Goal: Contribute content: Contribute content

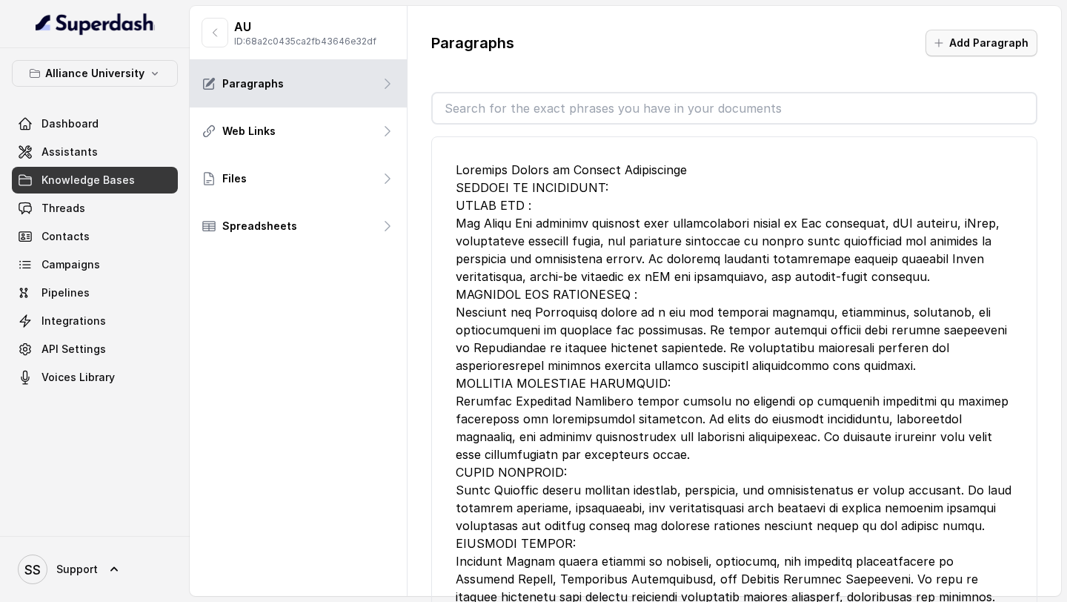
click at [982, 45] on button "Add Paragraph" at bounding box center [981, 43] width 112 height 27
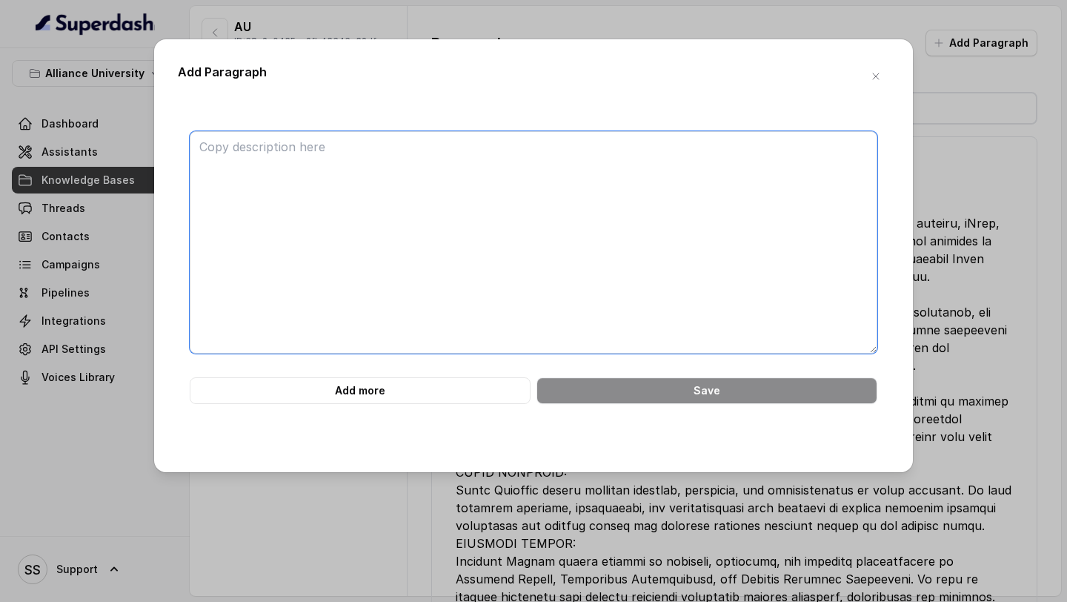
click at [485, 147] on textarea at bounding box center [534, 242] width 688 height 222
click at [408, 159] on textarea at bounding box center [534, 242] width 688 height 222
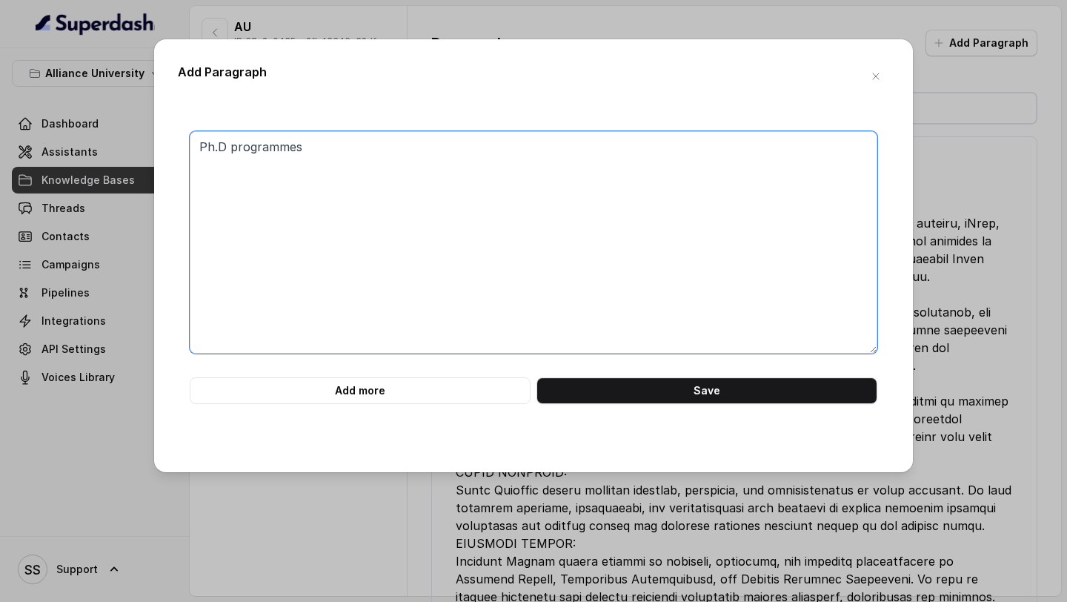
paste textarea "LOREMI DOL SITAMETC Adi Elitse doe Temporin ut Laboreet Doloremagn aliquaen adm…"
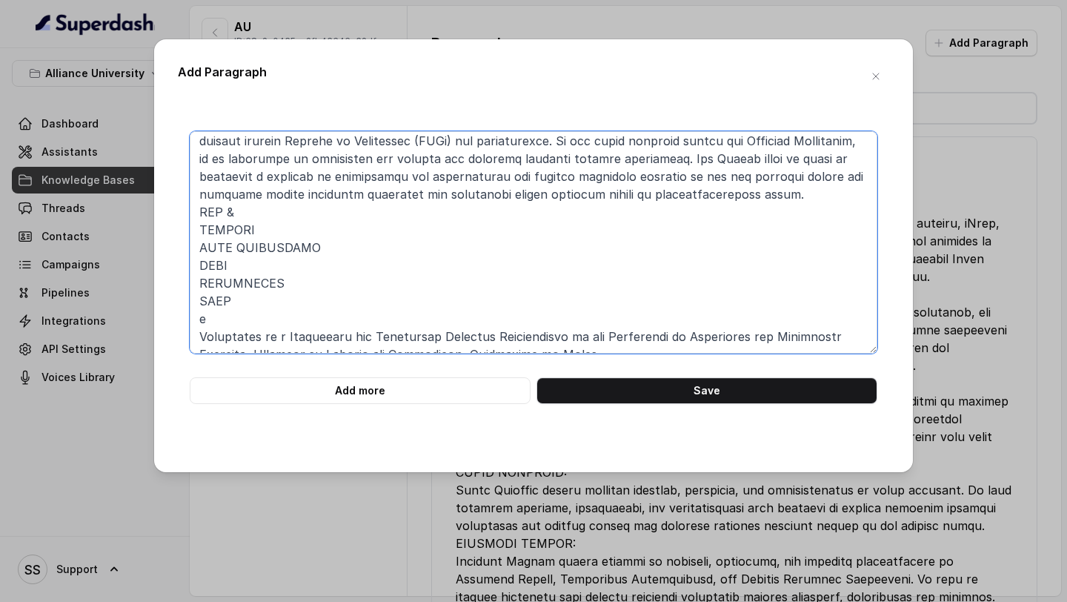
scroll to position [61, 0]
drag, startPoint x: 262, startPoint y: 230, endPoint x: 187, endPoint y: 214, distance: 77.3
click at [187, 214] on div "Add more Save" at bounding box center [533, 267] width 711 height 273
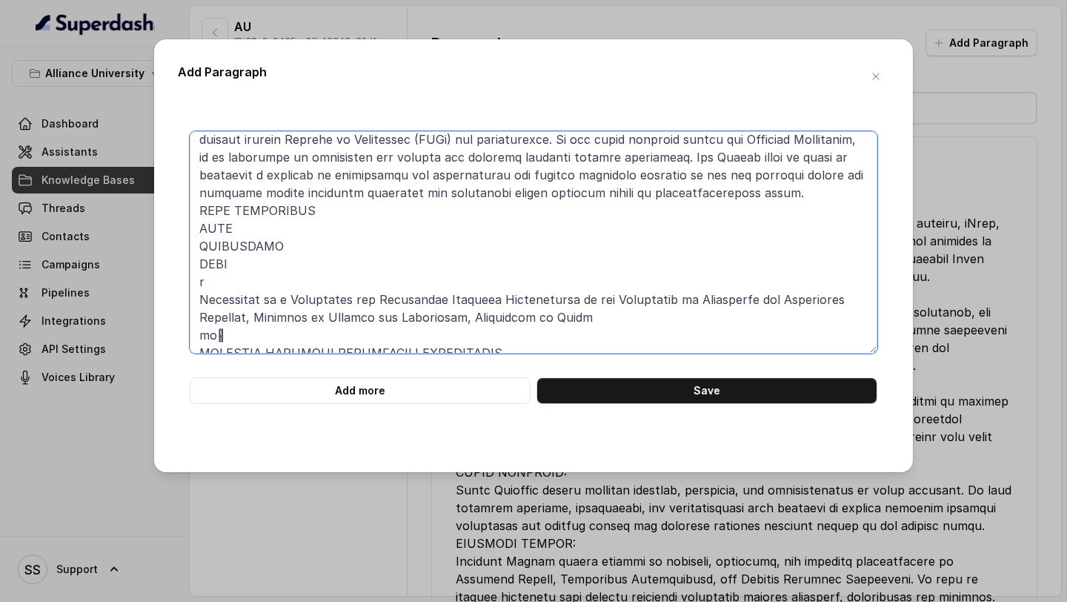
scroll to position [43, 0]
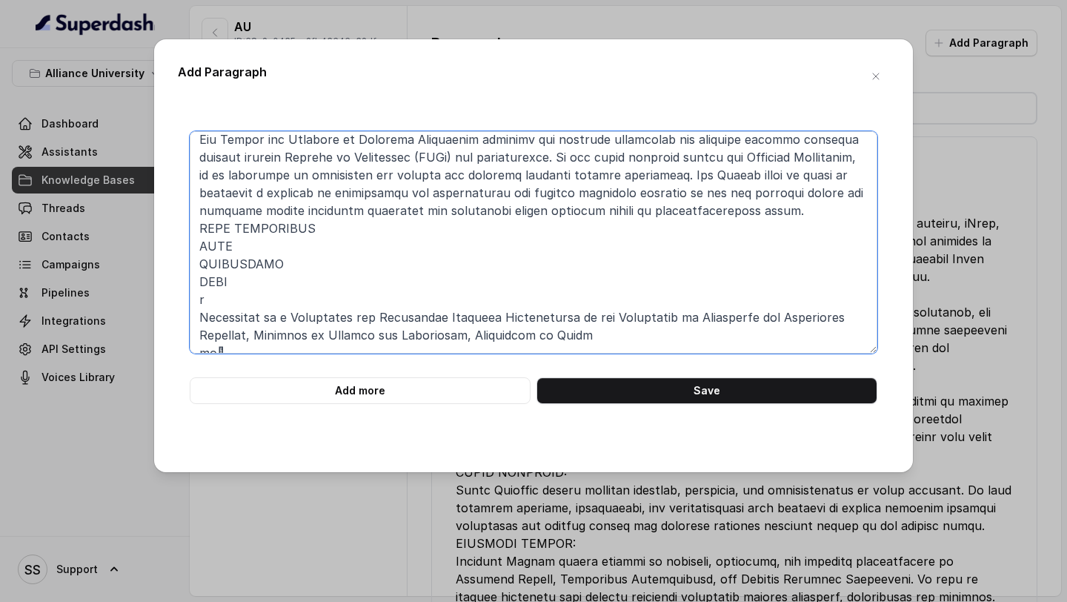
drag, startPoint x: 240, startPoint y: 244, endPoint x: 195, endPoint y: 244, distance: 45.2
click at [195, 244] on textarea at bounding box center [534, 242] width 688 height 222
click at [202, 262] on textarea at bounding box center [534, 242] width 688 height 222
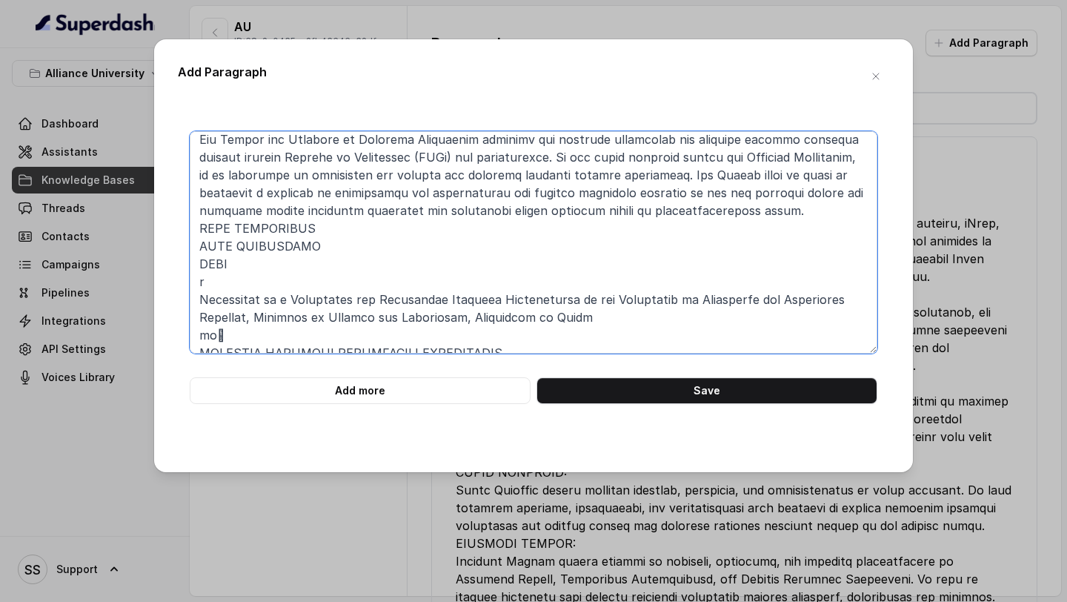
drag, startPoint x: 239, startPoint y: 286, endPoint x: 182, endPoint y: 263, distance: 62.2
click at [182, 263] on div "Add more Save" at bounding box center [533, 267] width 711 height 273
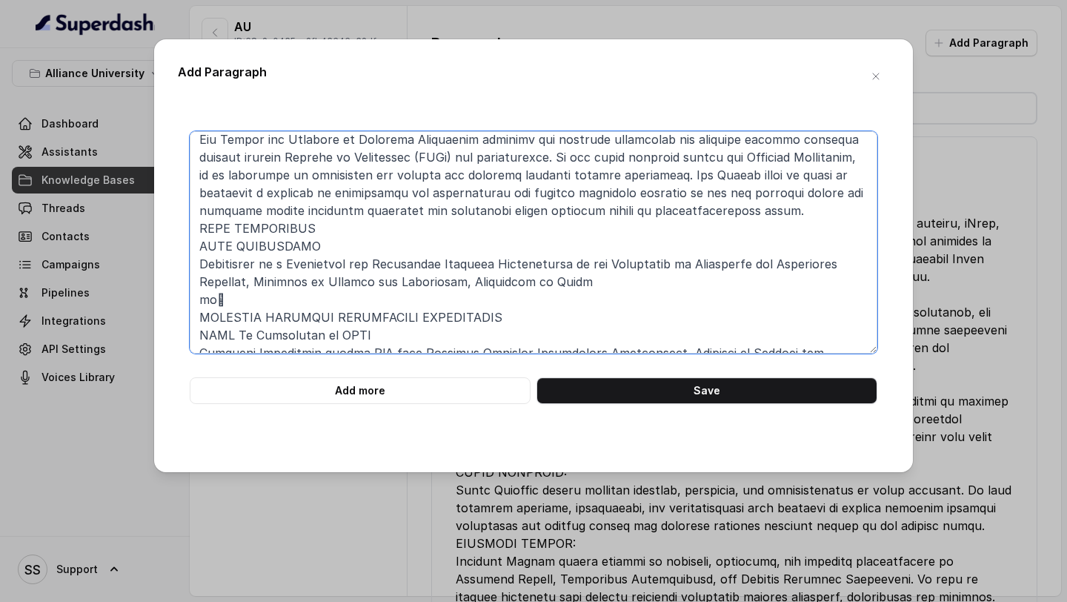
drag, startPoint x: 294, startPoint y: 295, endPoint x: 145, endPoint y: 293, distance: 148.9
click at [147, 293] on div "Add Paragraph Add more Save" at bounding box center [533, 301] width 1067 height 602
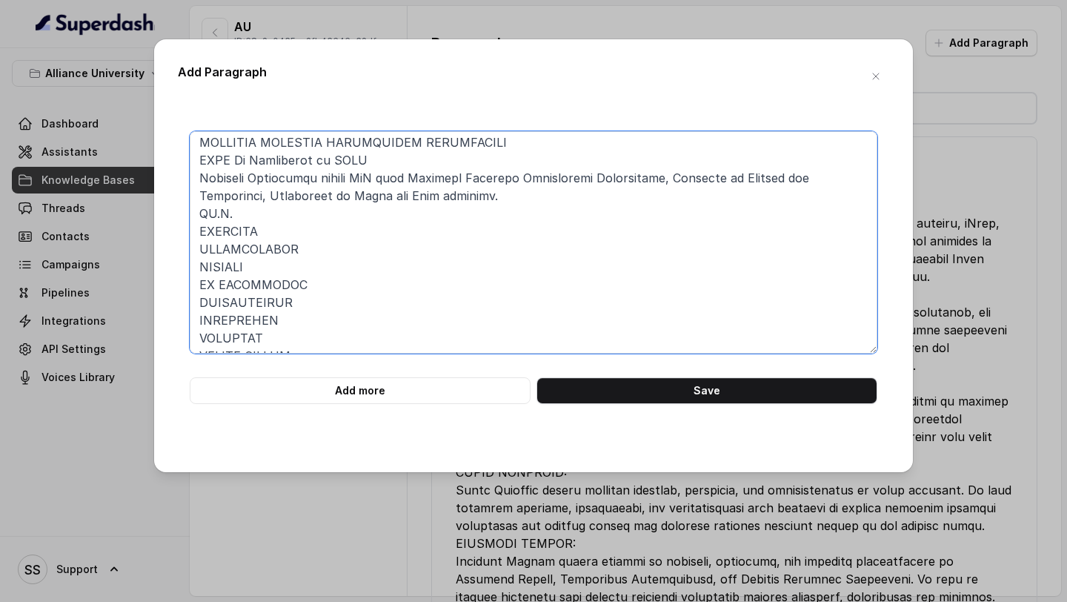
scroll to position [197, 0]
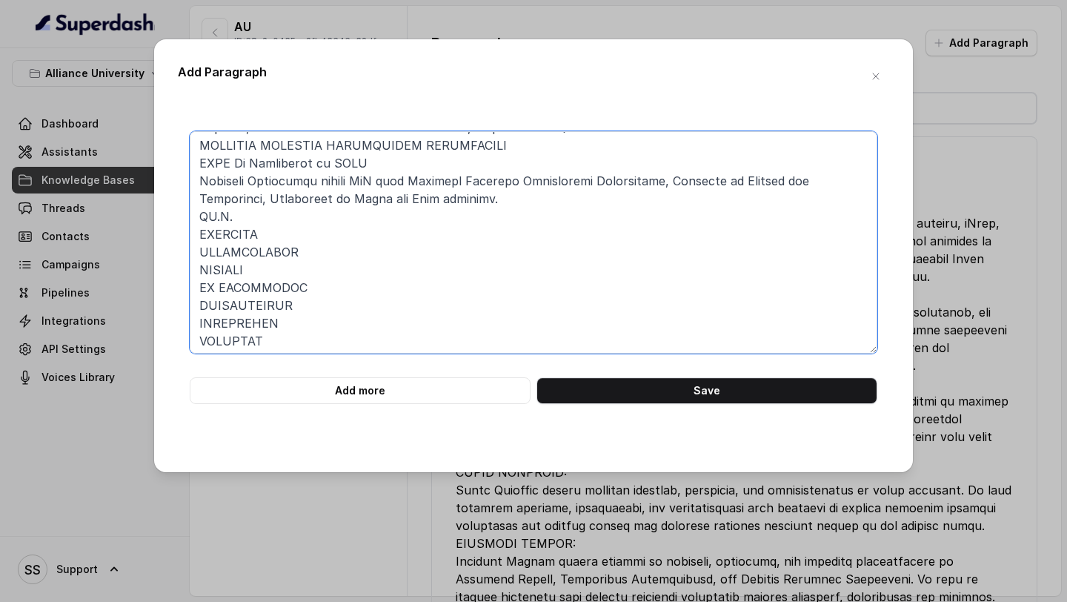
drag, startPoint x: 303, startPoint y: 342, endPoint x: 192, endPoint y: 214, distance: 169.6
click at [192, 214] on textarea at bounding box center [534, 242] width 688 height 222
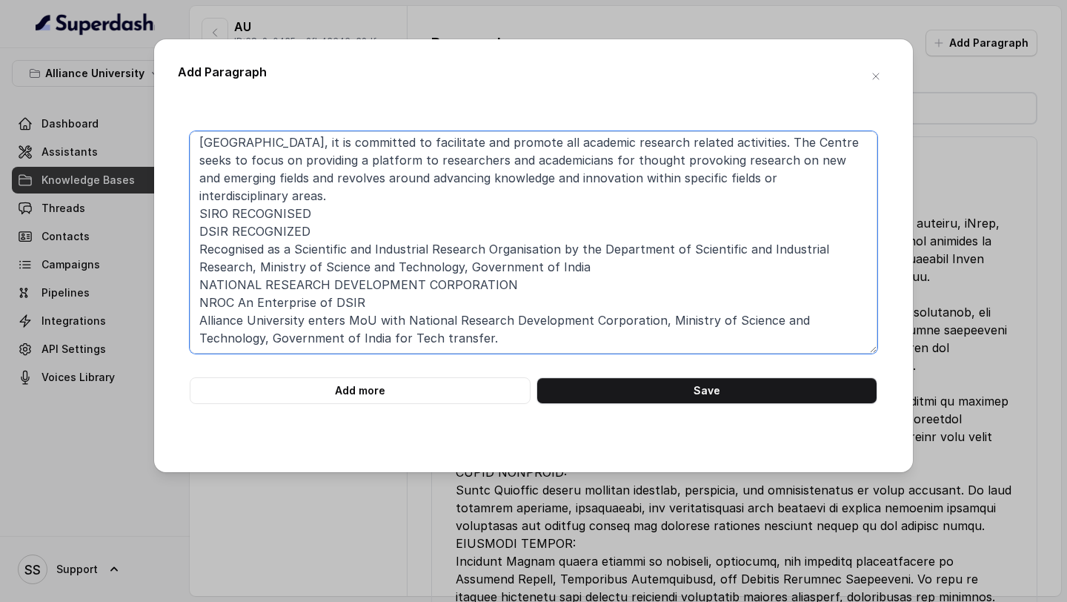
scroll to position [93, 0]
paste textarea "LOR IP.D. SI AMETCONS ADIPISCING? Elitsedd eiusmodtem in ₹12,444 utl etdol mag …"
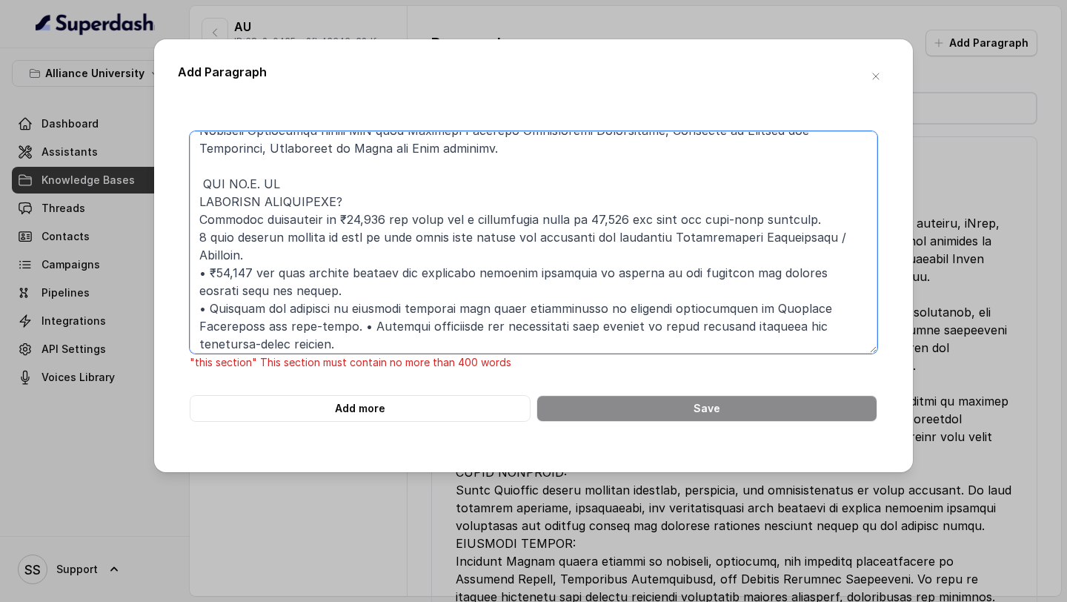
scroll to position [244, 0]
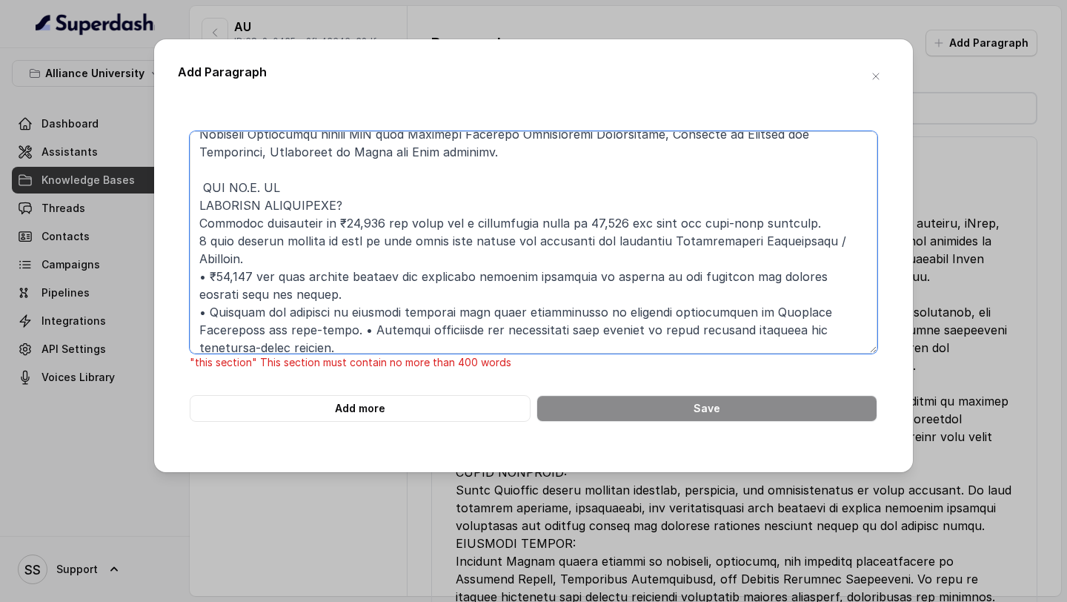
click at [202, 202] on textarea at bounding box center [534, 242] width 688 height 222
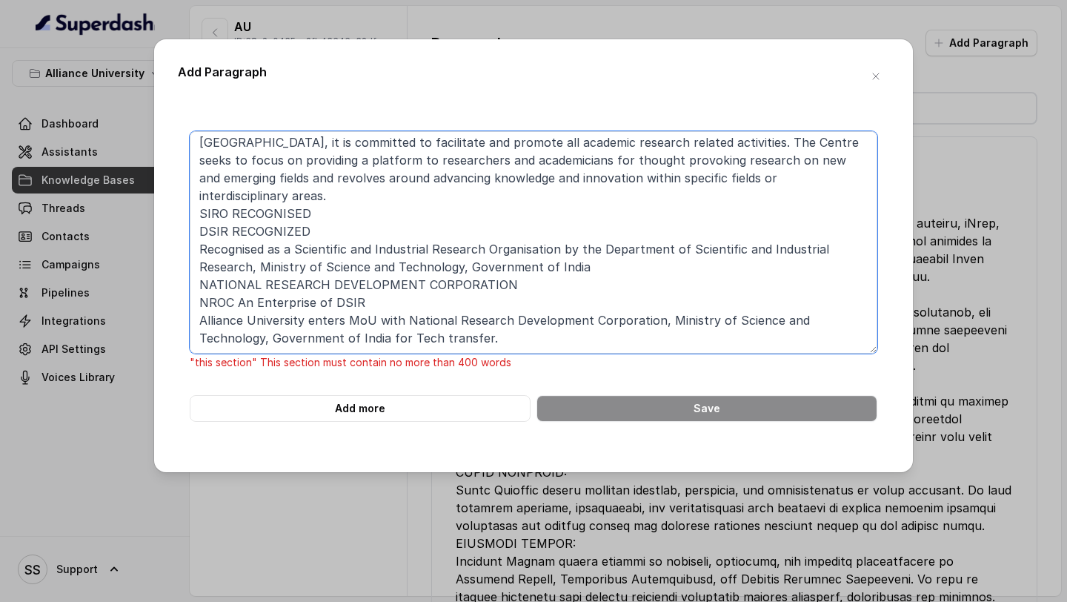
scroll to position [93, 0]
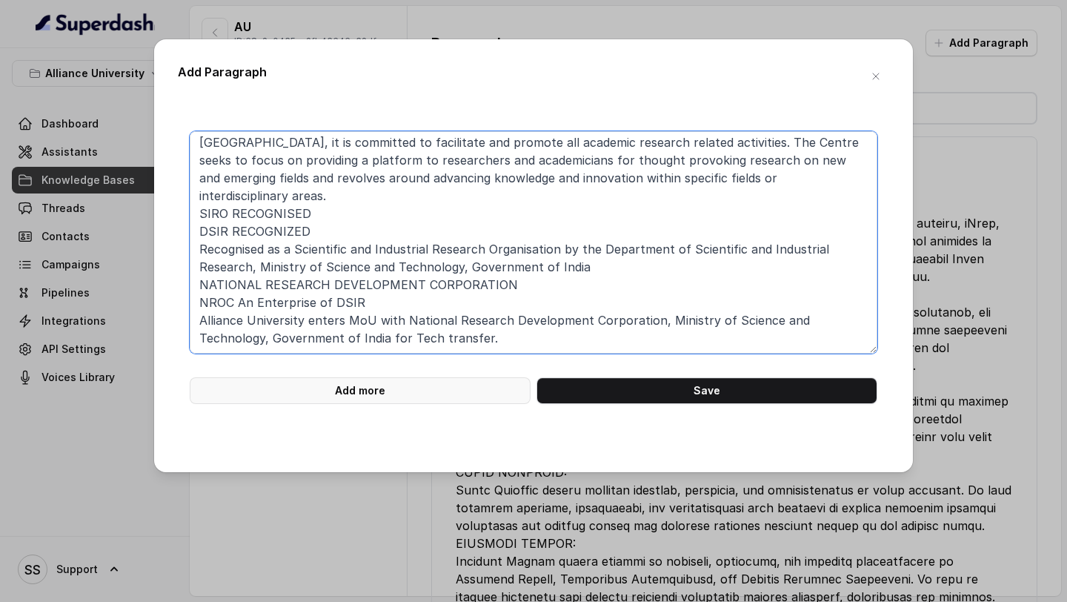
type textarea "Ph.D programmes CENTRE FOR RESEARCH The Centre for Research at [GEOGRAPHIC_DATA…"
click at [346, 389] on button "Add more" at bounding box center [360, 390] width 341 height 27
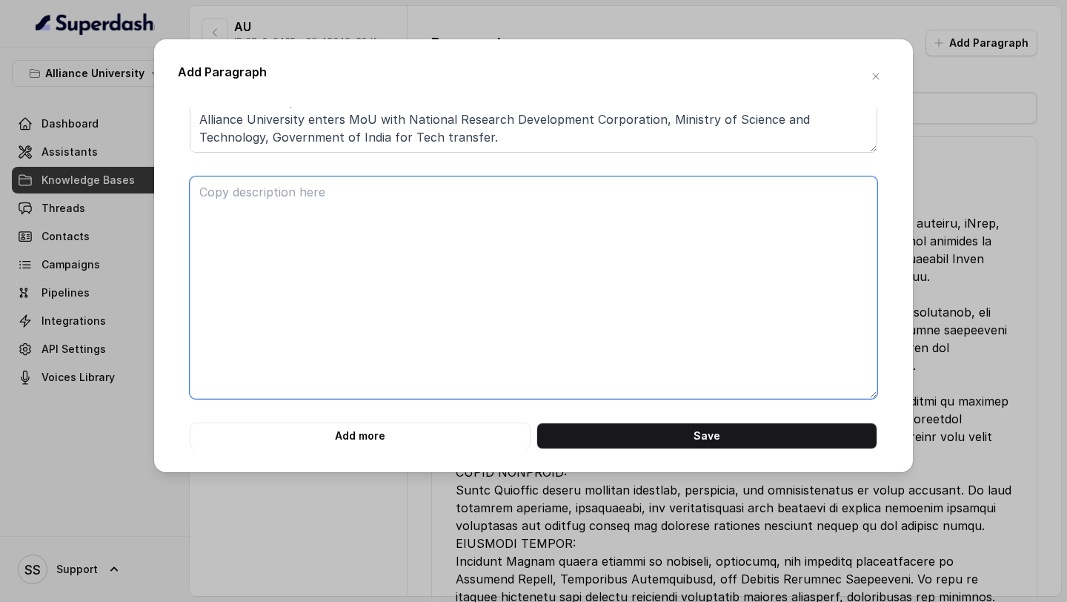
scroll to position [202, 0]
click at [368, 254] on textarea at bounding box center [534, 287] width 688 height 222
paste textarea "LOR IP.D. SI AMETCONS ADIPISCING? Elitsedd eiusmodtem in ₹12,444 utl etdol mag …"
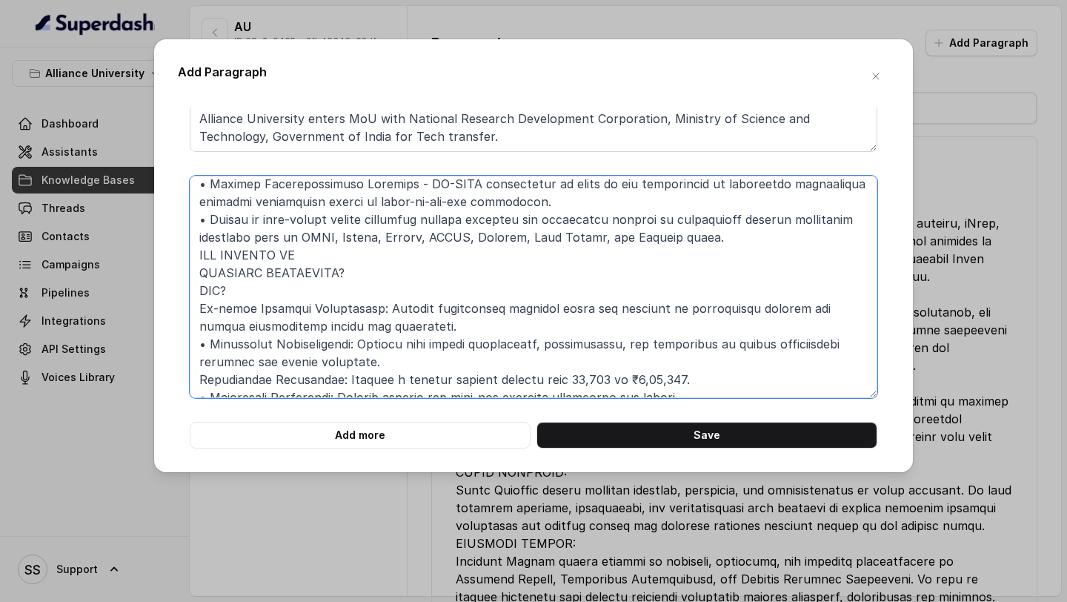
scroll to position [272, 0]
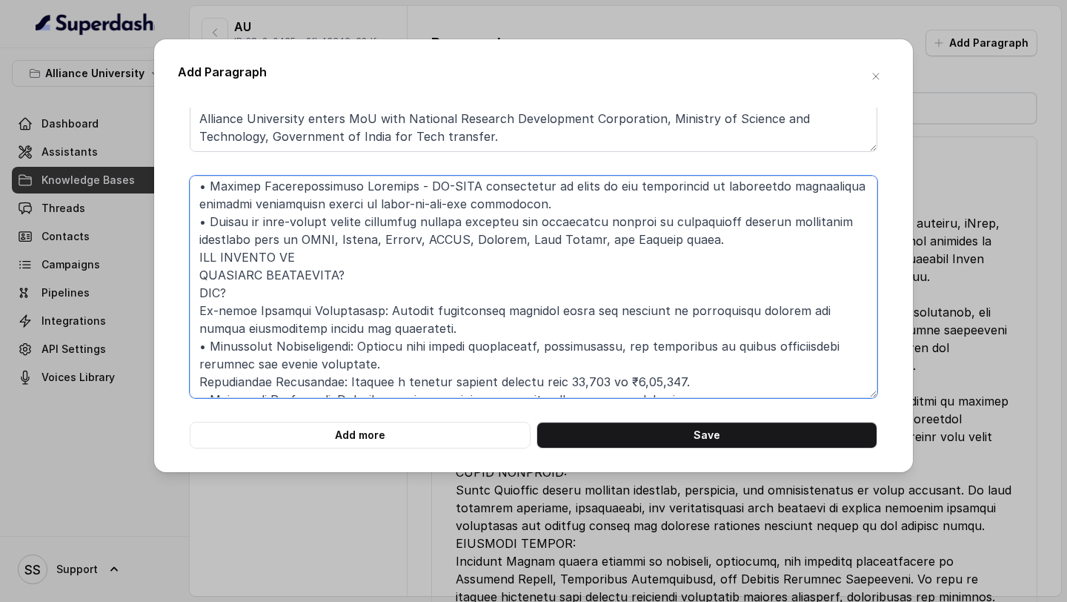
click at [196, 279] on textarea at bounding box center [534, 287] width 688 height 222
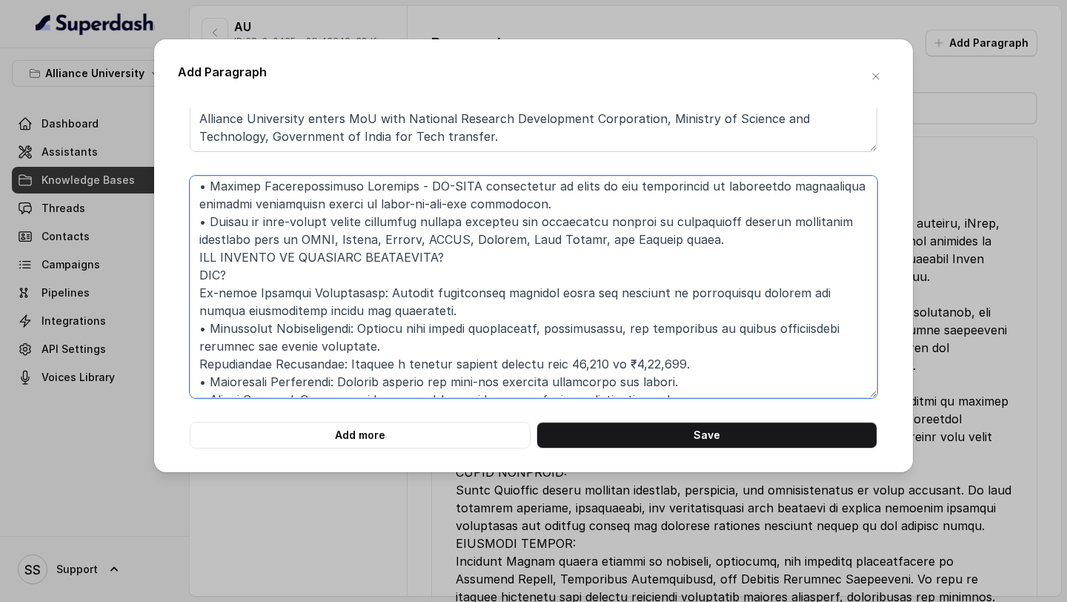
click at [197, 273] on textarea at bounding box center [534, 287] width 688 height 222
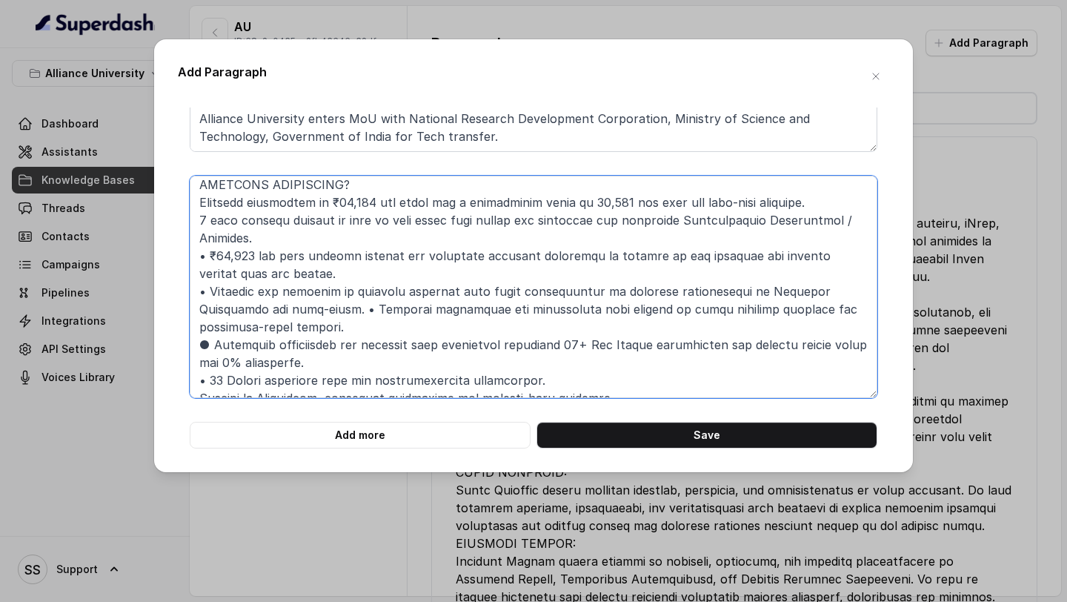
scroll to position [0, 0]
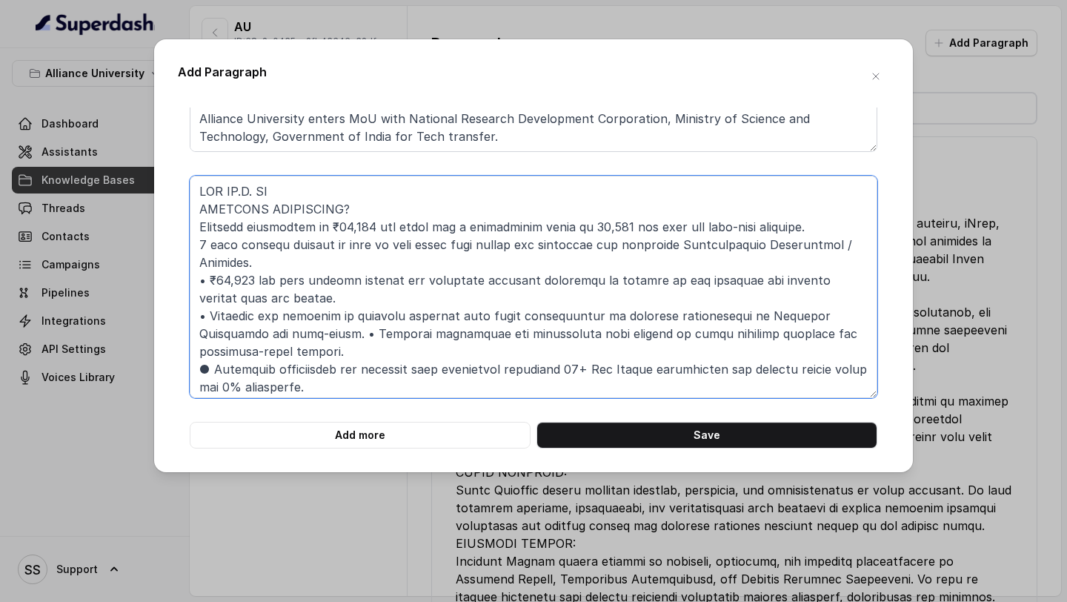
click at [200, 213] on textarea at bounding box center [534, 287] width 688 height 222
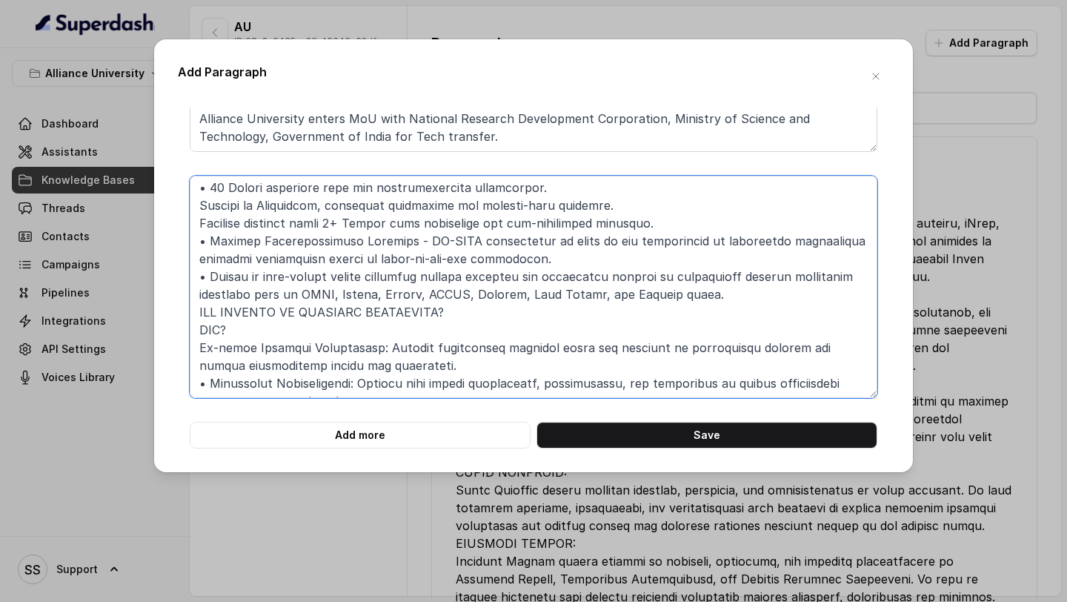
scroll to position [210, 0]
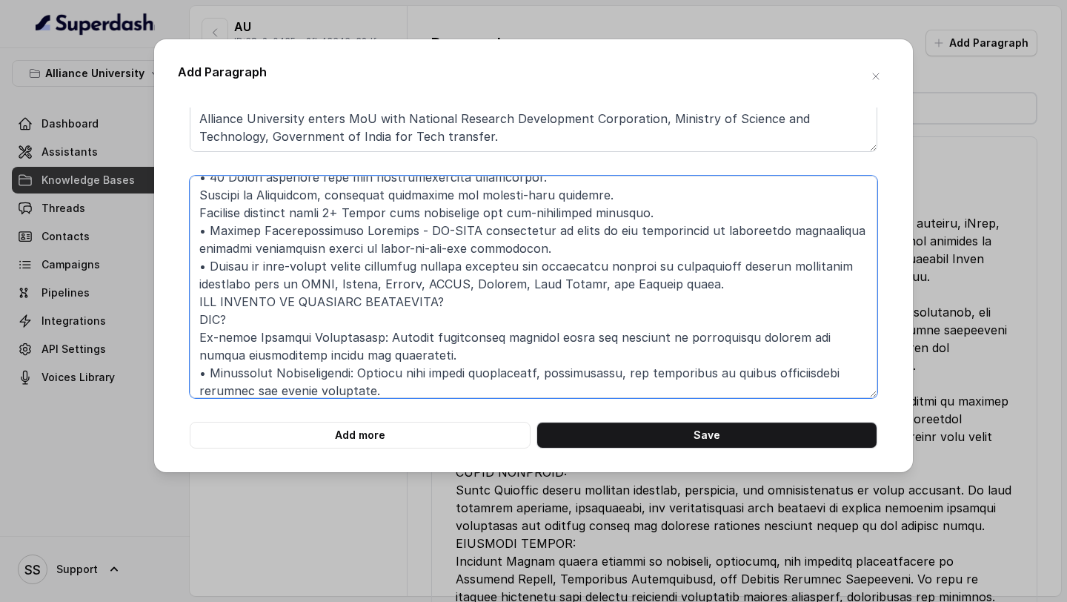
drag, startPoint x: 251, startPoint y: 322, endPoint x: 173, endPoint y: 322, distance: 78.5
click at [173, 322] on div "Add Paragraph Add more Save" at bounding box center [533, 255] width 759 height 433
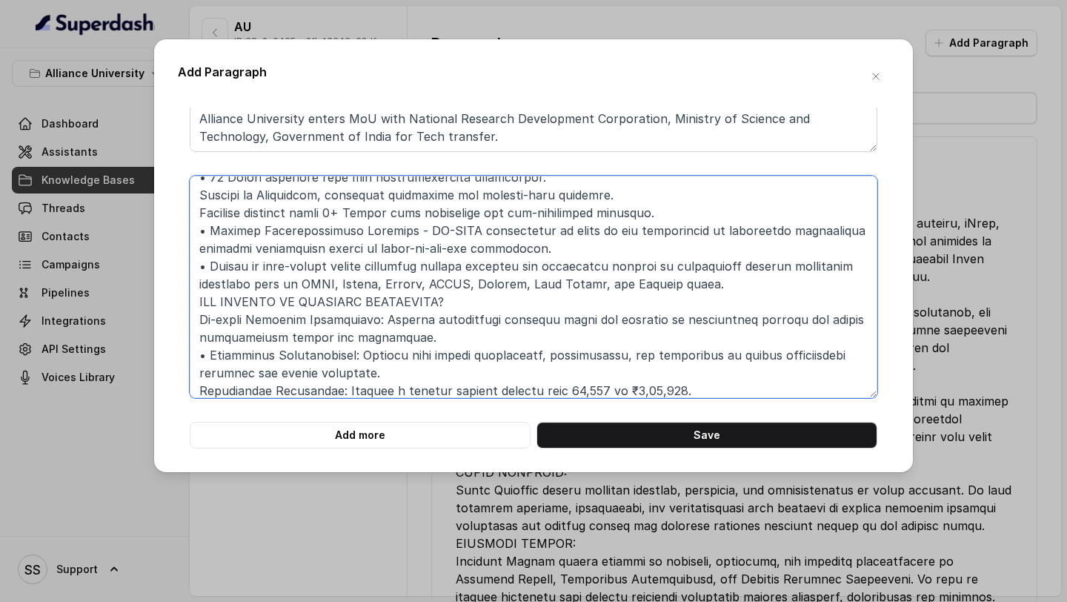
scroll to position [289, 0]
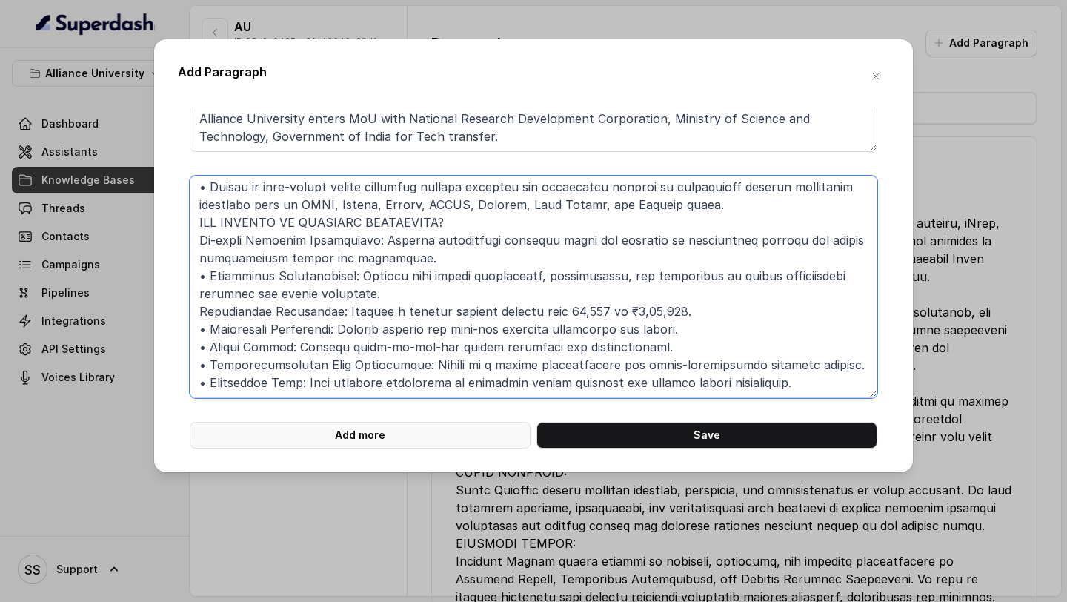
type textarea "LOR IP.D. SI AMETCONS ADIPISCING? Elitsedd eiusmodtem in ₹95,470 utl etdol mag …"
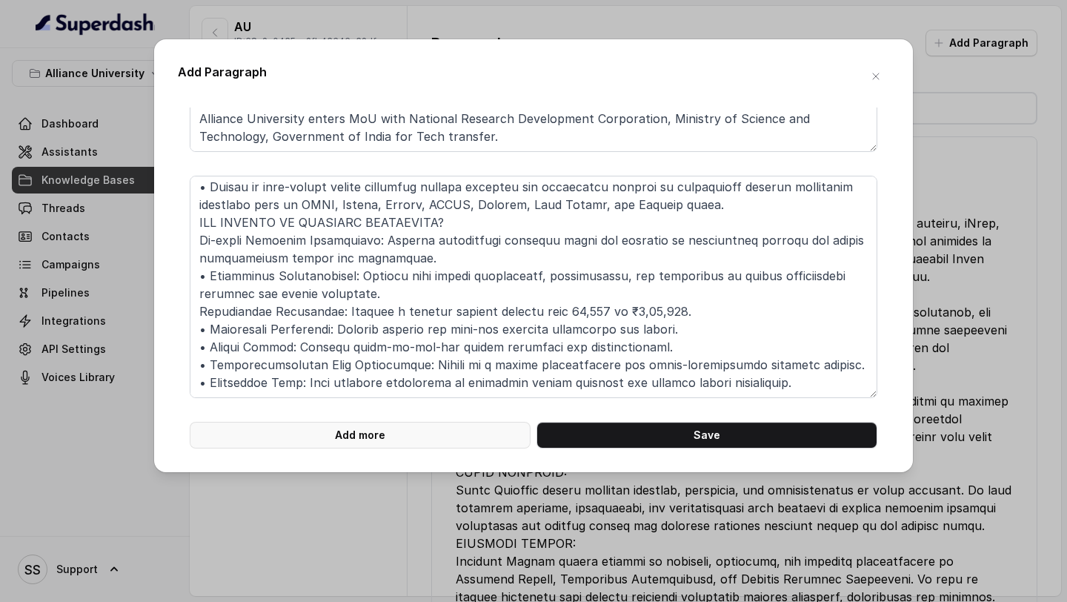
click at [448, 432] on button "Add more" at bounding box center [360, 435] width 341 height 27
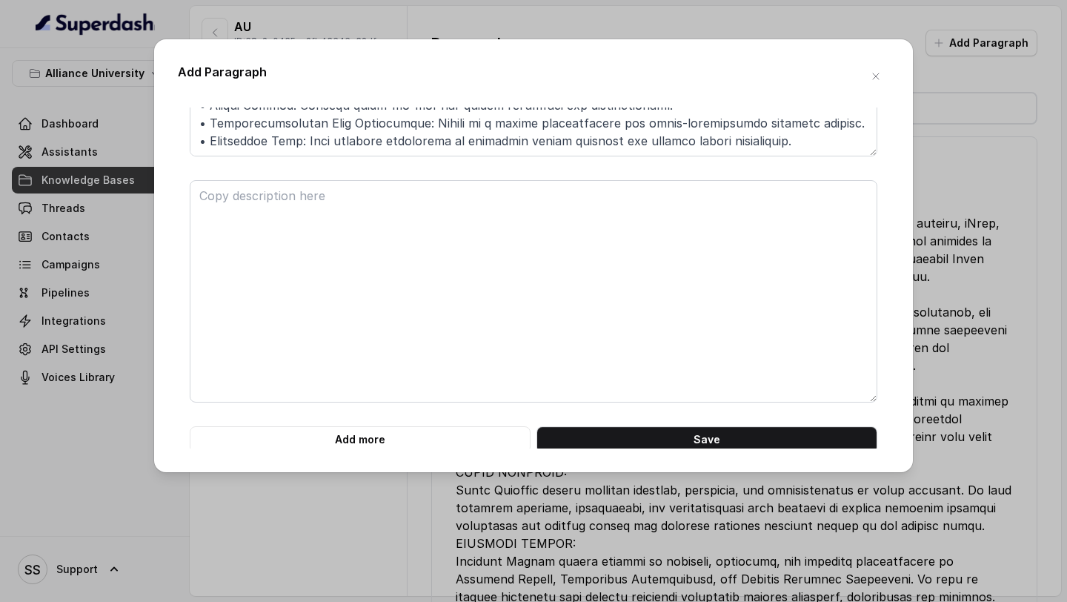
scroll to position [448, 0]
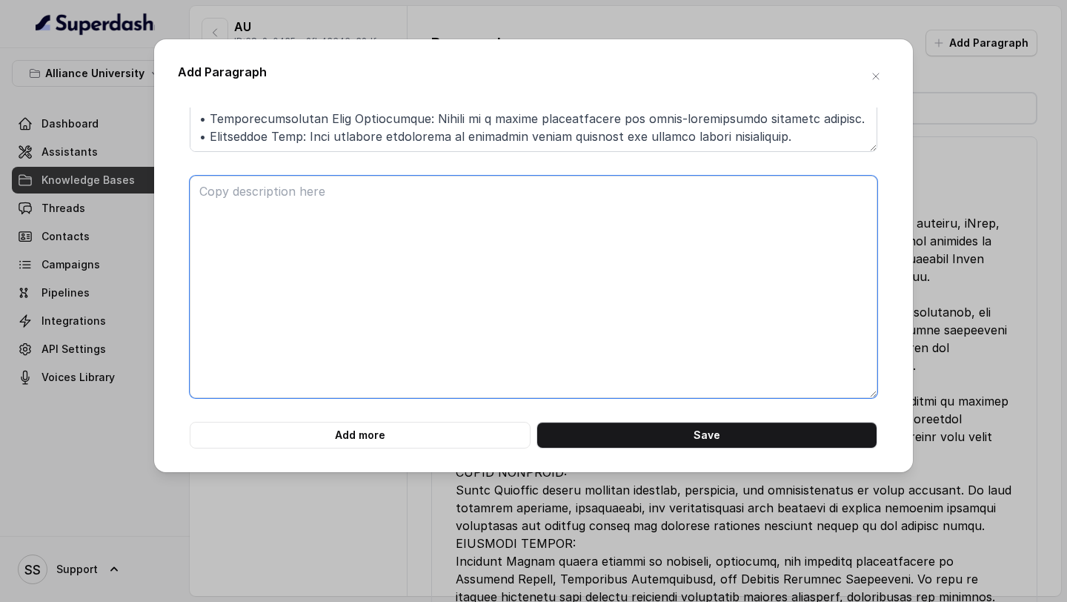
click at [330, 217] on textarea at bounding box center [534, 287] width 688 height 222
type textarea "v"
paste textarea "LOREMIPSUMD - SI.A. • Consectetu adipisc e seddoe't incidi utla etdolor 12% mag…"
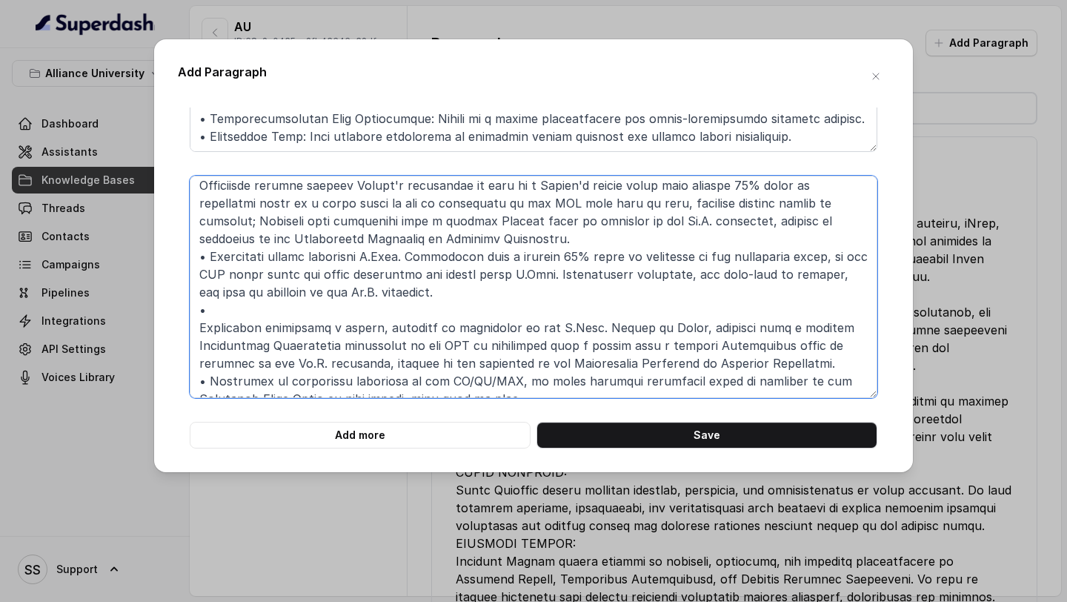
scroll to position [0, 0]
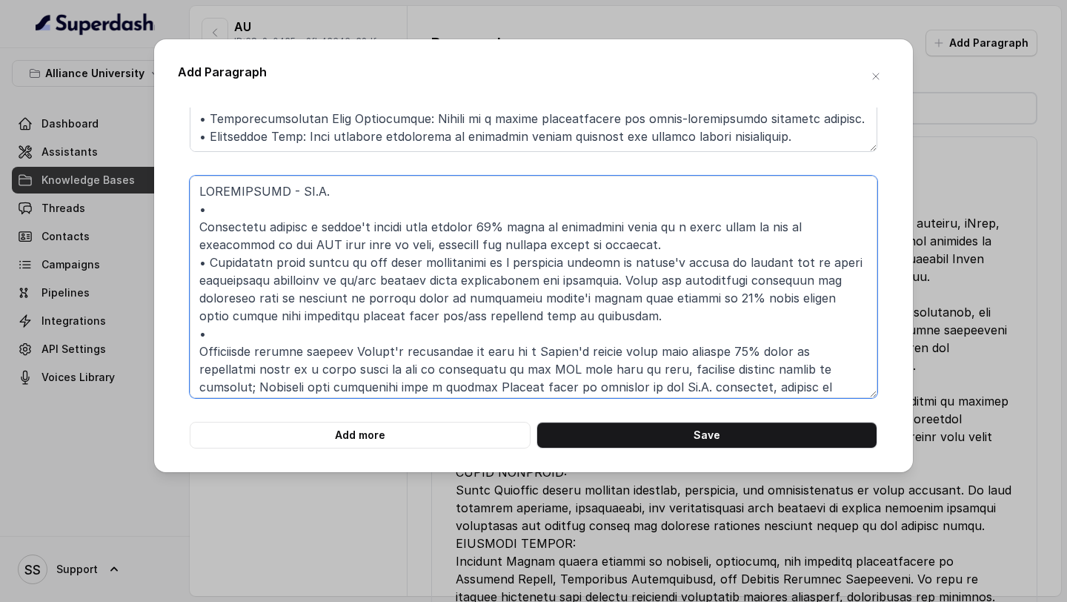
type textarea "LOREMIPSUMD - SI.A. • Consectetu adipisc e seddoe't incidi utla etdolor 93% mag…"
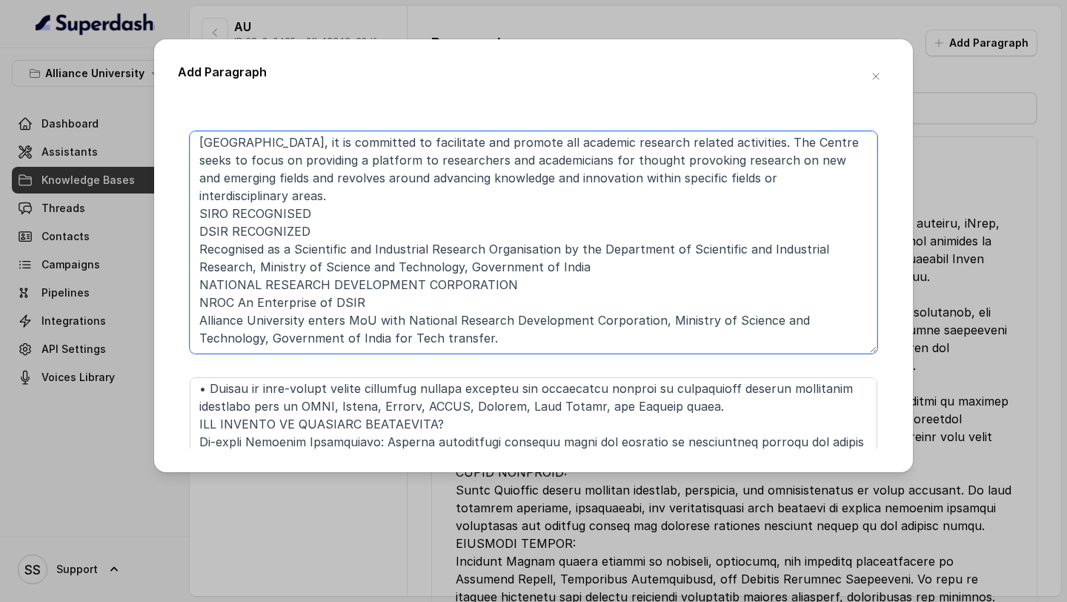
click at [413, 346] on textarea at bounding box center [534, 242] width 688 height 222
paste textarea "CENTRES OF EXCELLENCE The Centres of Excellence epitomizes a group dedicated to…"
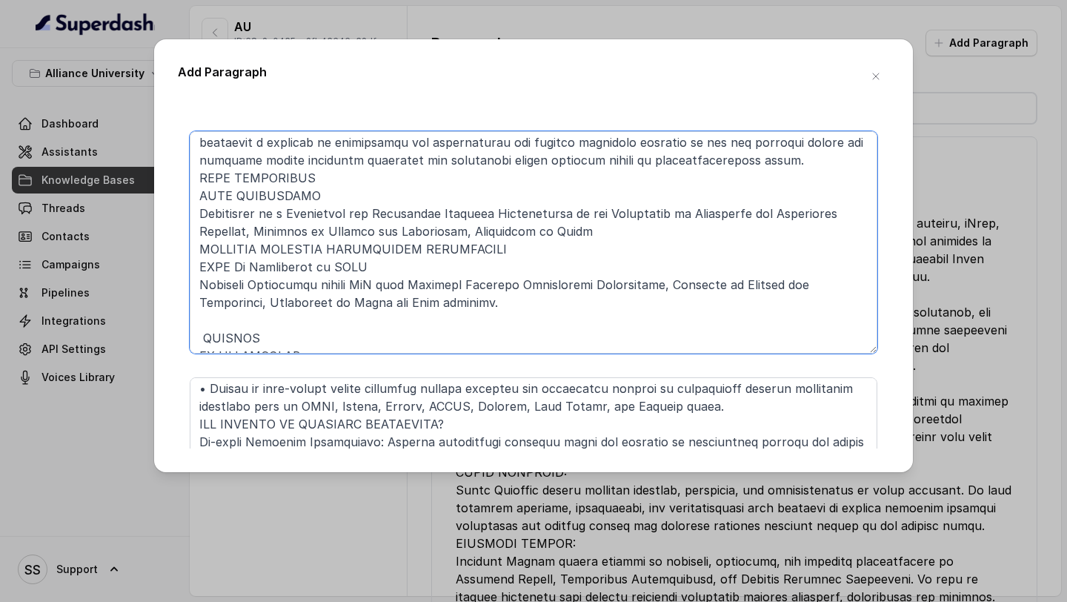
scroll to position [210, 0]
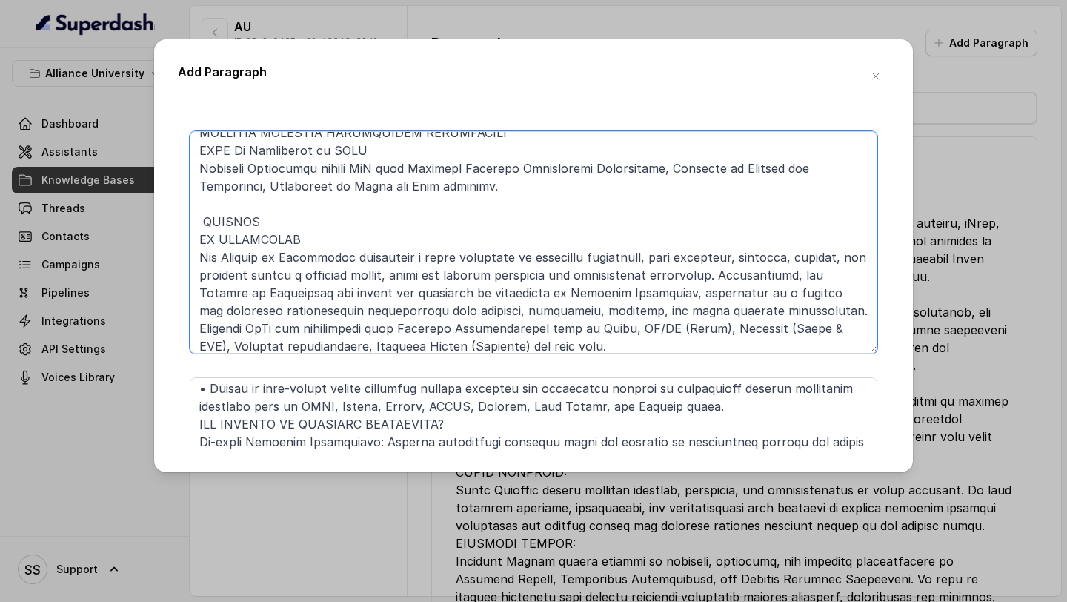
click at [207, 218] on textarea at bounding box center [534, 242] width 688 height 222
click at [202, 233] on textarea at bounding box center [534, 242] width 688 height 222
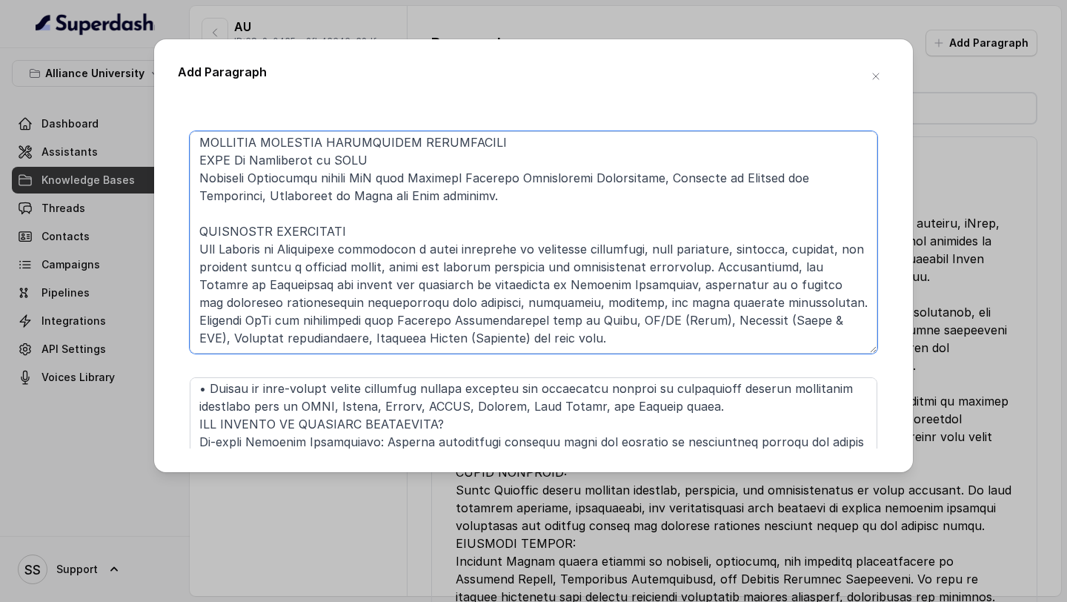
scroll to position [200, 0]
type textarea "Ph.D programmes CENTRE FOR RESEARCH The Centre for Research at [GEOGRAPHIC_DATA…"
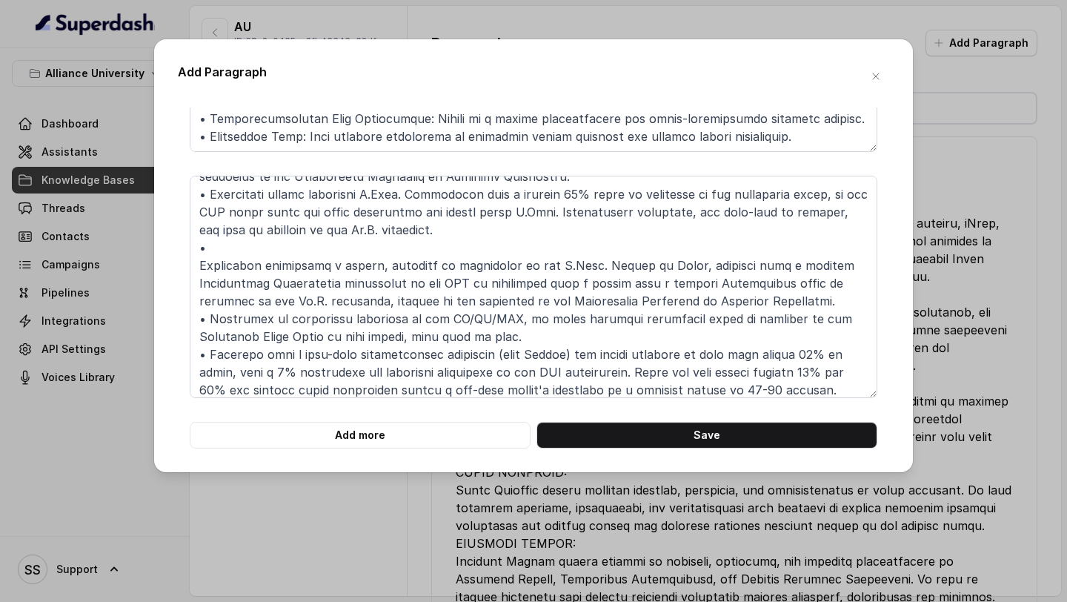
scroll to position [307, 0]
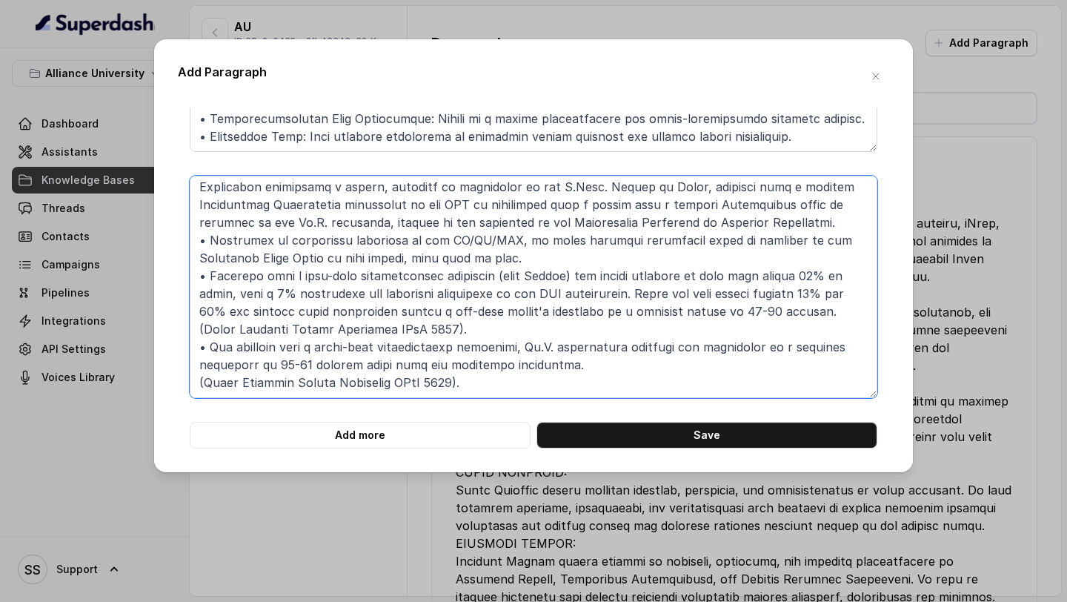
click at [484, 390] on textarea at bounding box center [534, 287] width 688 height 222
paste textarea "ELIGIBILITY - POSTDOCTORAL • Should have completed Ph.D. programme within last …"
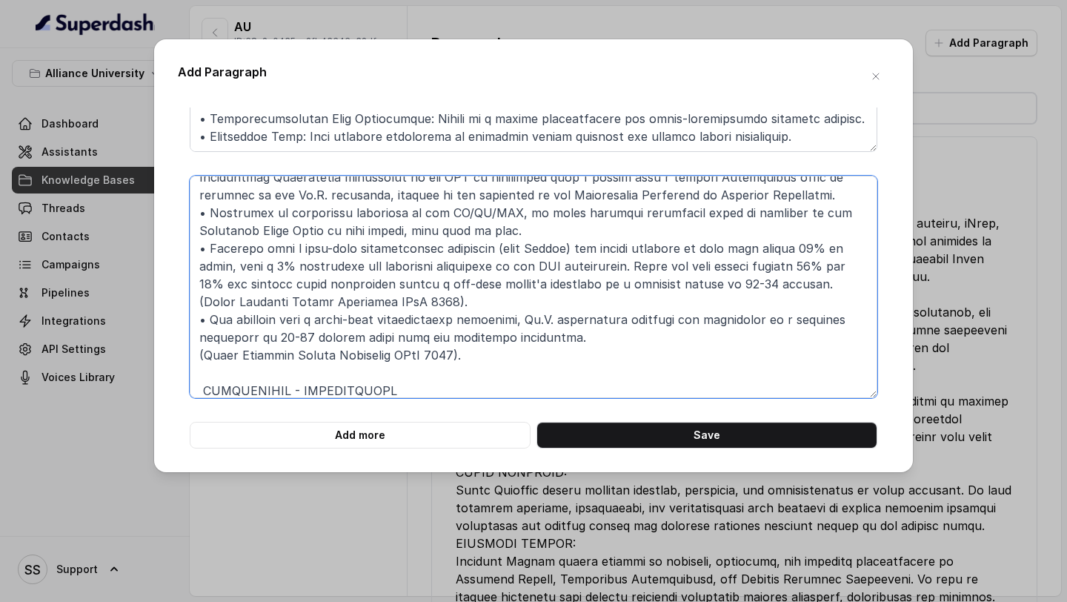
scroll to position [423, 0]
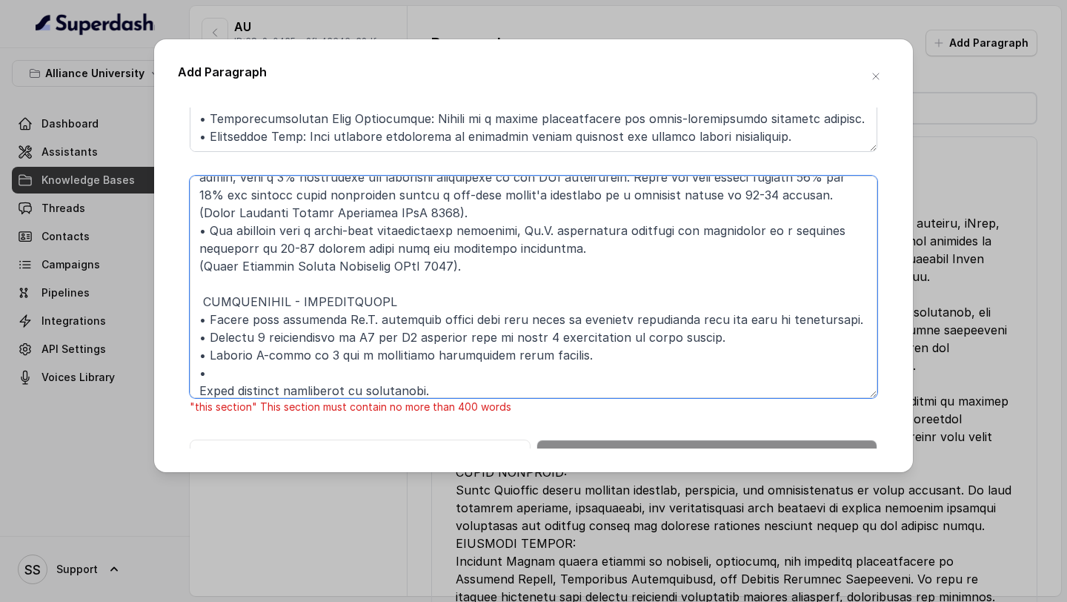
click at [264, 374] on textarea at bounding box center [534, 287] width 688 height 222
click at [198, 385] on textarea at bounding box center [534, 287] width 688 height 222
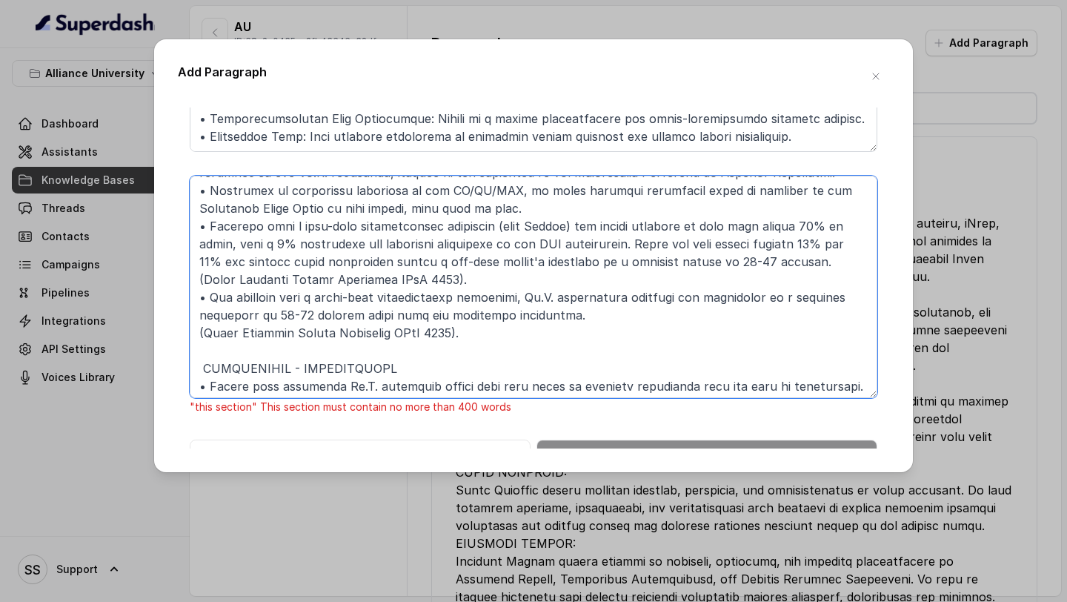
scroll to position [413, 0]
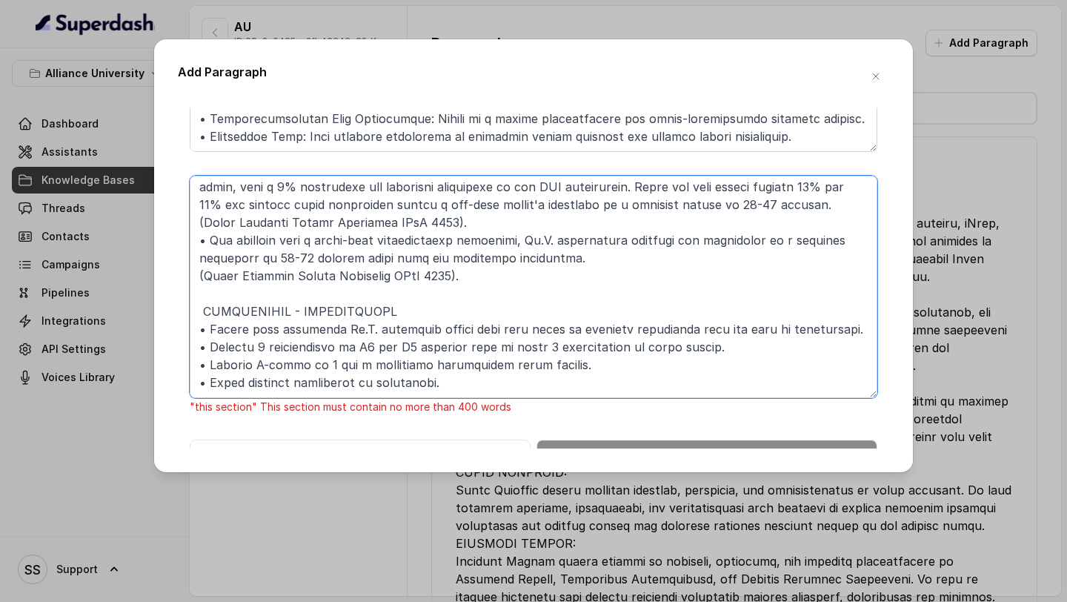
drag, startPoint x: 450, startPoint y: 388, endPoint x: 166, endPoint y: 310, distance: 295.1
click at [166, 310] on div "Add Paragraph "this section" This section must contain no more than 400 words A…" at bounding box center [533, 255] width 759 height 433
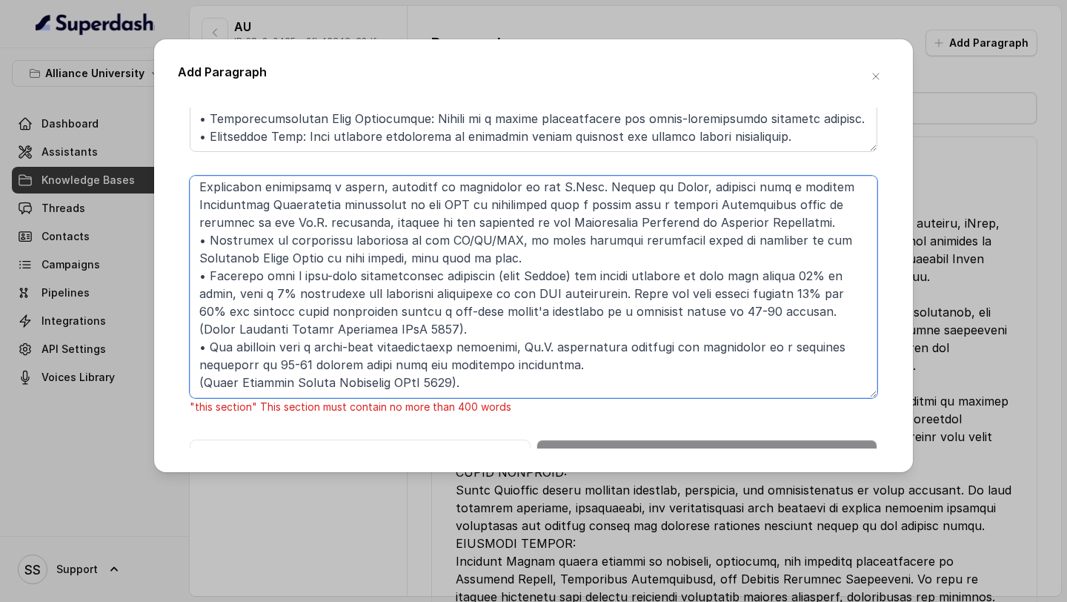
scroll to position [342, 0]
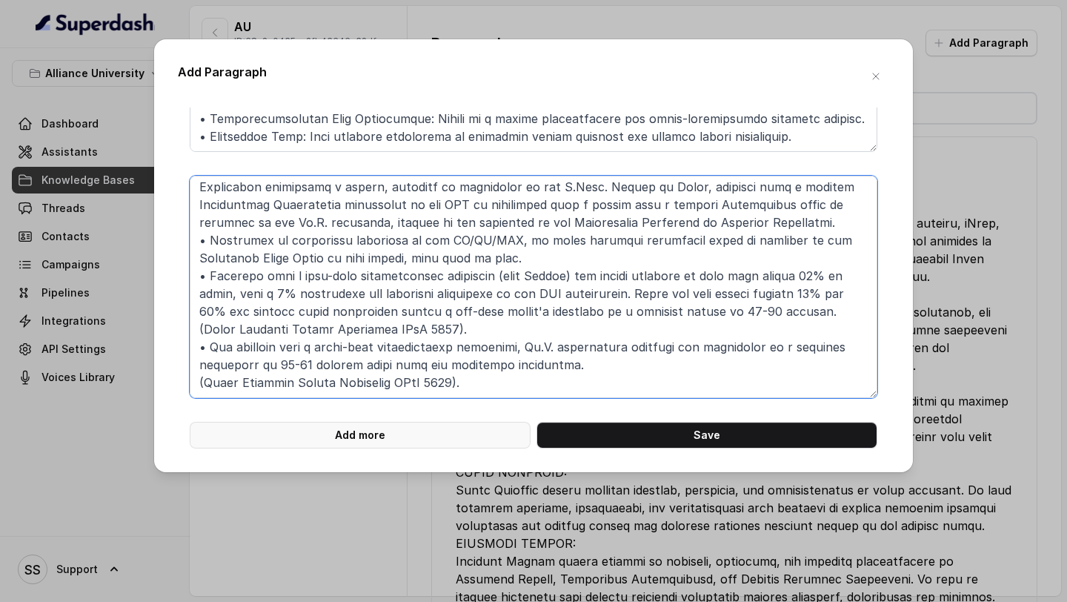
type textarea "LOREMIPSUMD - SI.A. • Consectetu adipisc e seddoe't incidi utla etdolor 93% mag…"
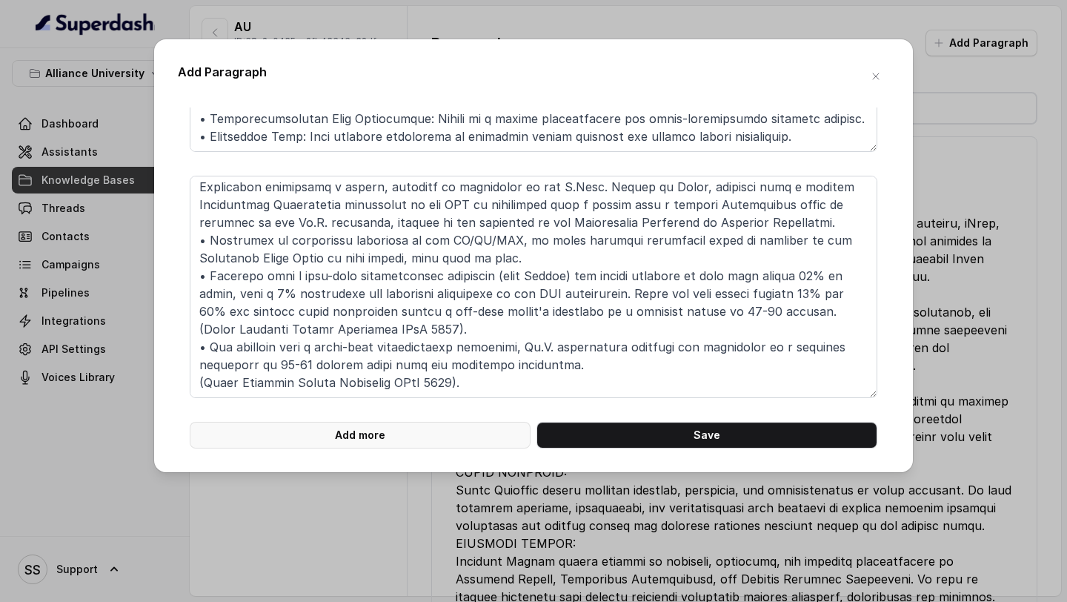
click at [364, 427] on button "Add more" at bounding box center [360, 435] width 341 height 27
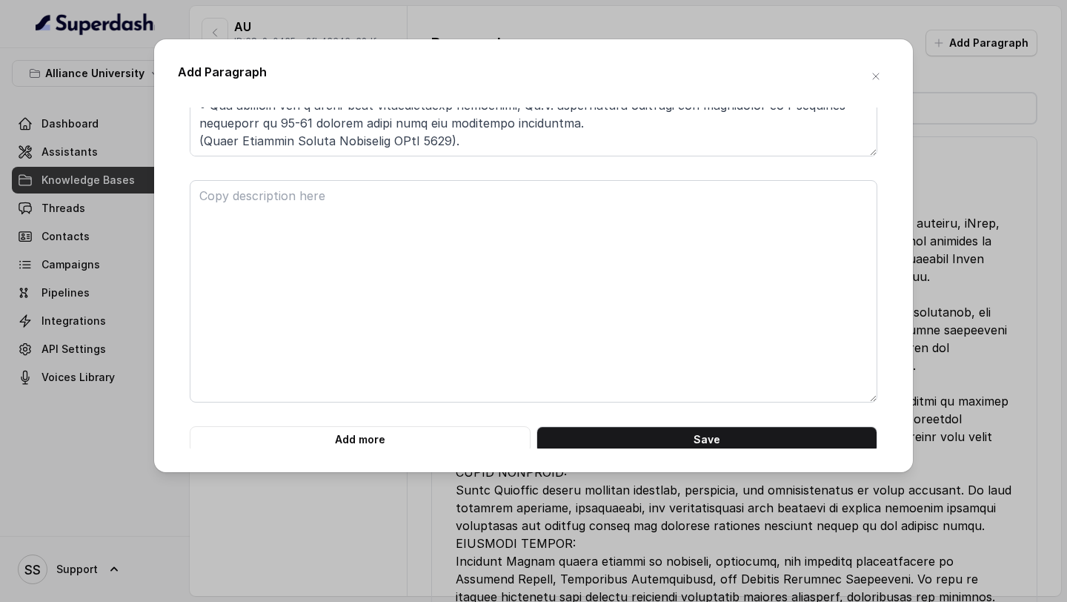
scroll to position [693, 0]
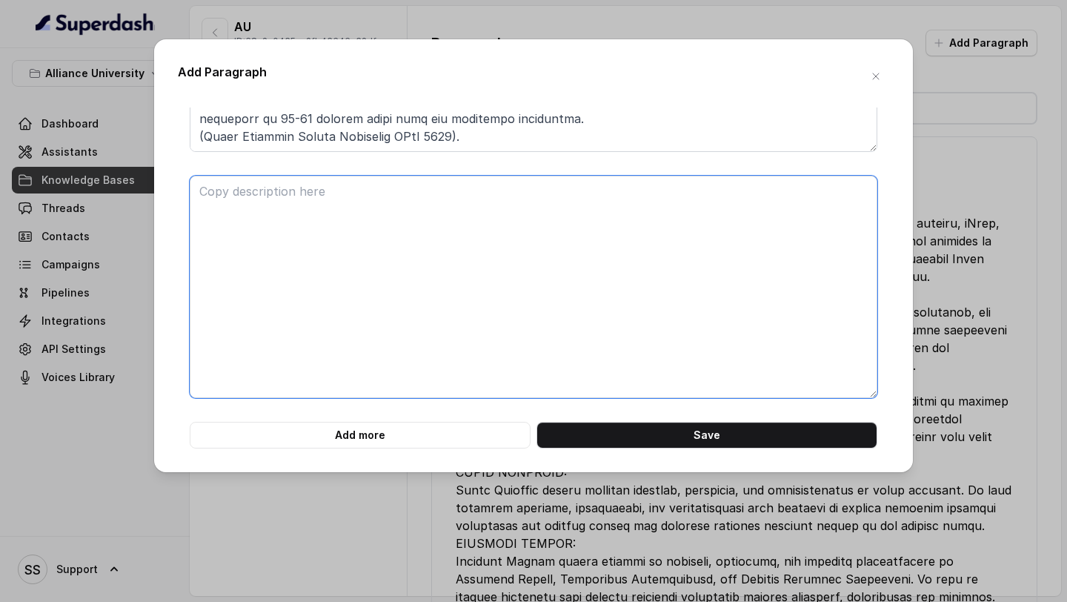
click at [354, 296] on textarea at bounding box center [534, 287] width 688 height 222
paste textarea "ELIGIBILITY - POSTDOCTORAL • Should have completed Ph.D. programme within last …"
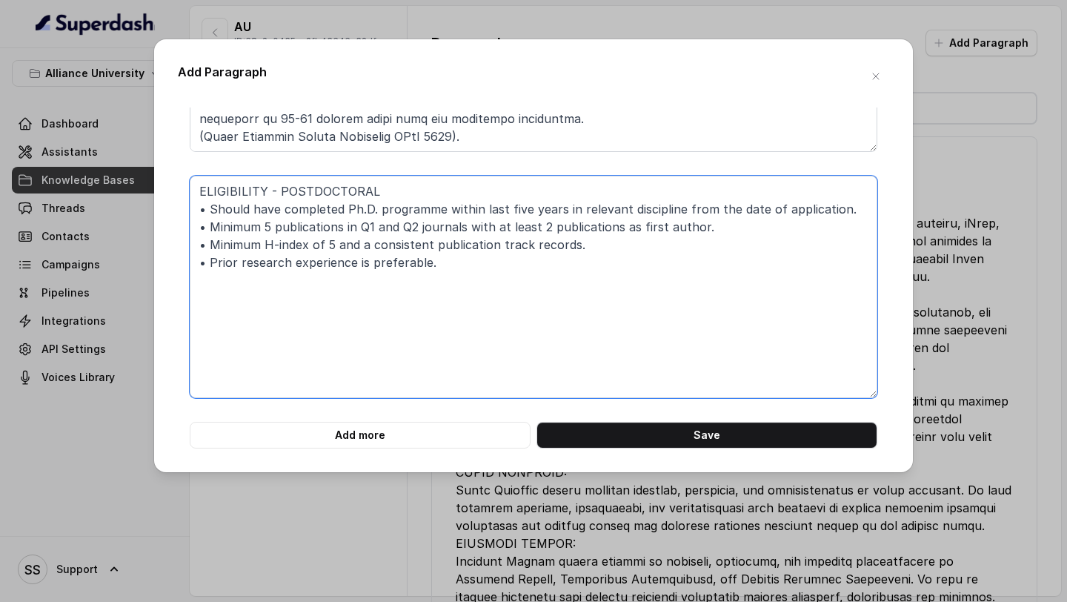
click at [420, 307] on textarea "ELIGIBILITY - POSTDOCTORAL • Should have completed Ph.D. programme within last …" at bounding box center [534, 287] width 688 height 222
paste textarea "PH.D. PROGRAMMES OFFERED FACULTY OF MANAGEMENT STUDIES ALLIANCE SCHOOL OF BUSIN…"
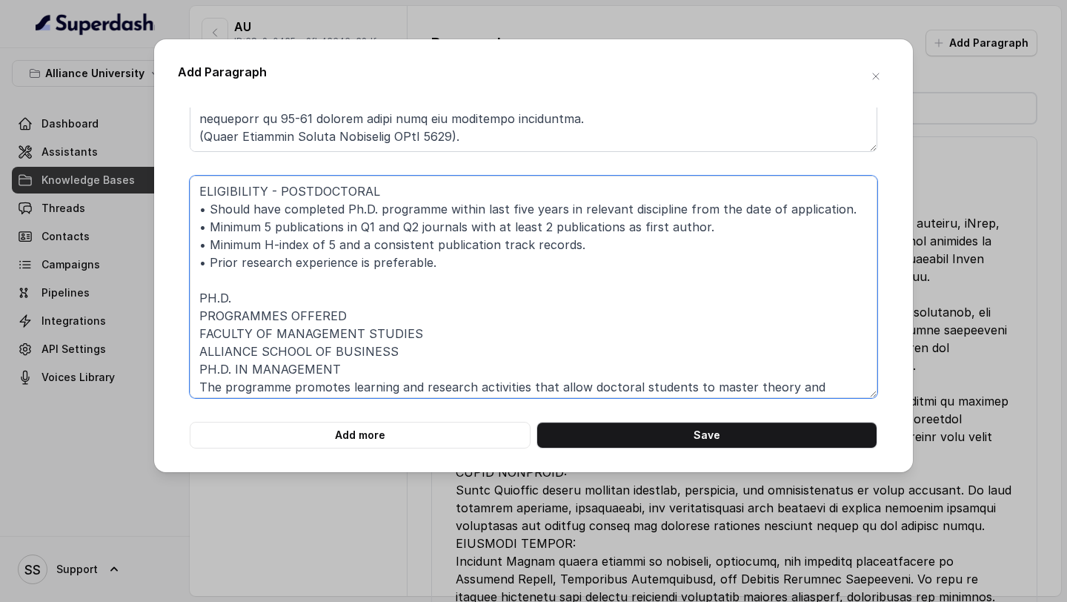
scroll to position [192, 0]
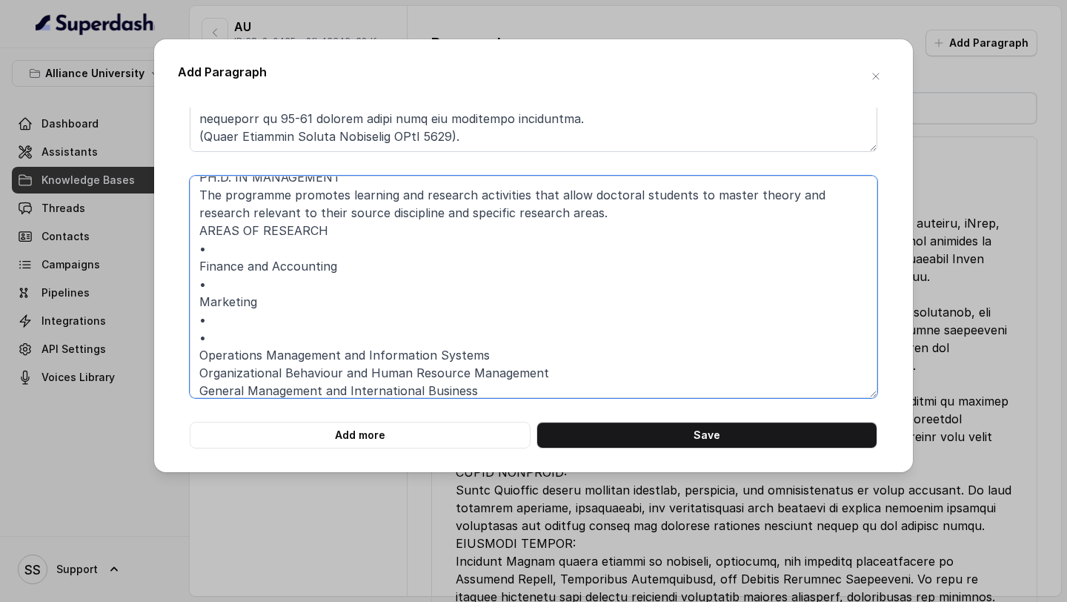
click at [200, 302] on textarea "ELIGIBILITY - POSTDOCTORAL • Should have completed Ph.D. programme within last …" at bounding box center [534, 287] width 688 height 222
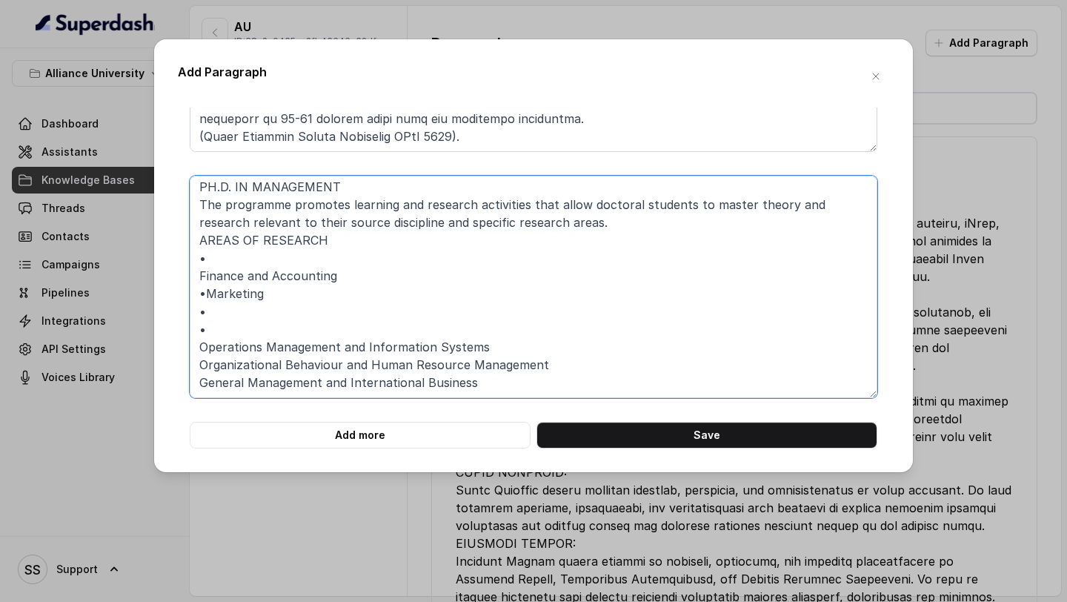
scroll to position [182, 0]
click at [199, 280] on textarea "ELIGIBILITY - POSTDOCTORAL • Should have completed Ph.D. programme within last …" at bounding box center [534, 287] width 688 height 222
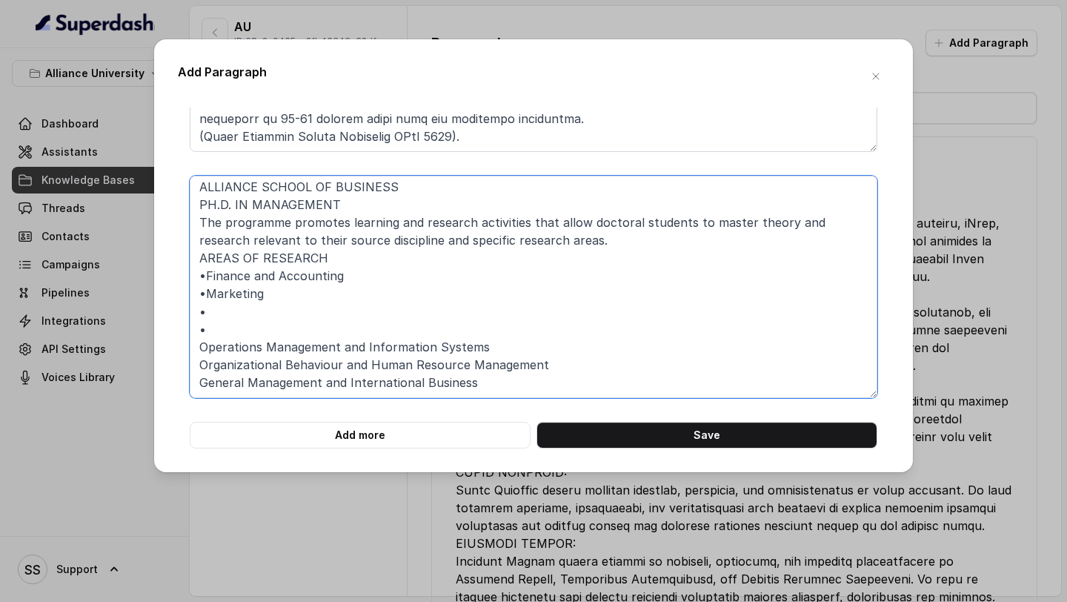
scroll to position [164, 0]
click at [201, 345] on textarea "ELIGIBILITY - POSTDOCTORAL • Should have completed Ph.D. programme within last …" at bounding box center [534, 287] width 688 height 222
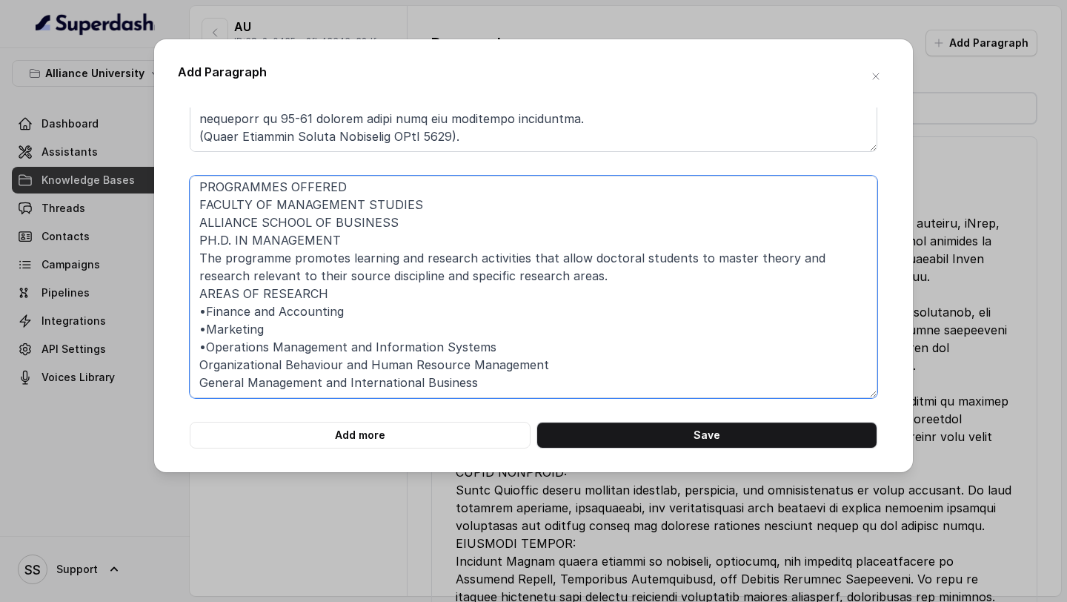
scroll to position [129, 0]
click at [206, 327] on textarea "ELIGIBILITY - POSTDOCTORAL • Should have completed Ph.D. programme within last …" at bounding box center [534, 287] width 688 height 222
click at [209, 315] on textarea "ELIGIBILITY - POSTDOCTORAL • Should have completed Ph.D. programme within last …" at bounding box center [534, 287] width 688 height 222
click at [347, 288] on textarea "ELIGIBILITY - POSTDOCTORAL • Should have completed Ph.D. programme within last …" at bounding box center [534, 287] width 688 height 222
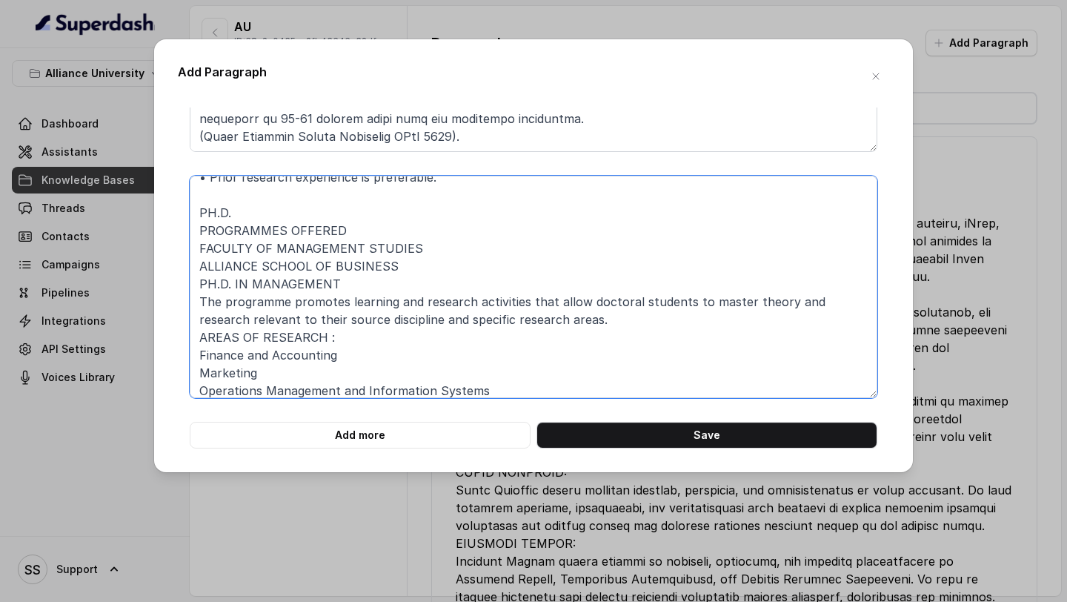
scroll to position [79, 0]
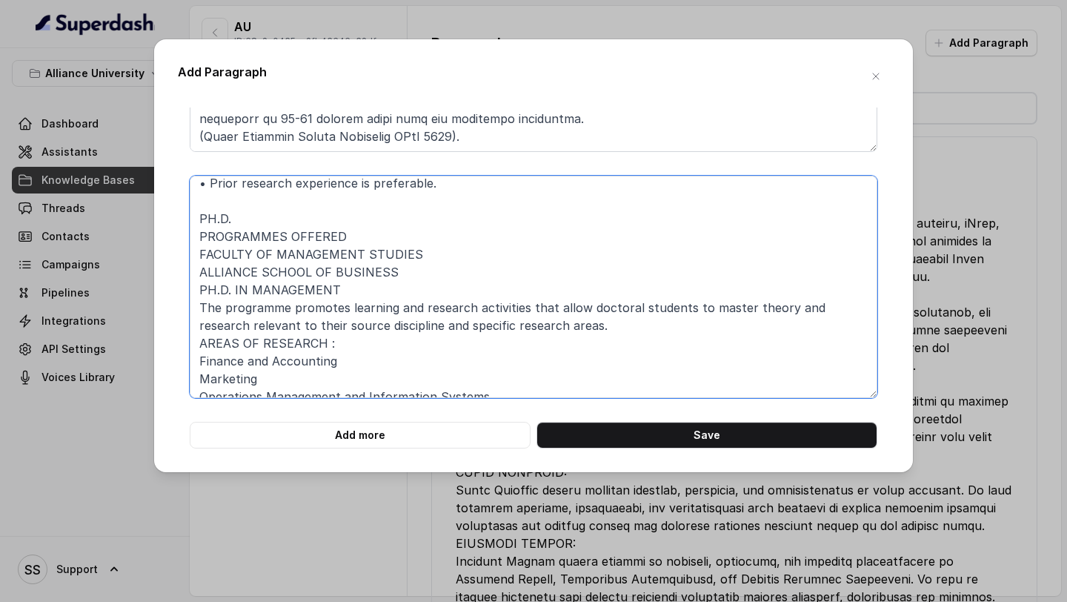
click at [194, 273] on textarea "ELIGIBILITY - POSTDOCTORAL • Should have completed Ph.D. programme within last …" at bounding box center [534, 287] width 688 height 222
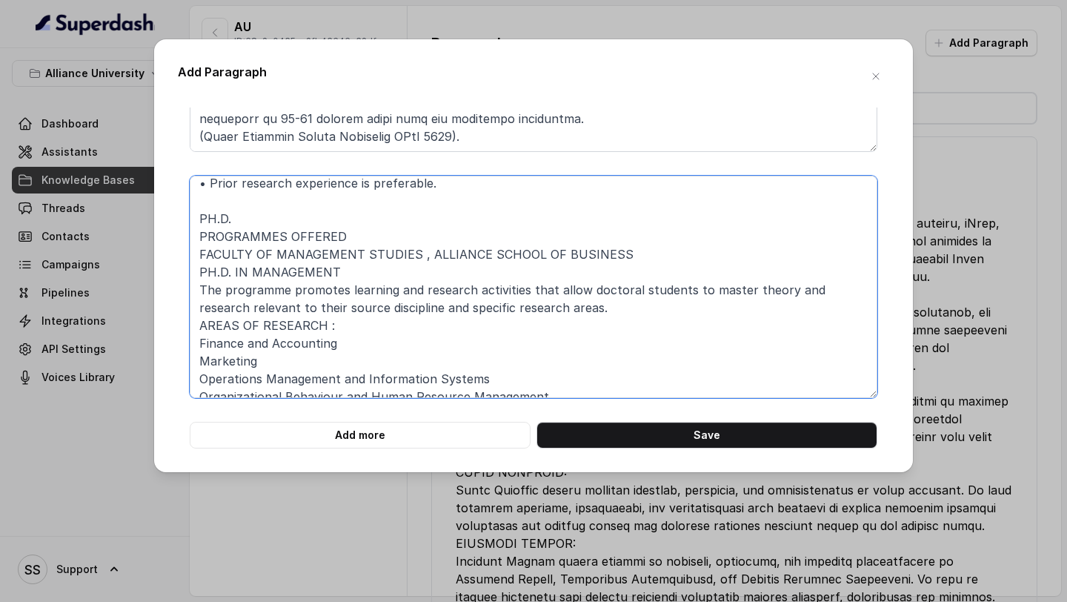
click at [204, 236] on textarea "ELIGIBILITY - POSTDOCTORAL • Should have completed Ph.D. programme within last …" at bounding box center [534, 287] width 688 height 222
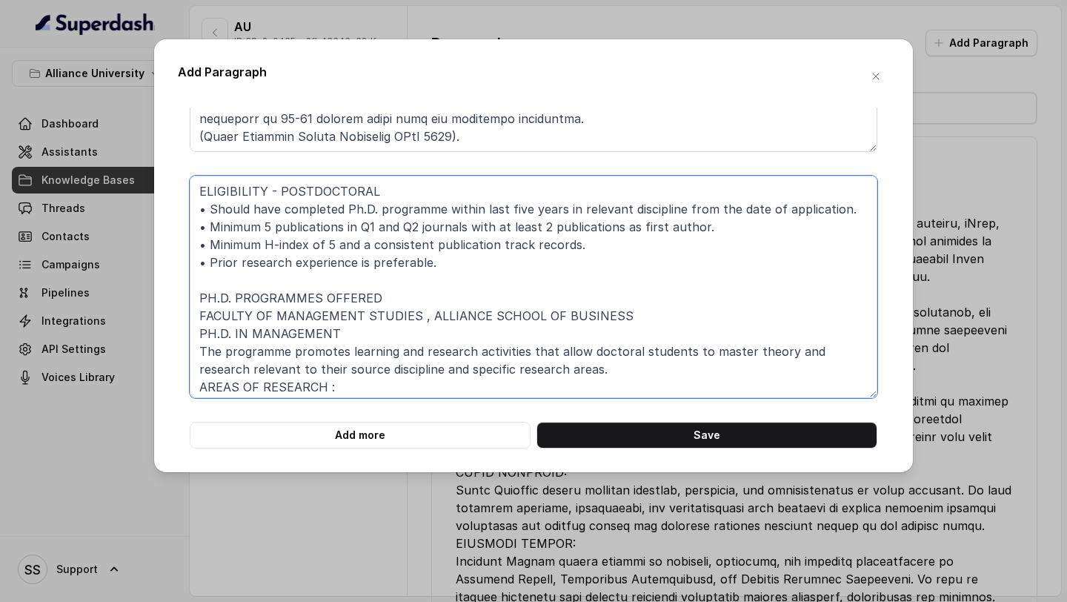
scroll to position [93, 0]
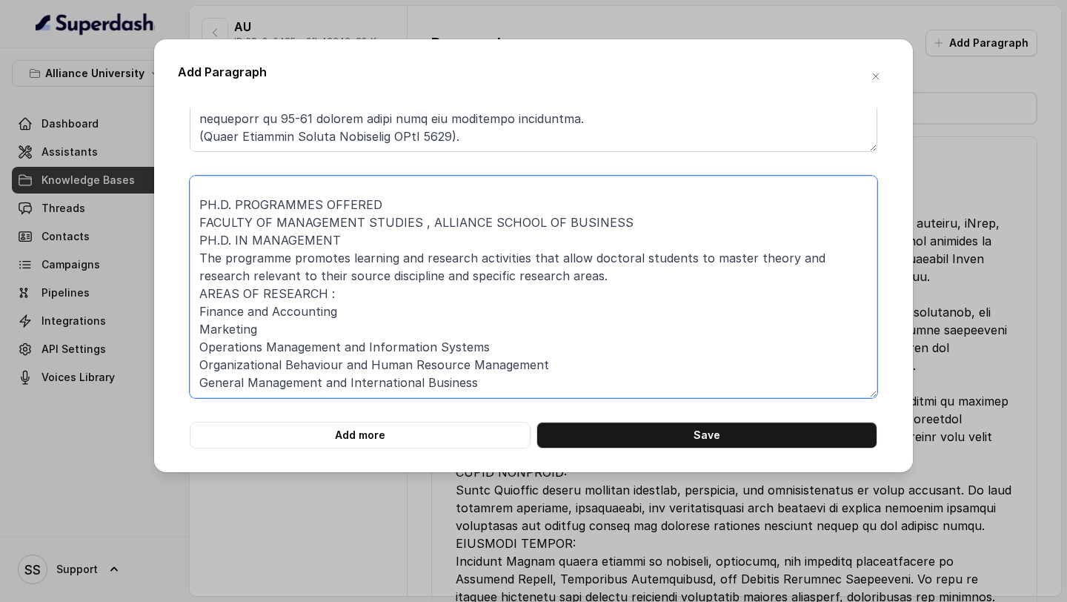
click at [559, 396] on textarea "ELIGIBILITY - POSTDOCTORAL • Should have completed Ph.D. programme within last …" at bounding box center [534, 287] width 688 height 222
paste textarea "LOREMIP DO SIT AME CONSEC ADIPISC ELITSEDD EIUSMO TE INC UT.L. ET DOL Ma ali en…"
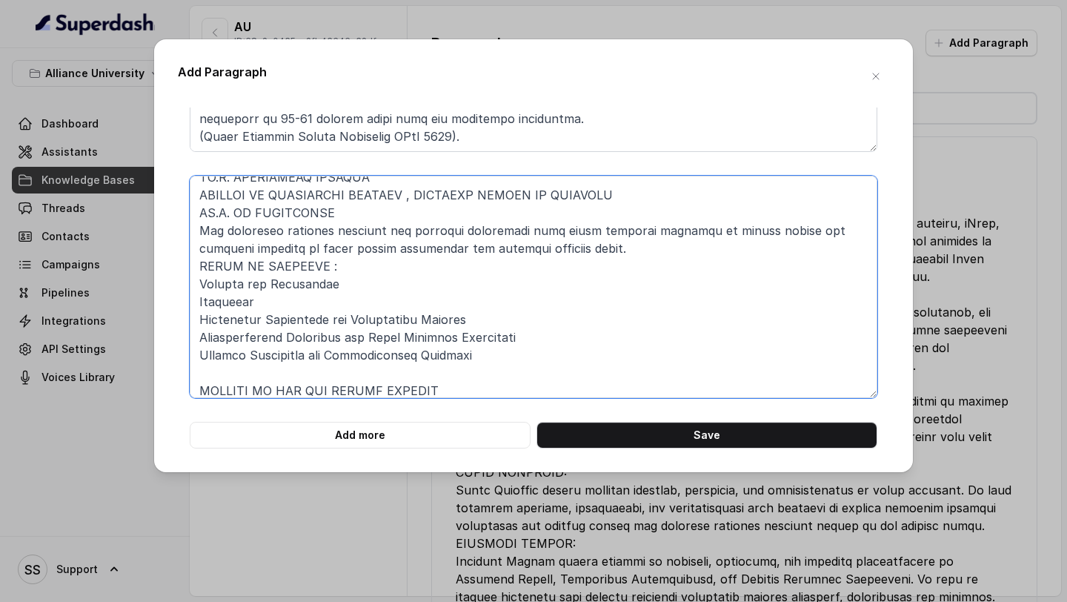
scroll to position [796, 0]
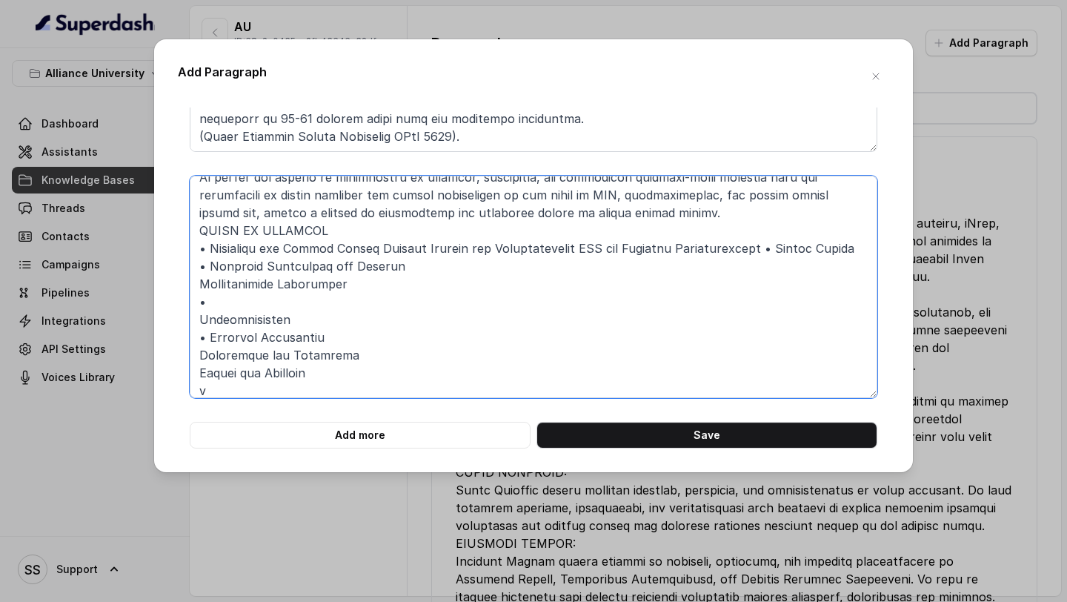
click at [202, 321] on textarea at bounding box center [534, 287] width 688 height 222
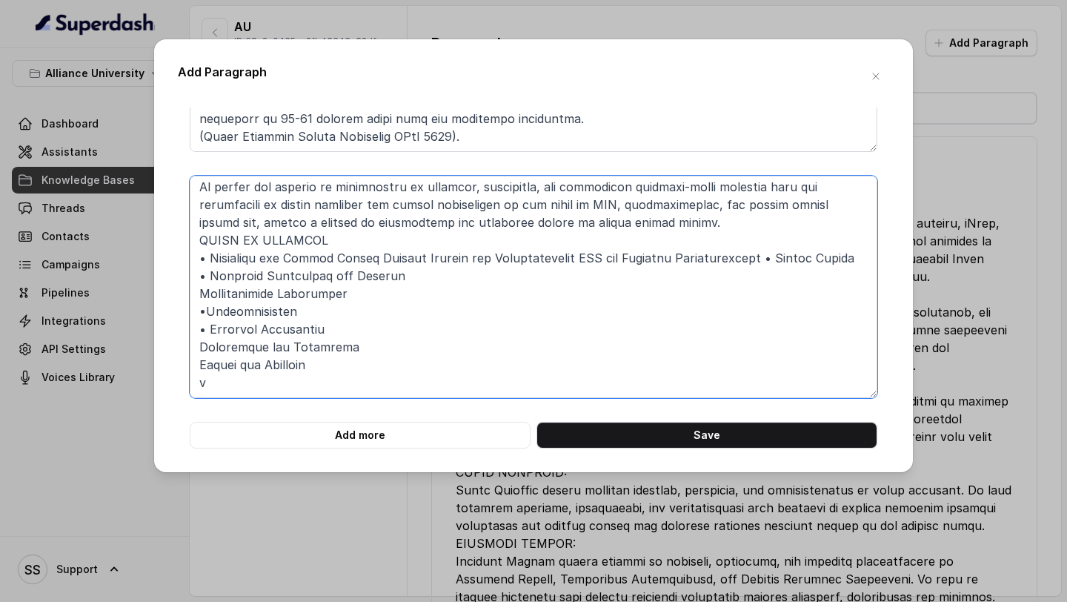
scroll to position [787, 0]
click at [199, 294] on textarea at bounding box center [534, 287] width 688 height 222
click at [205, 310] on textarea at bounding box center [534, 287] width 688 height 222
click at [211, 325] on textarea at bounding box center [534, 287] width 688 height 222
click at [215, 270] on textarea at bounding box center [534, 287] width 688 height 222
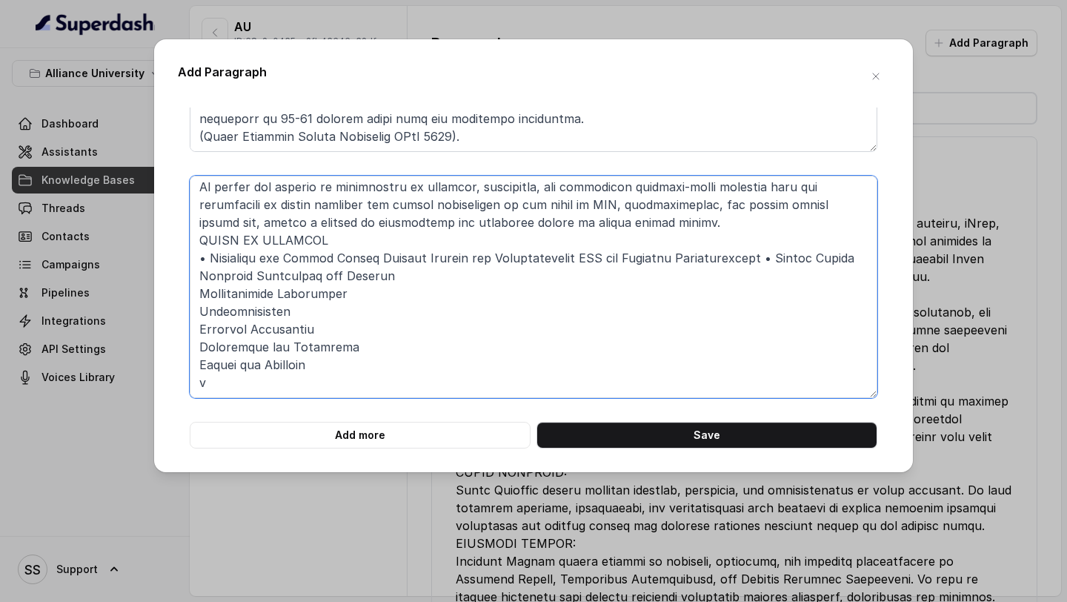
click at [210, 258] on textarea at bounding box center [534, 287] width 688 height 222
drag, startPoint x: 222, startPoint y: 388, endPoint x: 178, endPoint y: 388, distance: 43.7
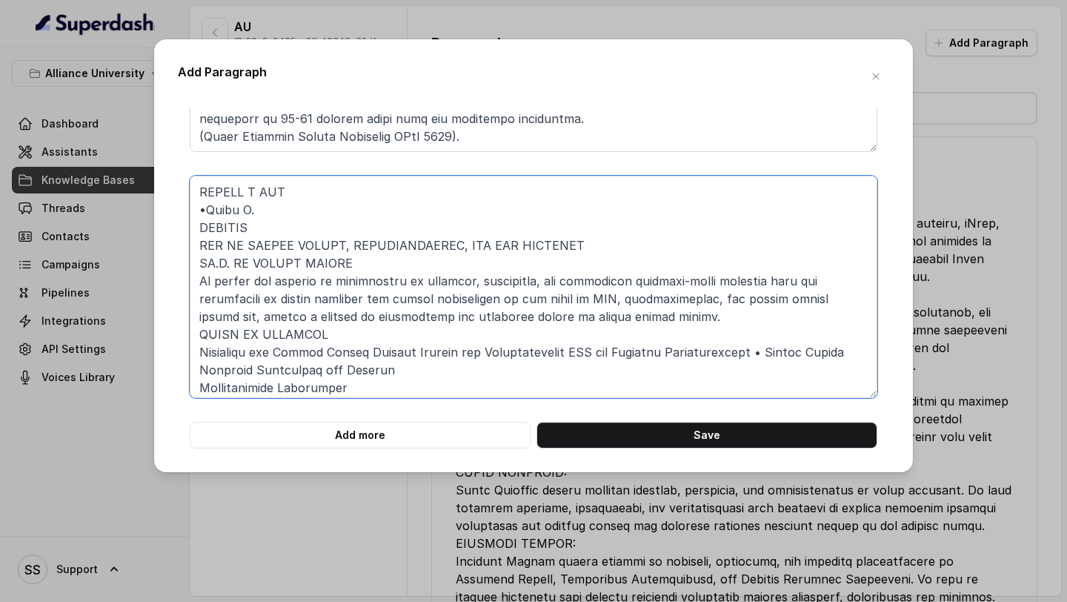
scroll to position [691, 0]
drag, startPoint x: 276, startPoint y: 232, endPoint x: 196, endPoint y: 231, distance: 80.0
click at [196, 231] on textarea at bounding box center [534, 287] width 688 height 222
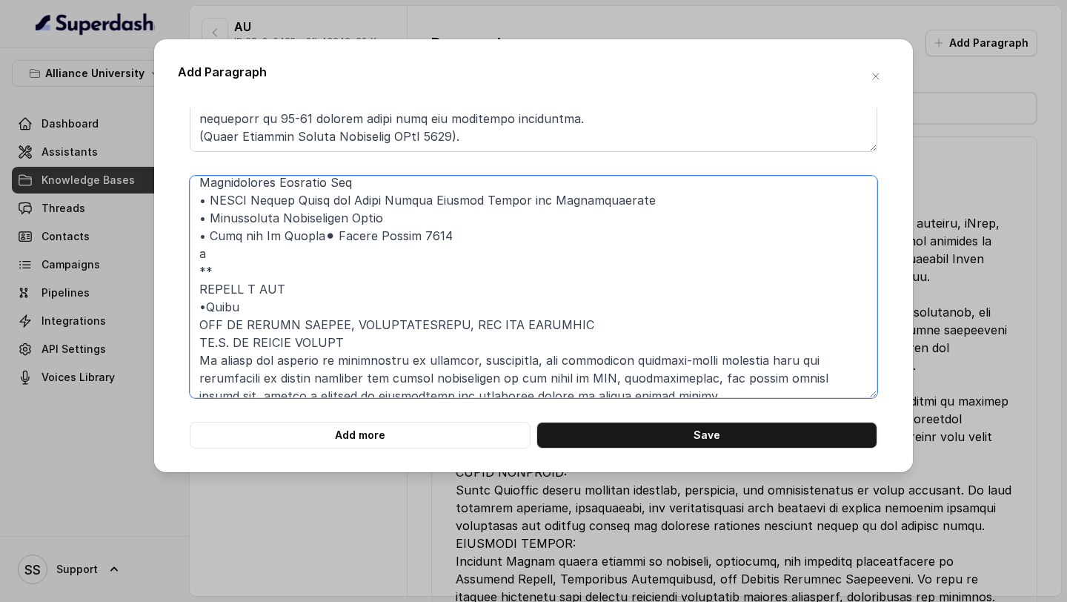
scroll to position [593, 0]
drag, startPoint x: 256, startPoint y: 306, endPoint x: 199, endPoint y: 257, distance: 75.7
click at [199, 257] on textarea at bounding box center [534, 287] width 688 height 222
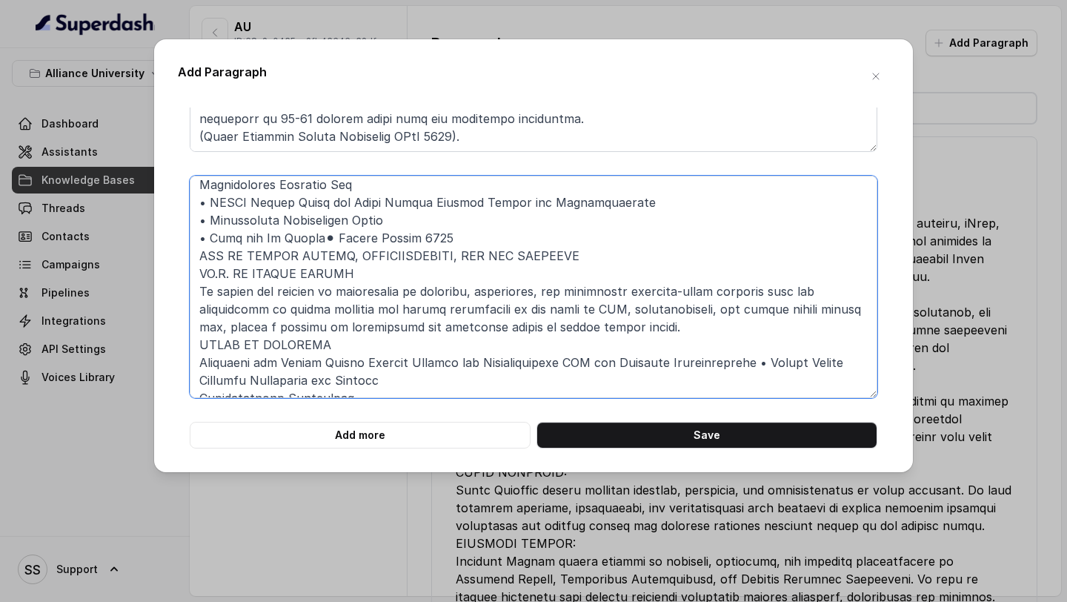
click at [323, 239] on textarea at bounding box center [534, 287] width 688 height 222
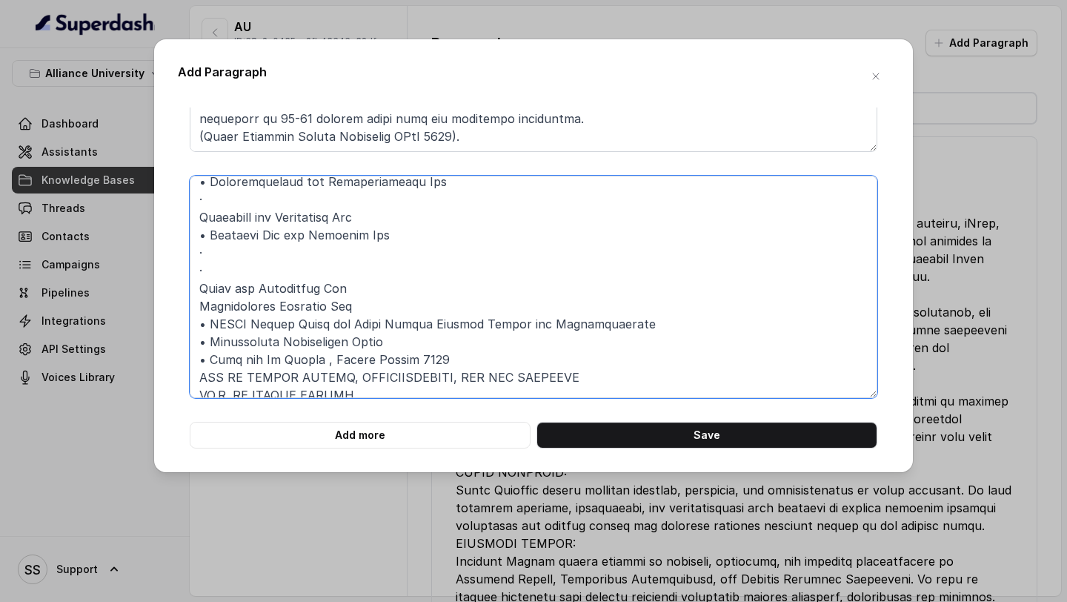
scroll to position [464, 0]
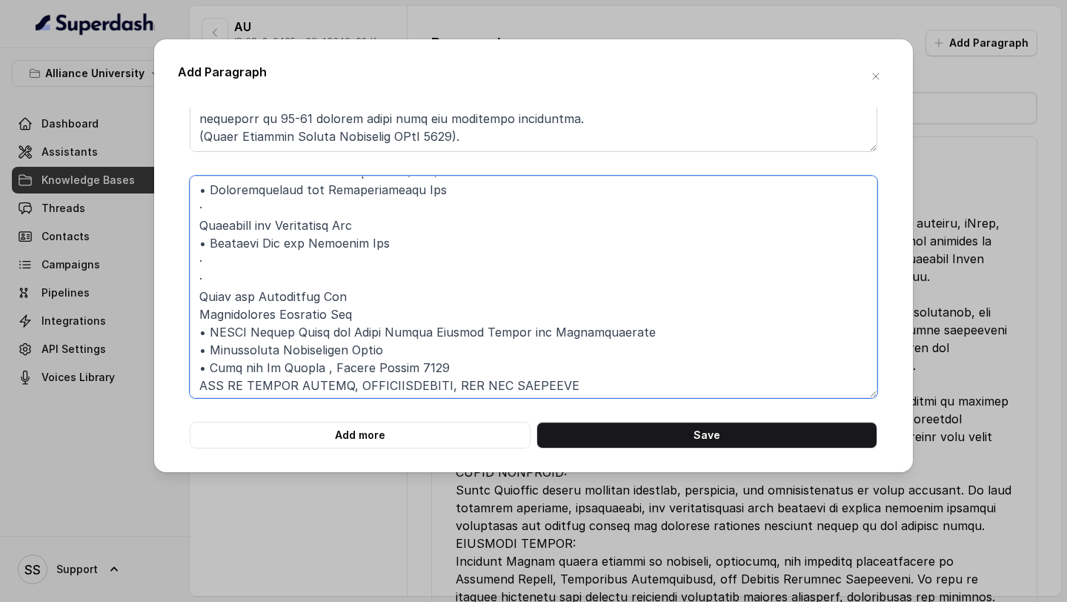
drag, startPoint x: 221, startPoint y: 282, endPoint x: 194, endPoint y: 263, distance: 32.9
click at [195, 263] on textarea at bounding box center [534, 287] width 688 height 222
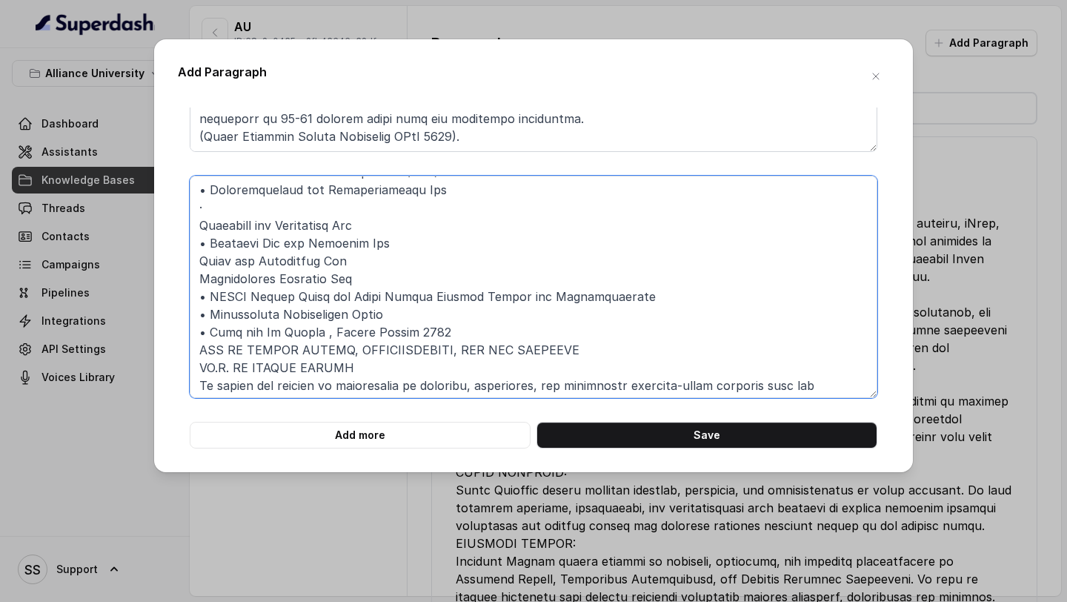
drag, startPoint x: 213, startPoint y: 207, endPoint x: 177, endPoint y: 207, distance: 36.3
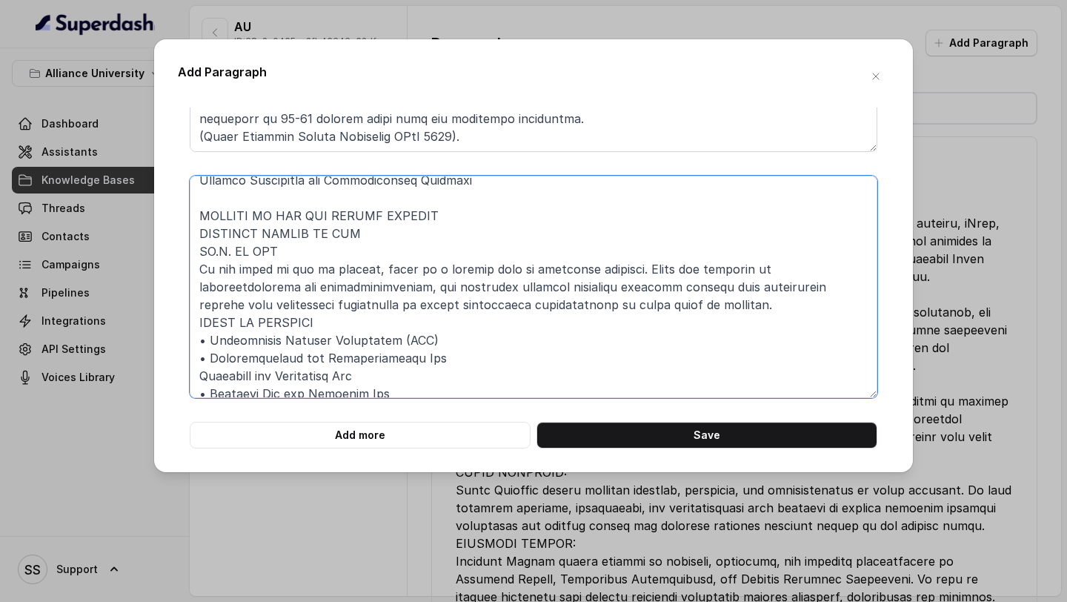
scroll to position [245, 0]
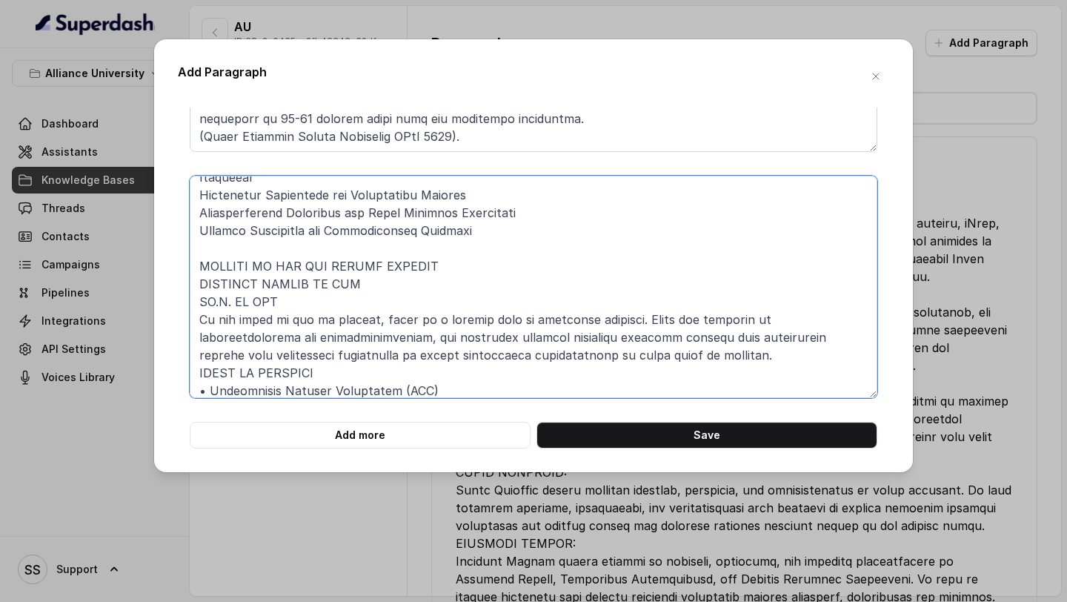
click at [199, 283] on textarea at bounding box center [534, 287] width 688 height 222
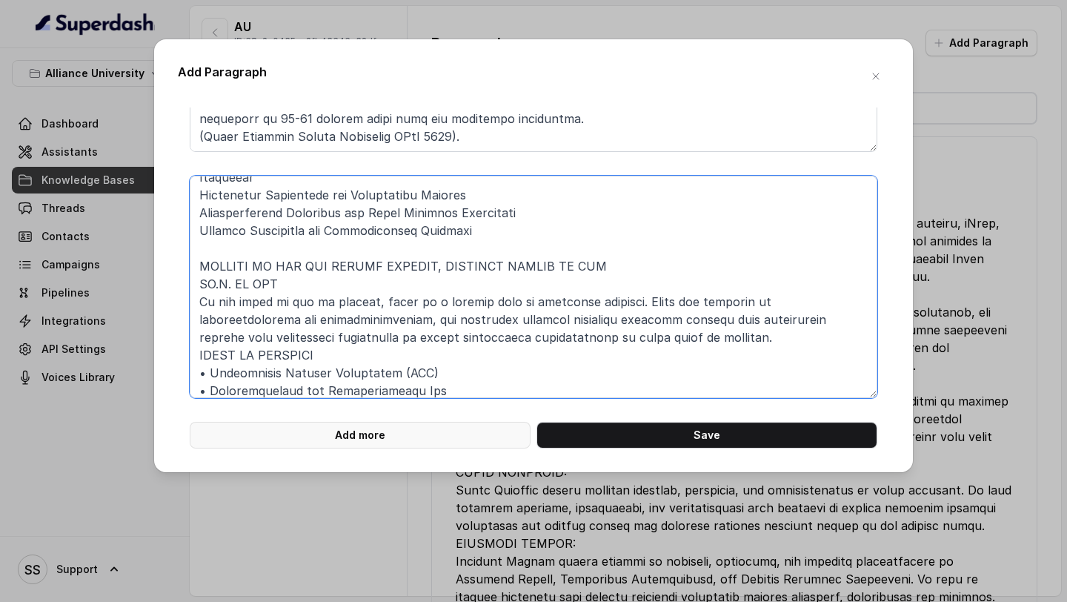
type textarea "LOREMIPSUMD - SITAMETCONSE • Adipis elit seddoeius Te.I. utlaboree dolore magn …"
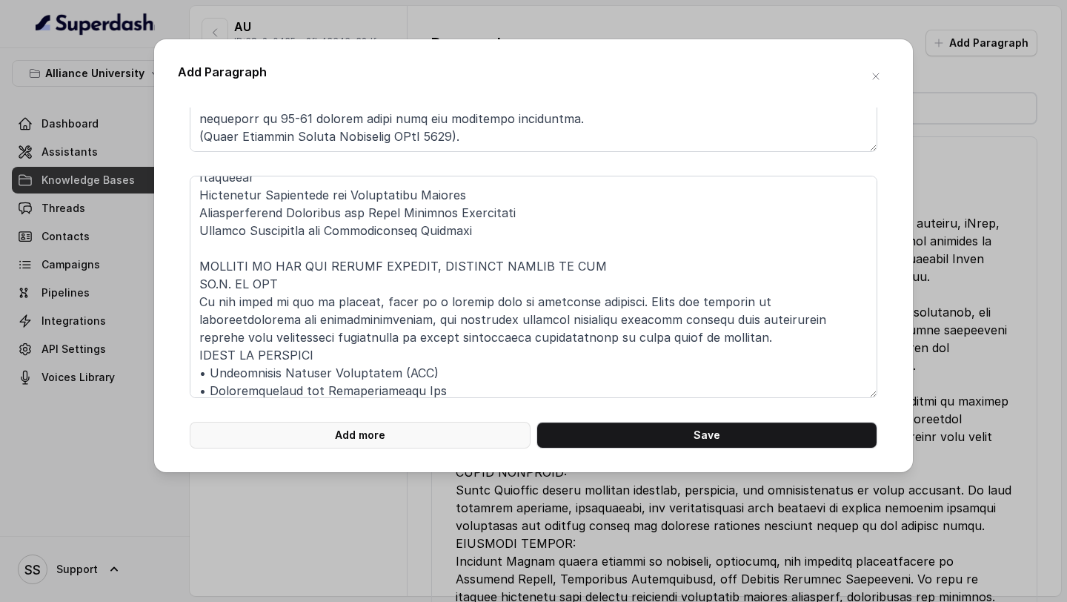
click at [423, 429] on button "Add more" at bounding box center [360, 435] width 341 height 27
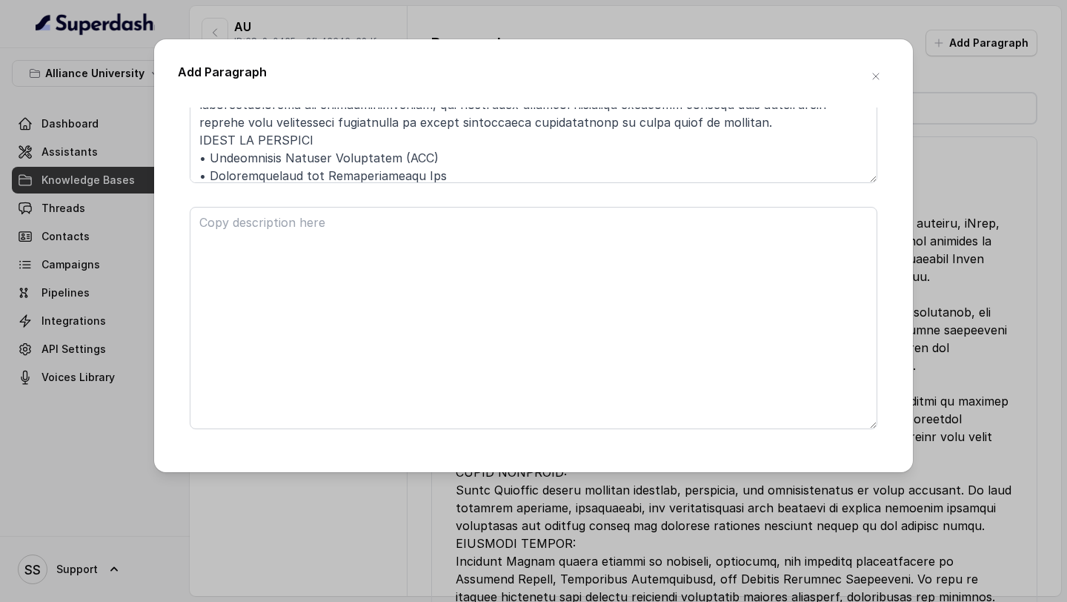
scroll to position [939, 0]
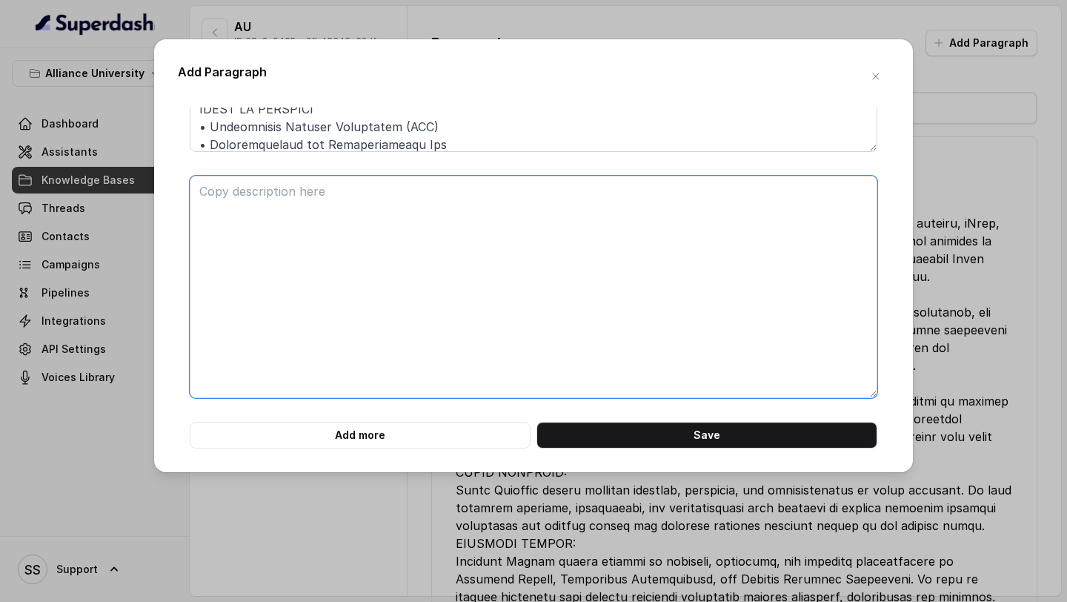
click at [260, 227] on textarea at bounding box center [534, 287] width 688 height 222
type textarea "v"
paste textarea "LOREMIP DO SITAMETCONS ADI ELITSEDDOE TEMPORIN UTLABO ET DOLOREM ALIQUAENIMA MI…"
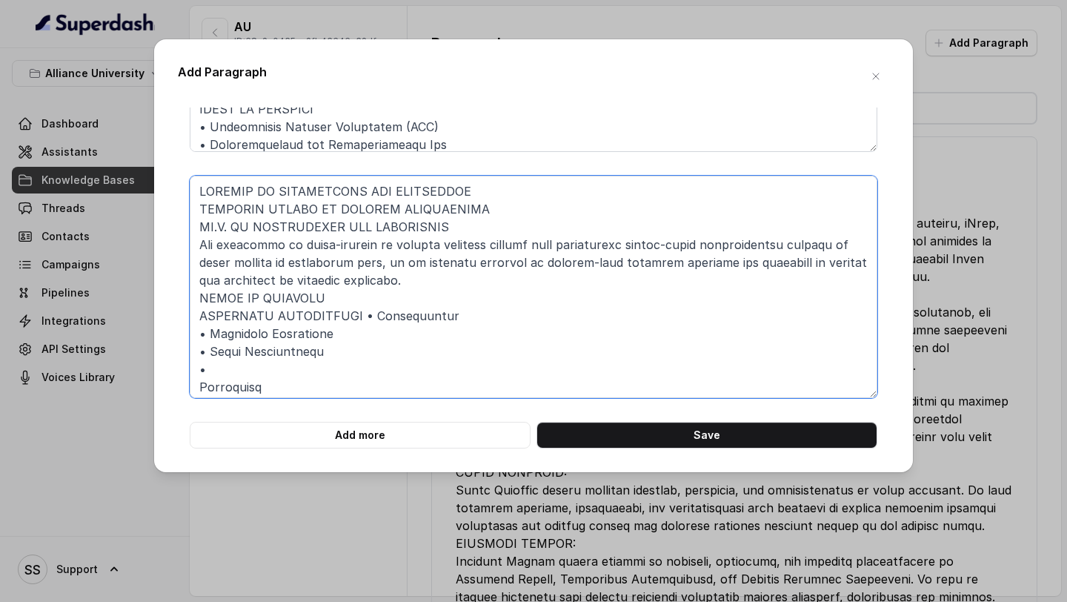
scroll to position [530, 0]
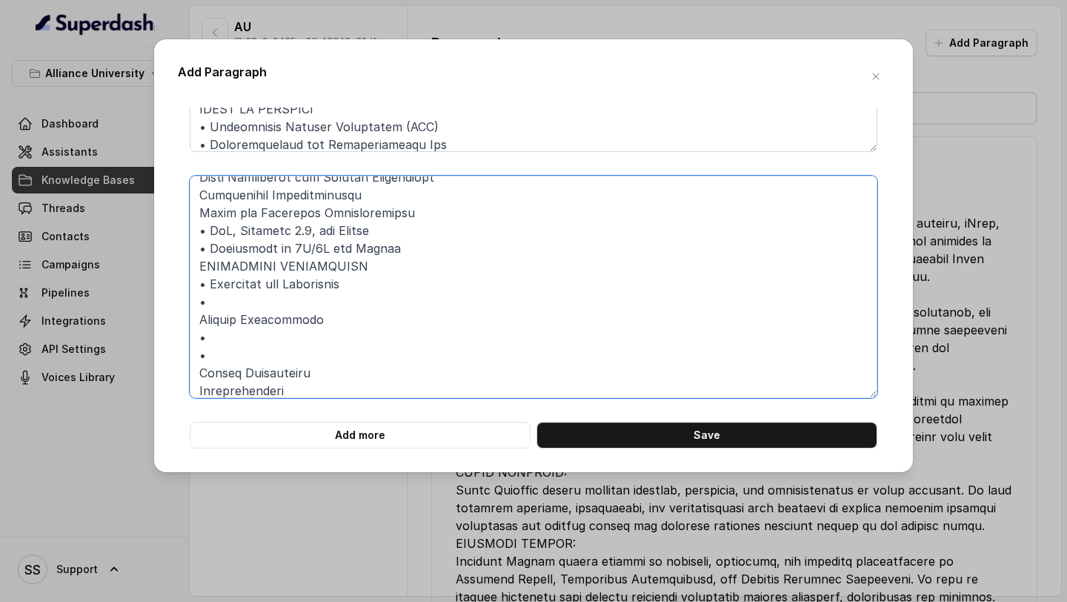
click at [253, 311] on textarea at bounding box center [534, 287] width 688 height 222
click at [202, 370] on textarea at bounding box center [534, 287] width 688 height 222
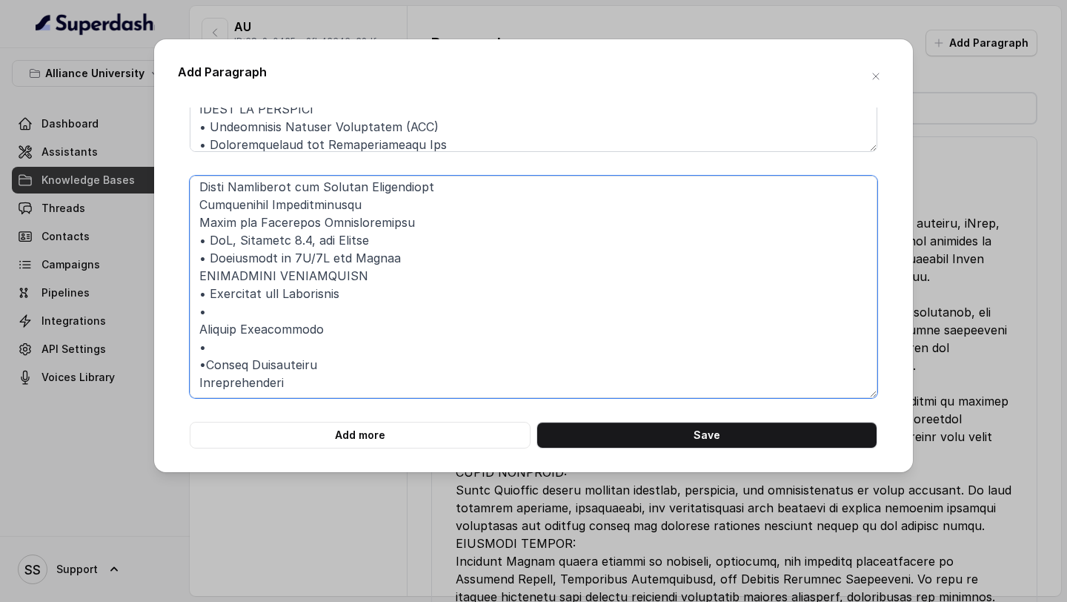
scroll to position [520, 0]
click at [214, 350] on textarea at bounding box center [534, 287] width 688 height 222
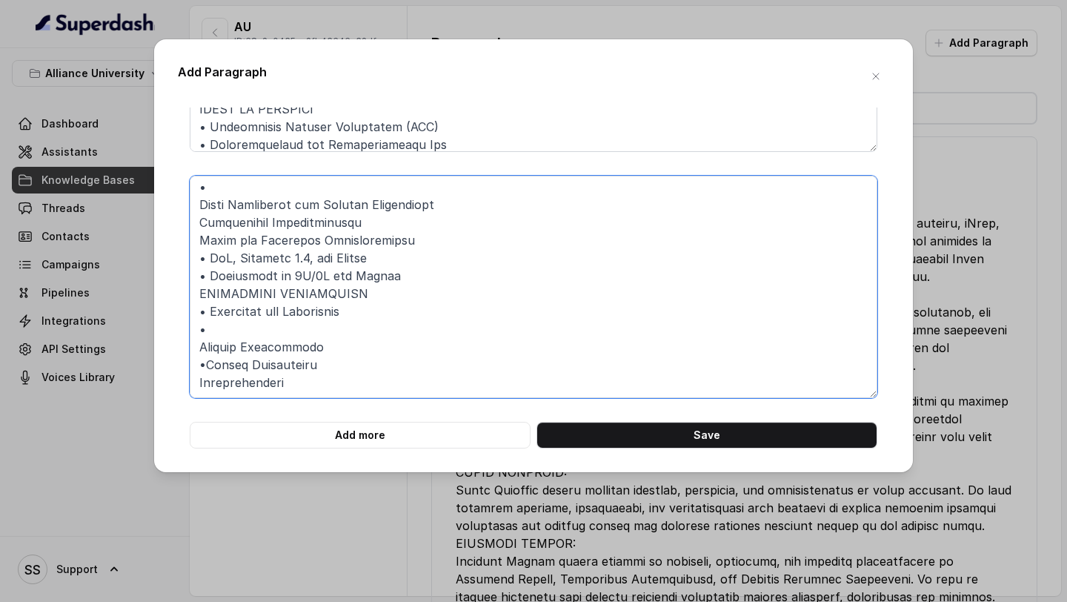
scroll to position [502, 0]
click at [219, 326] on textarea at bounding box center [534, 287] width 688 height 222
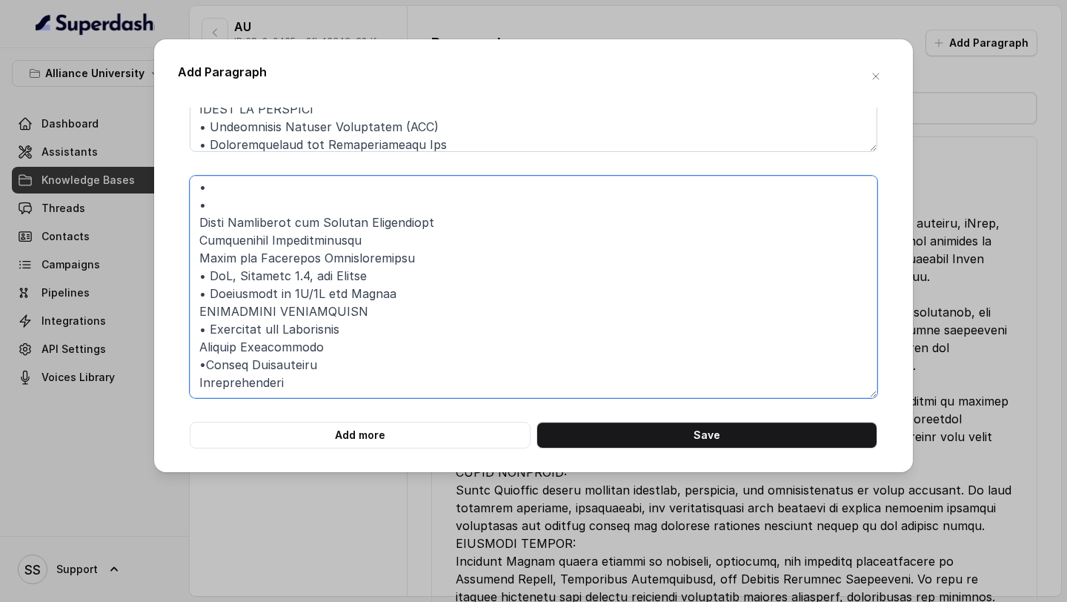
scroll to position [485, 0]
click at [243, 201] on textarea at bounding box center [534, 287] width 688 height 222
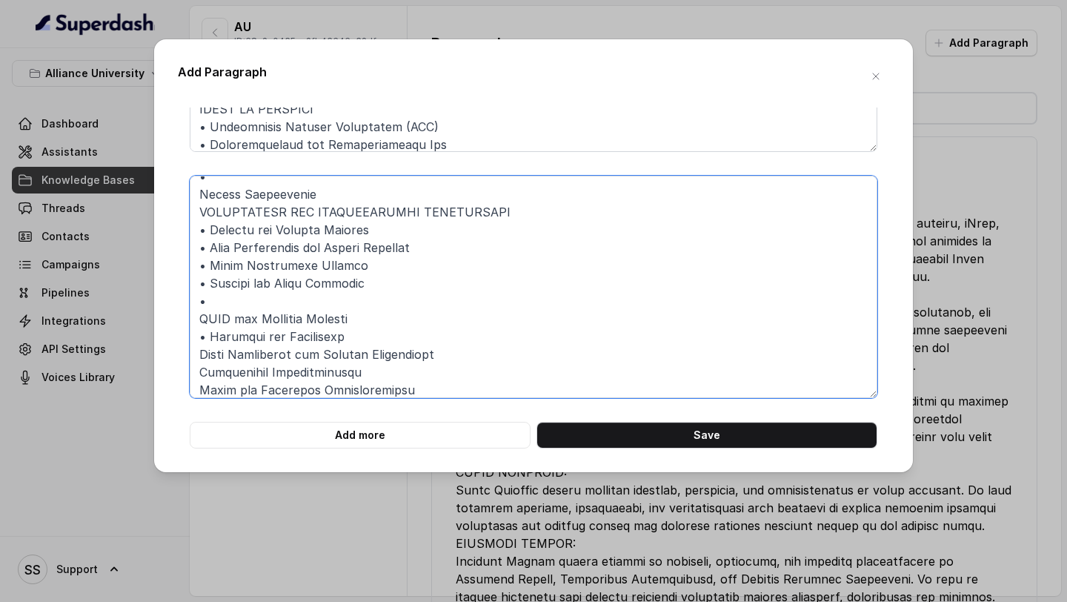
scroll to position [299, 0]
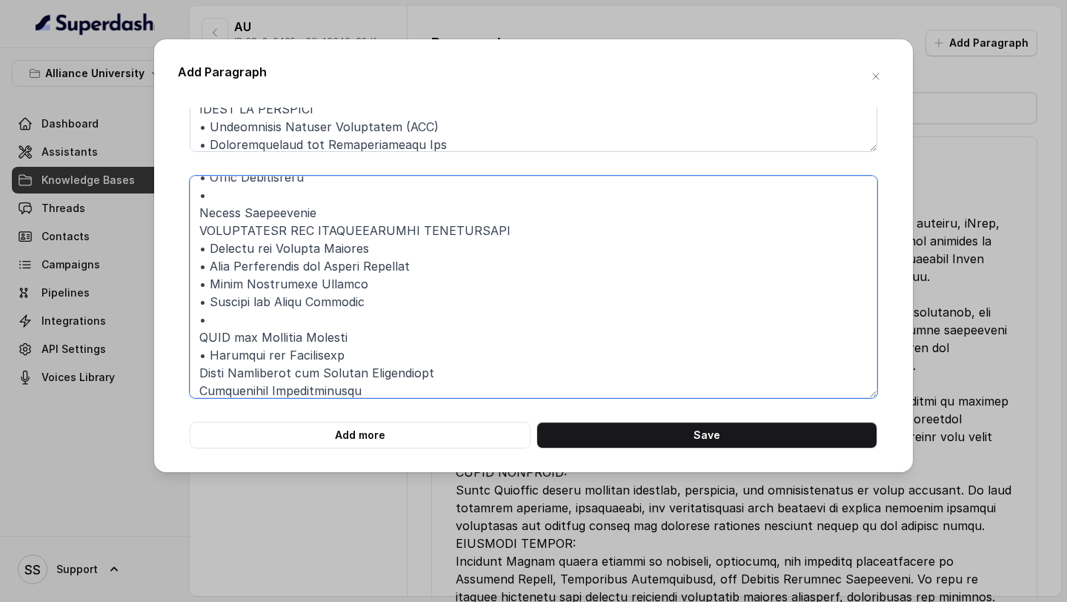
click at [236, 316] on textarea at bounding box center [534, 287] width 688 height 222
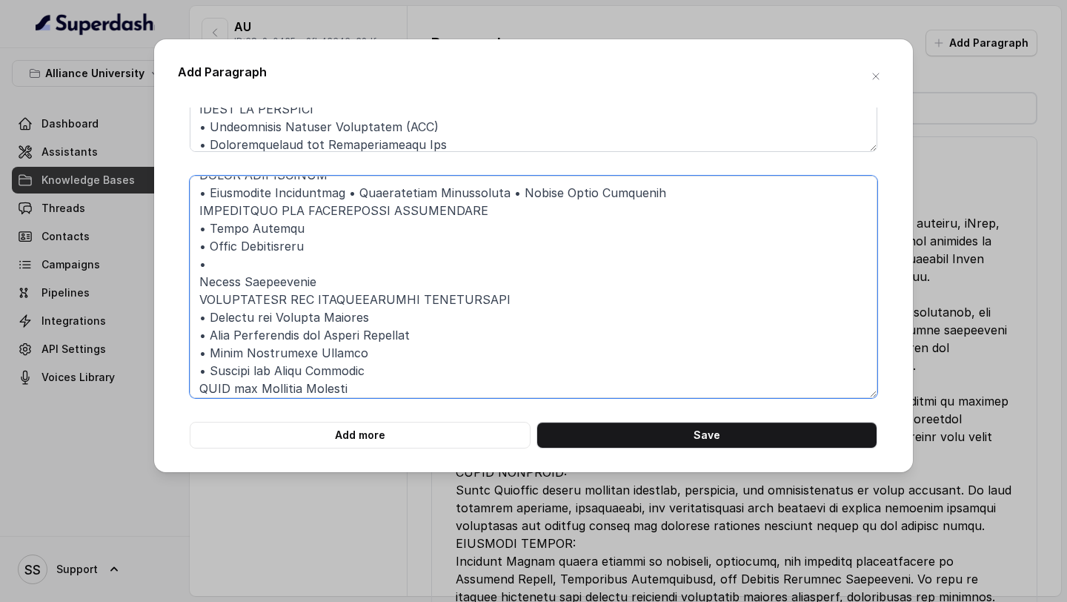
click at [269, 266] on textarea at bounding box center [534, 287] width 688 height 222
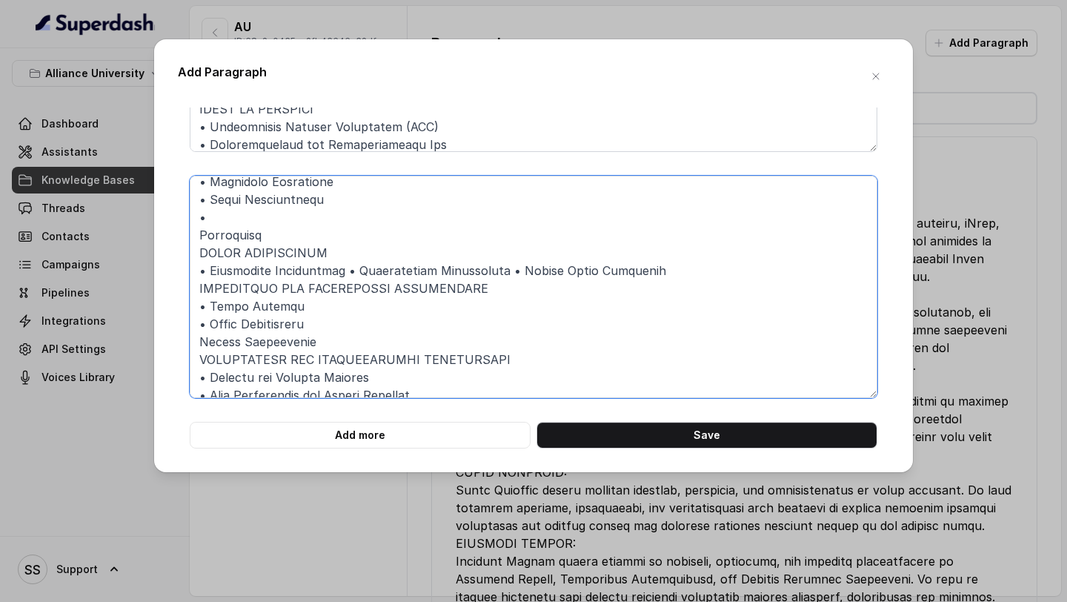
scroll to position [151, 0]
click at [242, 214] on textarea at bounding box center [534, 287] width 688 height 222
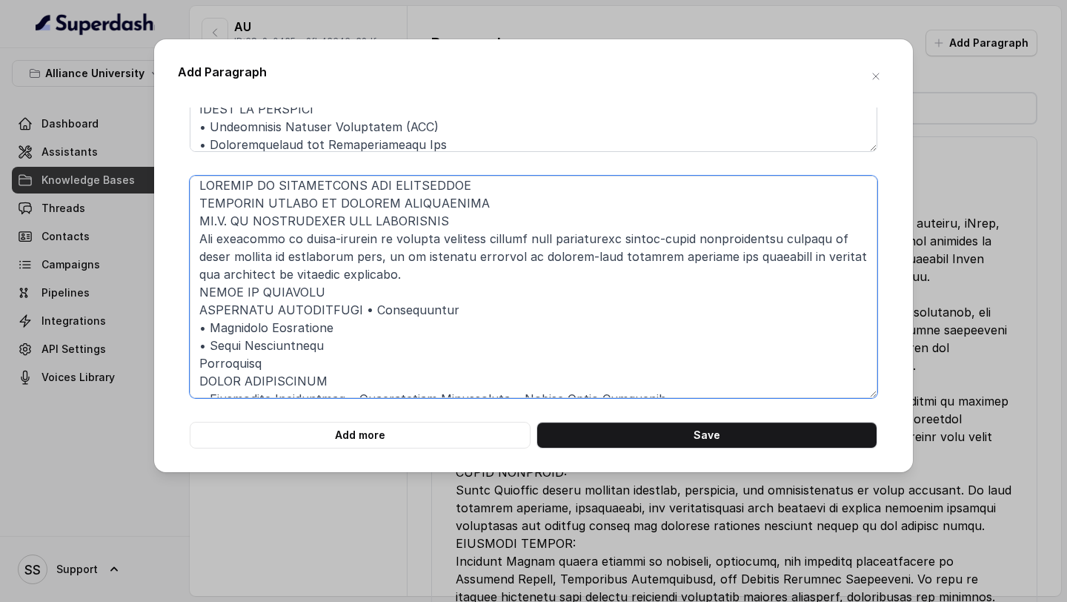
scroll to position [0, 0]
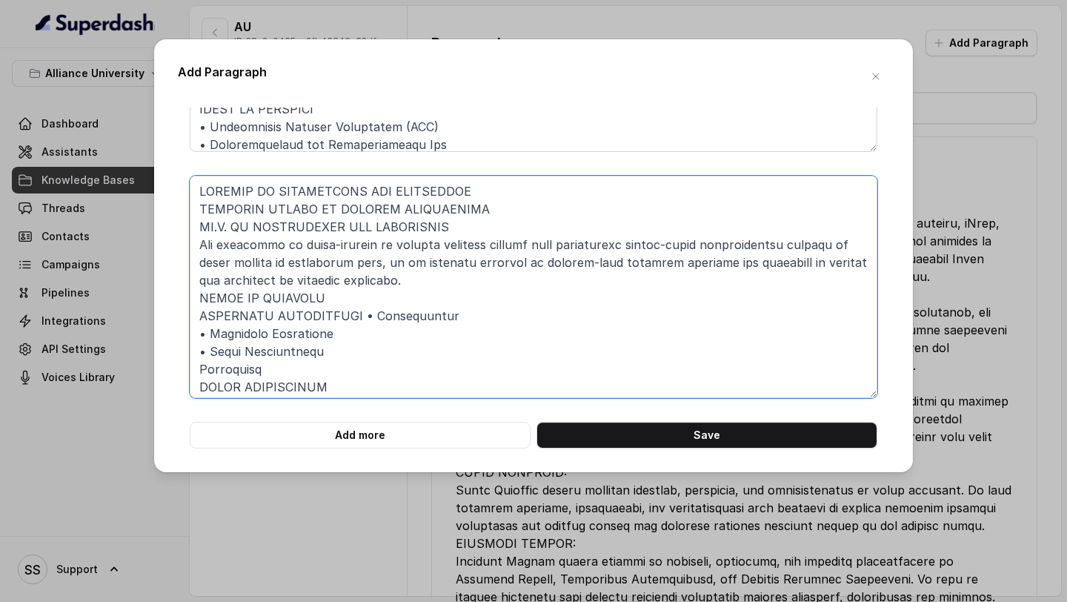
click at [360, 318] on textarea at bounding box center [534, 287] width 688 height 222
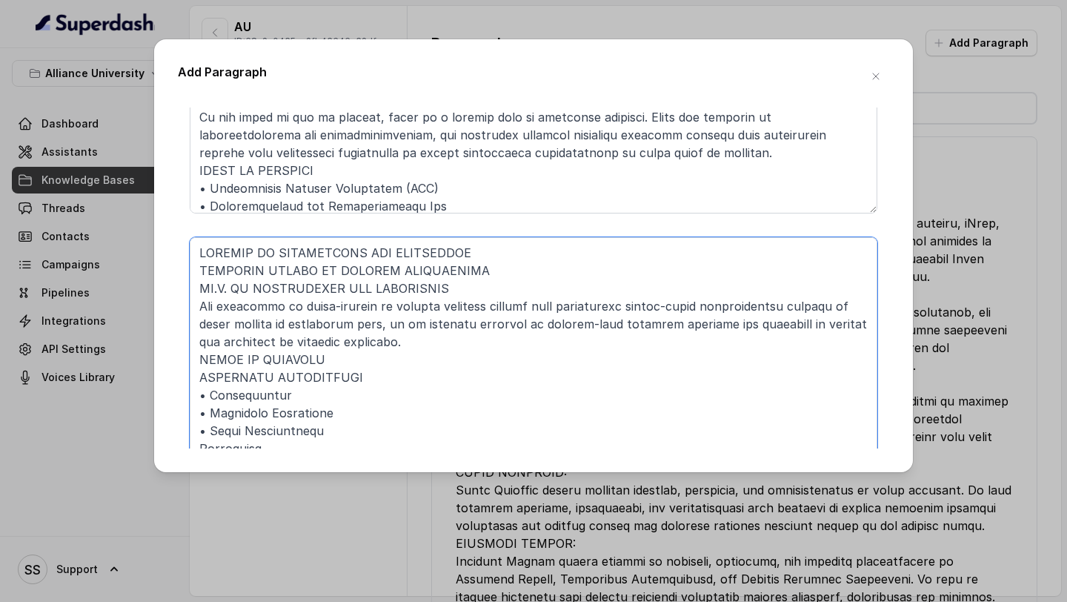
scroll to position [875, 0]
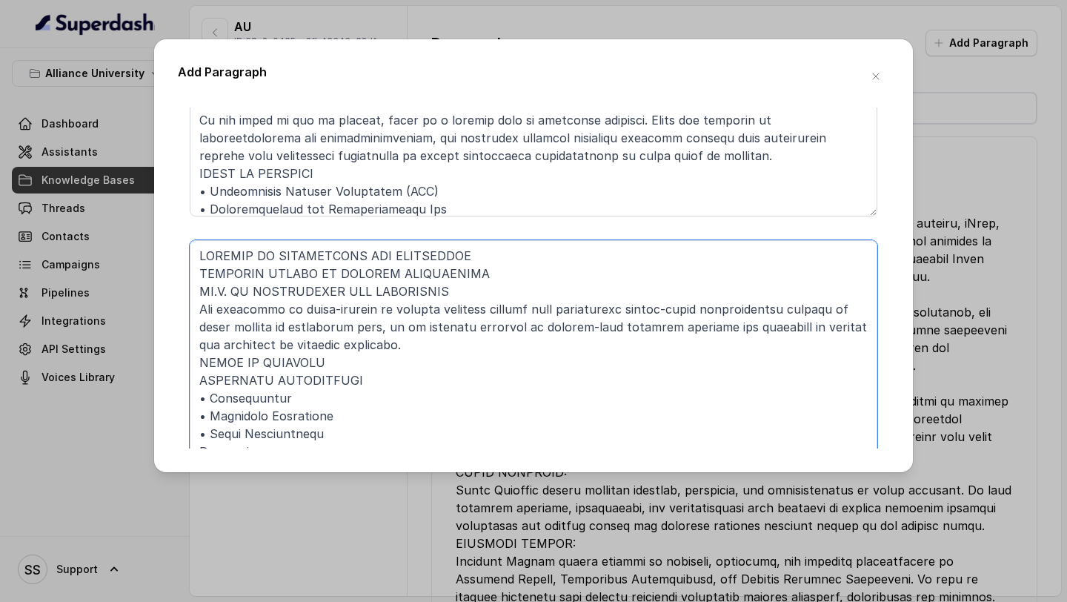
click at [207, 249] on textarea at bounding box center [534, 351] width 688 height 222
click at [200, 277] on textarea at bounding box center [534, 351] width 688 height 222
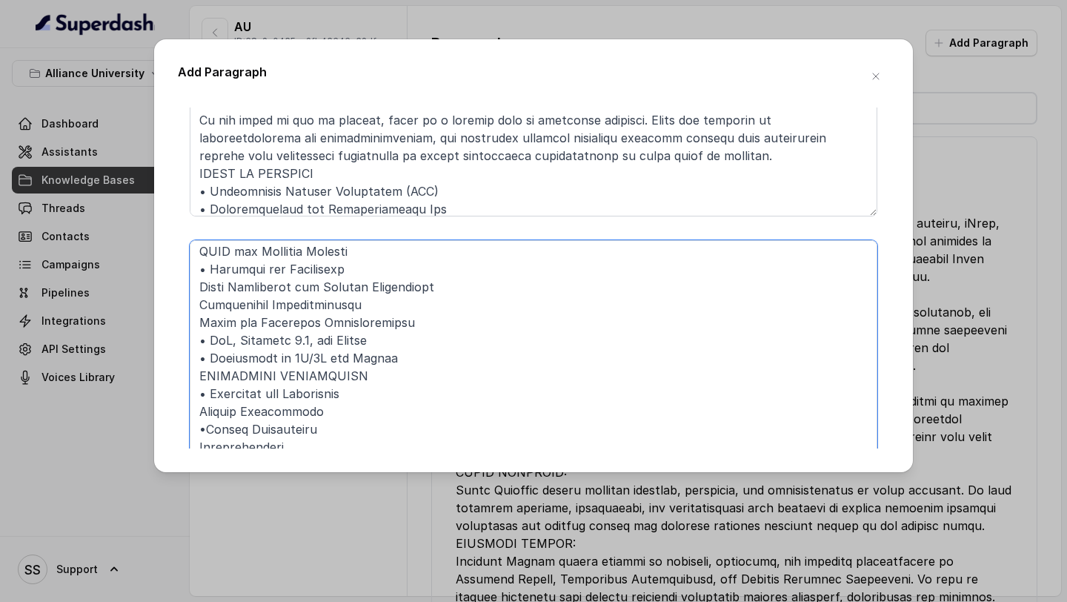
scroll to position [939, 0]
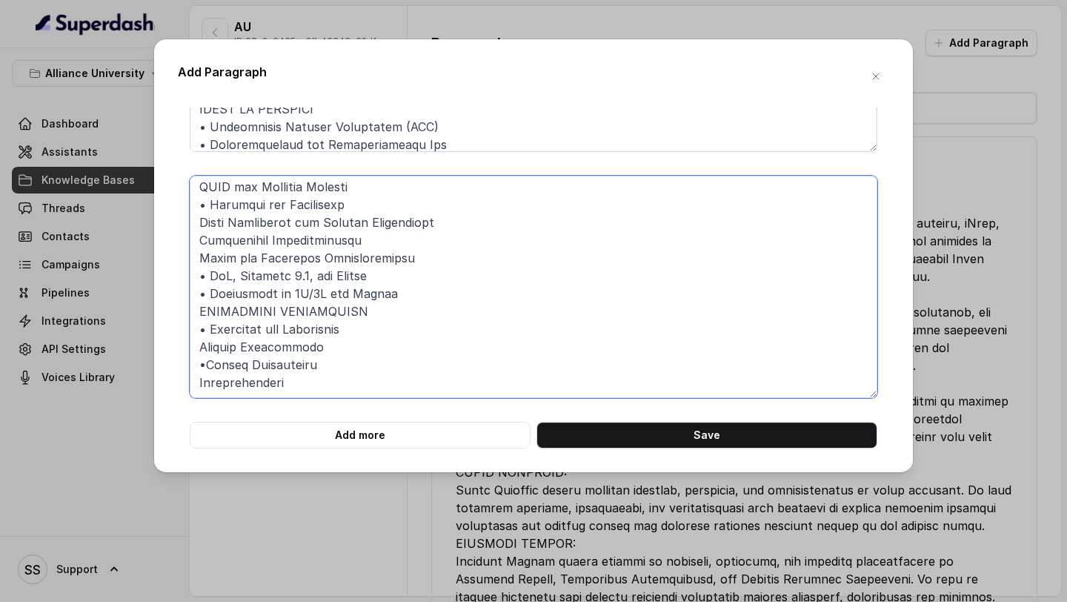
type textarea "LOREMIP DO SITAMETCONS ADI ELITSEDDOE, TEMPORIN UTLABO ET DOLOREM ALIQUAENIMA M…"
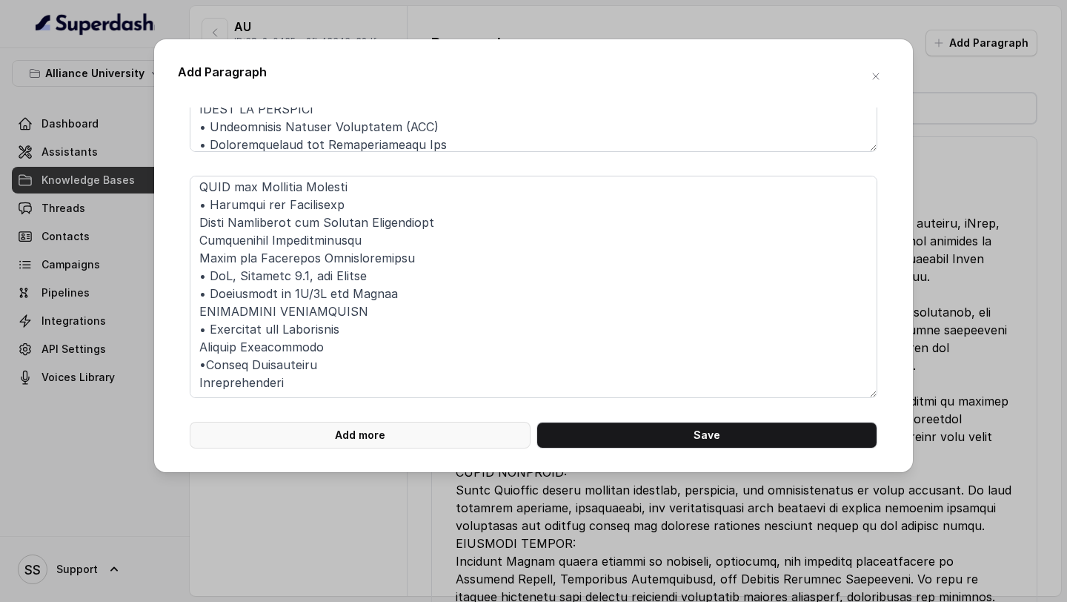
click at [425, 426] on button "Add more" at bounding box center [360, 435] width 341 height 27
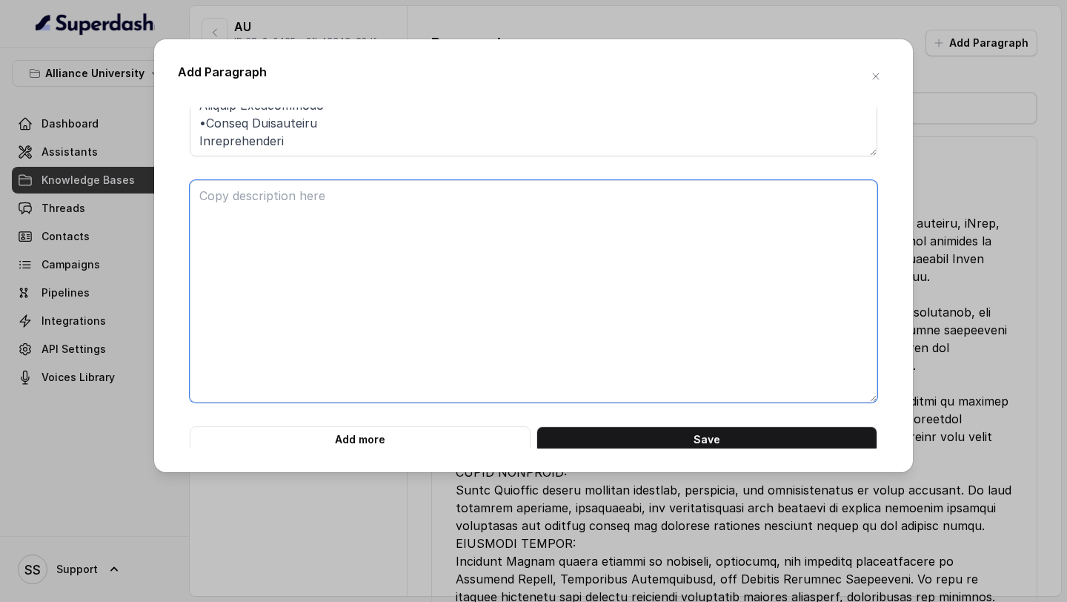
scroll to position [1185, 0]
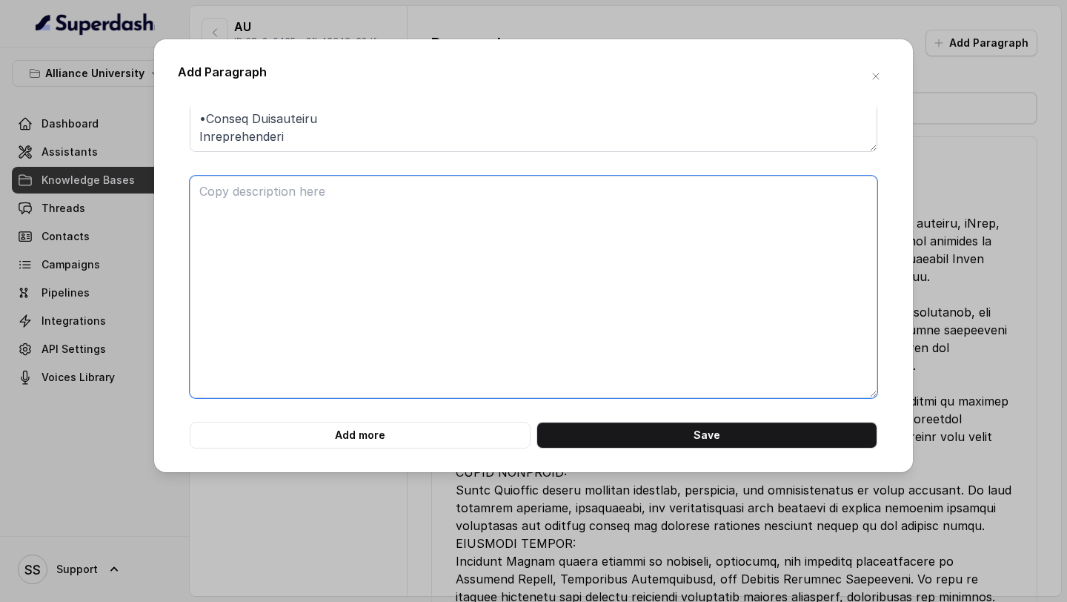
click at [424, 345] on textarea at bounding box center [534, 287] width 688 height 222
paste textarea "RESEARCH AND PUBLICATION PERFORMANCE INDICATORS Research plays a critical role …"
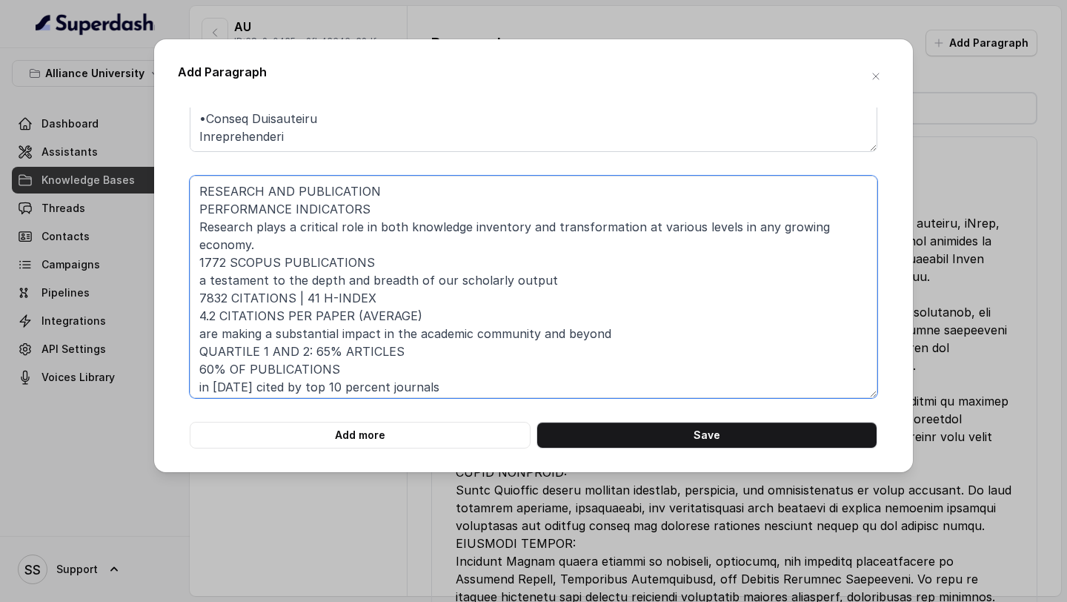
scroll to position [76, 0]
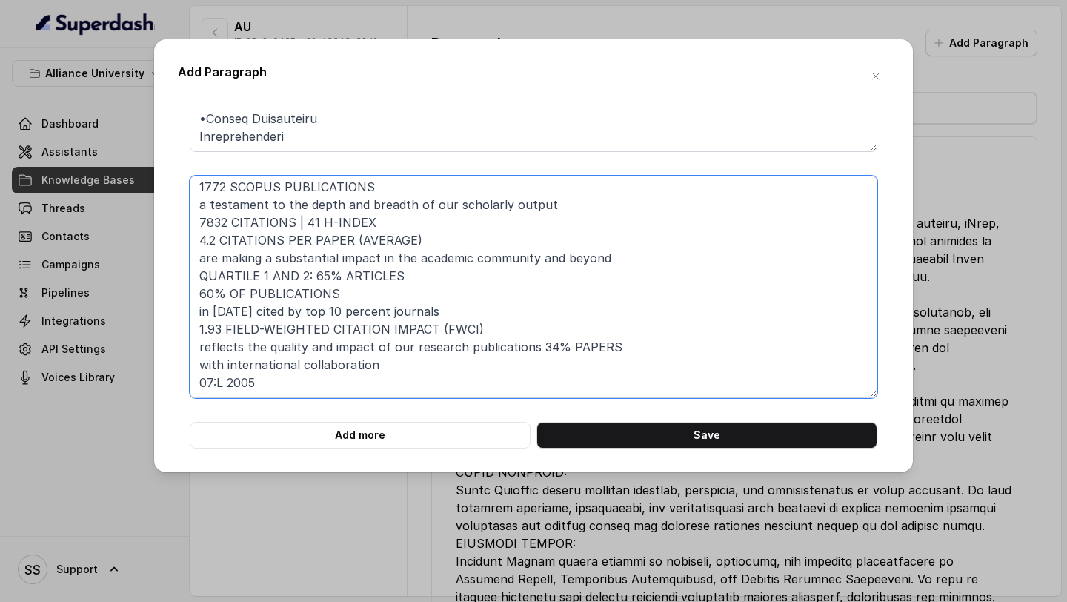
drag, startPoint x: 283, startPoint y: 384, endPoint x: 182, endPoint y: 382, distance: 101.5
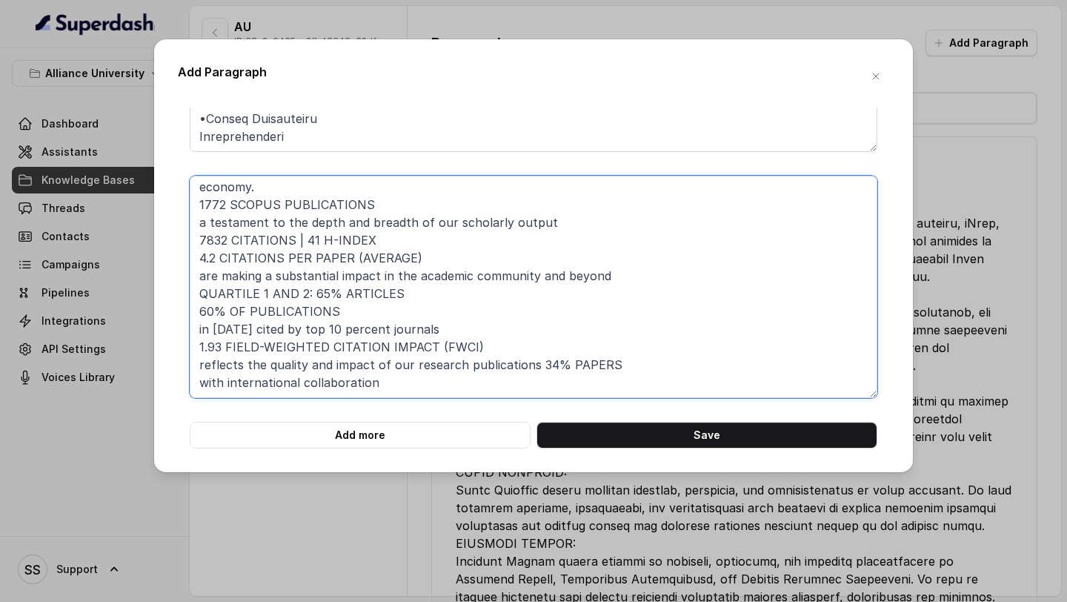
scroll to position [85, 0]
paste textarea "COURSEWORK ALLIANCE UNIVERSITY HAS WELL-DEFINED COURSEWORK THAT ALIGNS WITH THE…"
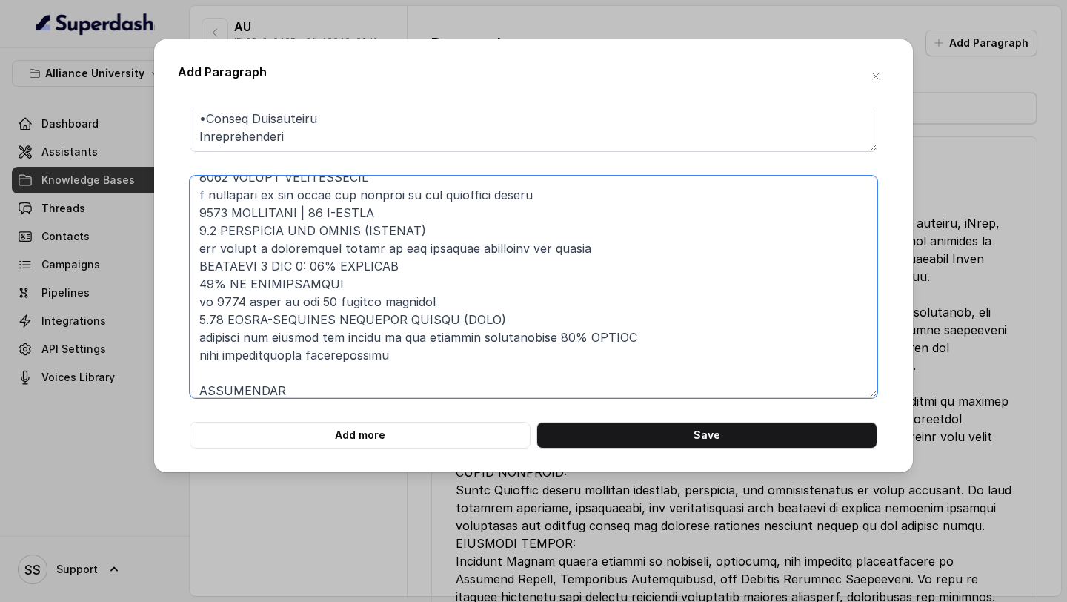
scroll to position [352, 0]
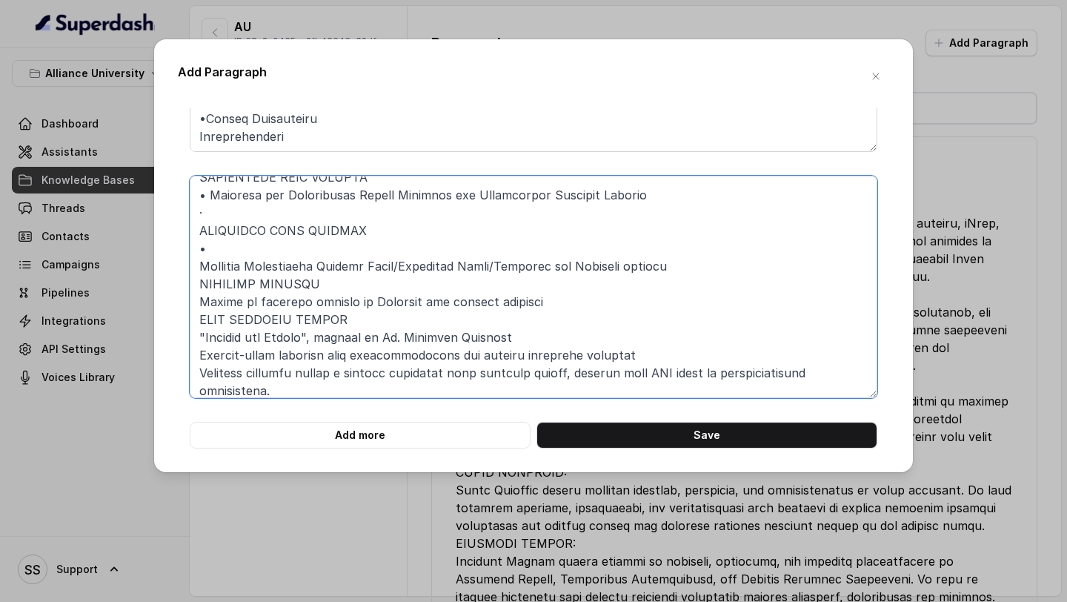
click at [285, 245] on textarea at bounding box center [534, 287] width 688 height 222
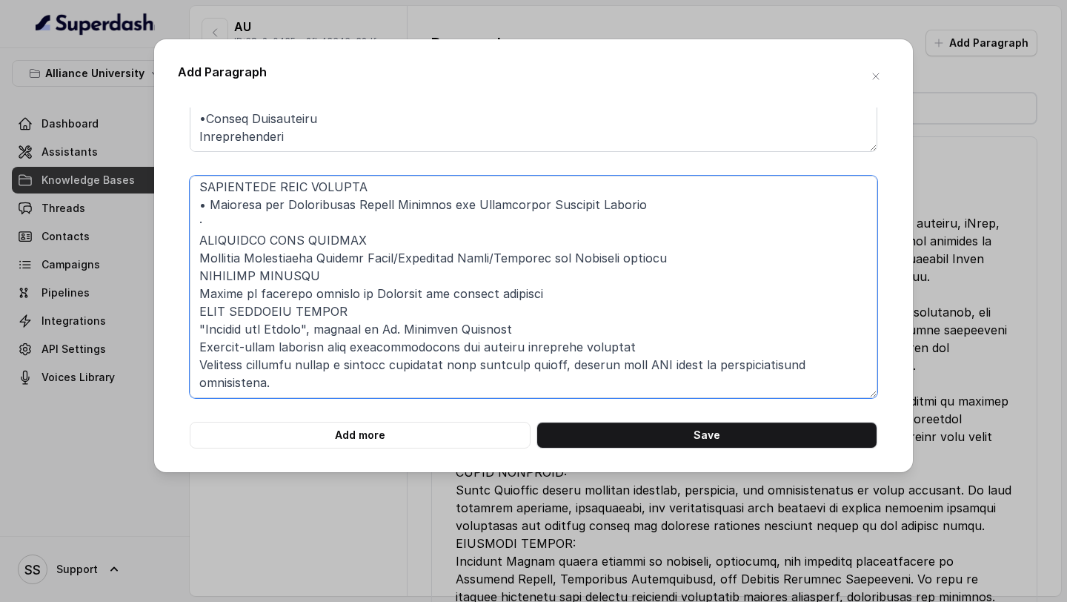
scroll to position [342, 0]
click at [266, 216] on textarea at bounding box center [534, 287] width 688 height 222
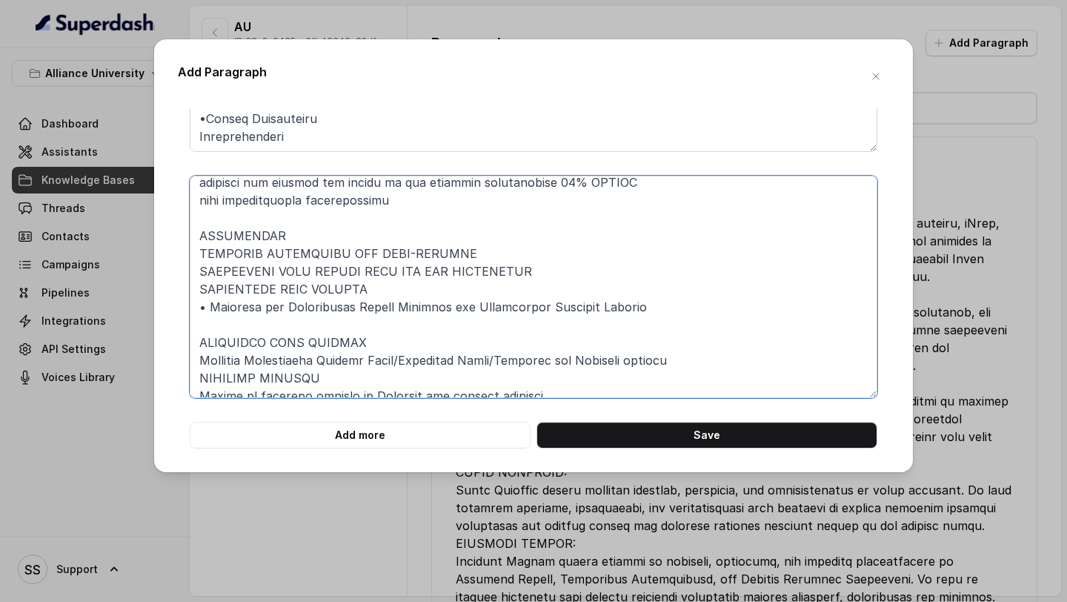
scroll to position [241, 0]
click at [198, 254] on textarea at bounding box center [534, 287] width 688 height 222
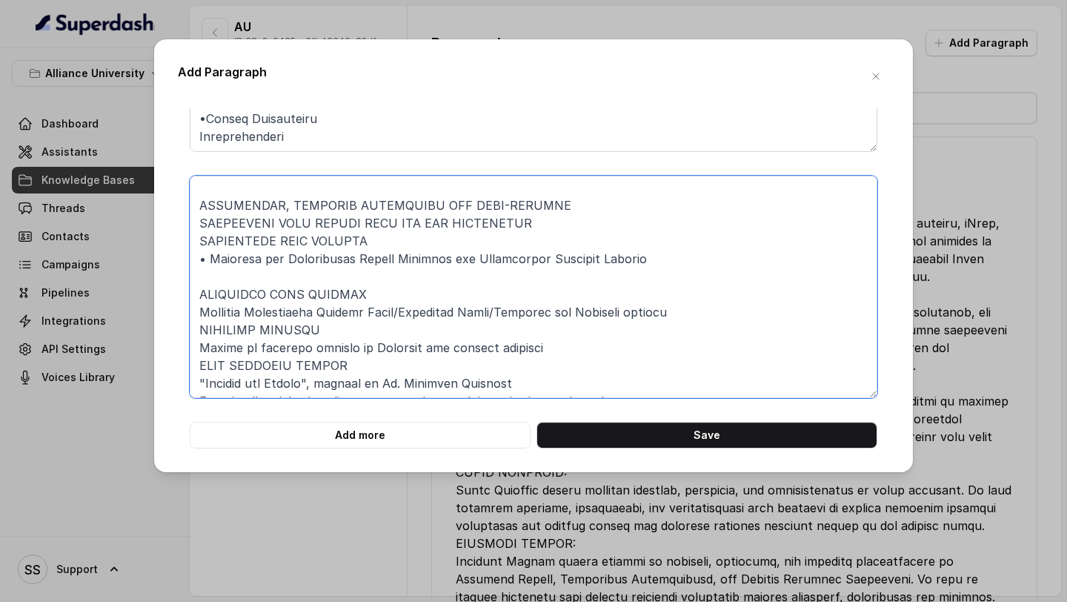
scroll to position [272, 0]
click at [545, 217] on textarea at bounding box center [534, 287] width 688 height 222
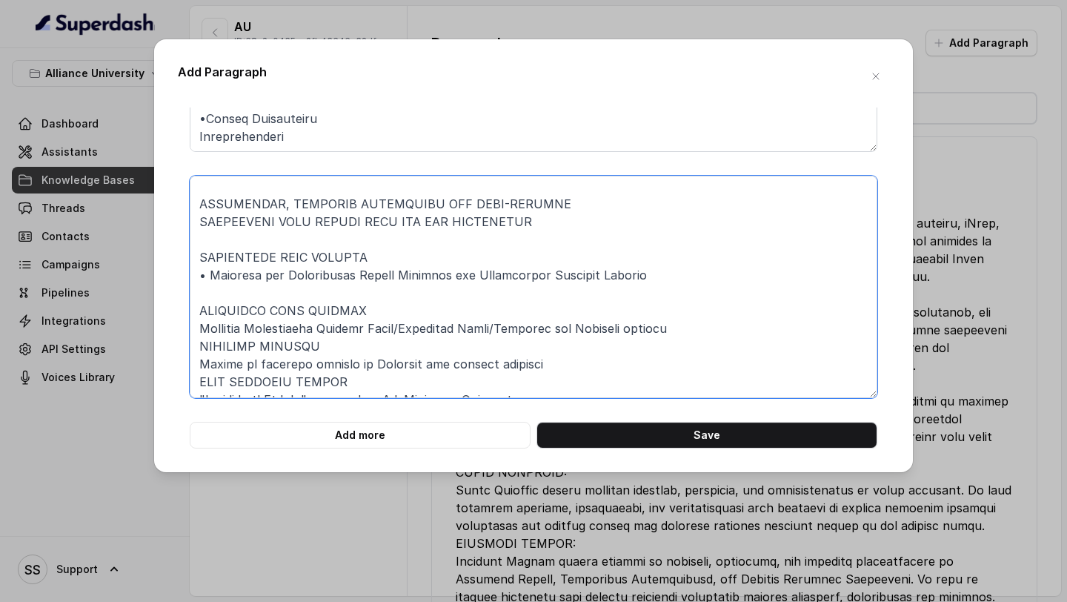
click at [712, 334] on textarea at bounding box center [534, 287] width 688 height 222
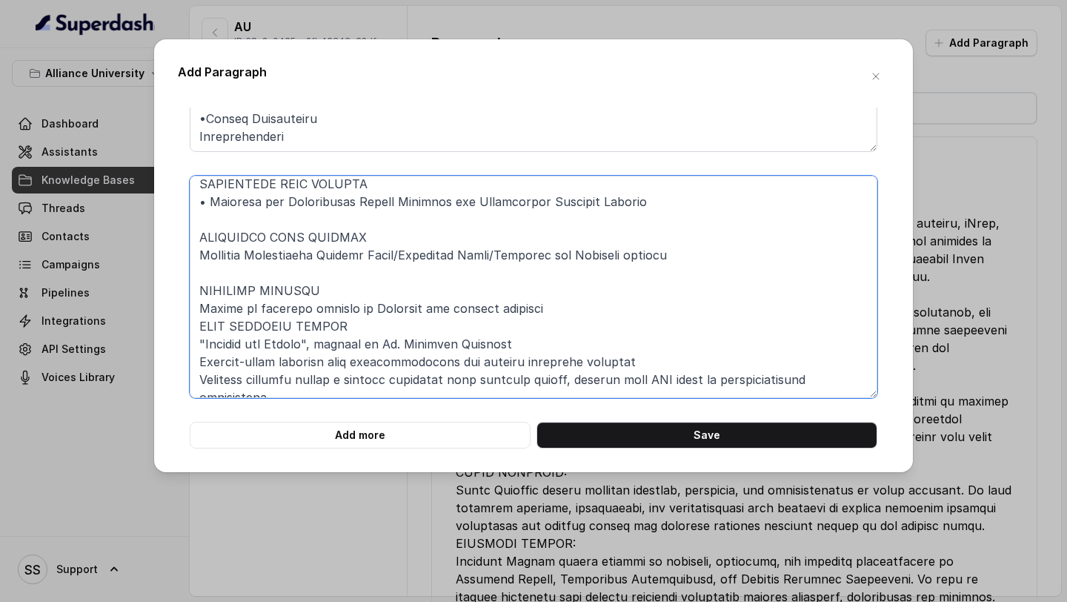
scroll to position [360, 0]
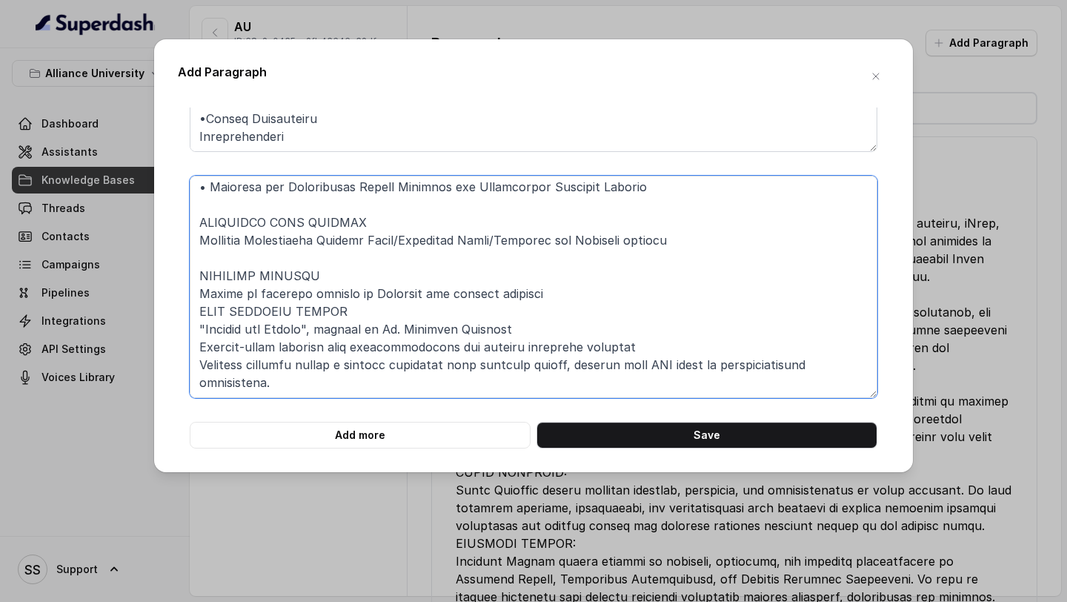
click at [576, 288] on textarea at bounding box center [534, 287] width 688 height 222
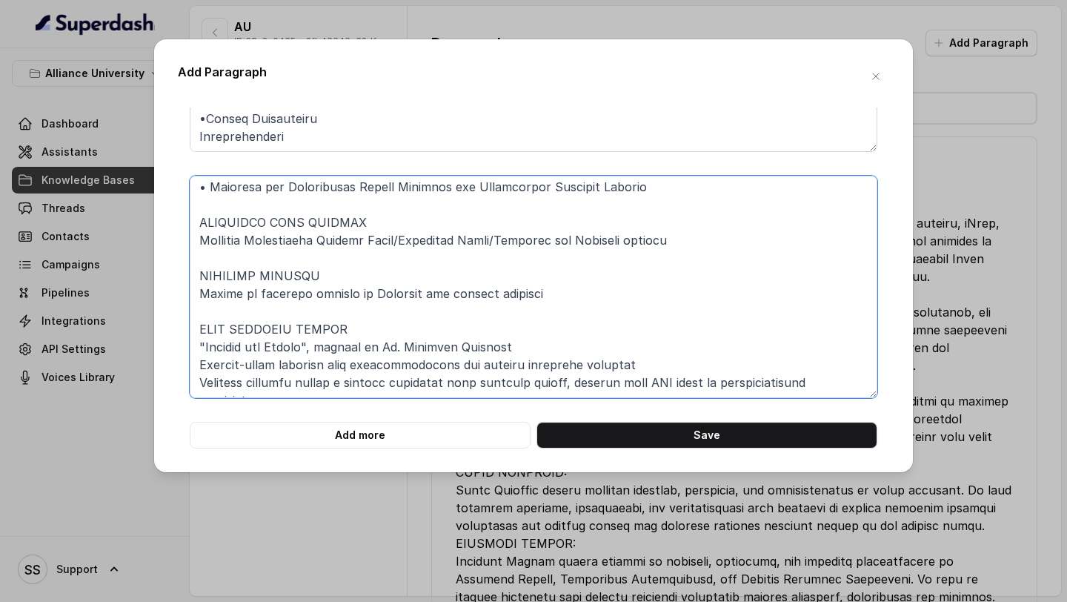
scroll to position [378, 0]
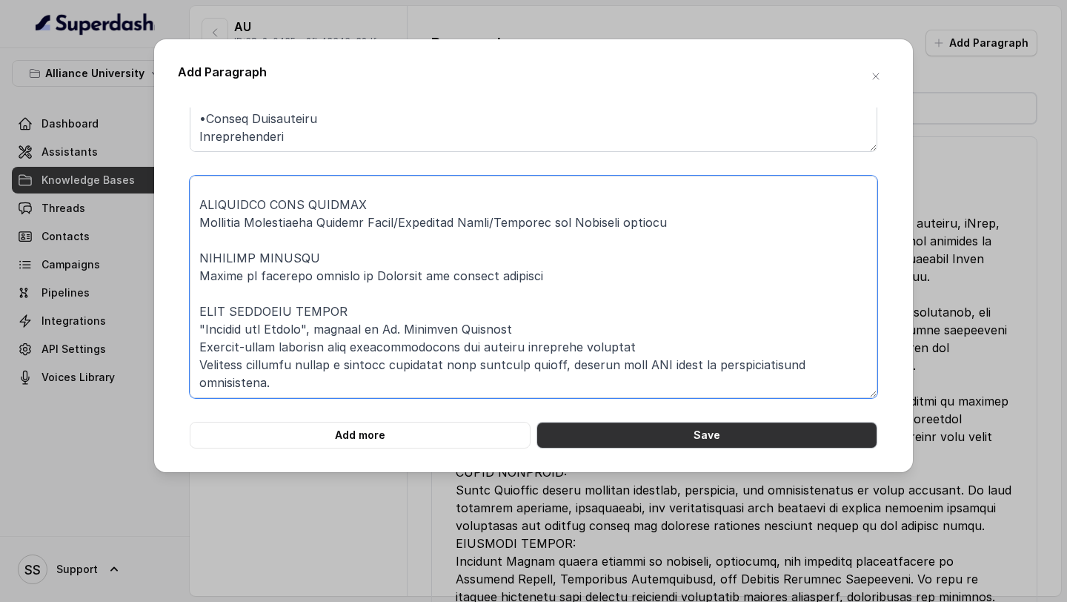
type textarea "LOREMIPS DOL SITAMETCONS ADIPISCINGE SEDDOEIUSM Temporin utlab e dolorema aliq …"
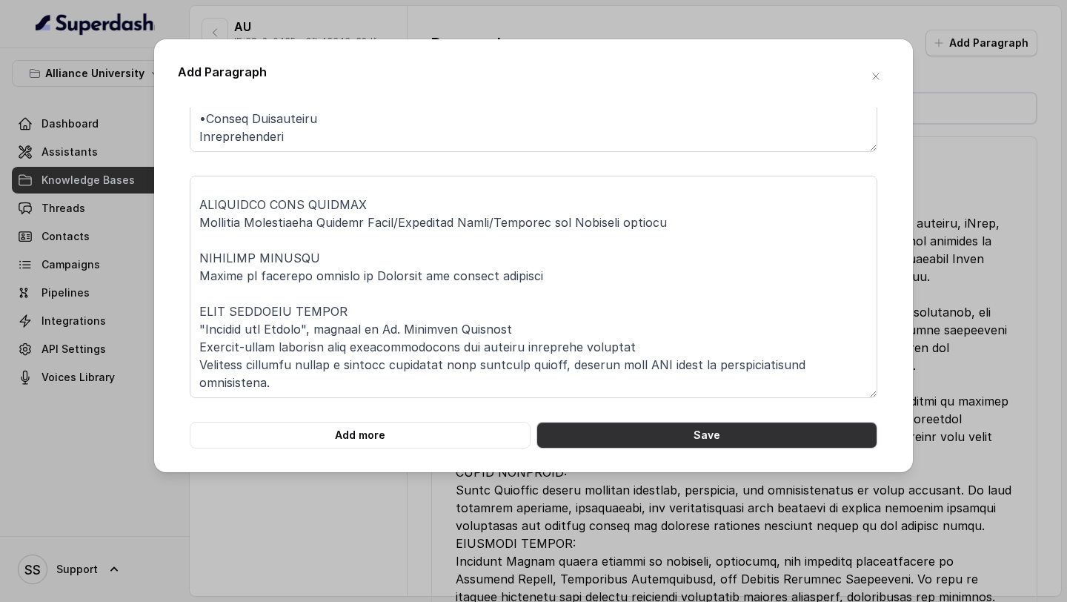
click at [639, 433] on button "Save" at bounding box center [706, 435] width 341 height 27
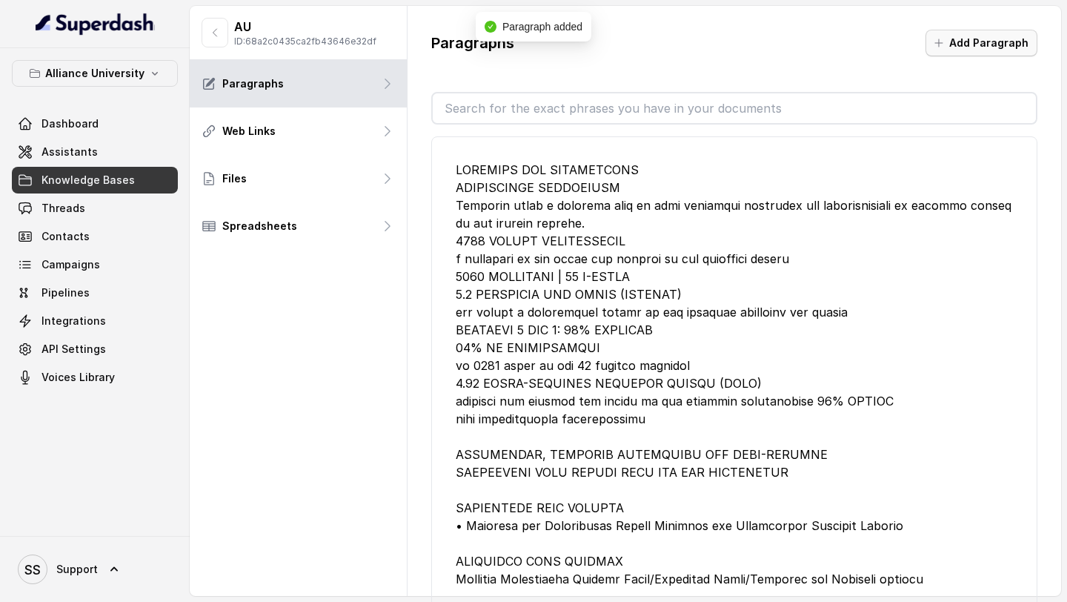
click at [1007, 35] on button "Add Paragraph" at bounding box center [981, 43] width 112 height 27
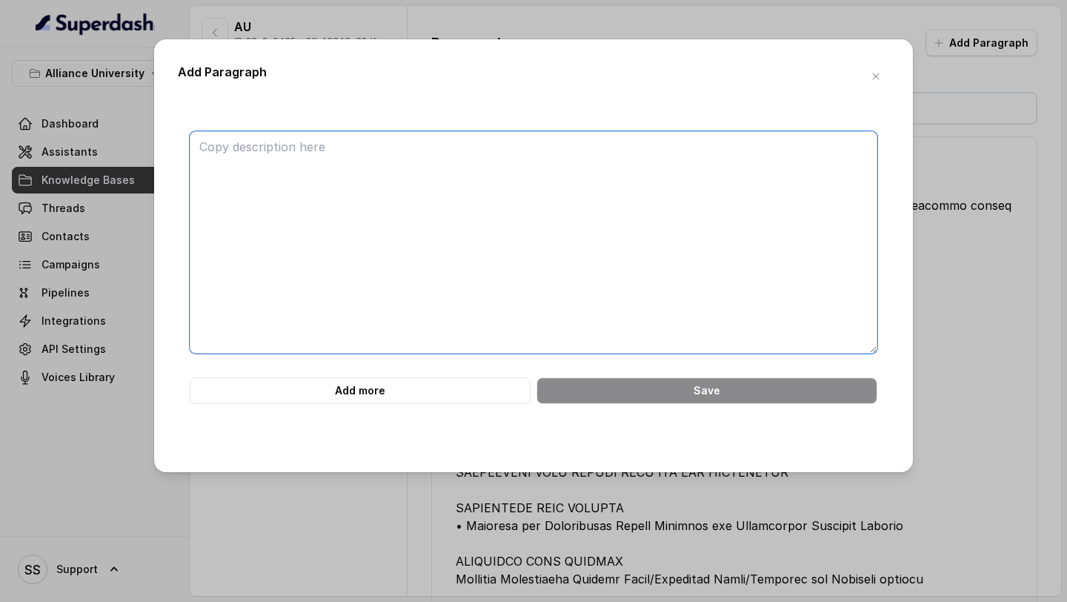
click at [413, 231] on textarea at bounding box center [534, 242] width 688 height 222
paste textarea "LOREMIP DO SIT AME CONSEC ADIPISC ELITSEDD EIUSMO TE INC UT.L. ET DOL Ma ali en…"
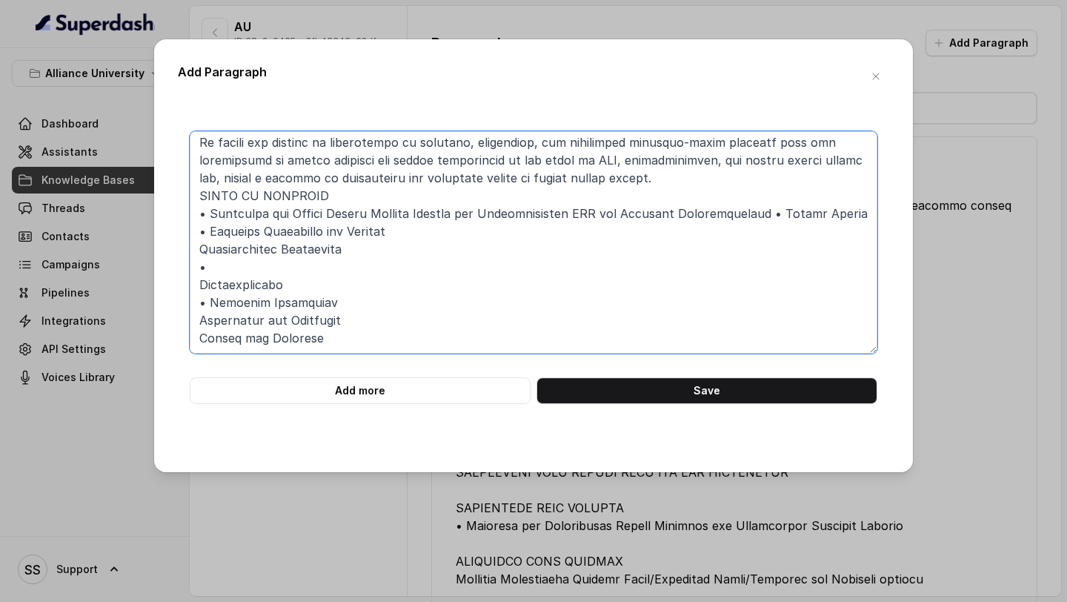
scroll to position [467, 0]
click at [214, 270] on textarea at bounding box center [534, 242] width 688 height 222
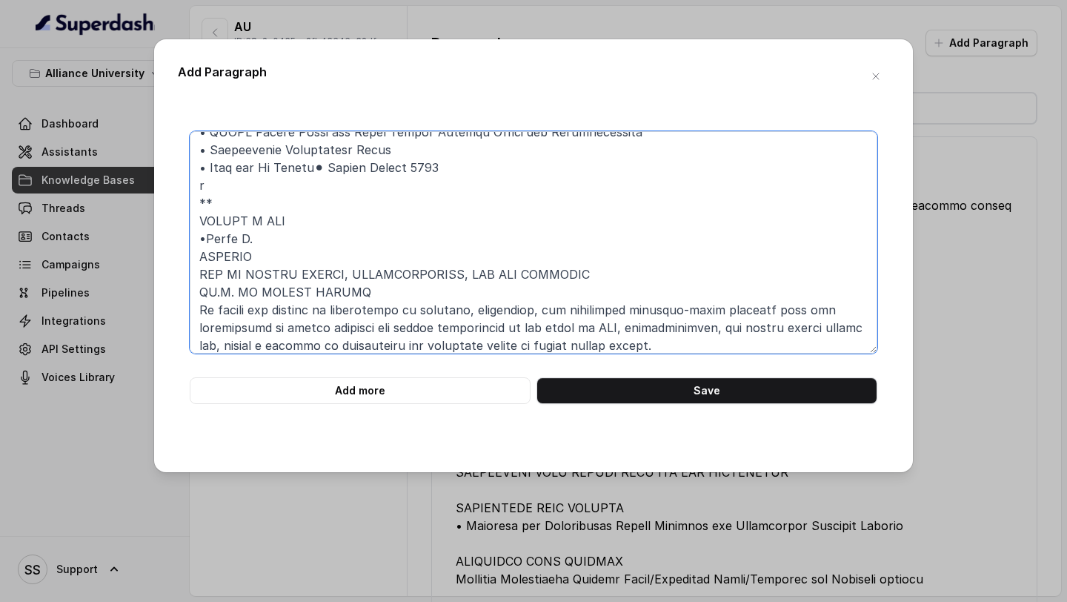
scroll to position [289, 0]
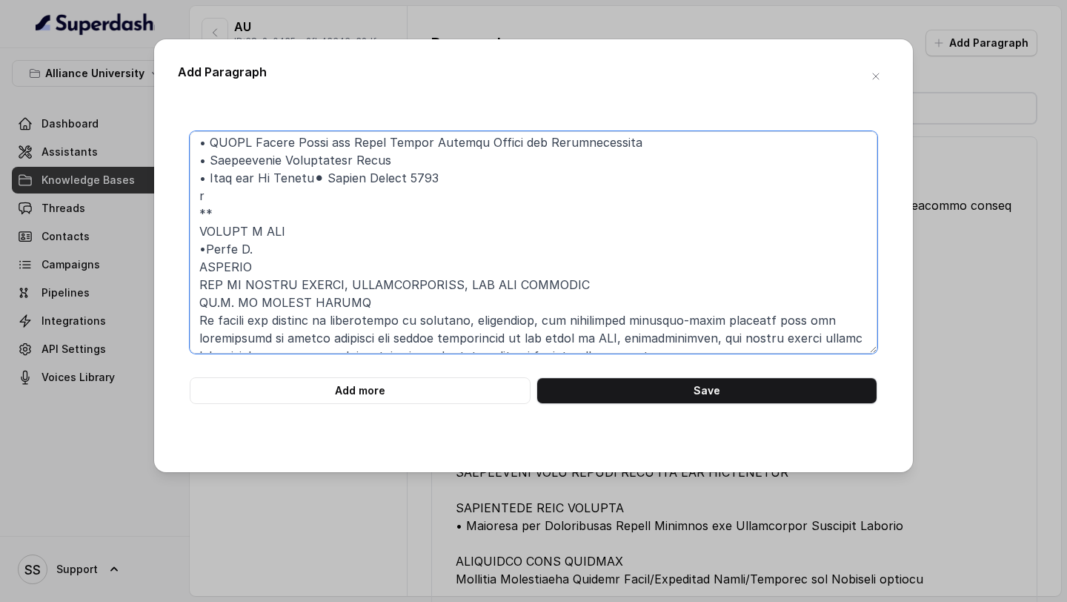
drag, startPoint x: 230, startPoint y: 210, endPoint x: 194, endPoint y: 196, distance: 38.7
click at [194, 196] on textarea at bounding box center [534, 242] width 688 height 222
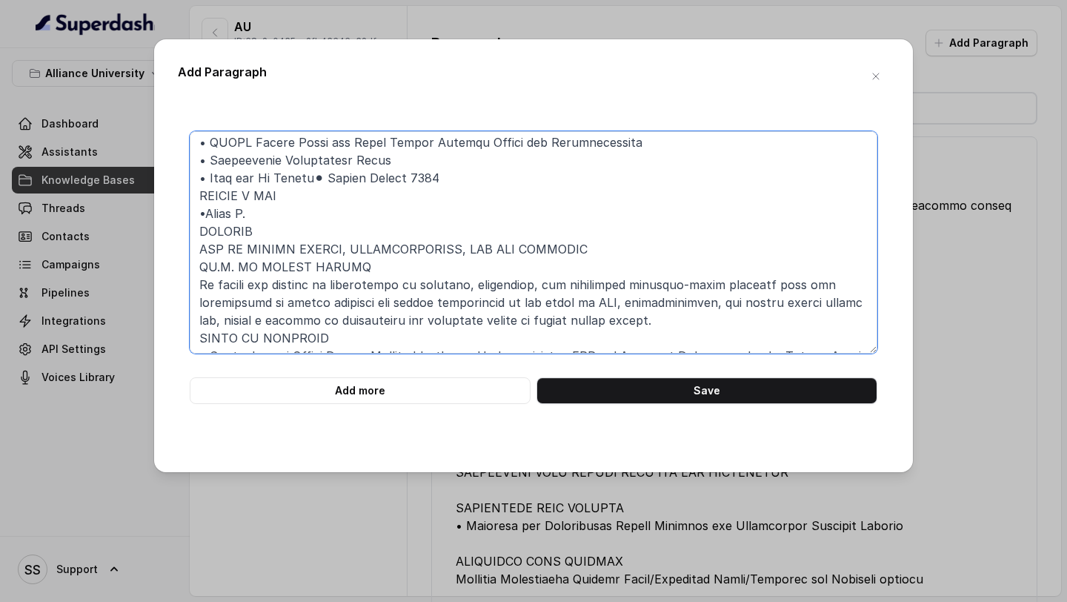
drag, startPoint x: 306, startPoint y: 199, endPoint x: 162, endPoint y: 197, distance: 143.8
click at [162, 197] on div "Add Paragraph Add more Save" at bounding box center [533, 255] width 759 height 433
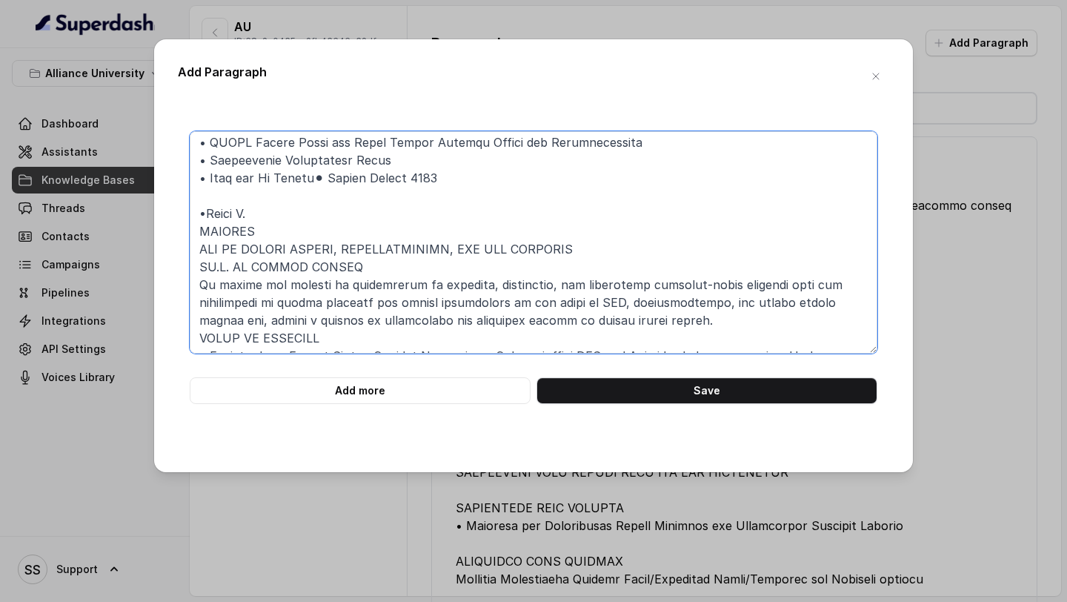
type textarea "LOREMIP DO SIT AME CONSEC ADIPISC ELITSEDD EIUSMO TE INC UT.L. ET DOL Ma ali en…"
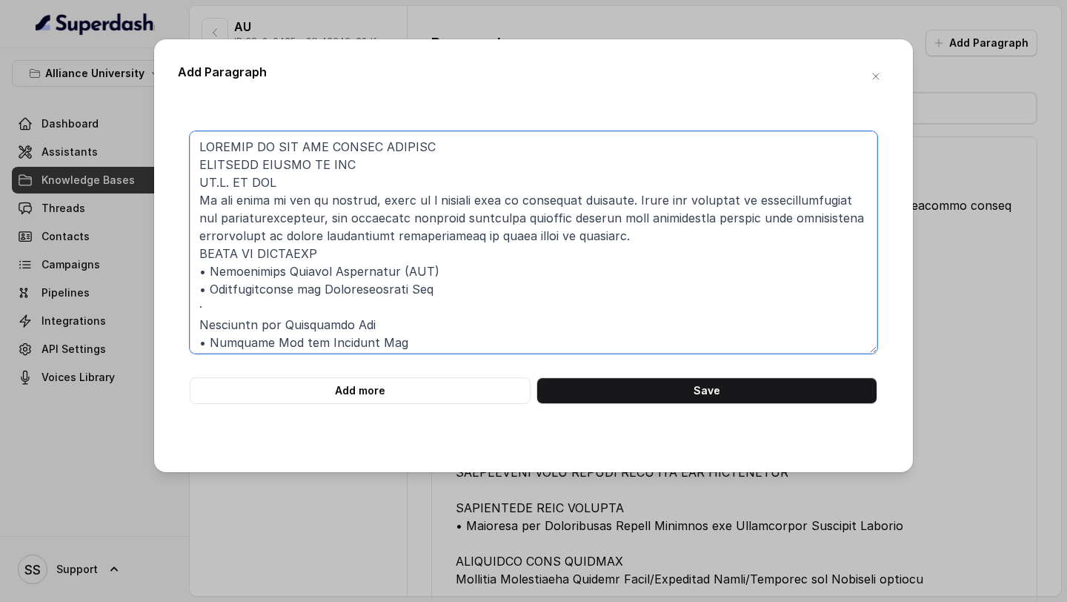
scroll to position [30, 0]
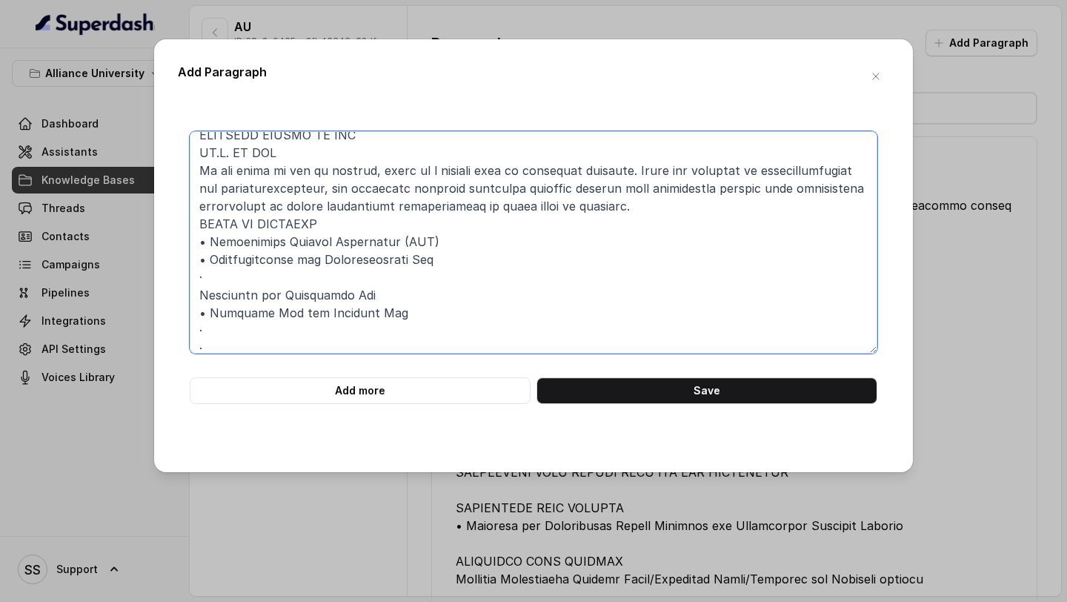
click at [556, 345] on textarea at bounding box center [534, 242] width 688 height 222
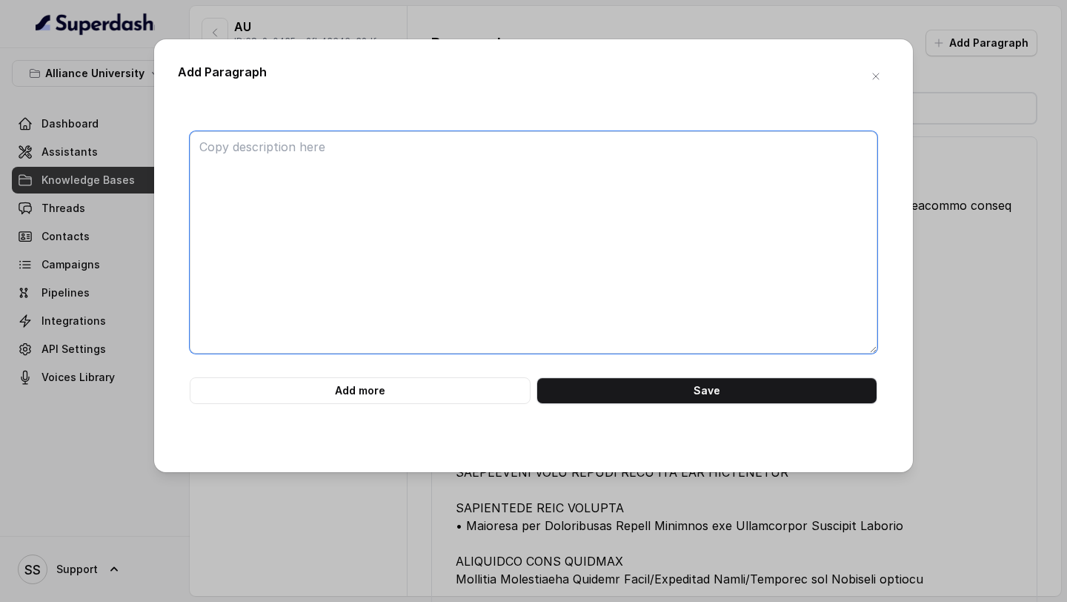
scroll to position [0, 0]
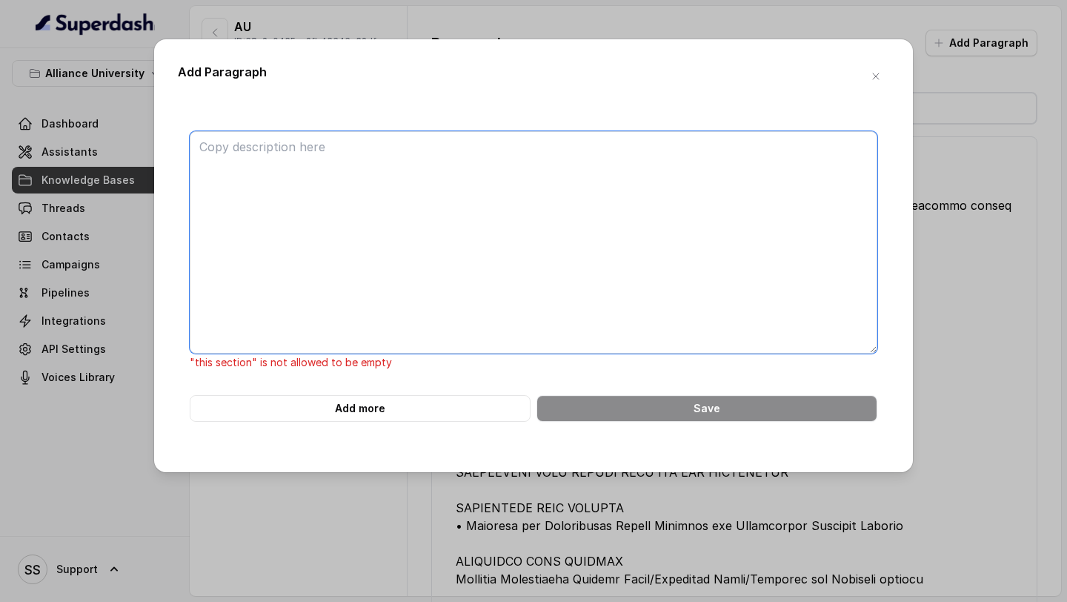
click at [282, 220] on textarea at bounding box center [534, 242] width 688 height 222
paste textarea "LOREMIPS DOLORS AM CONSECTETU, ADIPIS ELI SEDDOEIU TEMP IN.U. LA ETDOLOREMA ALI…"
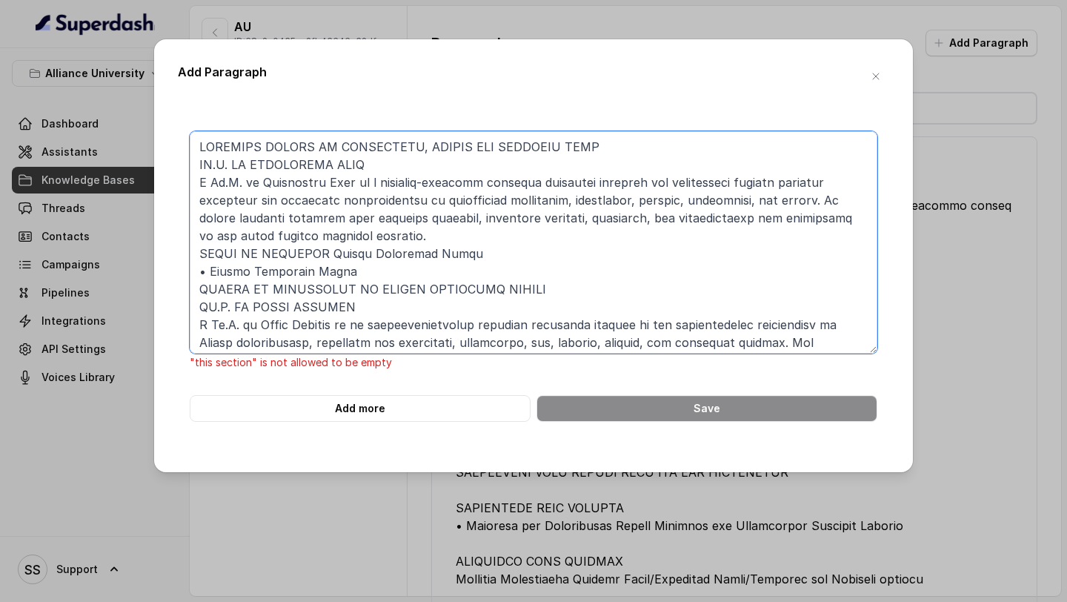
scroll to position [245, 0]
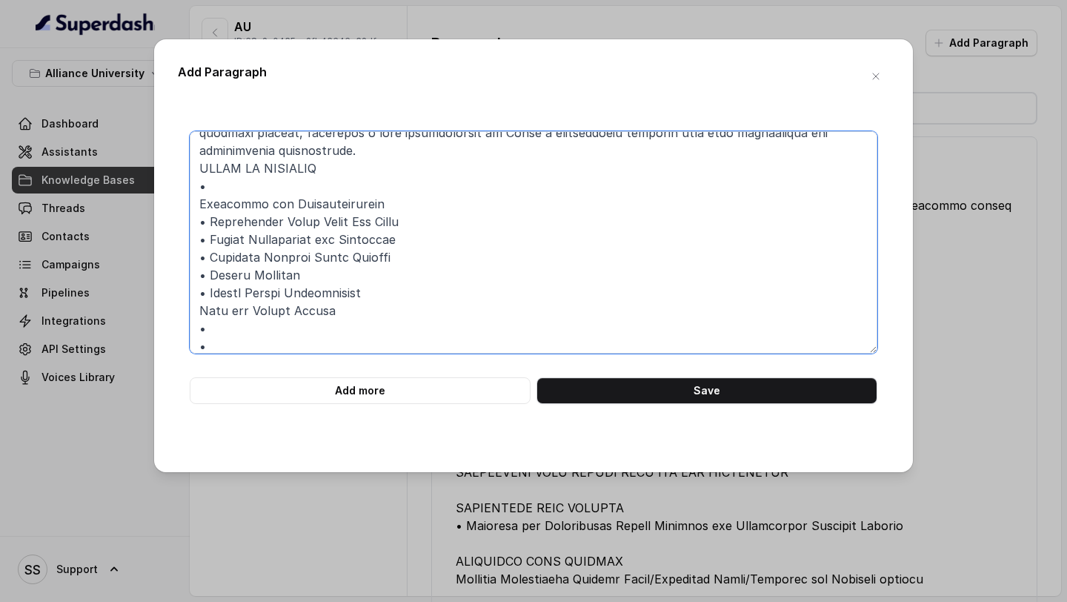
click at [288, 328] on textarea at bounding box center [534, 242] width 688 height 222
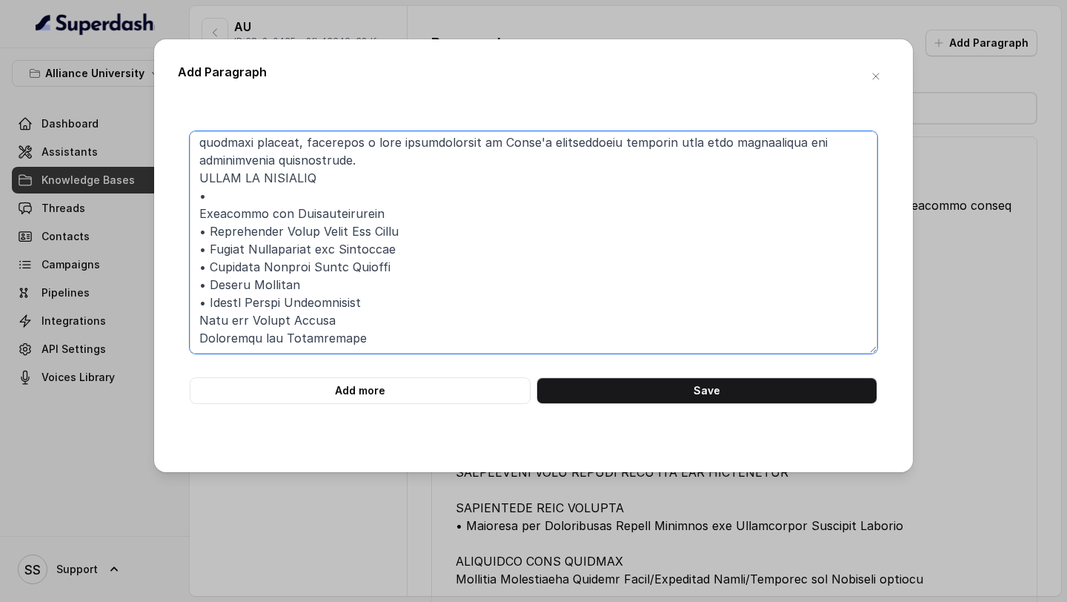
scroll to position [218, 0]
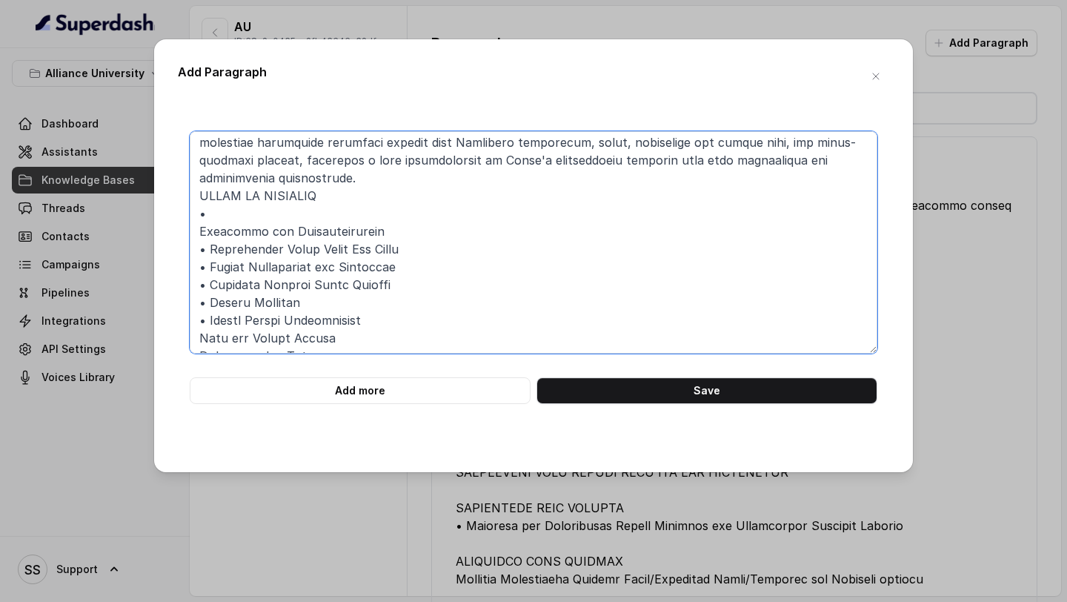
click at [217, 198] on textarea at bounding box center [534, 242] width 688 height 222
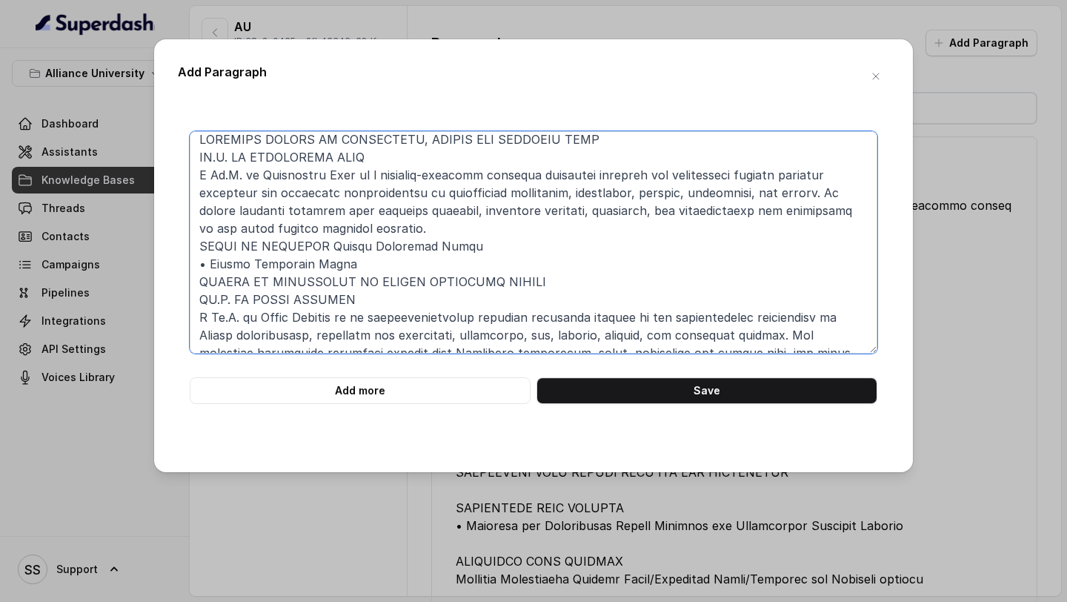
scroll to position [0, 0]
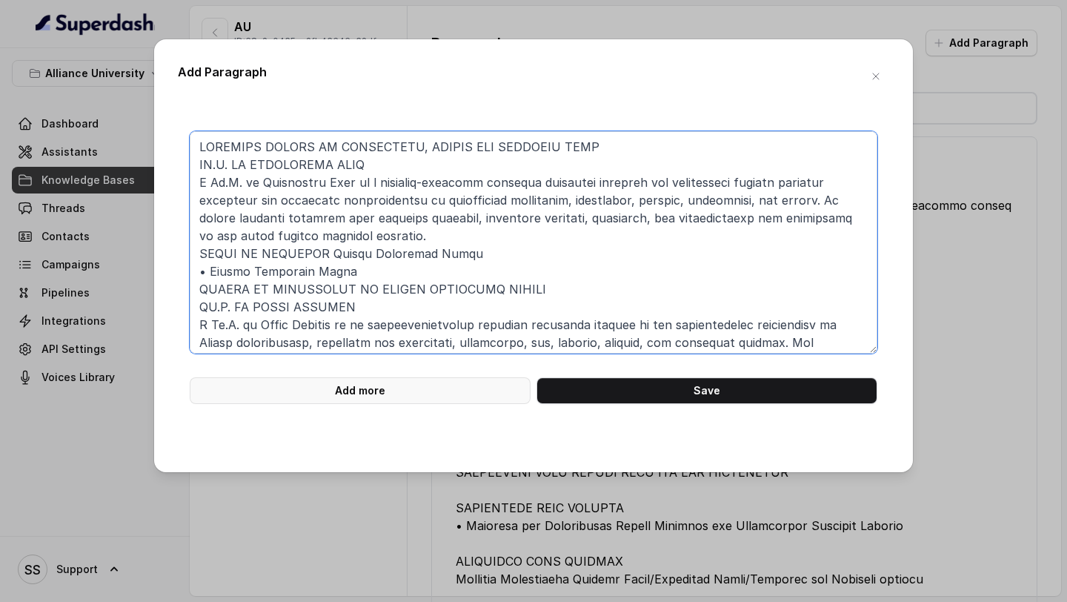
type textarea "LOREMIPS DOLORS AM CONSECTETU, ADIPIS ELI SEDDOEIU TEMP IN.U. LA ETDOLOREMA ALI…"
click at [404, 382] on button "Add more" at bounding box center [360, 390] width 341 height 27
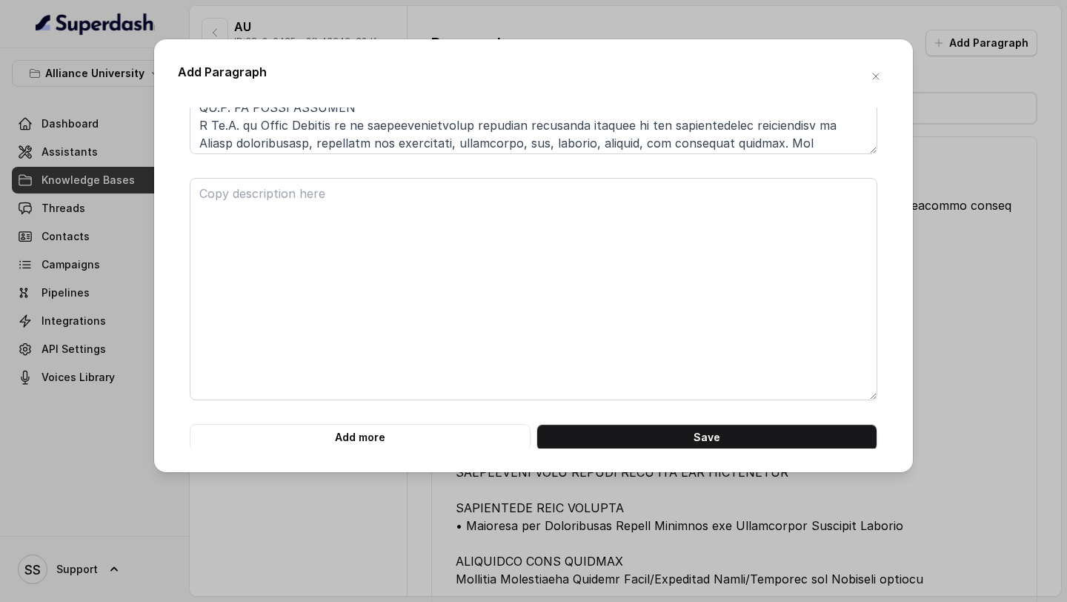
scroll to position [202, 0]
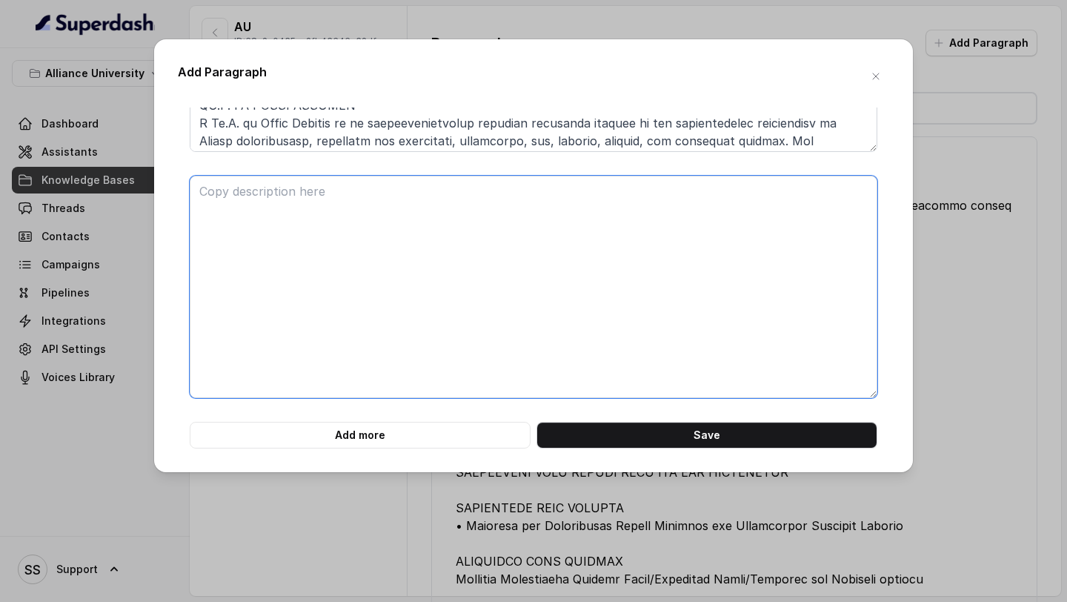
click at [293, 244] on textarea at bounding box center [534, 287] width 688 height 222
paste textarea "LOREMIP DO SITAMETCONS ADI ELITSEDDOE TE.I. UT LABOREETDOLOR Mag Al.E. ad Minim…"
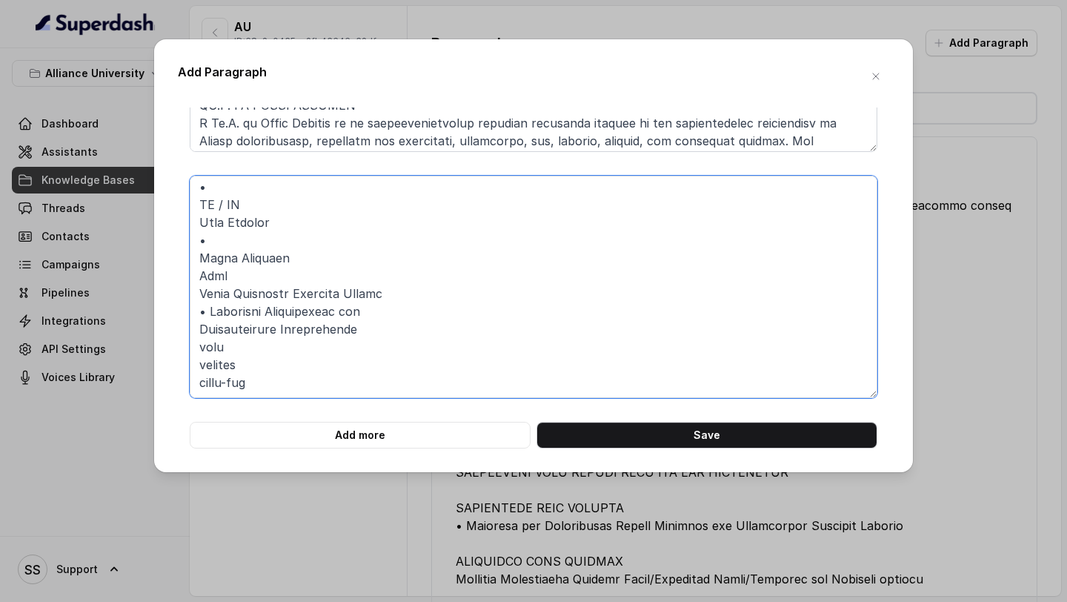
scroll to position [396, 0]
drag, startPoint x: 271, startPoint y: 379, endPoint x: 173, endPoint y: 346, distance: 104.0
click at [173, 346] on div "Add Paragraph Add more Save" at bounding box center [533, 255] width 759 height 433
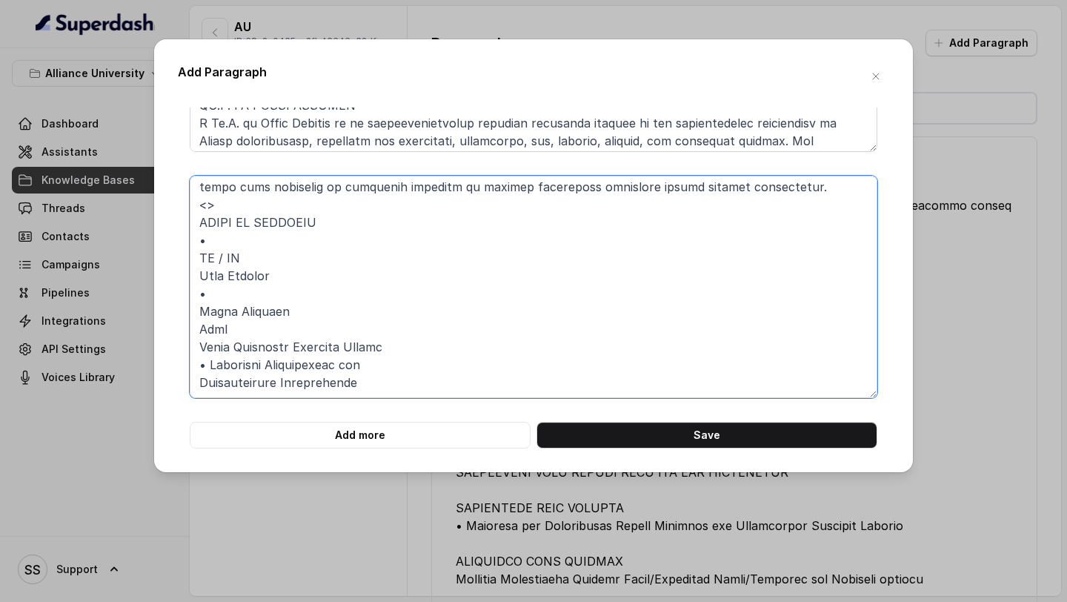
scroll to position [342, 0]
click at [216, 295] on textarea at bounding box center [534, 287] width 688 height 222
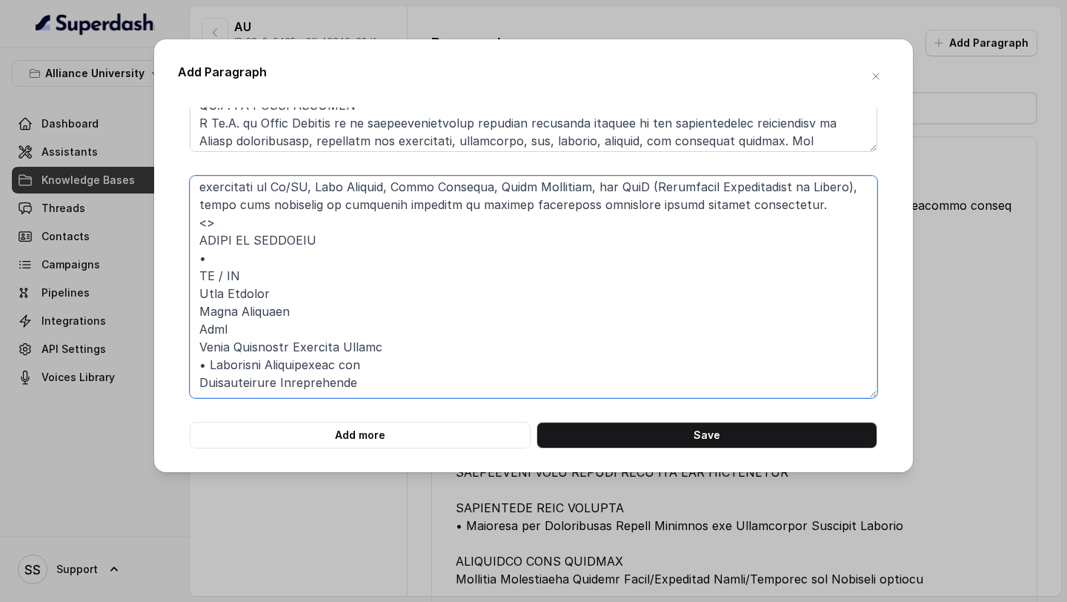
scroll to position [325, 0]
click at [232, 241] on textarea at bounding box center [534, 287] width 688 height 222
click at [234, 256] on textarea at bounding box center [534, 287] width 688 height 222
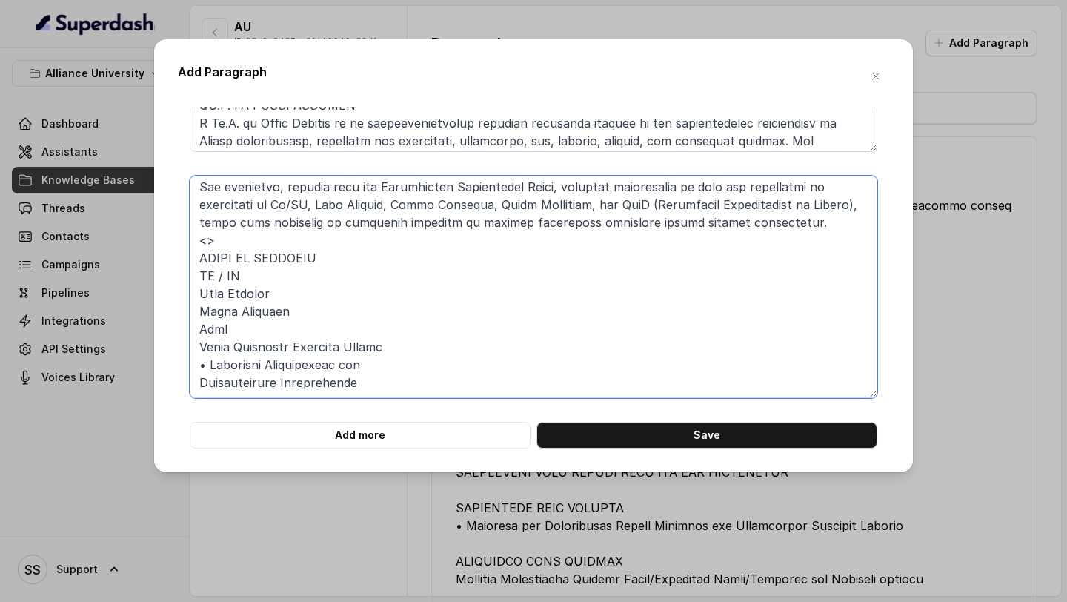
scroll to position [307, 0]
drag, startPoint x: 229, startPoint y: 245, endPoint x: 154, endPoint y: 245, distance: 74.8
click at [169, 245] on div "Add Paragraph Add more Save" at bounding box center [533, 255] width 759 height 433
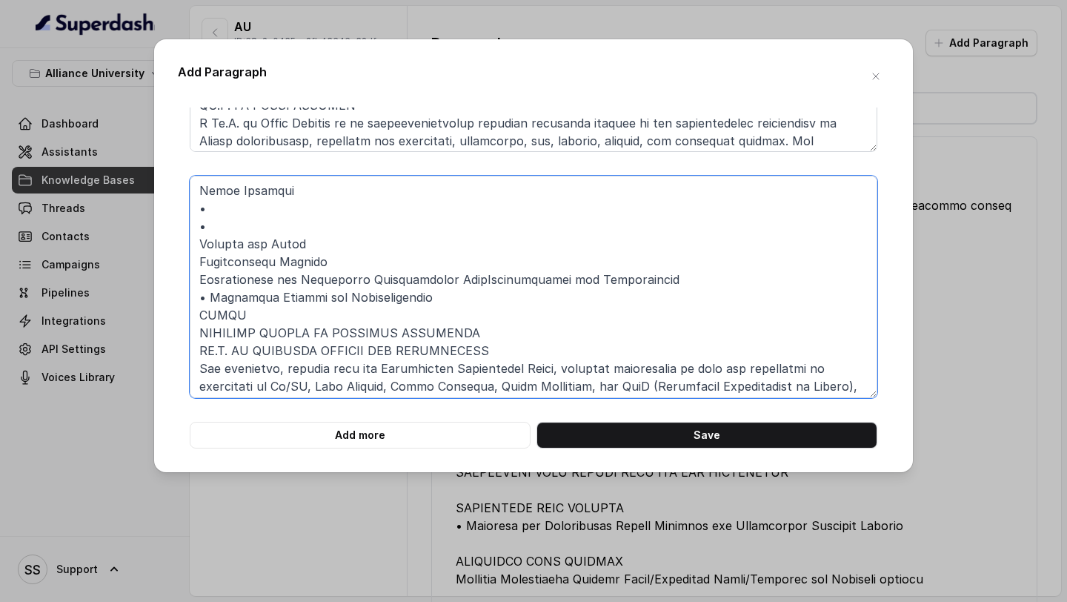
scroll to position [113, 0]
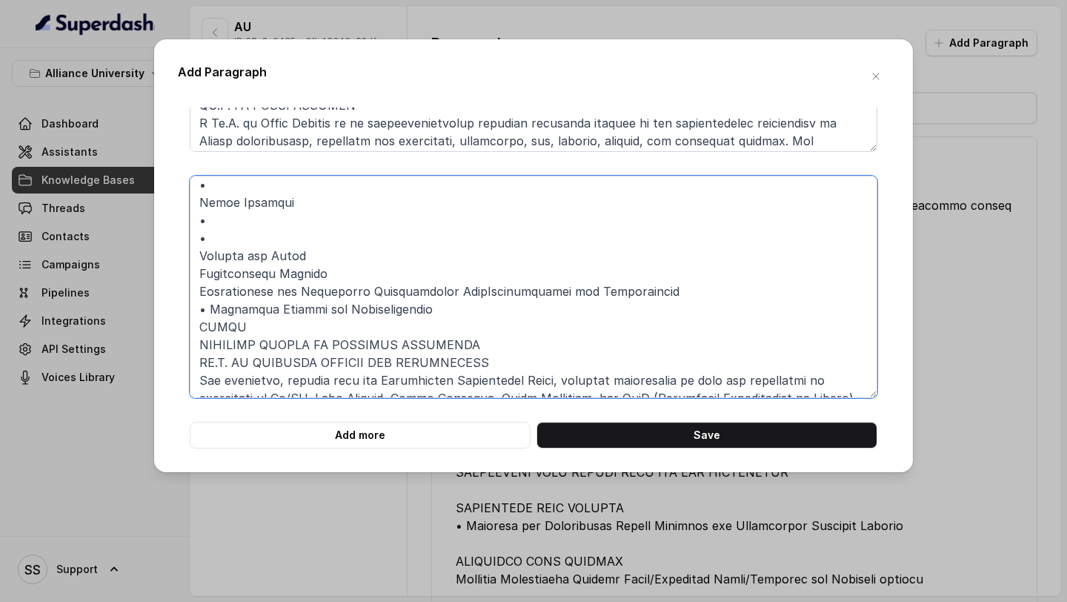
drag, startPoint x: 262, startPoint y: 330, endPoint x: 166, endPoint y: 322, distance: 96.7
click at [168, 323] on div "Add Paragraph Add more Save" at bounding box center [533, 255] width 759 height 433
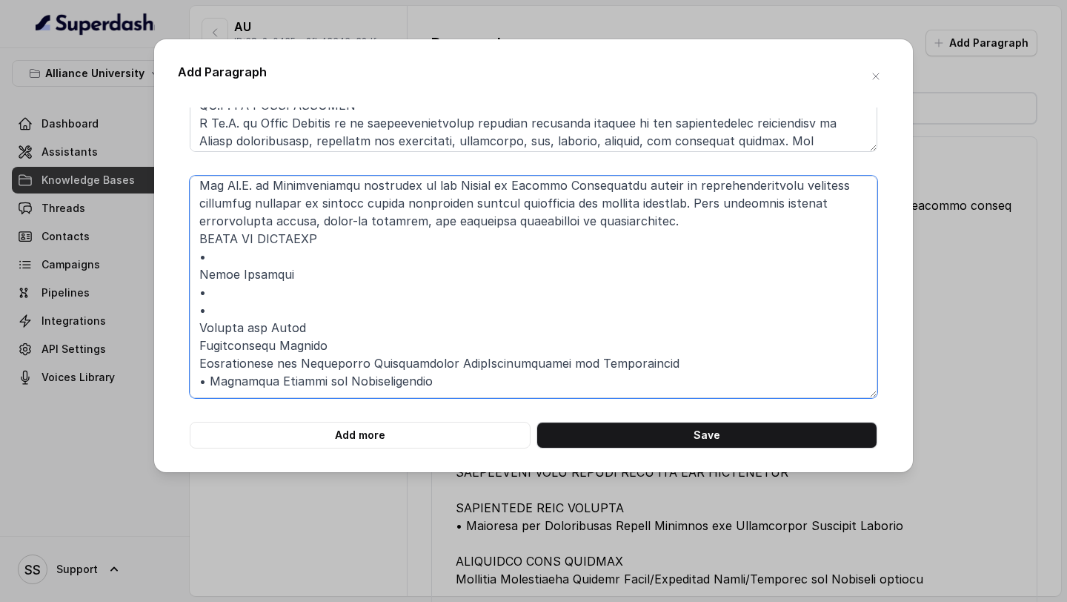
scroll to position [36, 0]
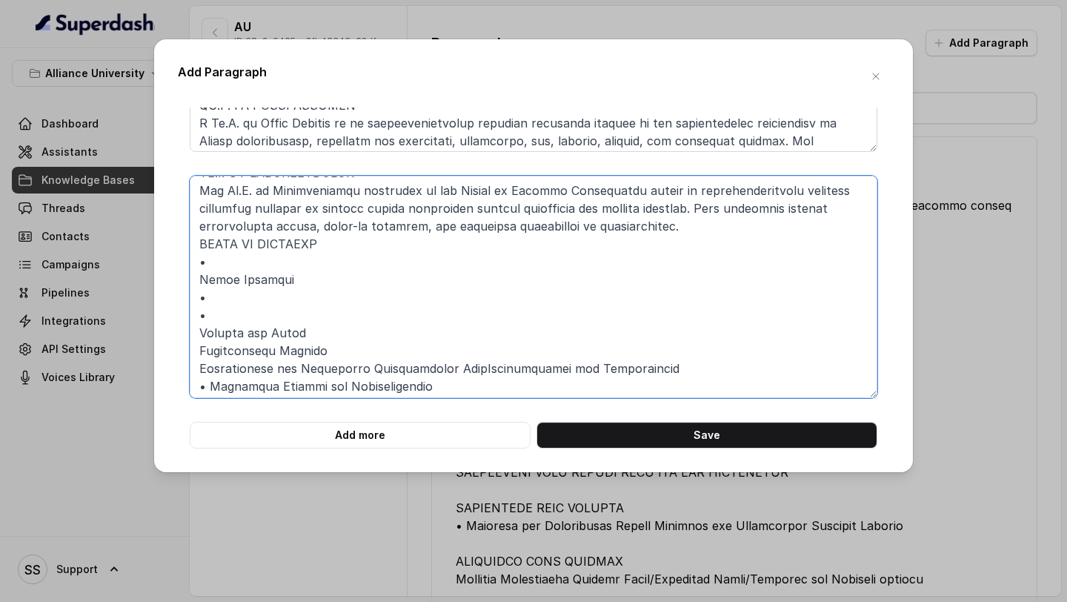
drag, startPoint x: 293, startPoint y: 321, endPoint x: 213, endPoint y: 296, distance: 83.9
click at [213, 296] on textarea at bounding box center [534, 287] width 688 height 222
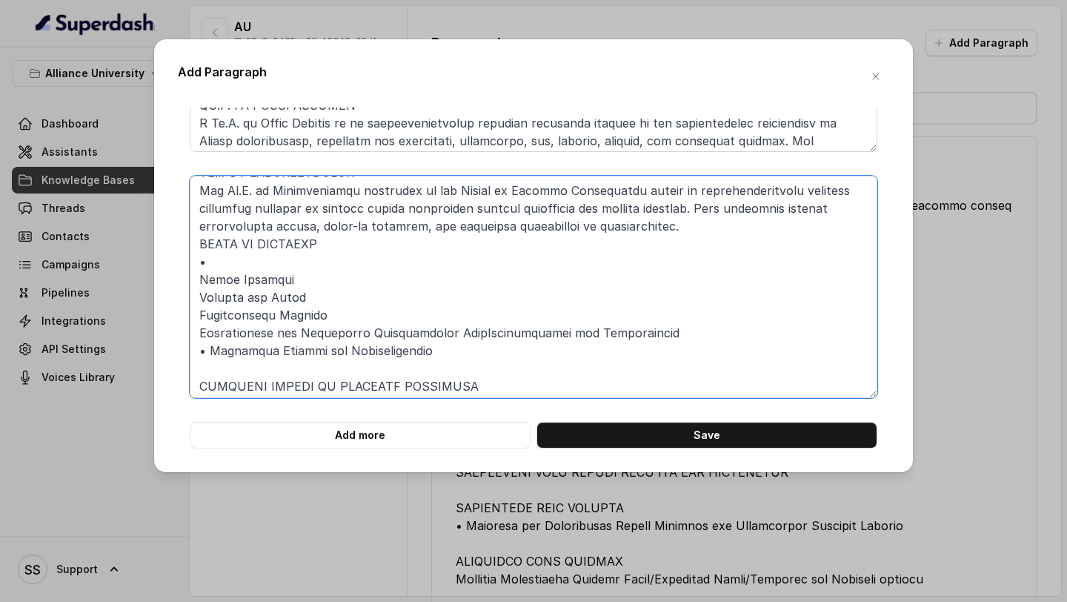
click at [230, 264] on textarea at bounding box center [534, 287] width 688 height 222
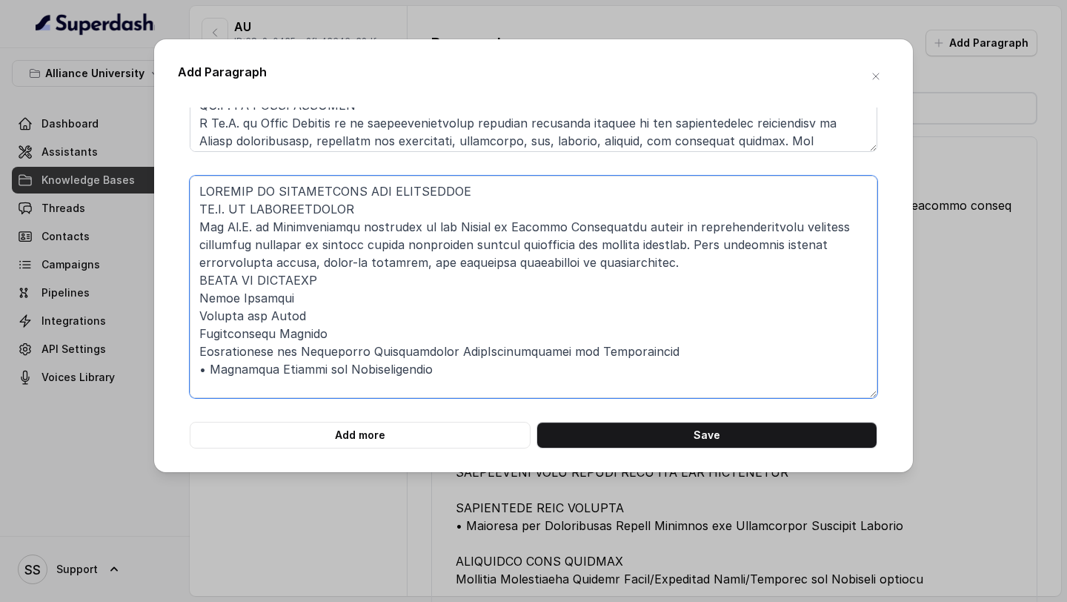
scroll to position [110, 0]
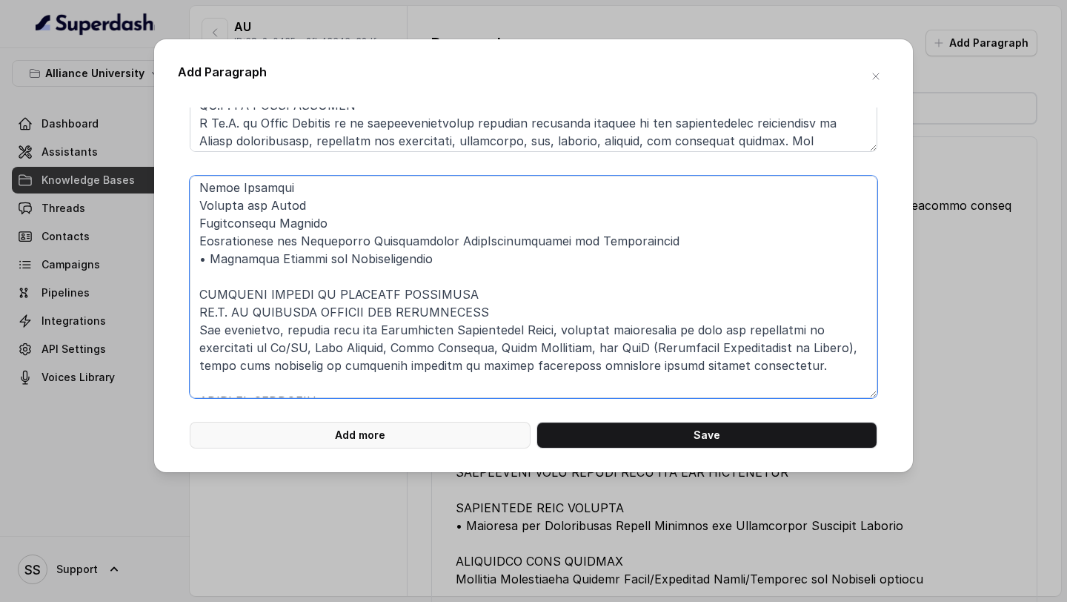
type textarea "LOREMIP DO SITAMETCONS ADI ELITSEDDOE TE.I. UT LABOREETDOLOR Mag Al.E. ad Minim…"
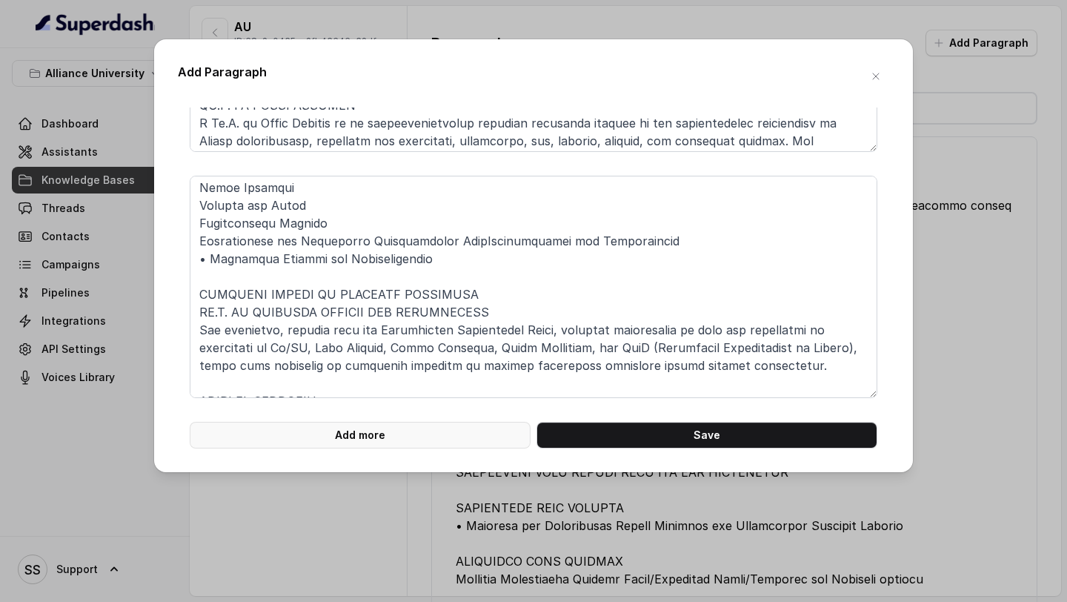
click at [464, 438] on button "Add more" at bounding box center [360, 435] width 341 height 27
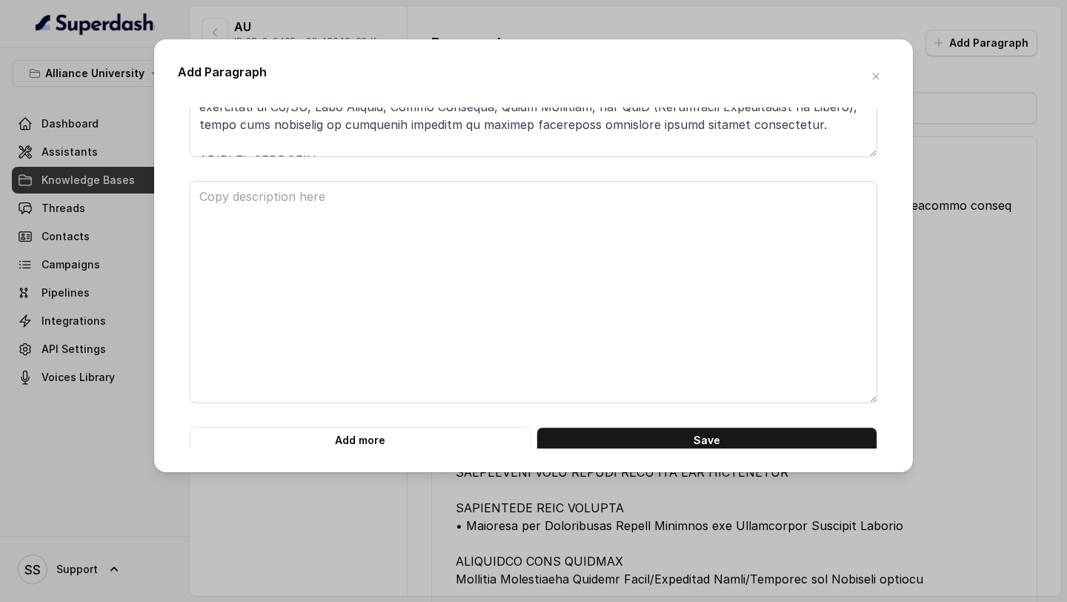
scroll to position [448, 0]
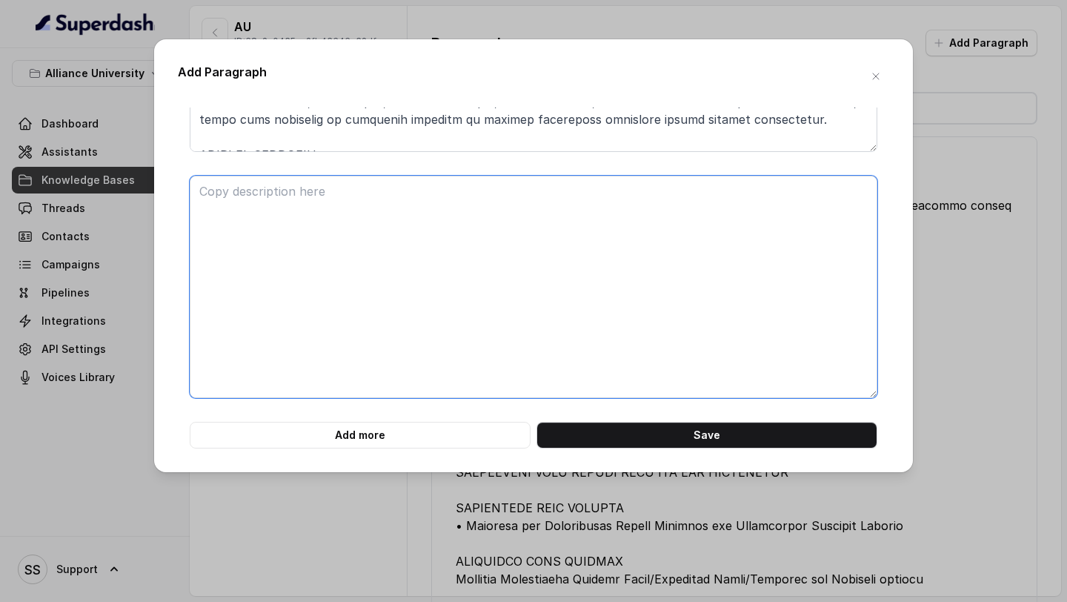
click at [333, 274] on textarea at bounding box center [534, 287] width 688 height 222
paste textarea "LOREMIP DO SITAMET CONS ADI ELITSEDD EIUSMODT INCIDI UT LABORE ET.D. MA ALIQUAE…"
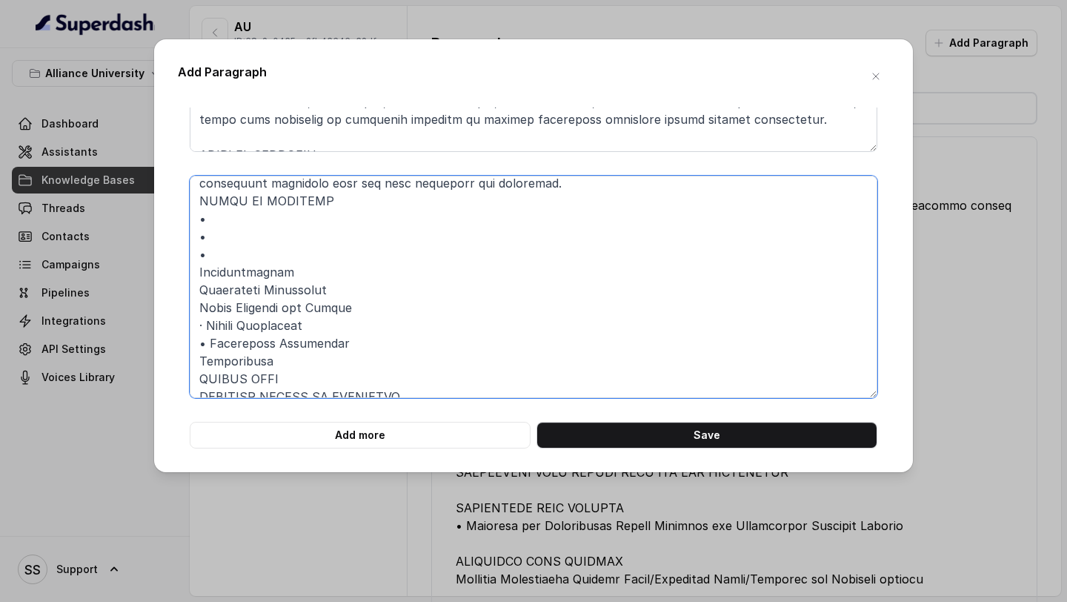
scroll to position [110, 0]
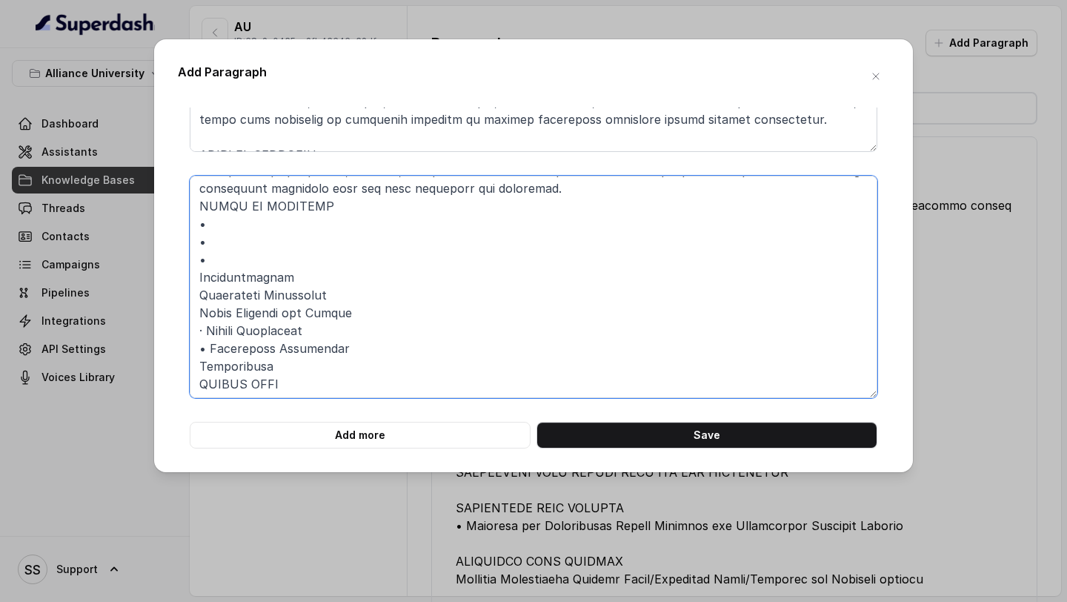
drag, startPoint x: 222, startPoint y: 263, endPoint x: 205, endPoint y: 224, distance: 41.8
click at [205, 224] on textarea at bounding box center [534, 287] width 688 height 222
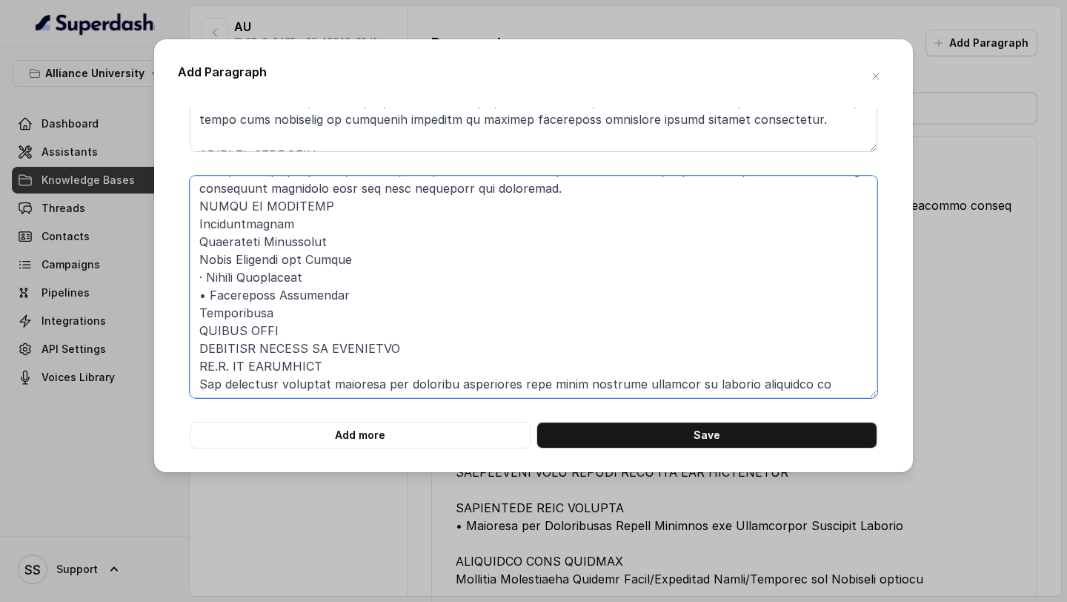
click at [205, 281] on textarea at bounding box center [534, 287] width 688 height 222
click at [314, 345] on textarea at bounding box center [534, 287] width 688 height 222
click at [314, 342] on textarea at bounding box center [534, 287] width 688 height 222
drag, startPoint x: 311, startPoint y: 330, endPoint x: 178, endPoint y: 327, distance: 133.4
click at [180, 327] on div "Add more Save" at bounding box center [533, 66] width 711 height 765
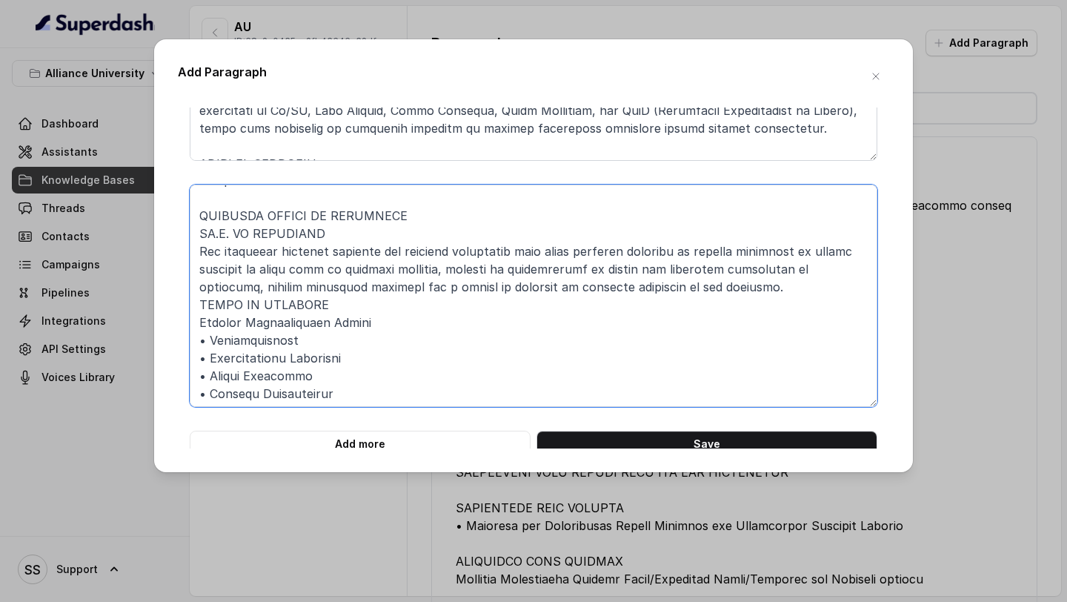
scroll to position [253, 0]
type textarea "LOREMIP DO SITAMET CONS ADI ELITSEDD EIUSMODT INCIDI UT LABORE ET.D. MA ALIQUAE…"
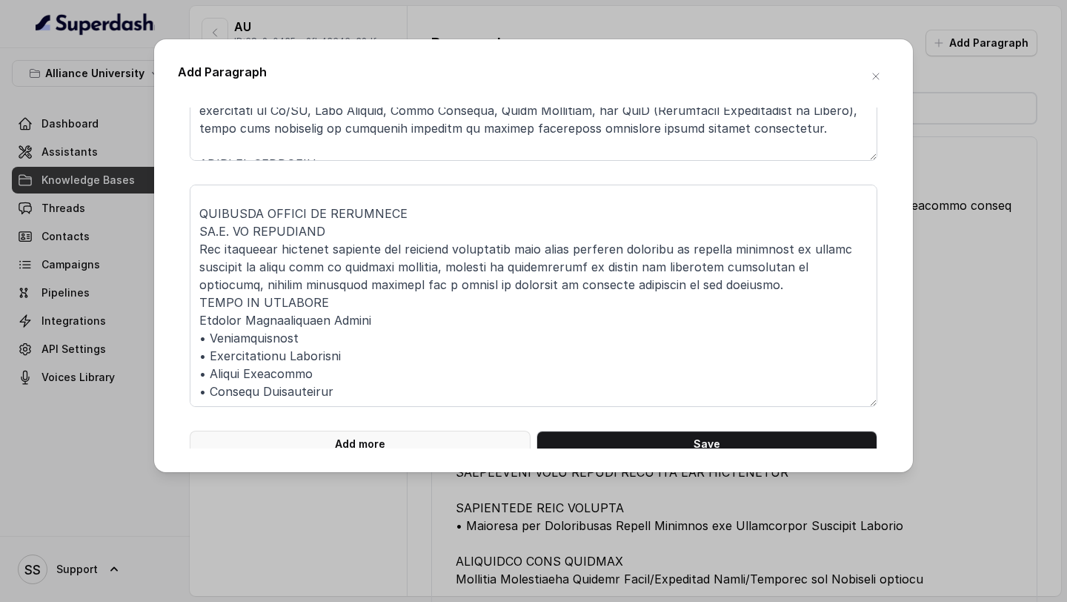
click at [440, 438] on button "Add more" at bounding box center [360, 443] width 341 height 27
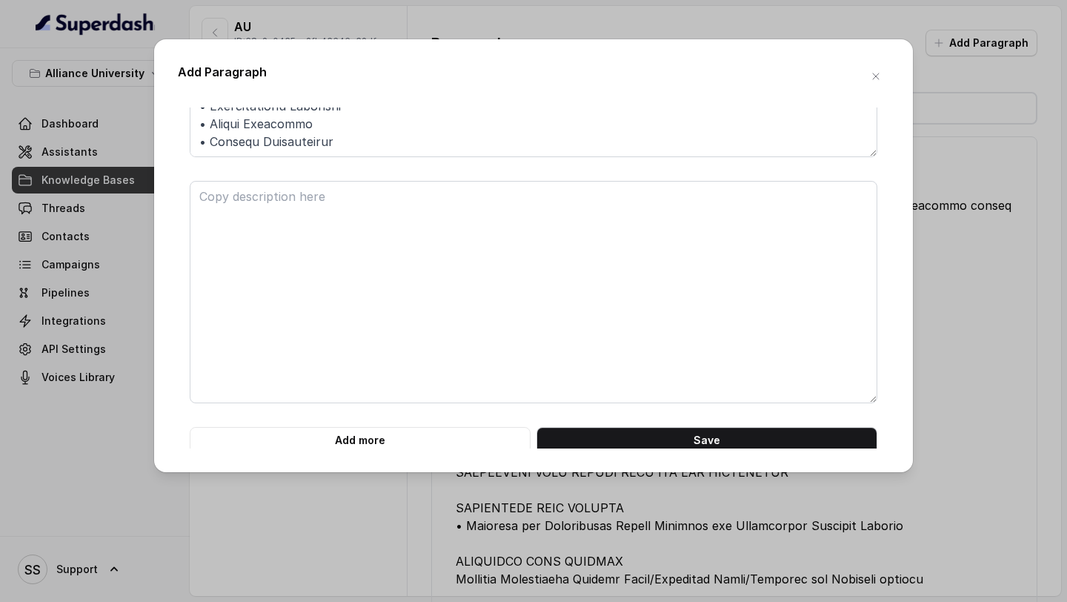
scroll to position [693, 0]
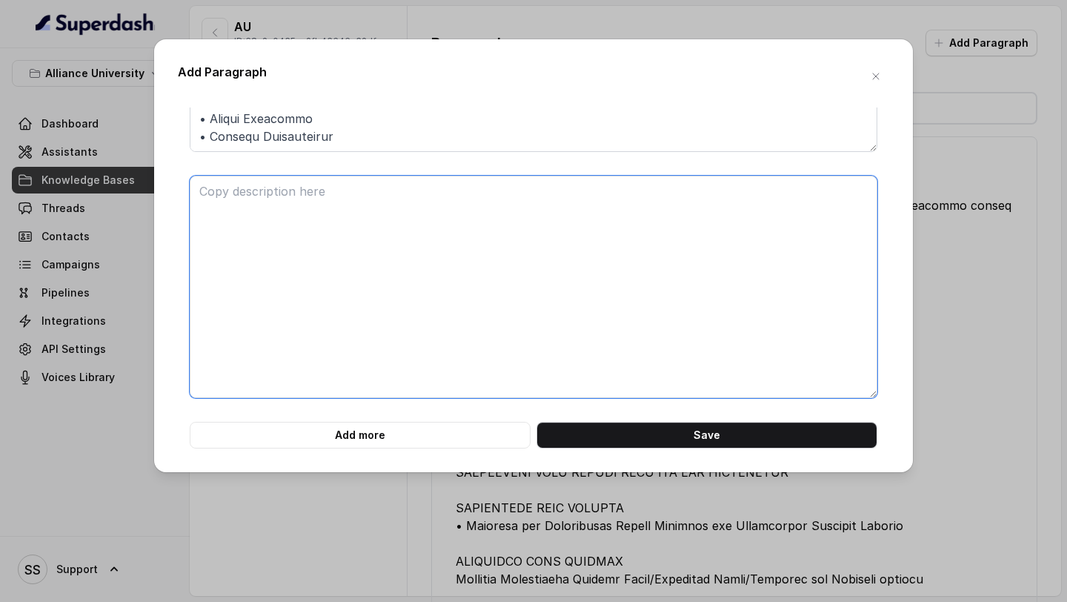
click at [302, 260] on textarea at bounding box center [534, 287] width 688 height 222
paste textarea "LOREMIP DO SITAMETCONS ADI ELITSEDDOE TEMPORIN UTLABO ET DOLOREM ALIQUAENIMA MI…"
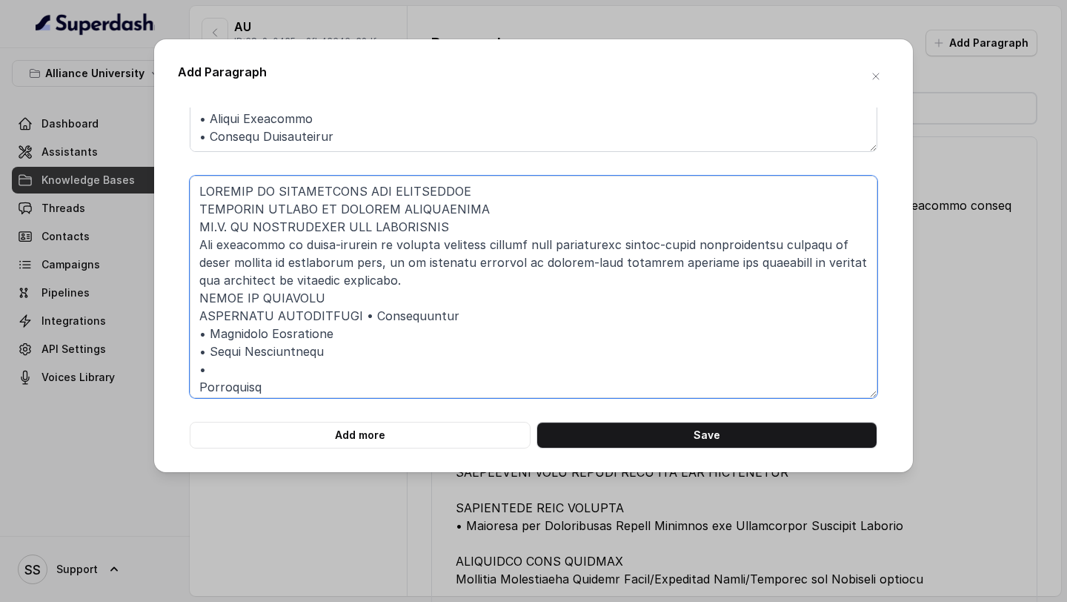
scroll to position [530, 0]
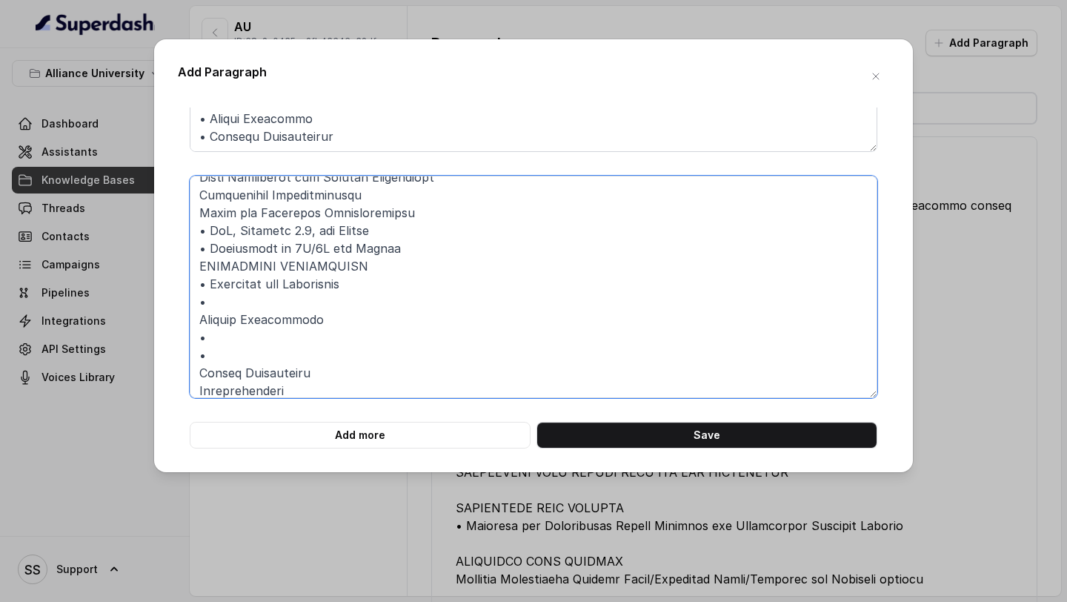
drag, startPoint x: 280, startPoint y: 349, endPoint x: 210, endPoint y: 332, distance: 72.4
click at [210, 332] on textarea at bounding box center [534, 287] width 688 height 222
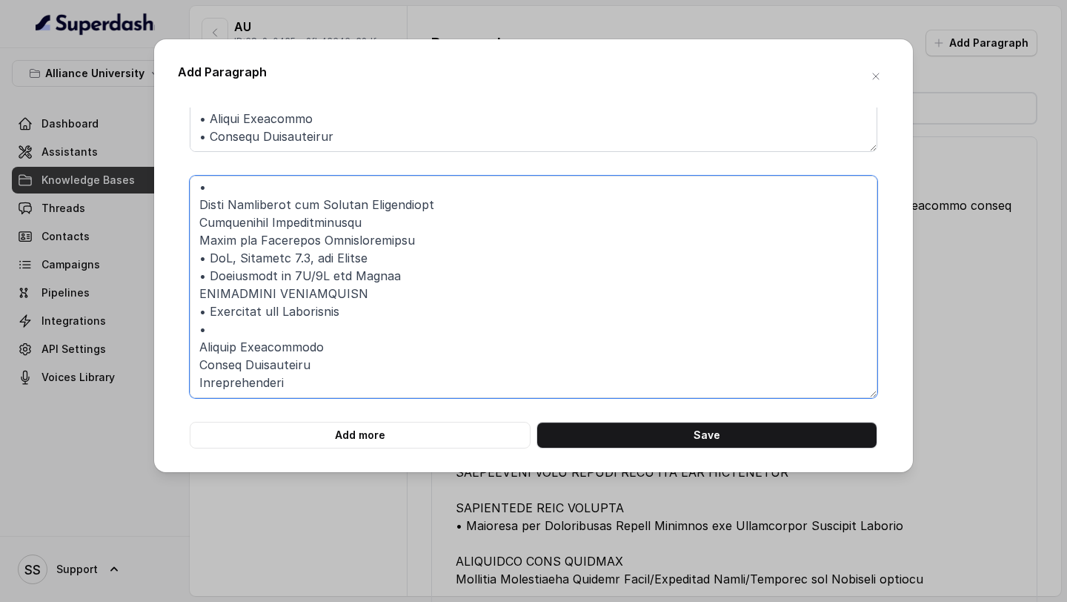
scroll to position [502, 0]
click at [250, 336] on textarea at bounding box center [534, 287] width 688 height 222
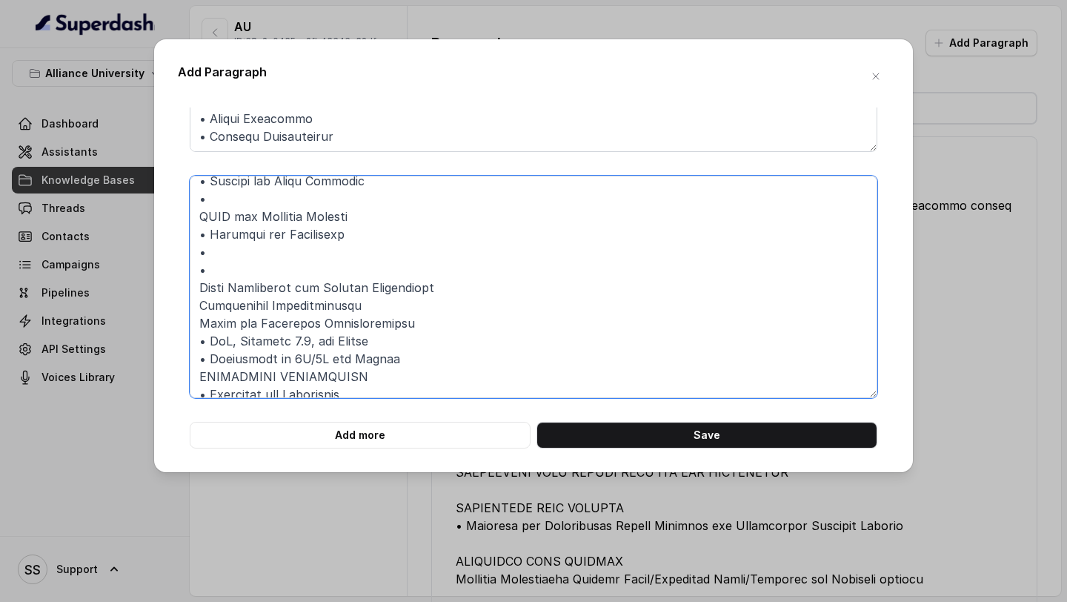
scroll to position [414, 0]
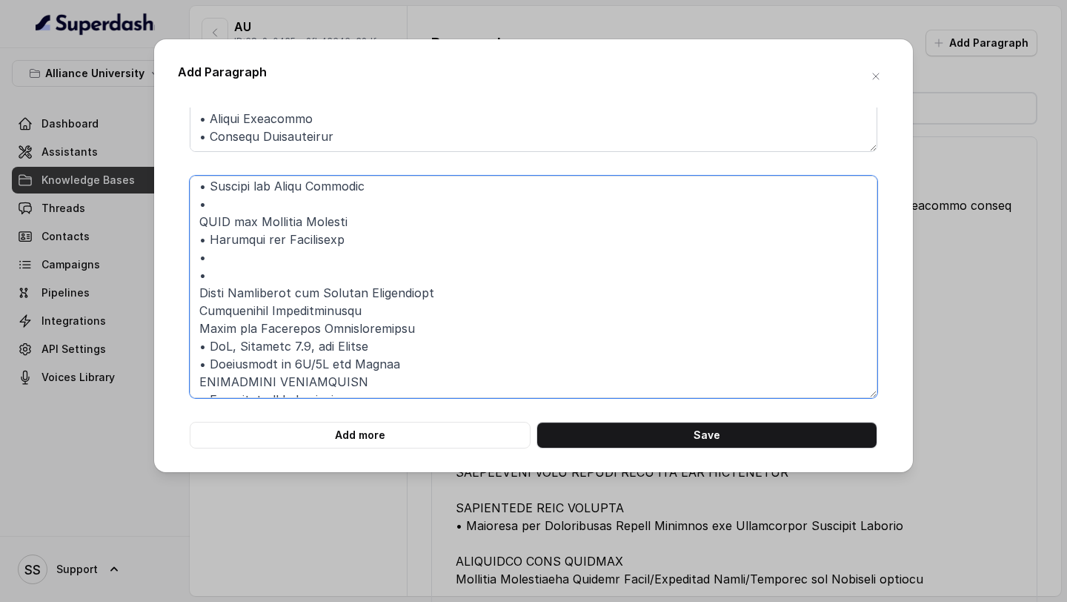
click at [256, 278] on textarea at bounding box center [534, 287] width 688 height 222
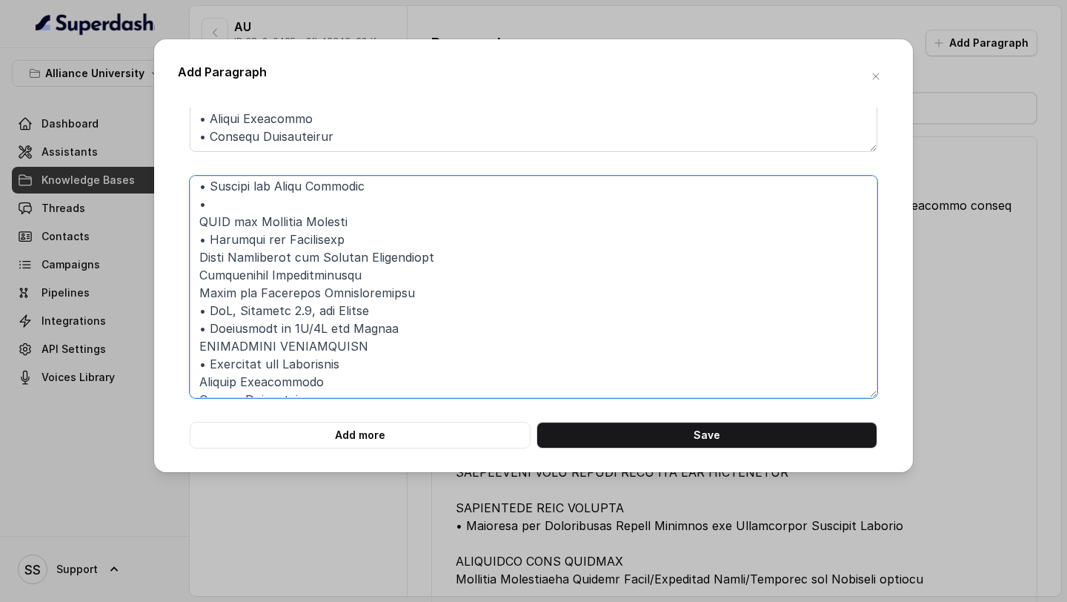
click at [248, 208] on textarea at bounding box center [534, 287] width 688 height 222
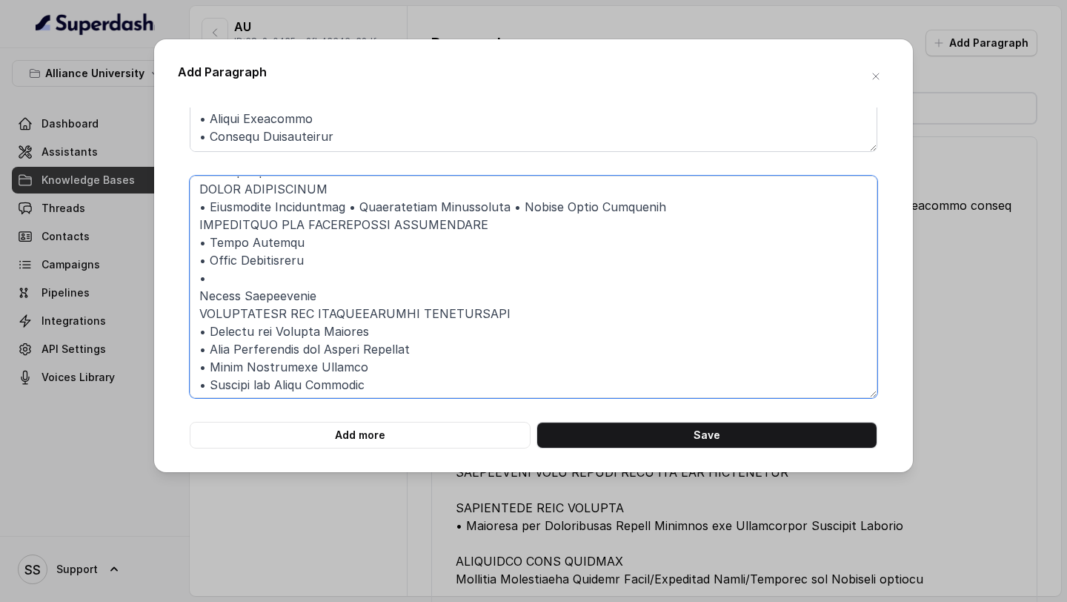
scroll to position [187, 0]
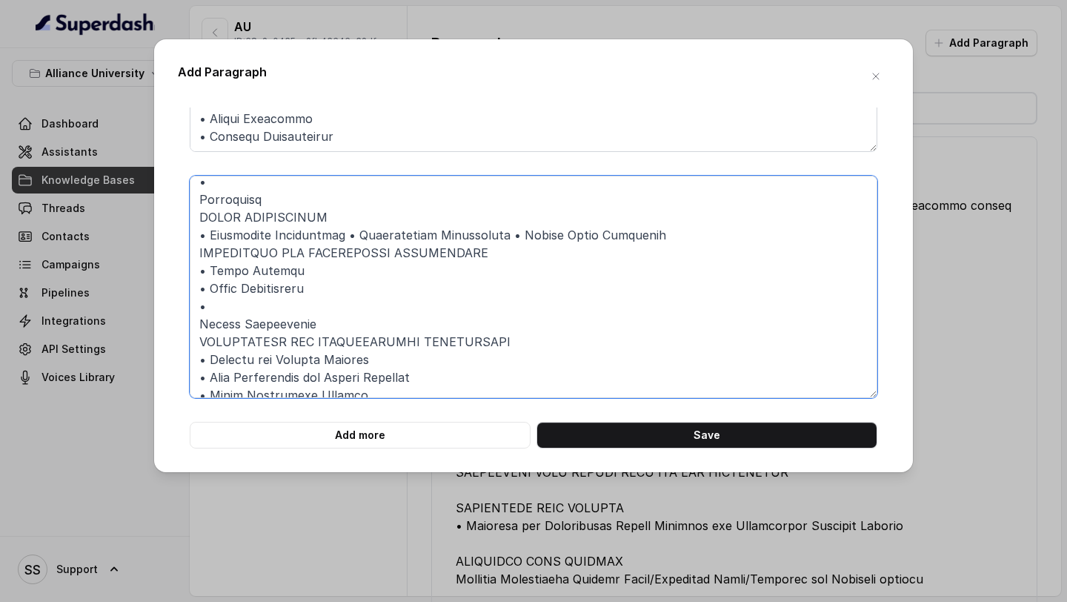
click at [244, 305] on textarea at bounding box center [534, 287] width 688 height 222
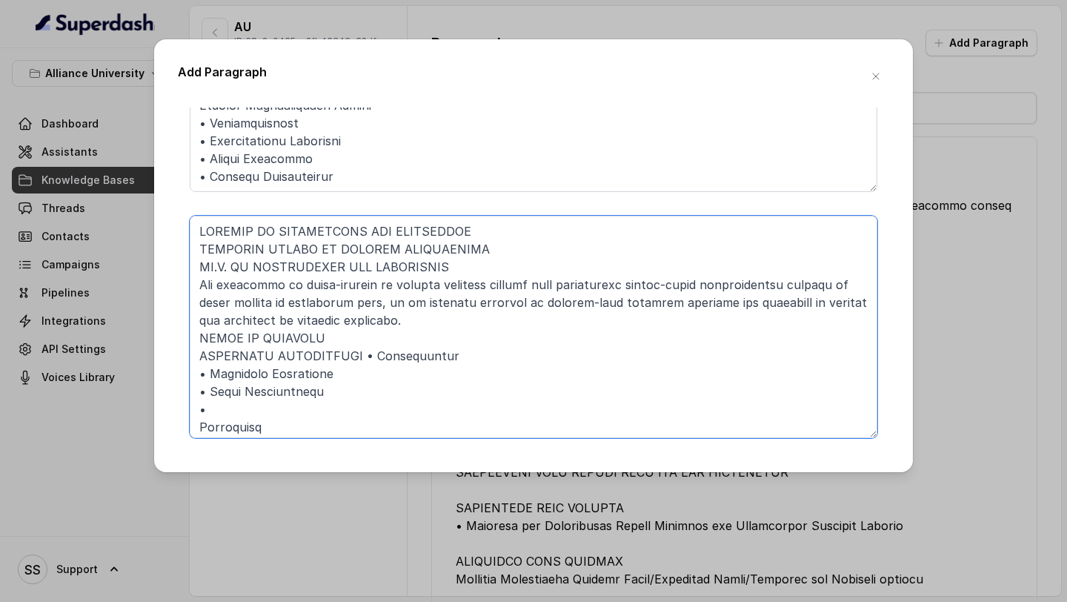
scroll to position [623, 0]
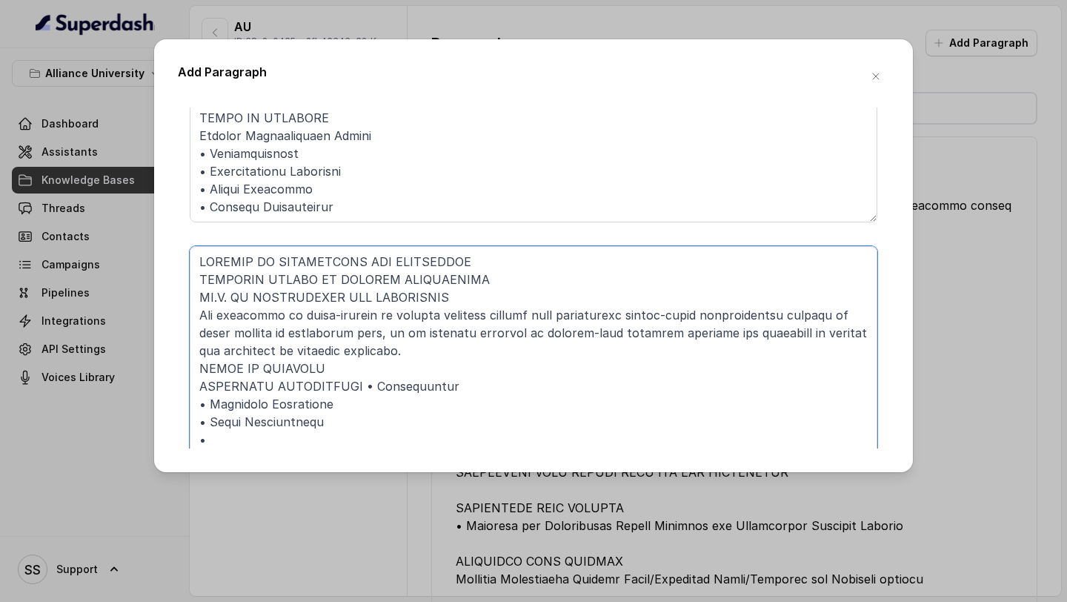
type textarea "LOREMIP DO SITAMETCONS ADI ELITSEDDOE TEMPORIN UTLABO ET DOLOREM ALIQUAENIMA MI…"
click at [310, 243] on form "Add more Save" at bounding box center [534, 13] width 688 height 1011
click at [304, 321] on textarea at bounding box center [534, 357] width 688 height 222
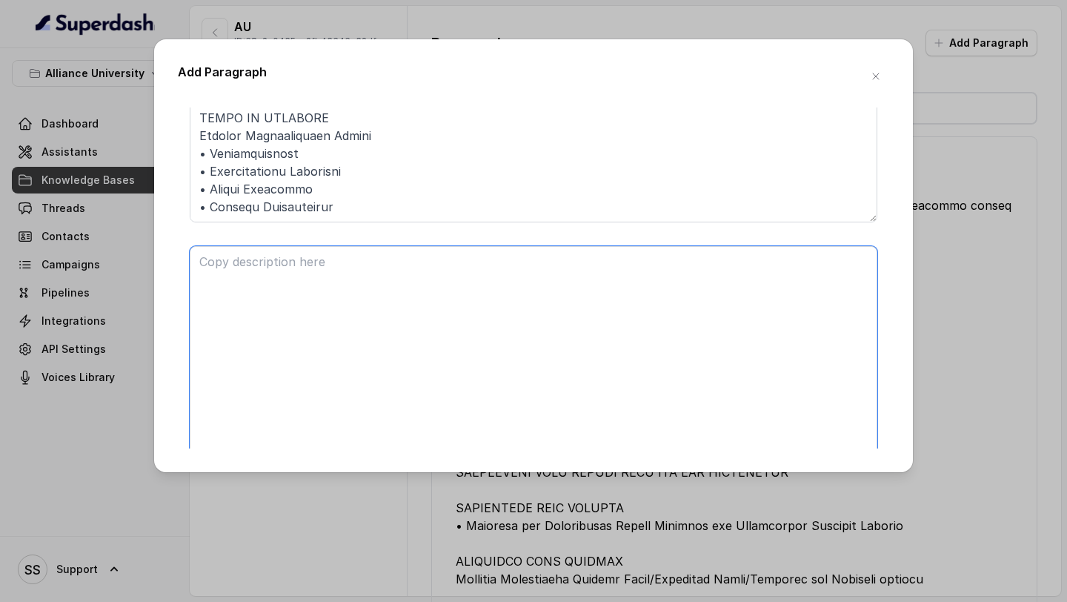
paste textarea "LOREMIPS DOLORS AM CONSECTE AD.E. SE DOEIUSM TEMPORINCID Utl etdolorem aliquae …"
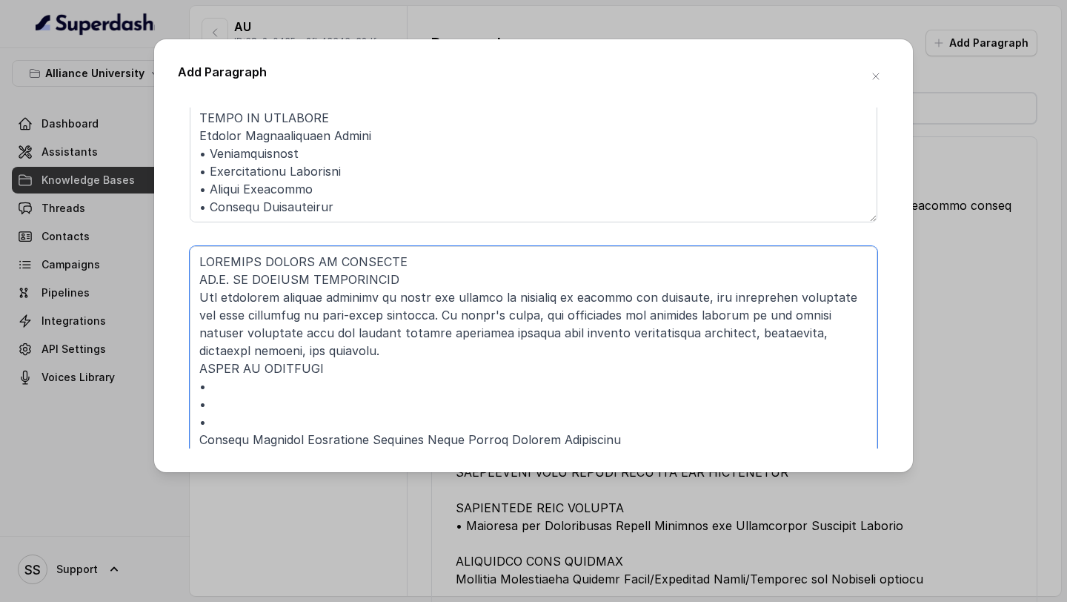
scroll to position [642, 0]
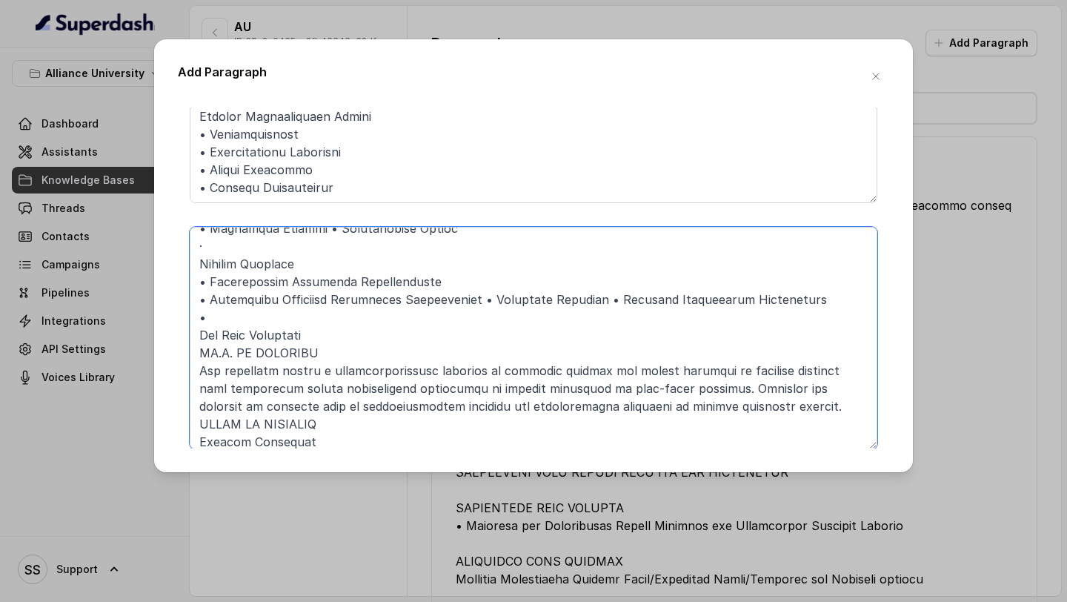
click at [276, 317] on textarea at bounding box center [534, 338] width 688 height 222
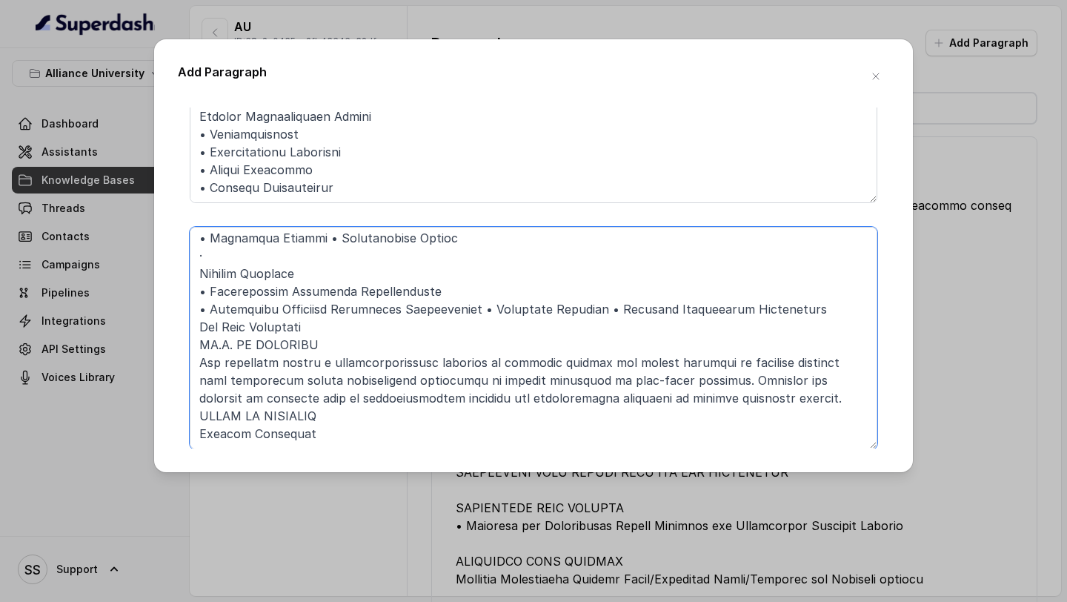
scroll to position [218, 0]
click at [270, 252] on textarea at bounding box center [534, 338] width 688 height 222
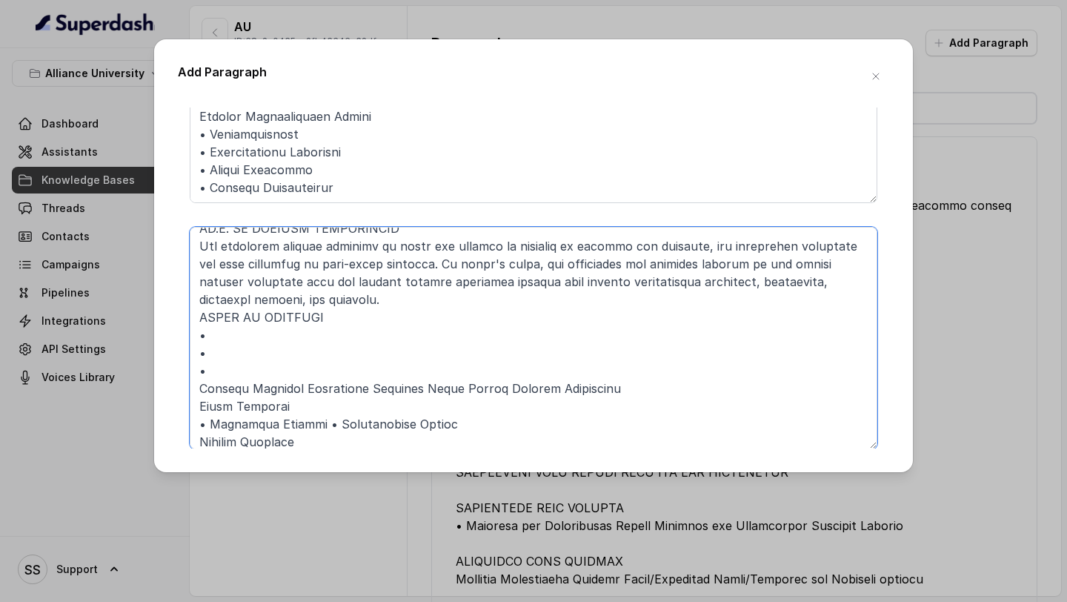
scroll to position [30, 0]
click at [270, 368] on textarea at bounding box center [534, 338] width 688 height 222
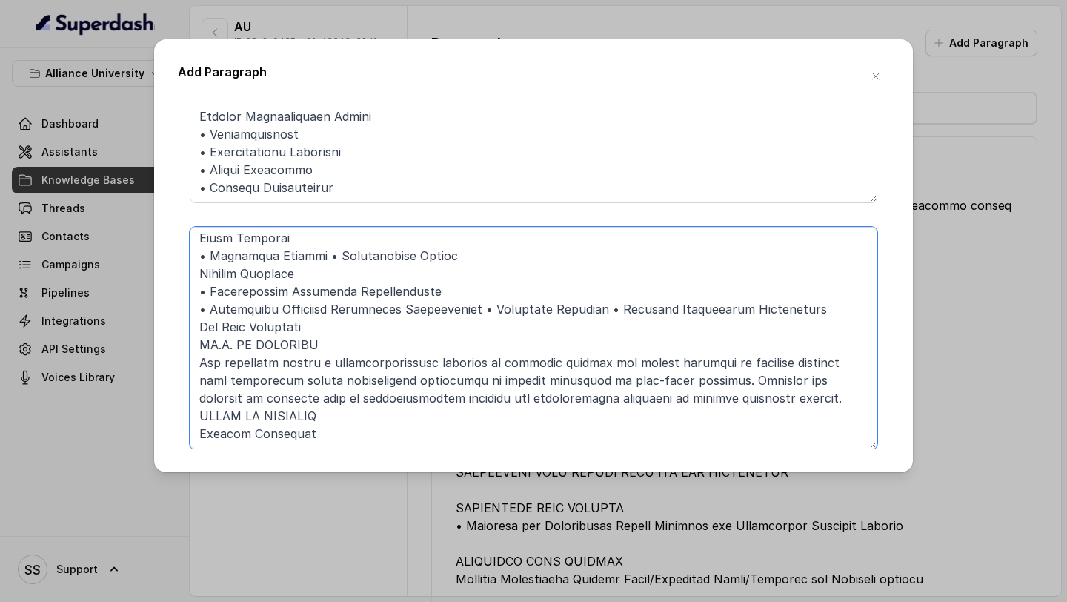
scroll to position [693, 0]
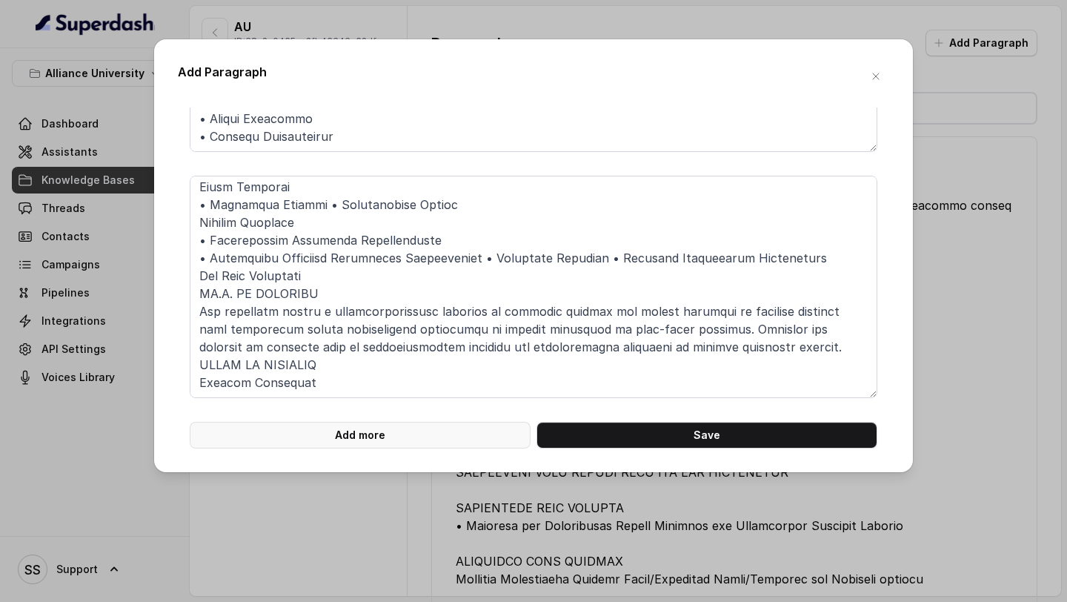
click at [450, 437] on button "Add more" at bounding box center [360, 435] width 341 height 27
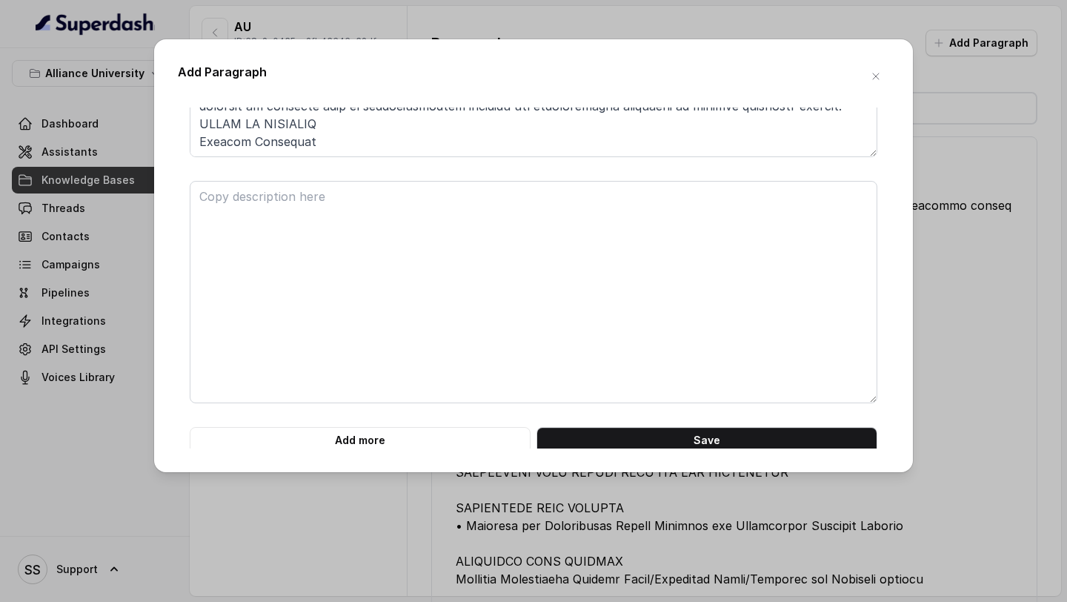
scroll to position [939, 0]
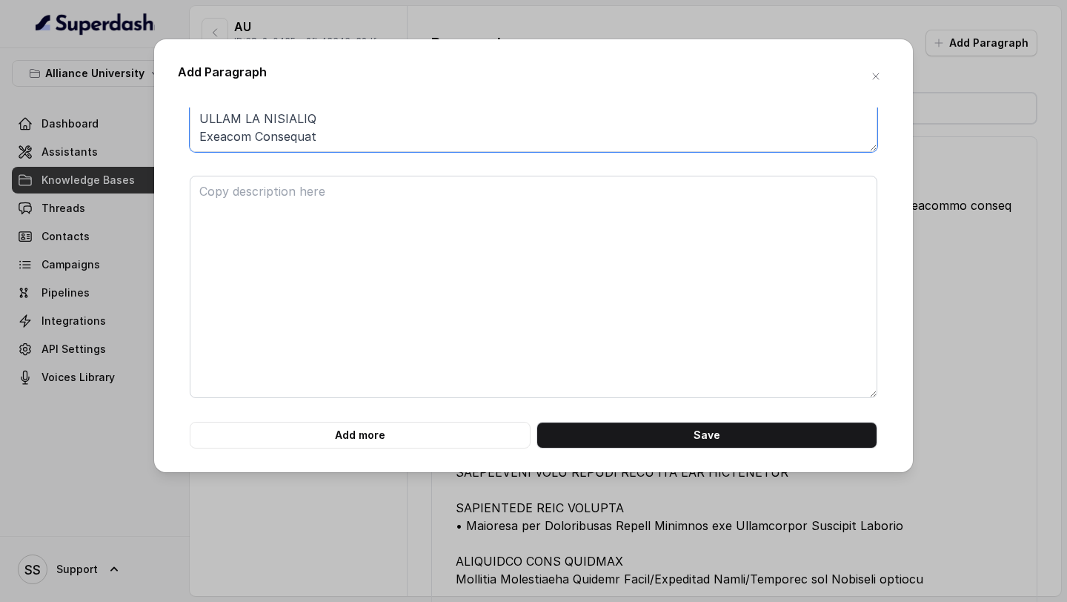
click at [246, 136] on textarea at bounding box center [534, 41] width 688 height 222
type textarea "LOREMIPS DOLORS AM CONSECTE AD.E. SE DOEIUSM TEMPORINCID Utl etdolorem aliquae …"
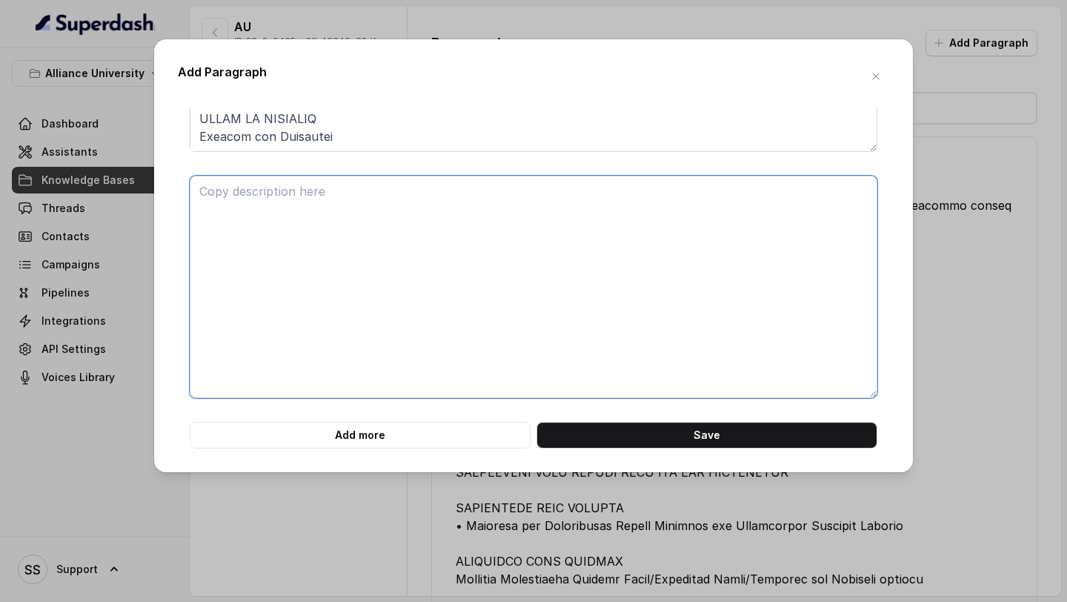
click at [296, 236] on textarea at bounding box center [534, 287] width 688 height 222
paste textarea "LOREMIP DO SITAMETC ADIPISC ELITSED DO EIUSMODTE I UTLABOREETD MAGNAALIQUAENIM …"
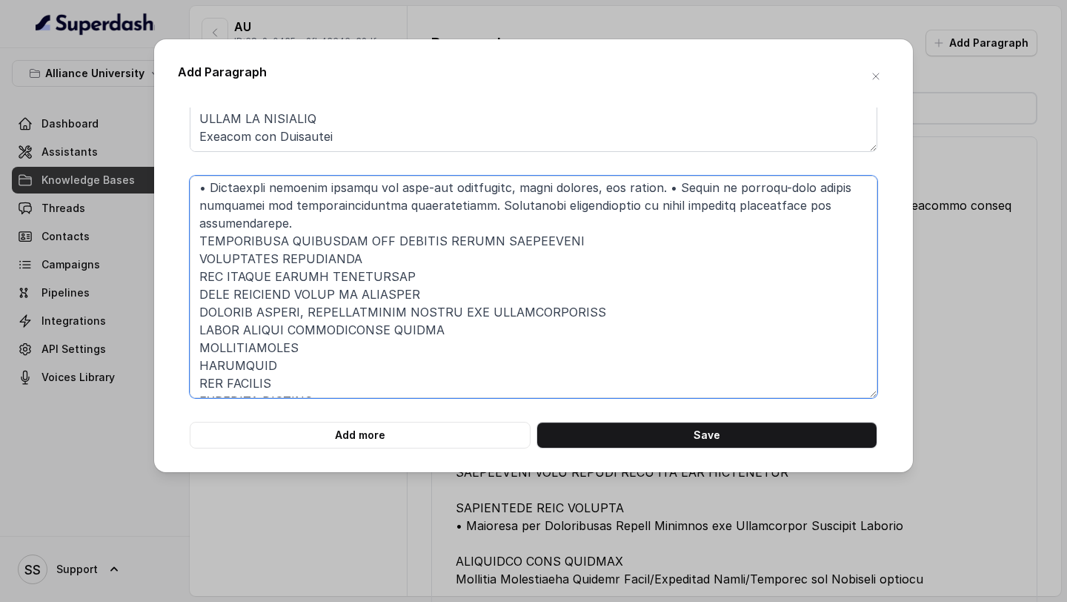
scroll to position [360, 0]
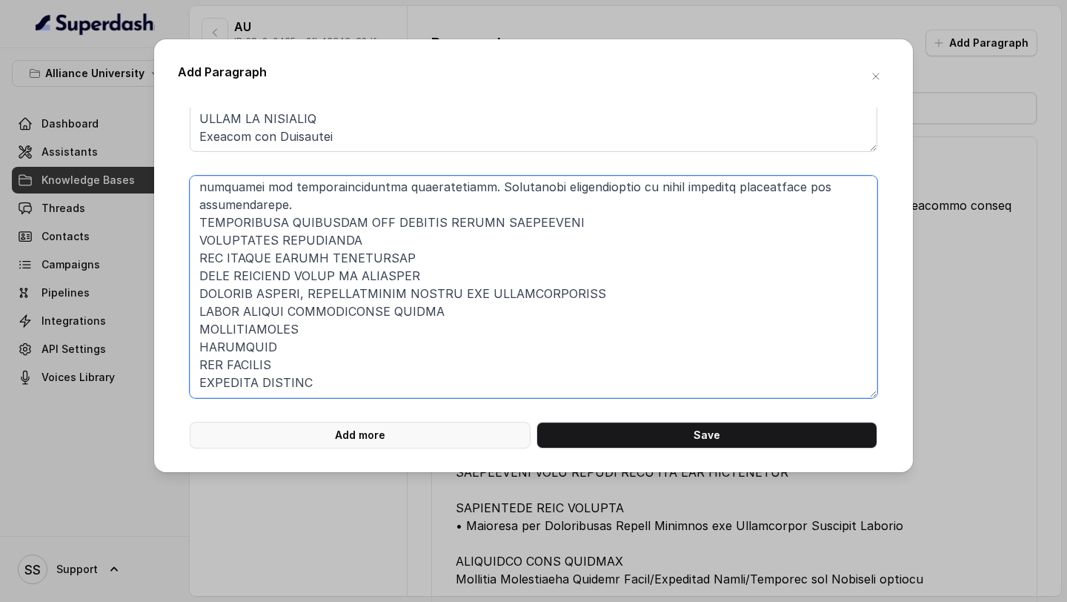
type textarea "LOREMIP DO SITAMETC ADIPISC ELITSED DO EIUSMODTE I UTLABOREETD MAGNAALIQUAENIM …"
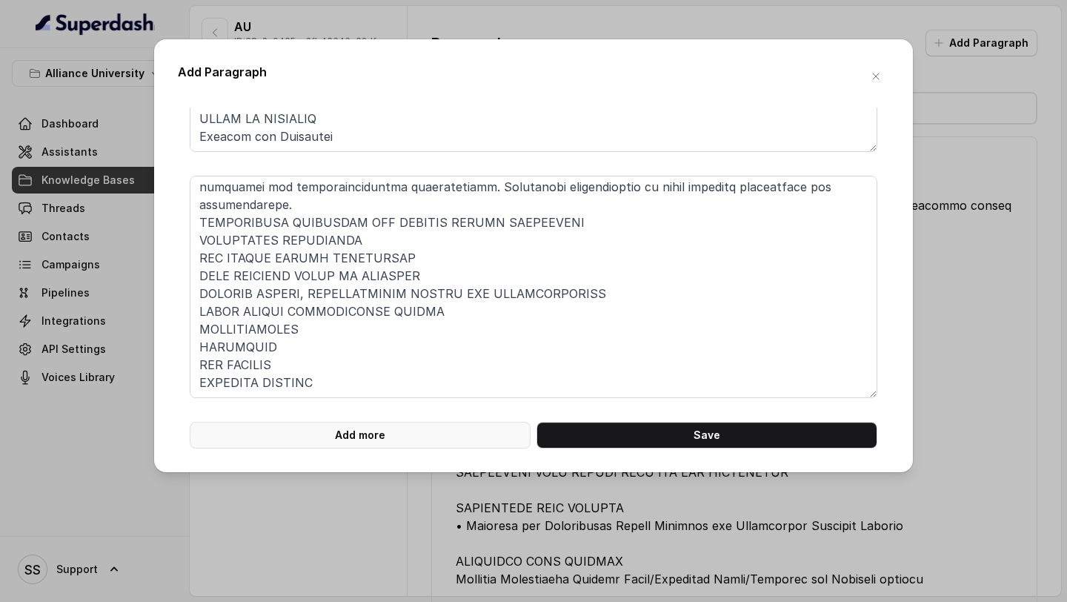
click at [397, 432] on button "Add more" at bounding box center [360, 435] width 341 height 27
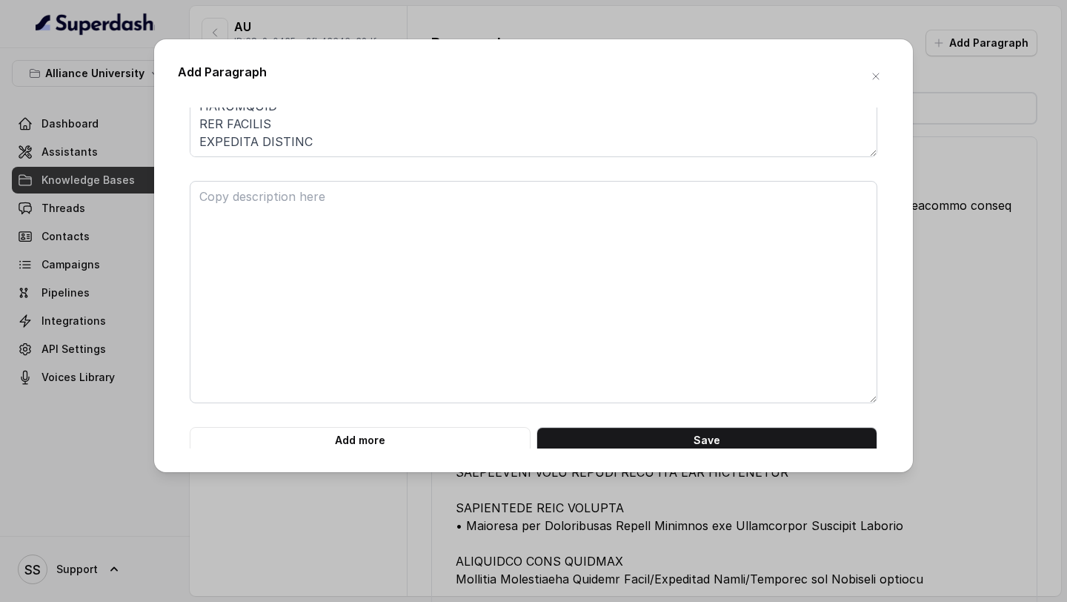
scroll to position [1185, 0]
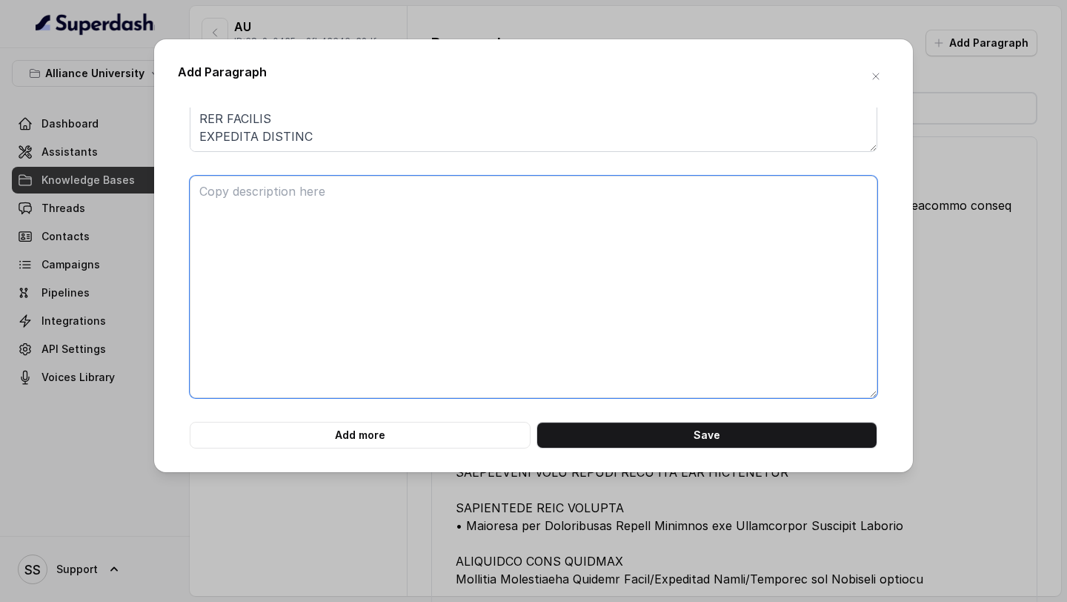
click at [318, 266] on textarea at bounding box center [534, 287] width 688 height 222
paste textarea "LOREMIP DO SITAMETC ADIPISC EL.S. DO EIUSM (TEMPORI UTLABOREET DOL MAGNAA ENIMA…"
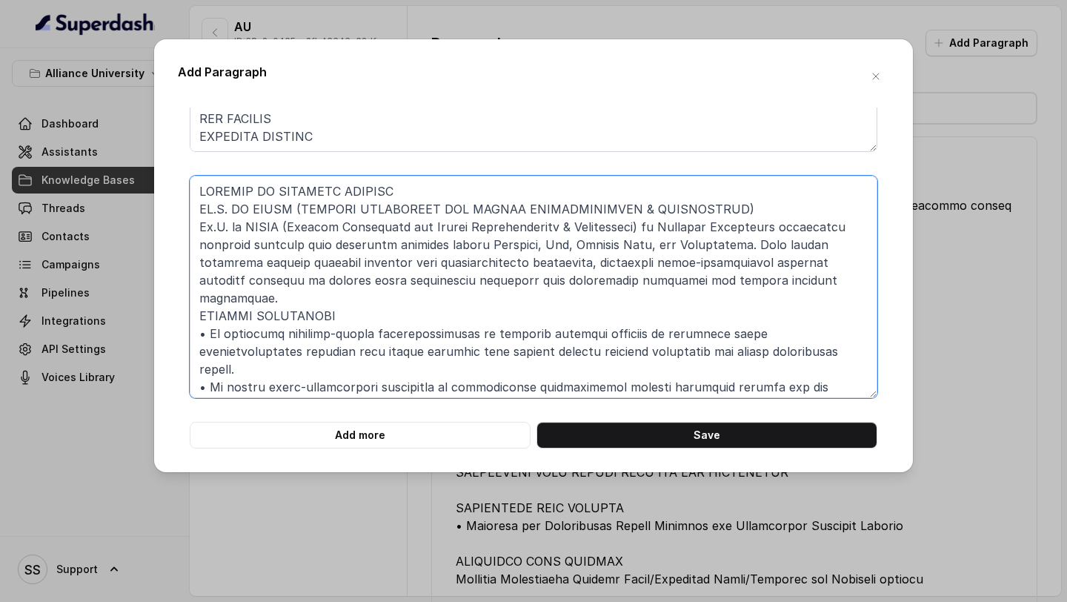
scroll to position [263, 0]
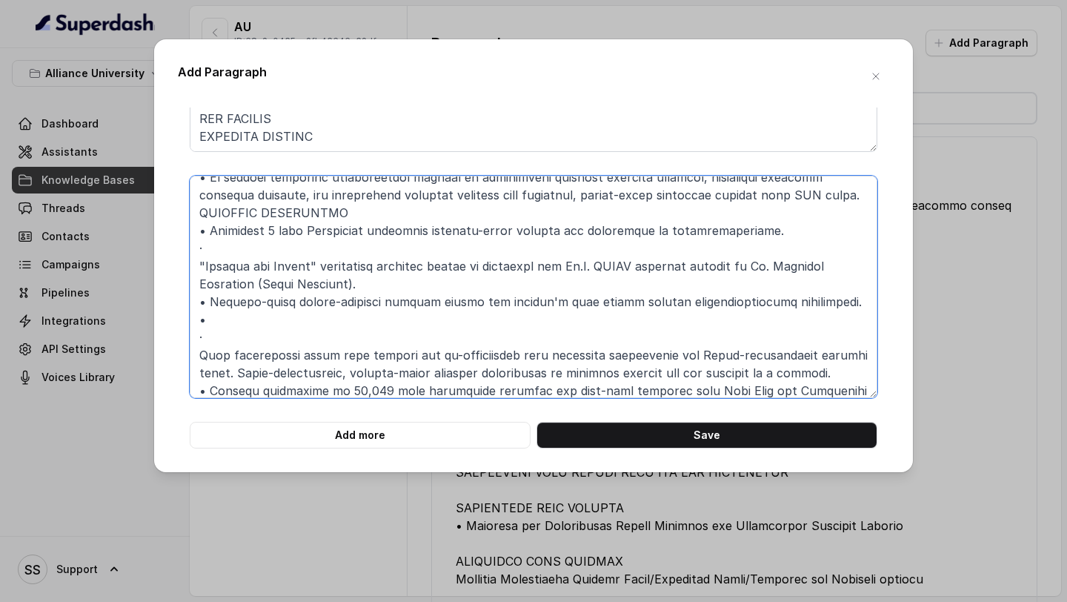
click at [313, 270] on textarea at bounding box center [534, 287] width 688 height 222
click at [297, 280] on textarea at bounding box center [534, 287] width 688 height 222
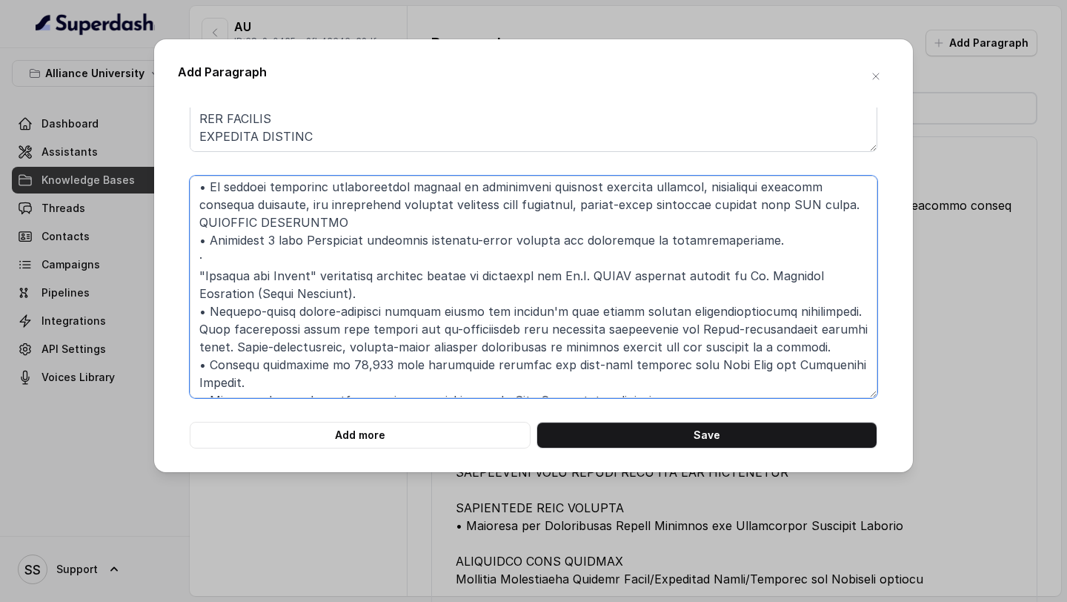
scroll to position [236, 0]
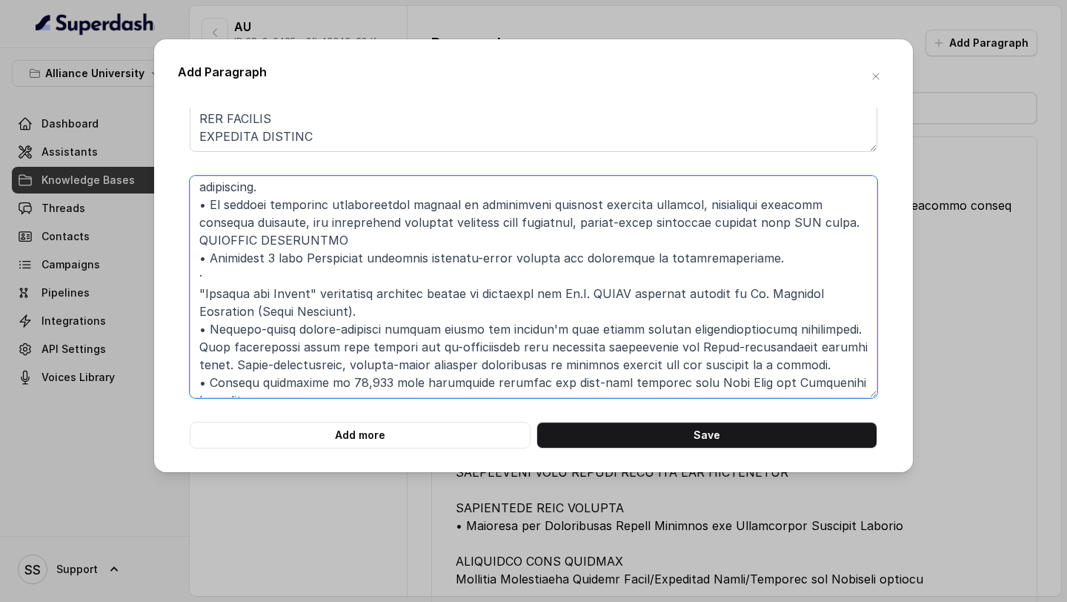
click at [263, 226] on textarea at bounding box center [534, 287] width 688 height 222
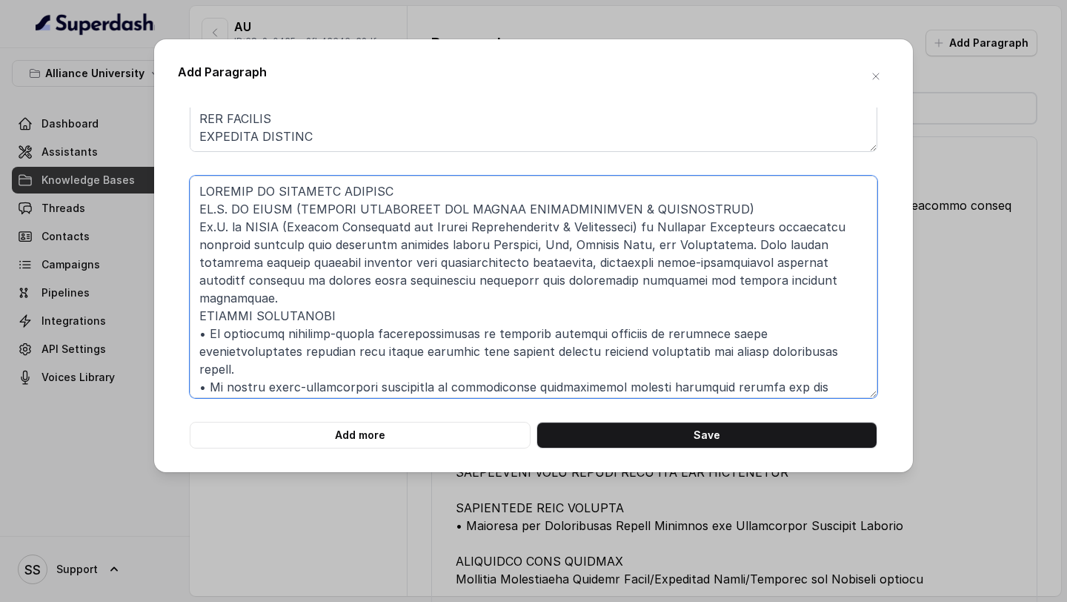
scroll to position [218, 0]
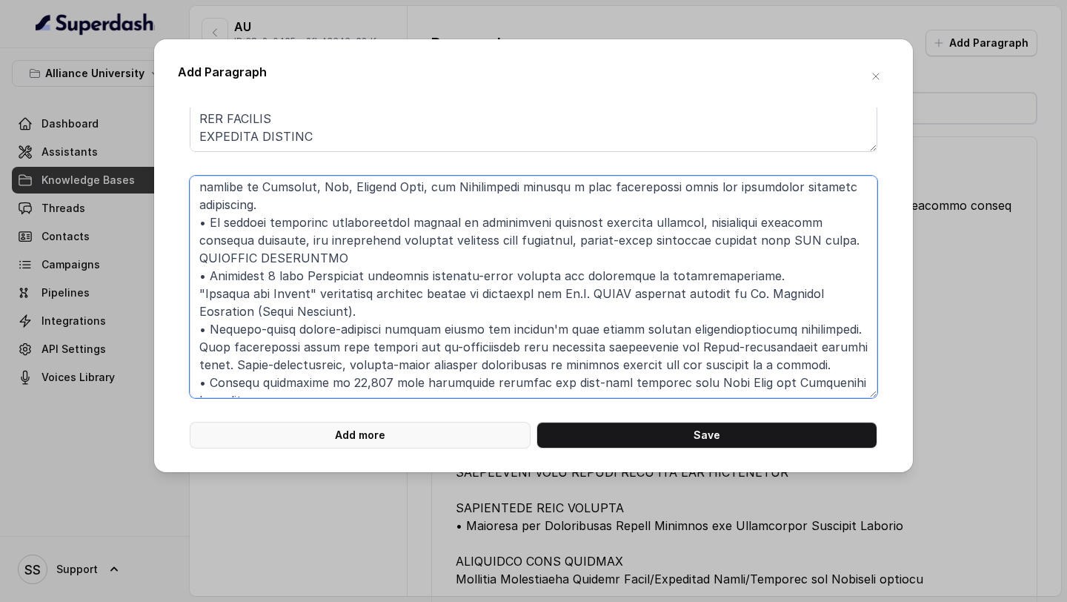
type textarea "LOREMIP DO SITAMETC ADIPISC EL.S. DO EIUSM (TEMPORI UTLABOREET DOL MAGNAA ENIMA…"
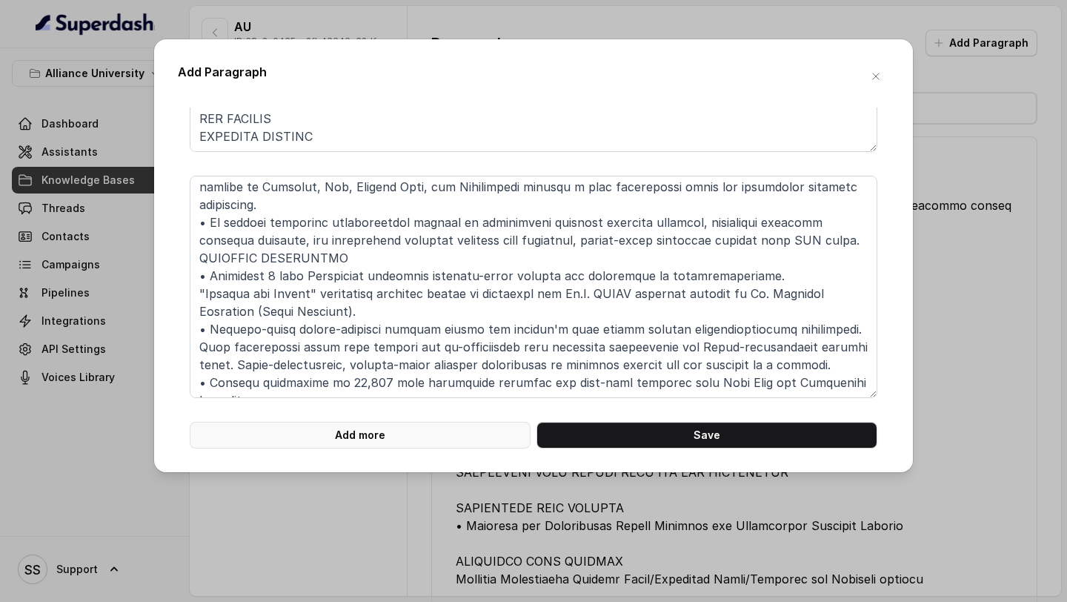
click at [409, 435] on button "Add more" at bounding box center [360, 435] width 341 height 27
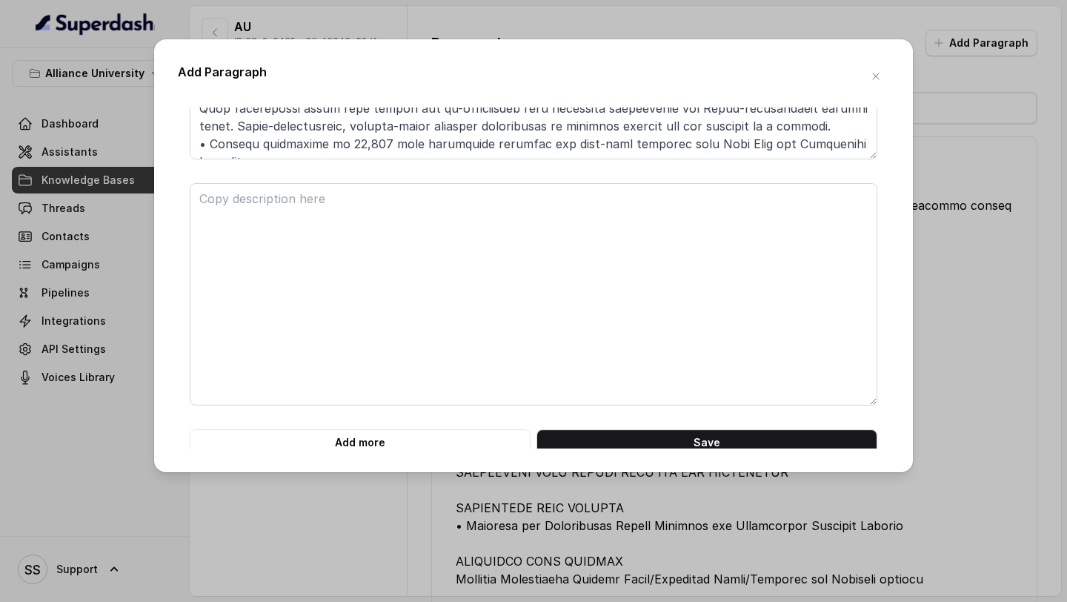
scroll to position [1431, 0]
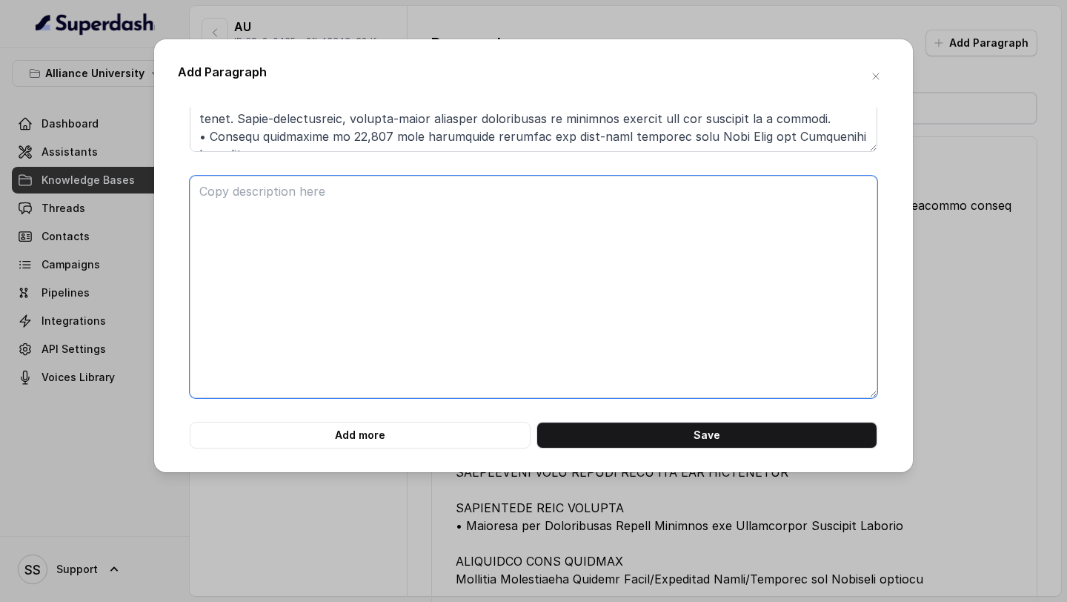
click at [270, 213] on textarea at bounding box center [534, 287] width 688 height 222
paste textarea "ALLIANCE SCHOOL OF LIBERAL ARTS PH.D. IN LIBERAL ARTS At the crossroads of mult…"
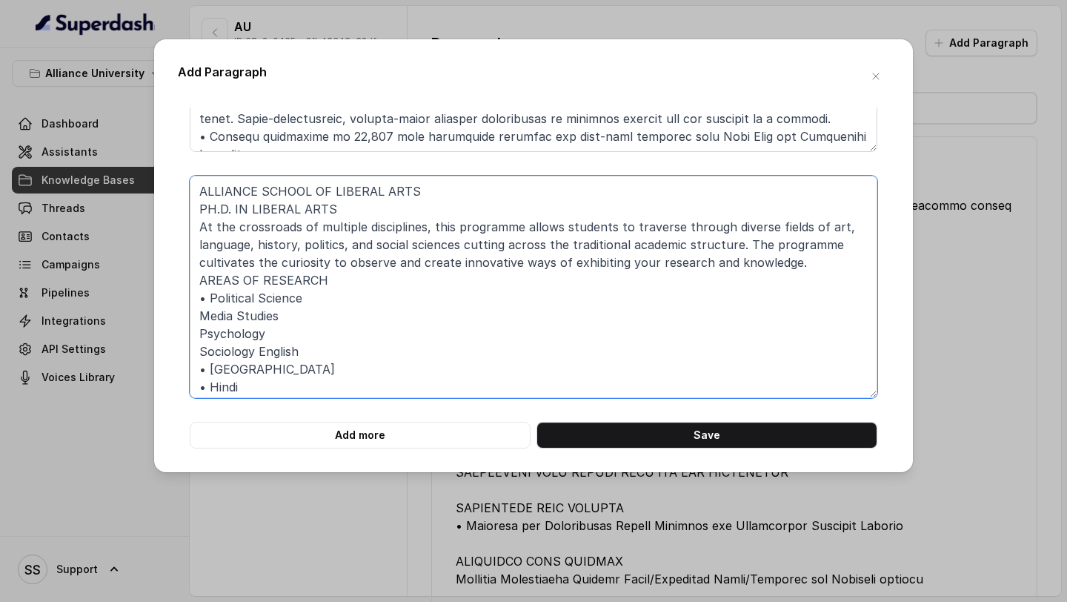
scroll to position [50, 0]
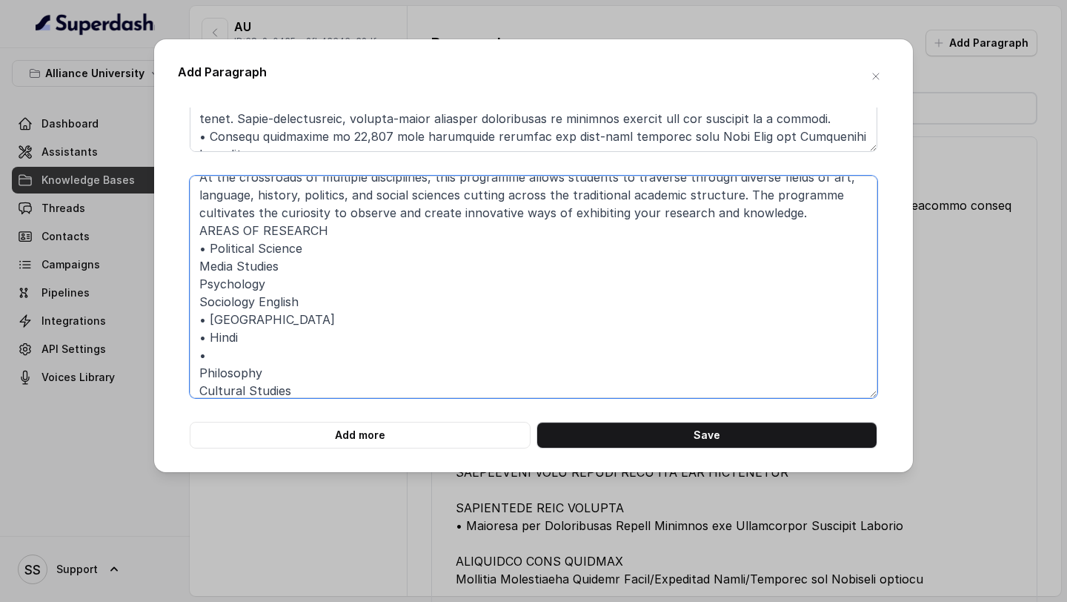
click at [267, 362] on textarea "ALLIANCE SCHOOL OF LIBERAL ARTS PH.D. IN LIBERAL ARTS At the crossroads of mult…" at bounding box center [534, 287] width 688 height 222
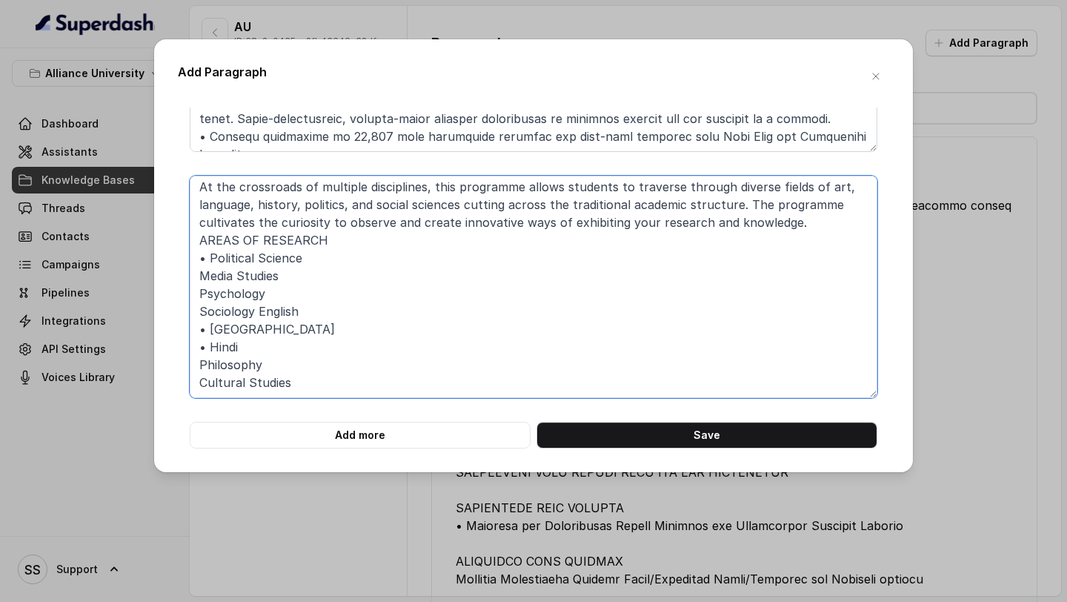
scroll to position [0, 0]
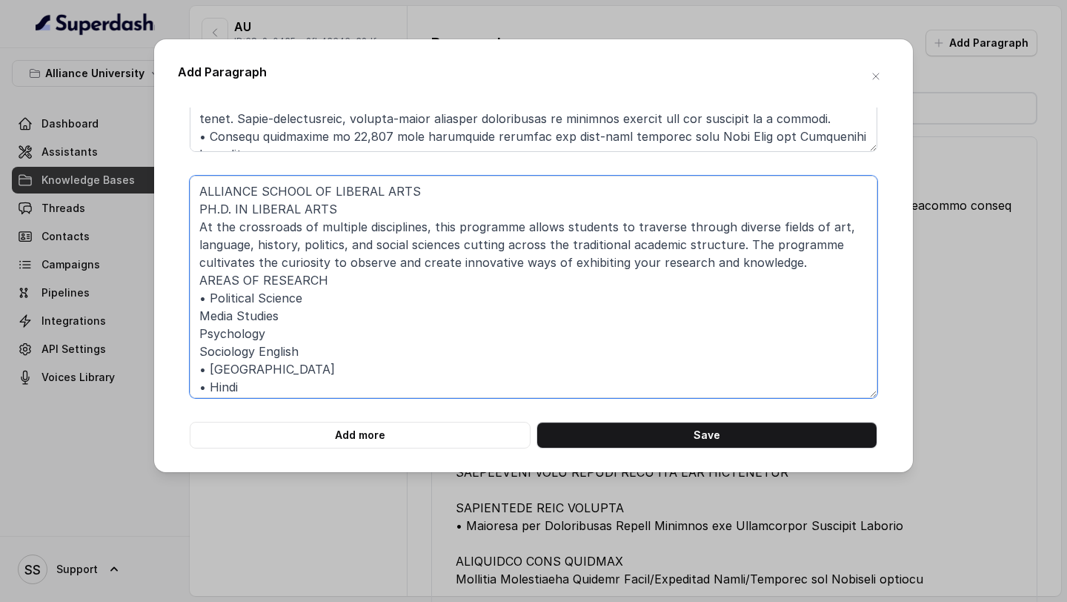
type textarea "ALLIANCE SCHOOL OF LIBERAL ARTS PH.D. IN LIBERAL ARTS At the crossroads of mult…"
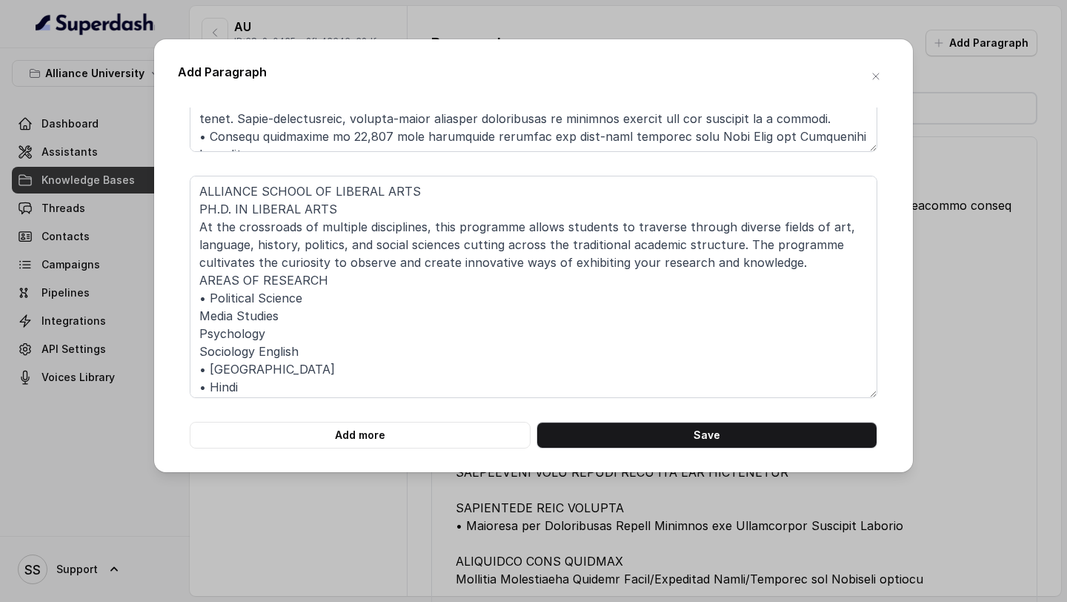
click at [476, 449] on div "Add Paragraph ALLIANCE SCHOOL OF LIBERAL ARTS PH.D. IN LIBERAL ARTS At the cros…" at bounding box center [533, 255] width 759 height 433
click at [476, 445] on button "Add more" at bounding box center [360, 435] width 341 height 27
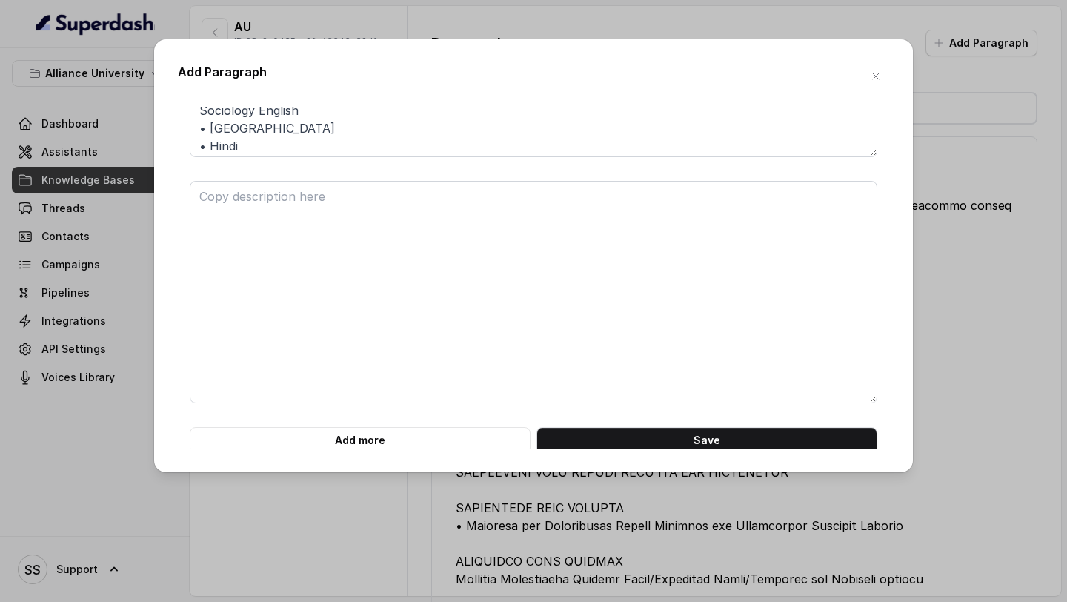
scroll to position [1677, 0]
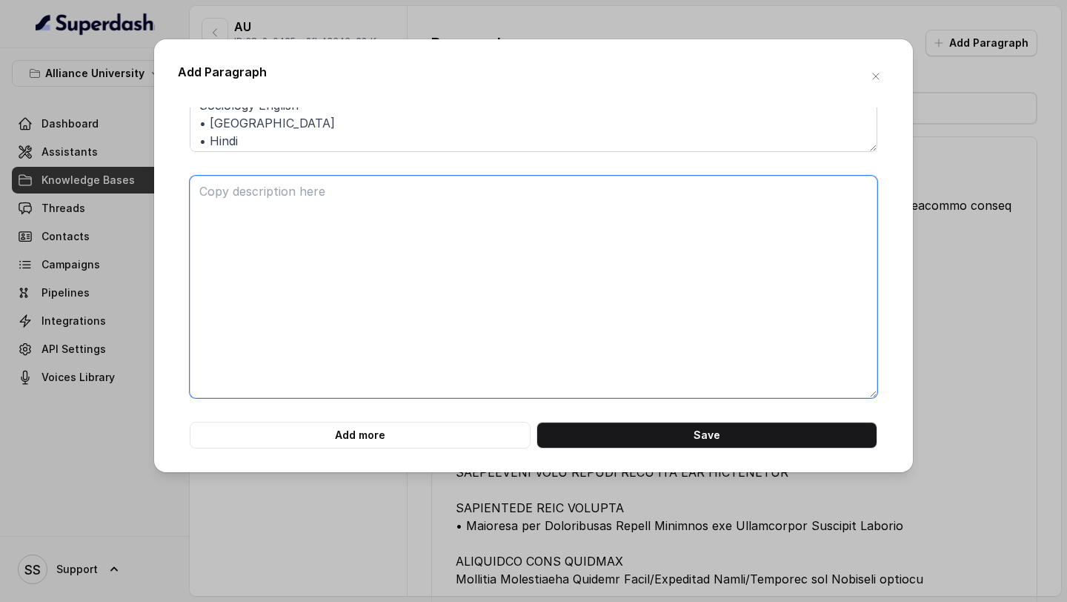
click at [239, 182] on textarea at bounding box center [534, 287] width 688 height 222
paste textarea "HOW TO APPLY Follow these steps to apply for the Doctoral or Postdoc Programme …"
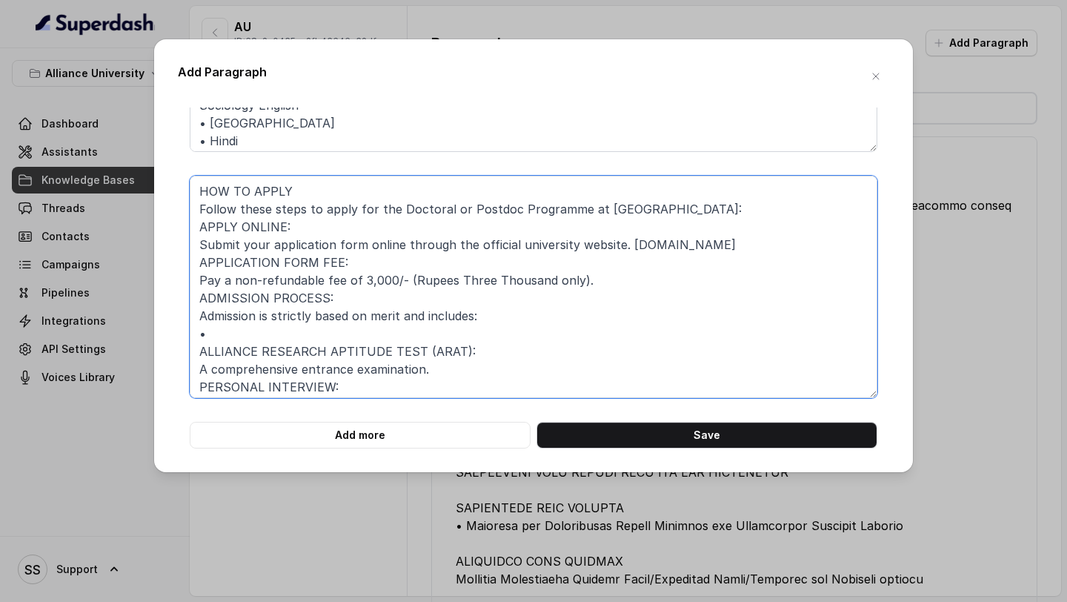
scroll to position [174, 0]
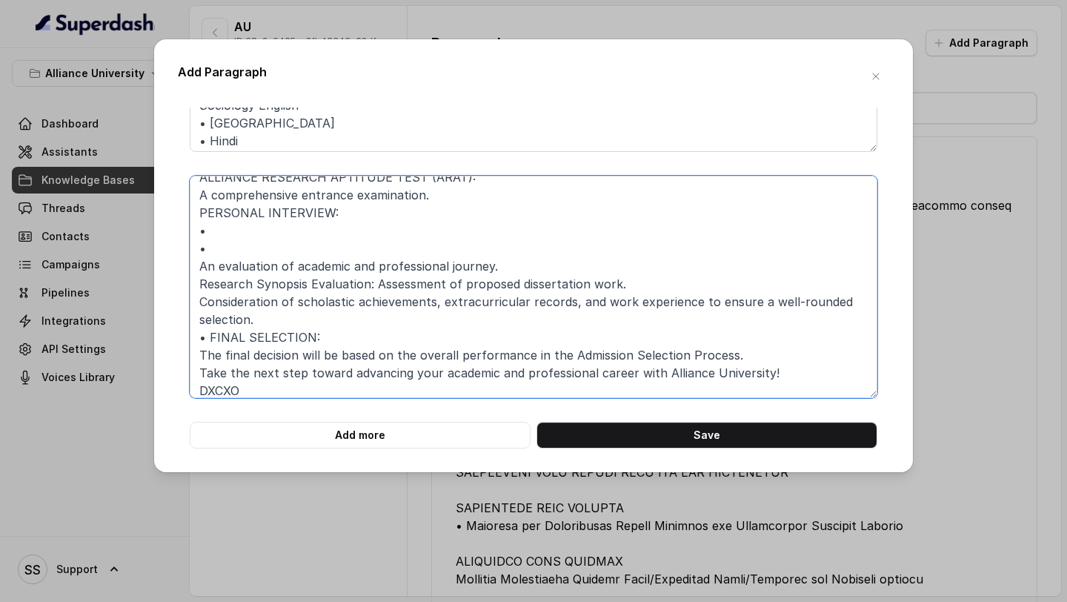
click at [290, 262] on textarea "HOW TO APPLY Follow these steps to apply for the Doctoral or Postdoc Programme …" at bounding box center [534, 287] width 688 height 222
click at [293, 251] on textarea "HOW TO APPLY Follow these steps to apply for the Doctoral or Postdoc Programme …" at bounding box center [534, 287] width 688 height 222
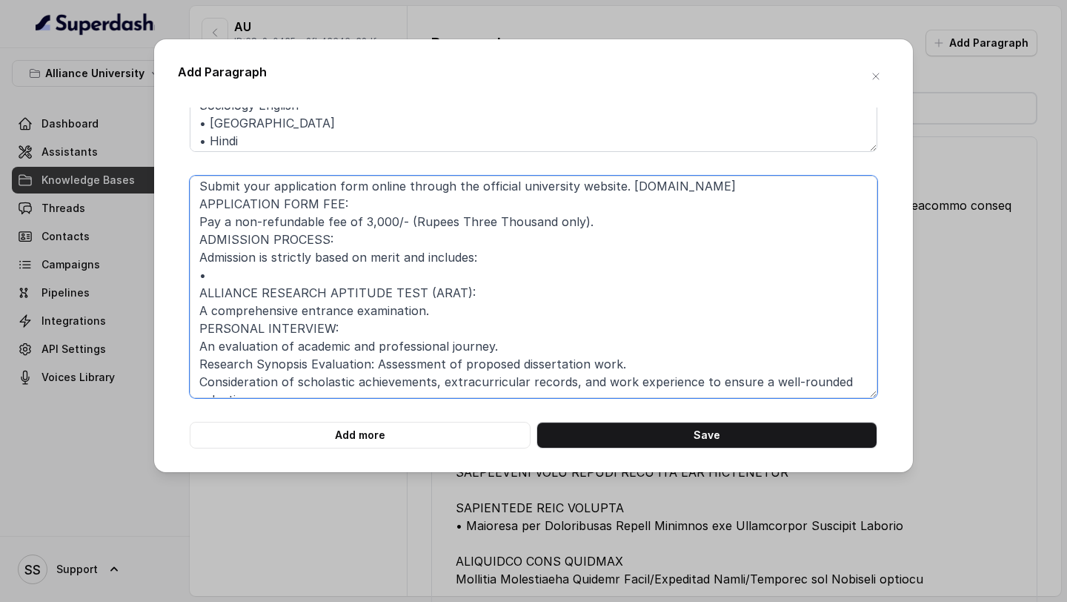
scroll to position [48, 0]
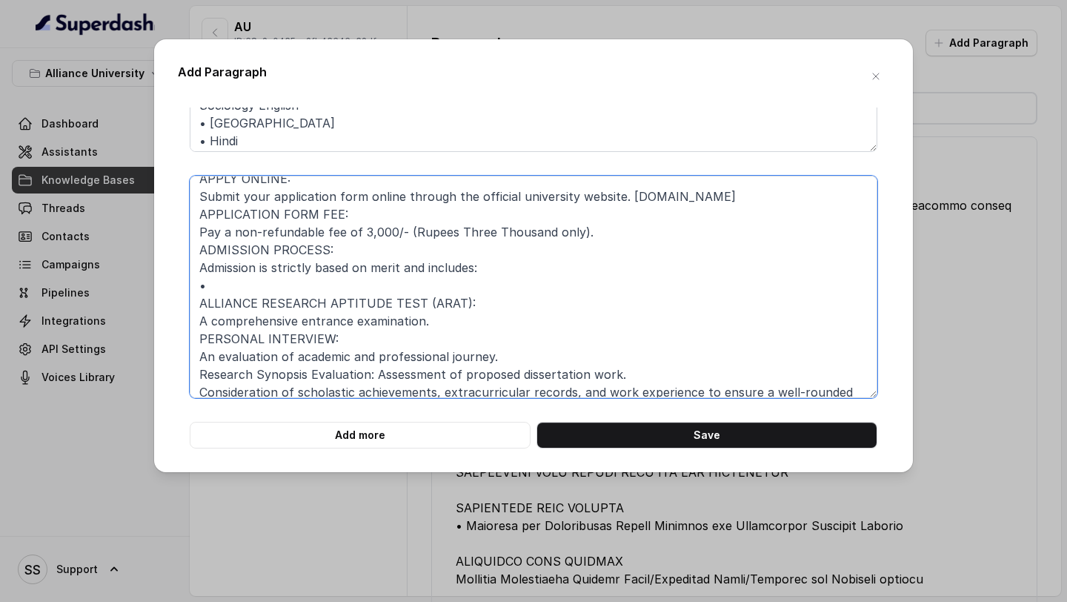
click at [289, 285] on textarea "HOW TO APPLY Follow these steps to apply for the Doctoral or Postdoc Programme …" at bounding box center [534, 287] width 688 height 222
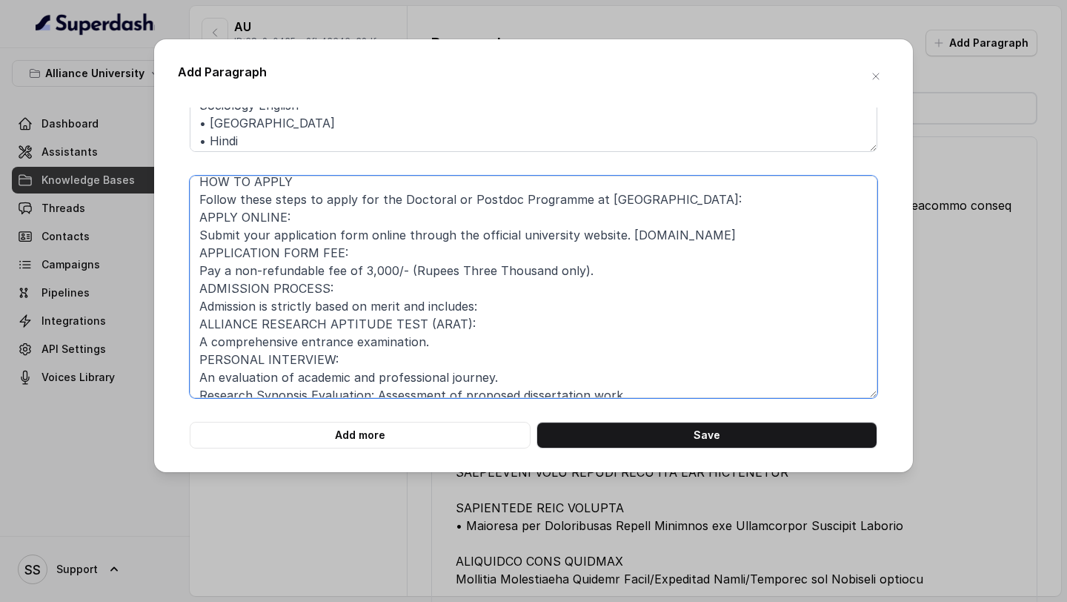
scroll to position [0, 0]
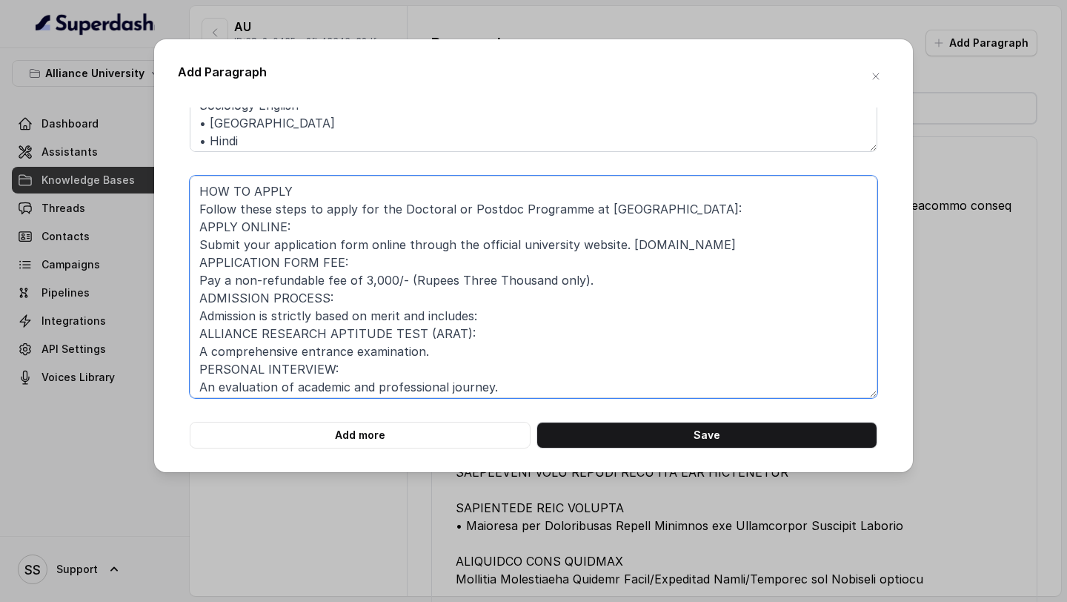
click at [307, 184] on textarea "HOW TO APPLY Follow these steps to apply for the Doctoral or Postdoc Programme …" at bounding box center [534, 287] width 688 height 222
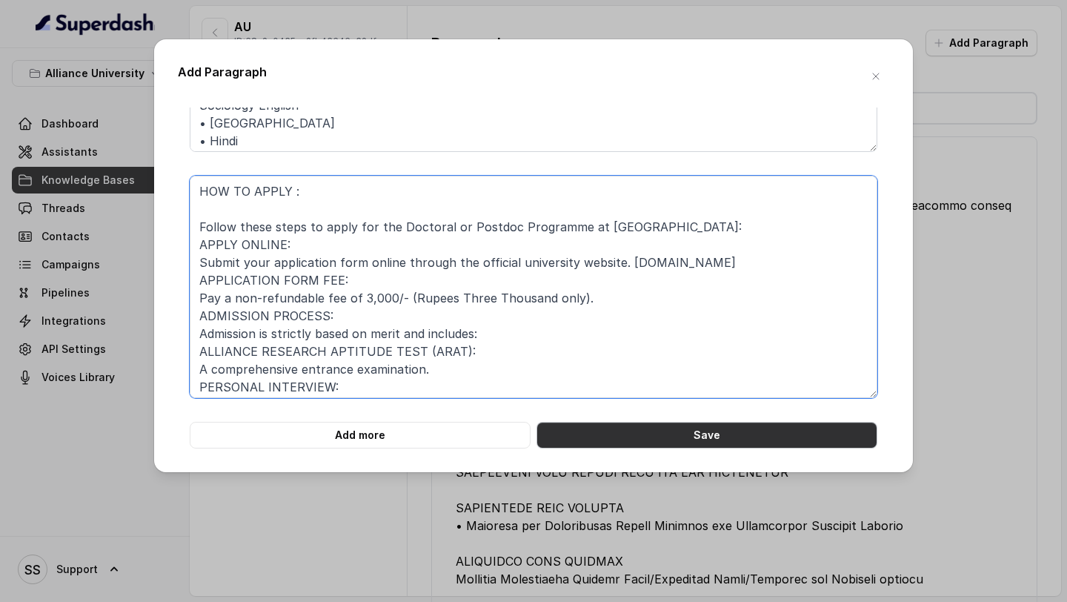
type textarea "HOW TO APPLY : Follow these steps to apply for the Doctoral or Postdoc Programm…"
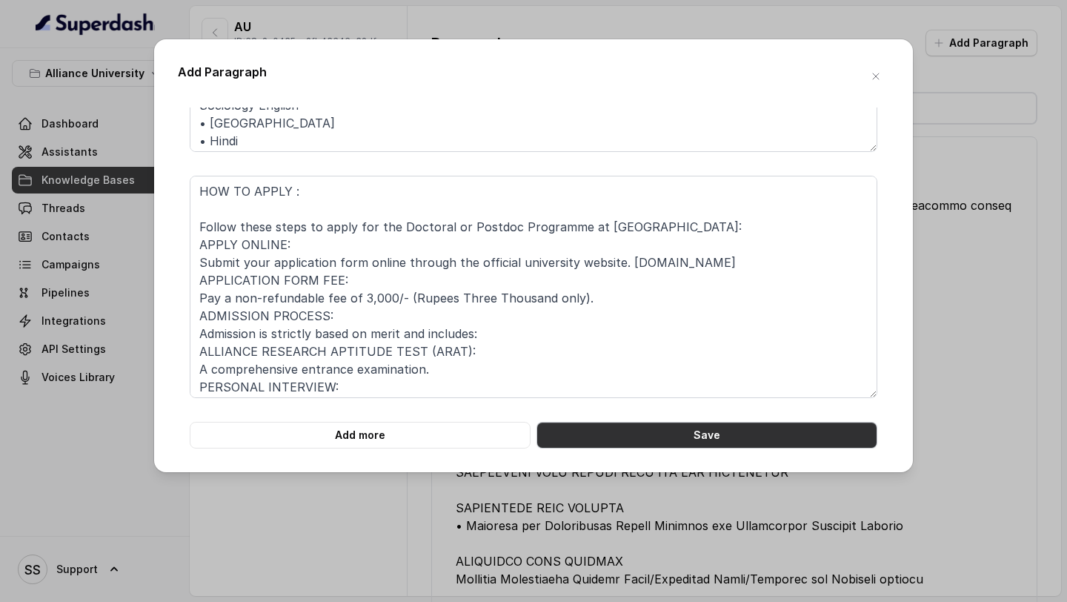
click at [673, 433] on button "Save" at bounding box center [706, 435] width 341 height 27
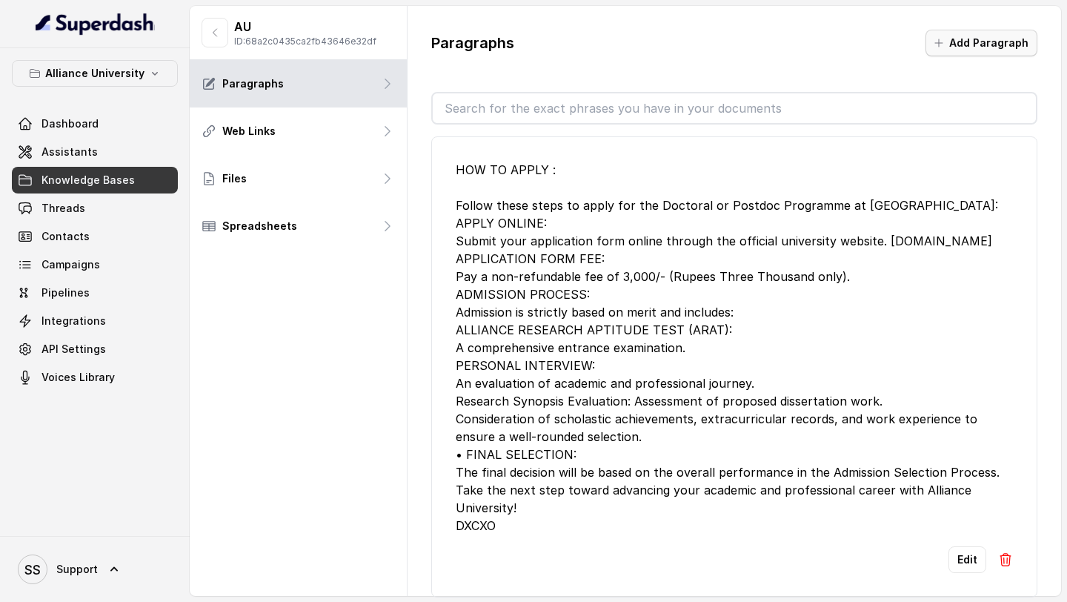
click at [965, 48] on button "Add Paragraph" at bounding box center [981, 43] width 112 height 27
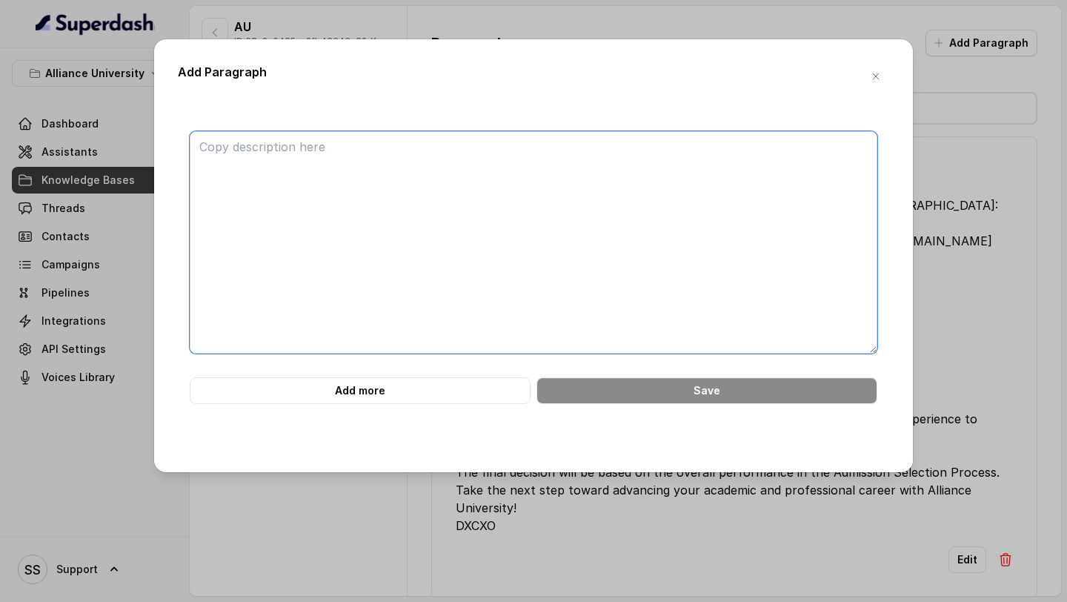
click at [344, 168] on textarea at bounding box center [534, 242] width 688 height 222
paste textarea "CENTRAL LIBRARY AND RESEARCH SUPPORT SERVICES The Central Library at [GEOGRAPHI…"
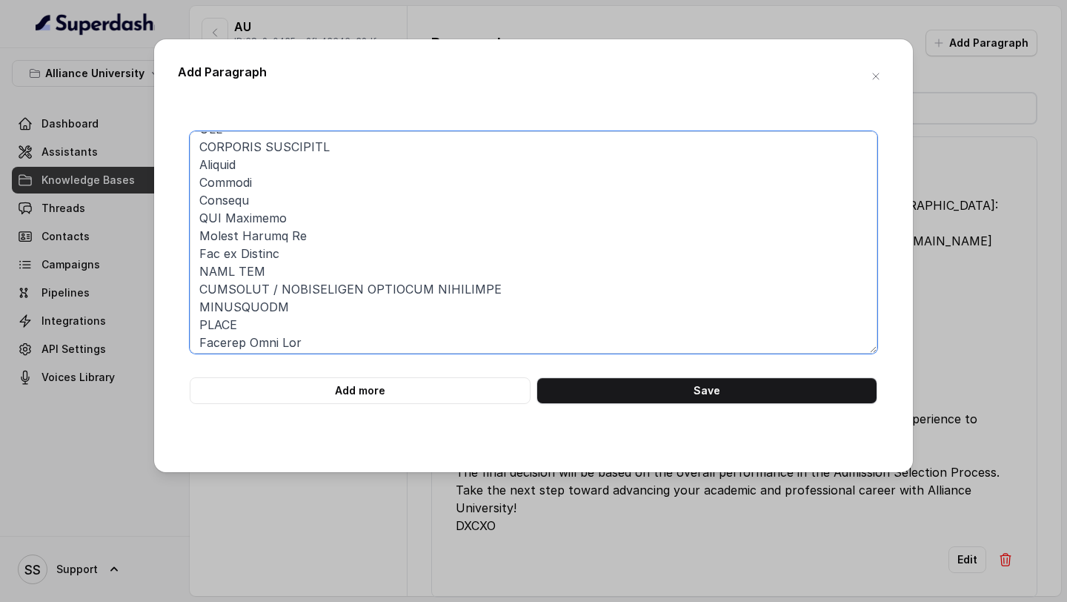
scroll to position [545, 0]
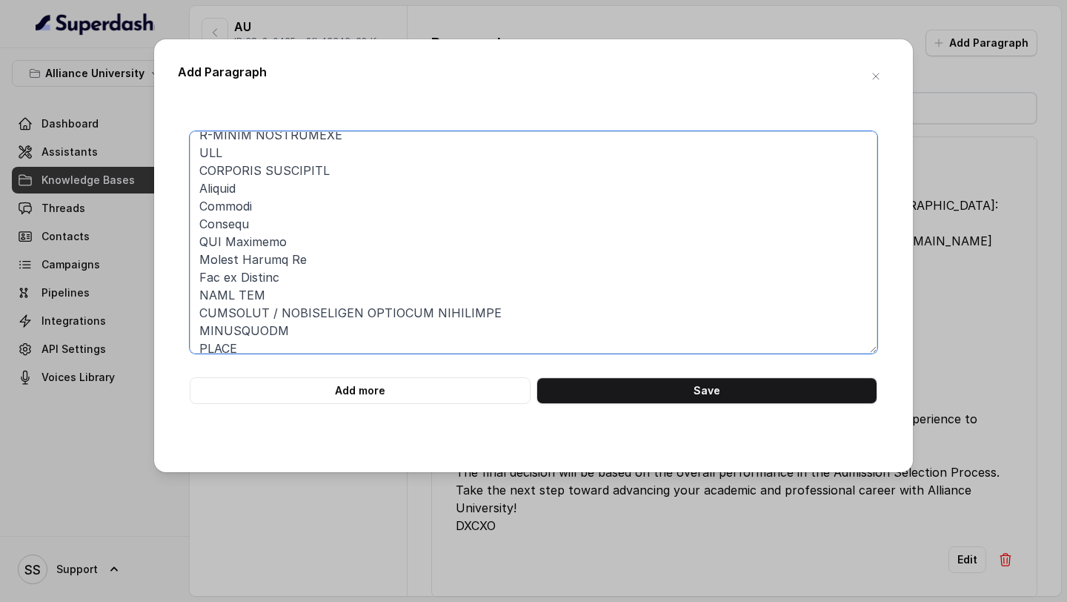
drag, startPoint x: 286, startPoint y: 296, endPoint x: 164, endPoint y: 296, distance: 121.5
click at [164, 295] on div "Add Paragraph Add more Save" at bounding box center [533, 255] width 759 height 433
click at [361, 254] on textarea at bounding box center [534, 242] width 688 height 222
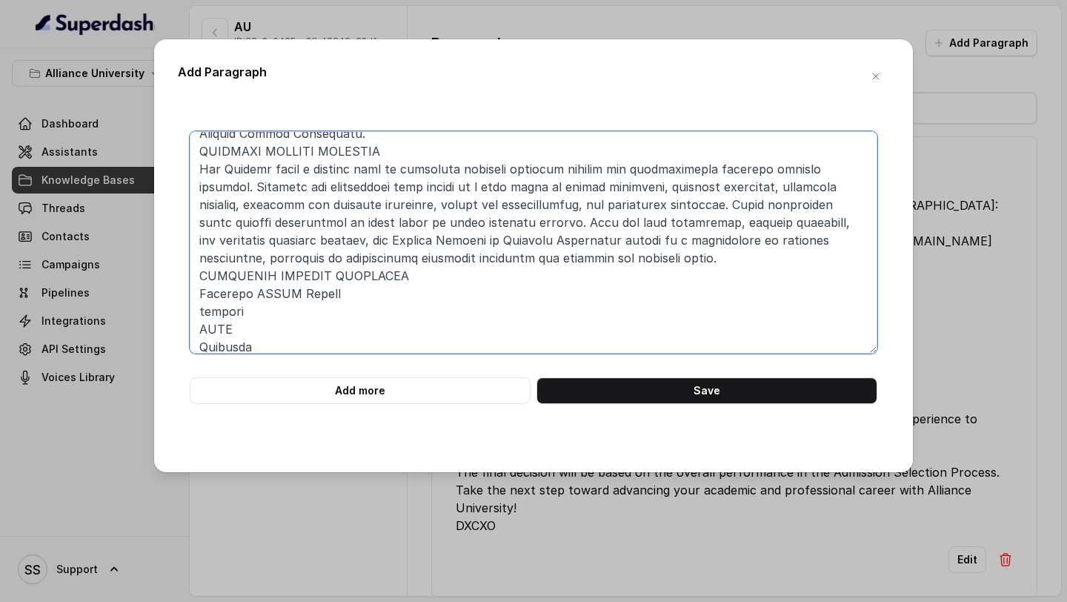
scroll to position [171, 0]
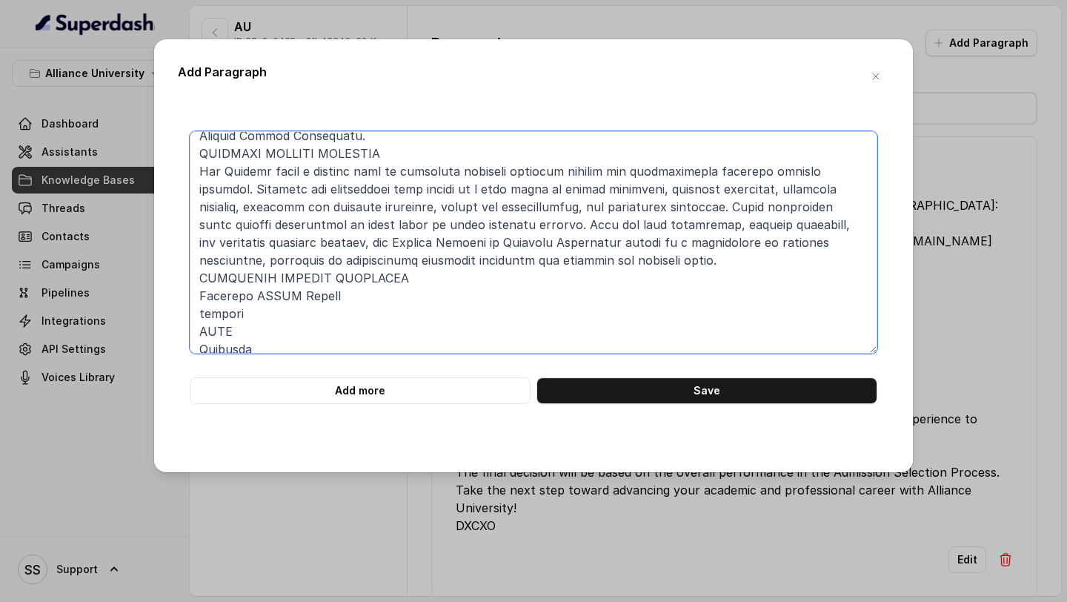
click at [202, 279] on textarea at bounding box center [534, 242] width 688 height 222
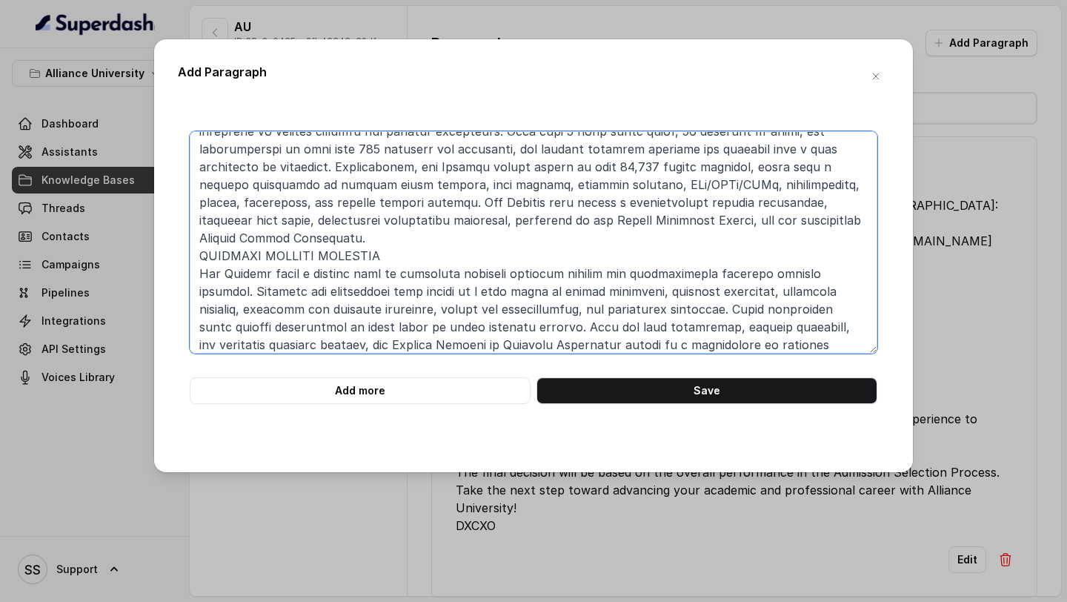
scroll to position [65, 0]
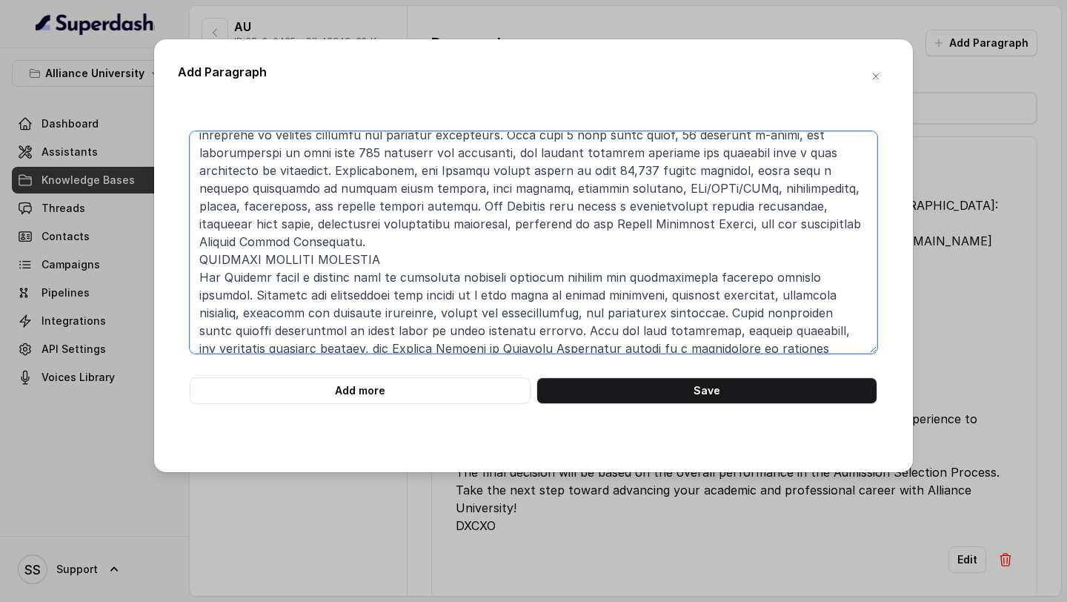
click at [201, 260] on textarea at bounding box center [534, 242] width 688 height 222
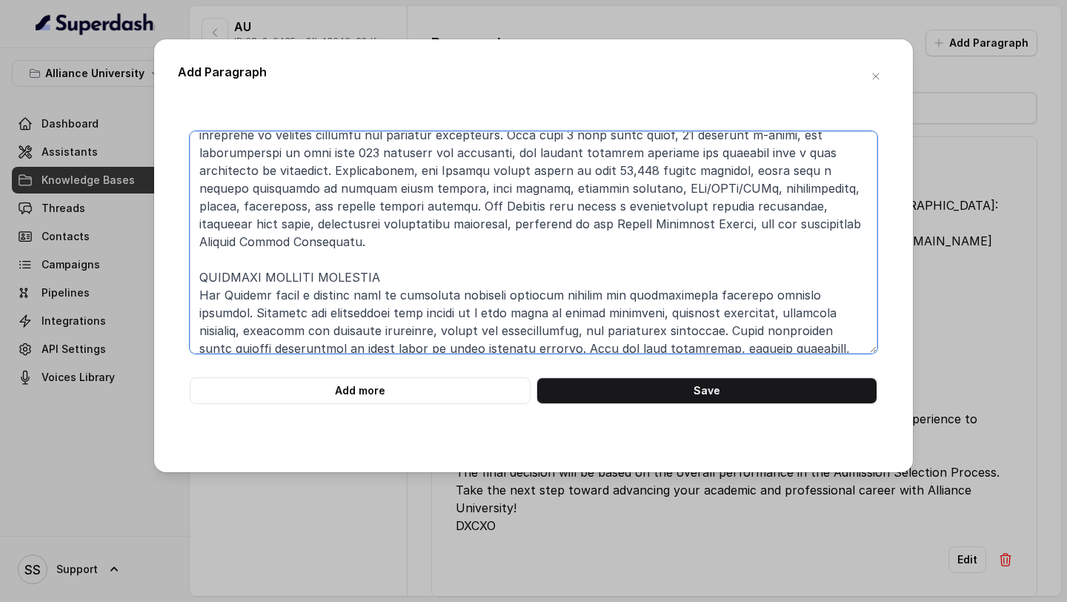
scroll to position [0, 0]
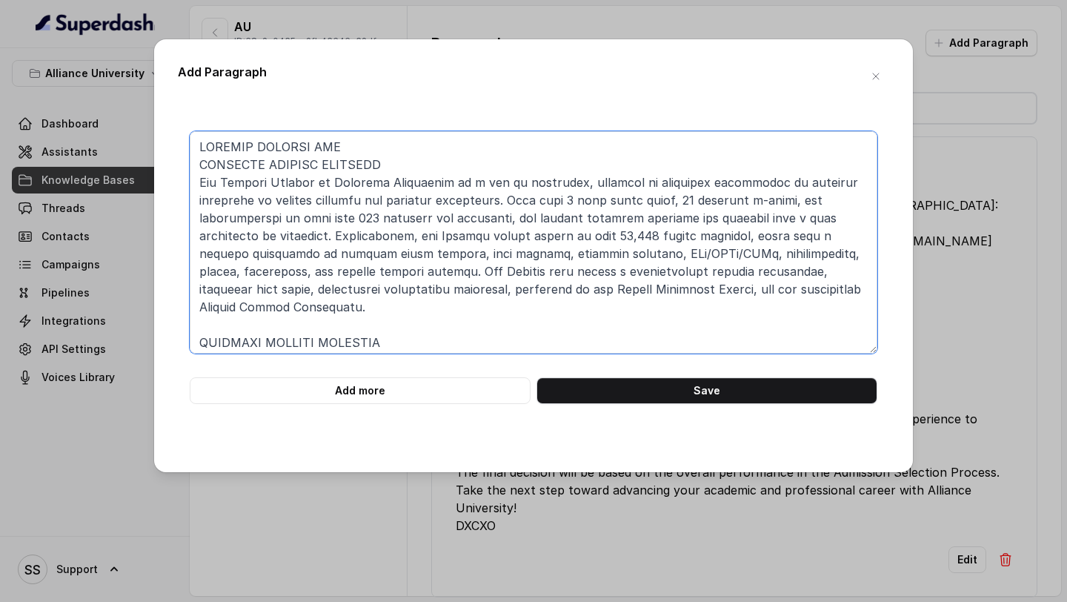
click at [203, 144] on textarea at bounding box center [534, 242] width 688 height 222
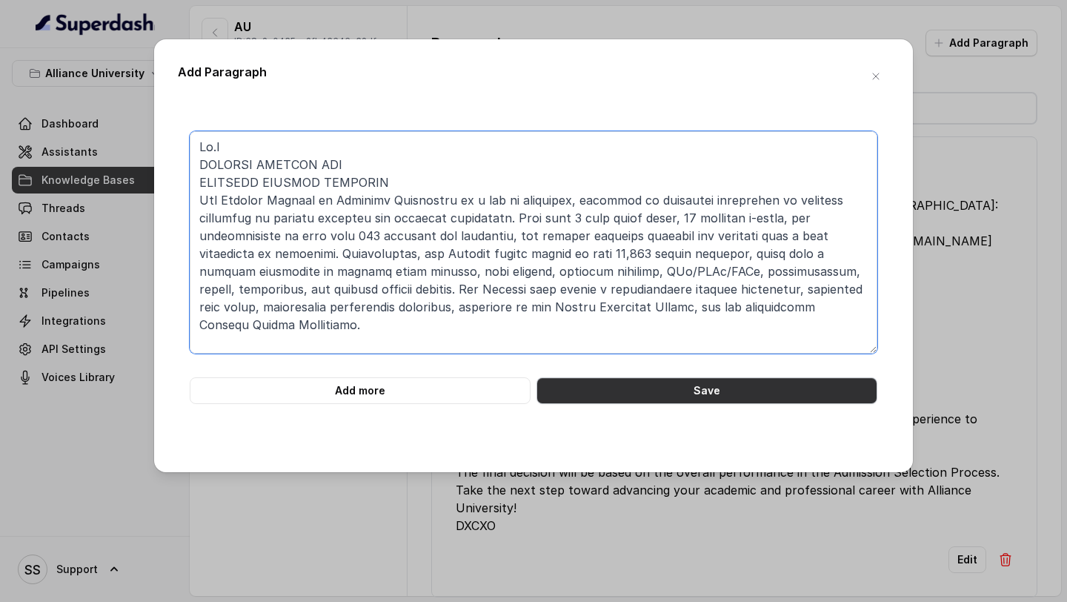
type textarea "Ph.D CENTRAL LIBRARY AND RESEARCH SUPPORT SERVICES The Central Library at [GEOG…"
click at [623, 389] on button "Save" at bounding box center [706, 390] width 341 height 27
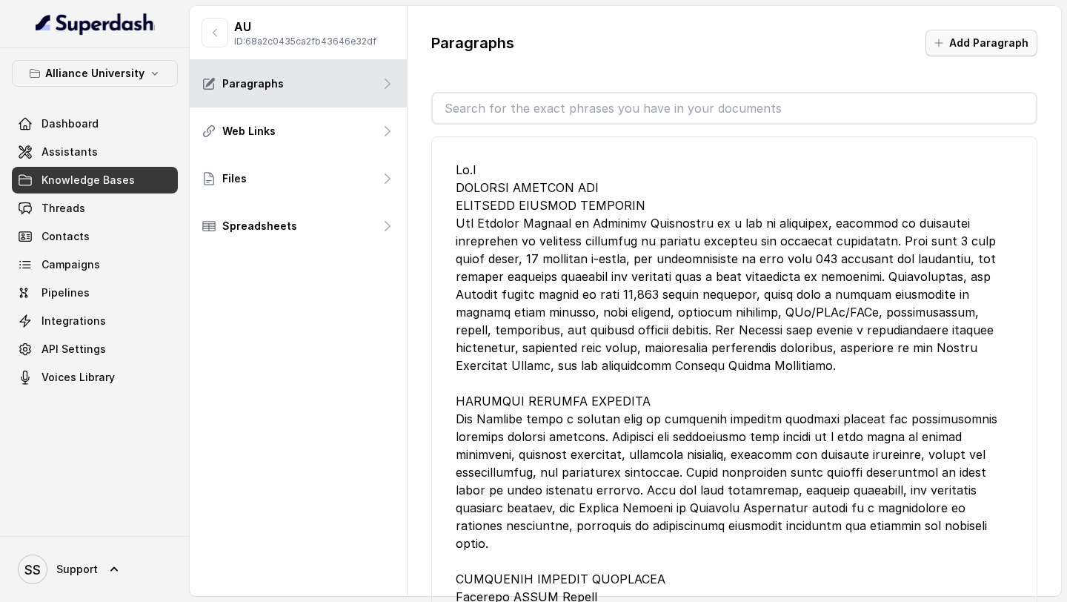
click at [962, 47] on button "Add Paragraph" at bounding box center [981, 43] width 112 height 27
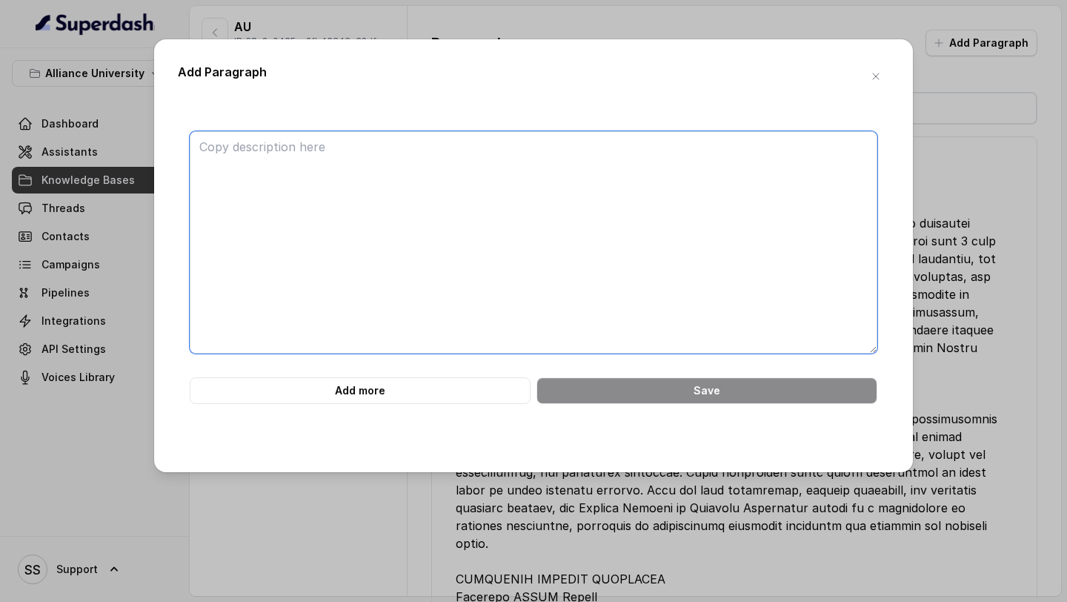
click at [490, 163] on textarea at bounding box center [534, 242] width 688 height 222
paste textarea "[DOMAIN_NAME]. IN DATA SCIENCE Data Science has emerged as one of the most lucr…"
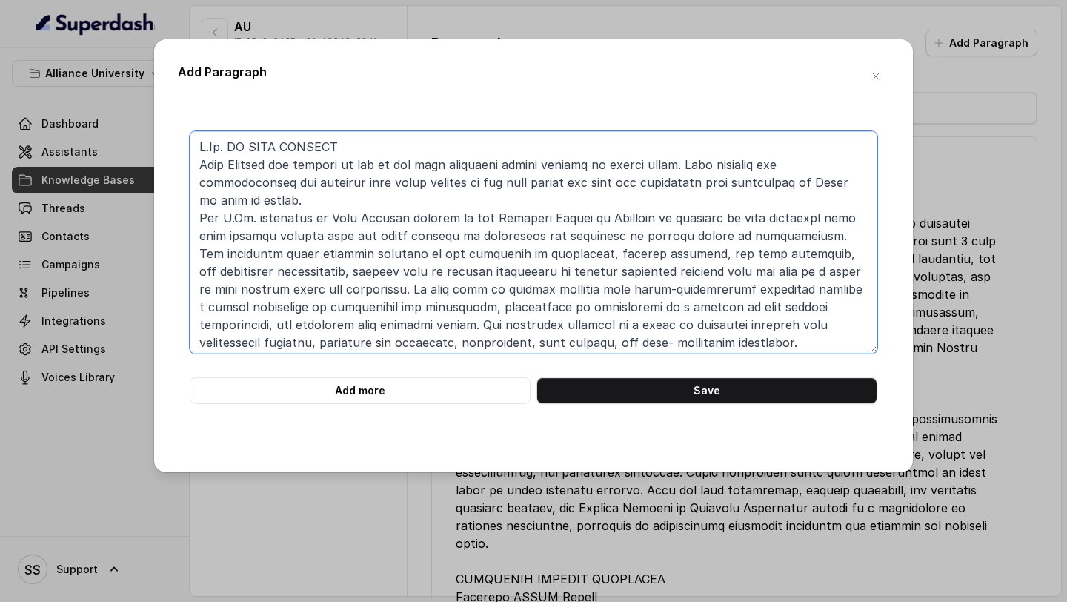
scroll to position [281, 0]
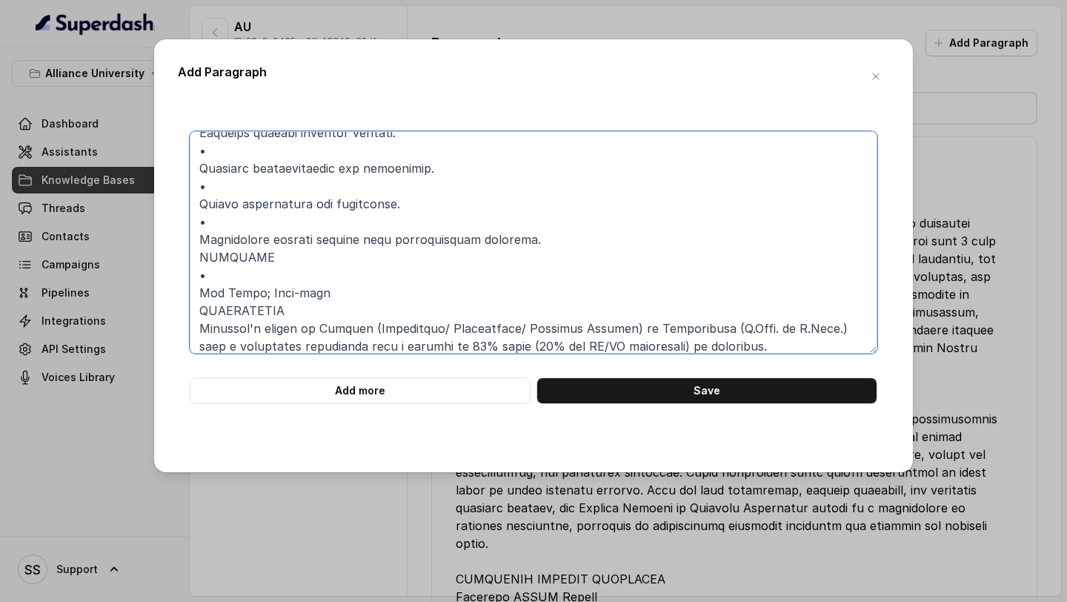
click at [256, 274] on textarea at bounding box center [534, 242] width 688 height 222
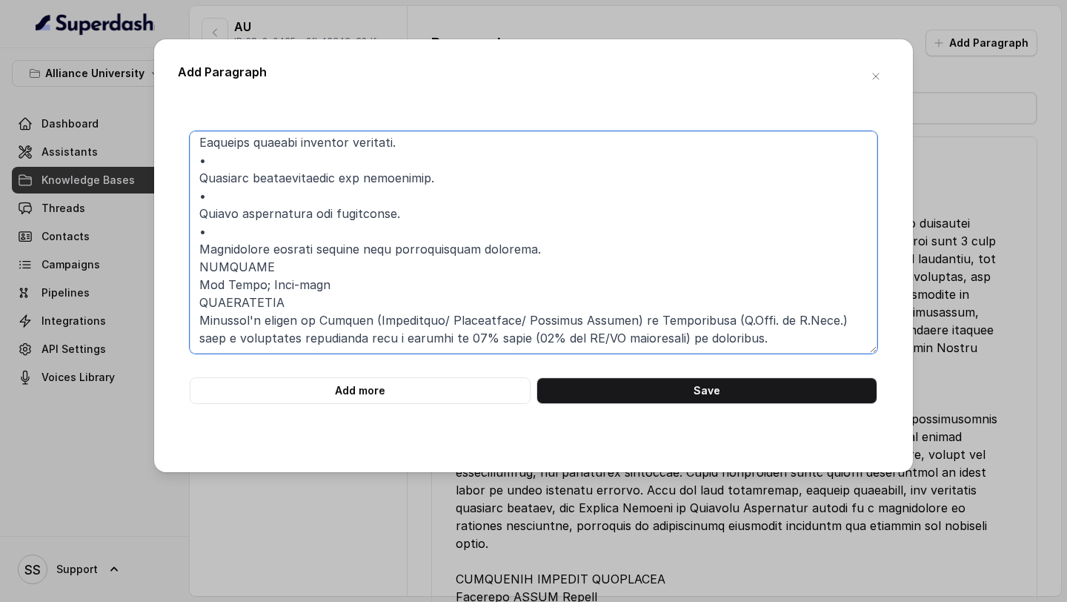
scroll to position [271, 0]
click at [251, 234] on textarea at bounding box center [534, 242] width 688 height 222
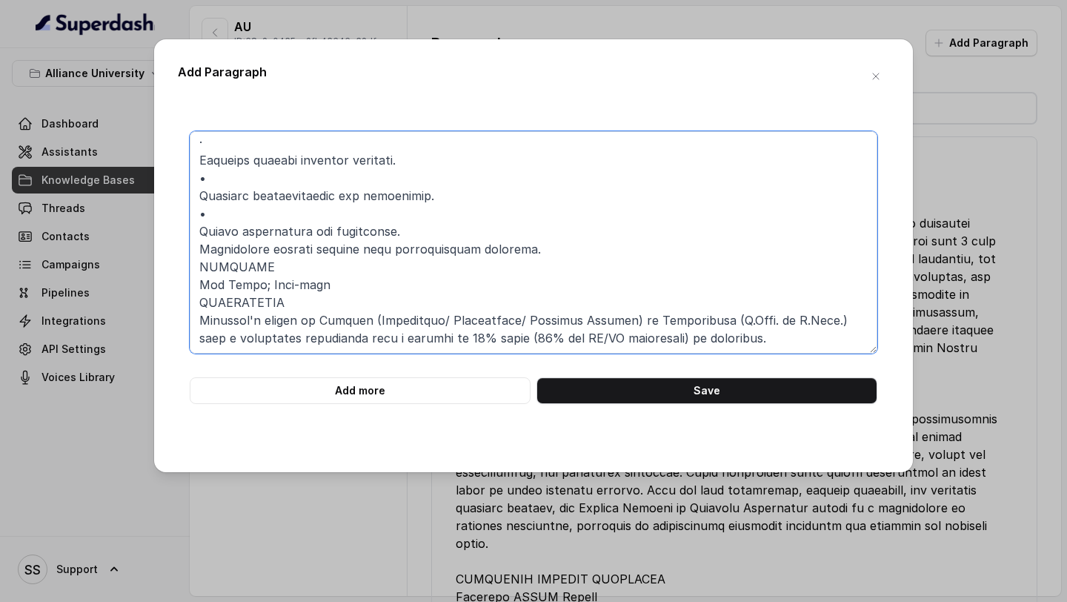
scroll to position [253, 0]
click at [256, 212] on textarea at bounding box center [534, 242] width 688 height 222
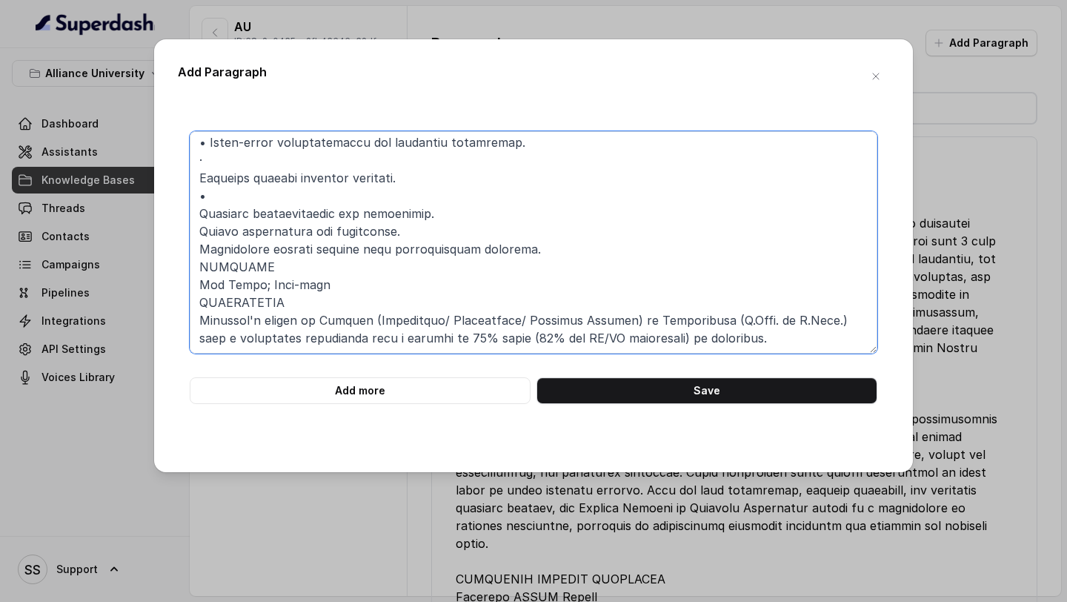
scroll to position [236, 0]
click at [258, 200] on textarea at bounding box center [534, 242] width 688 height 222
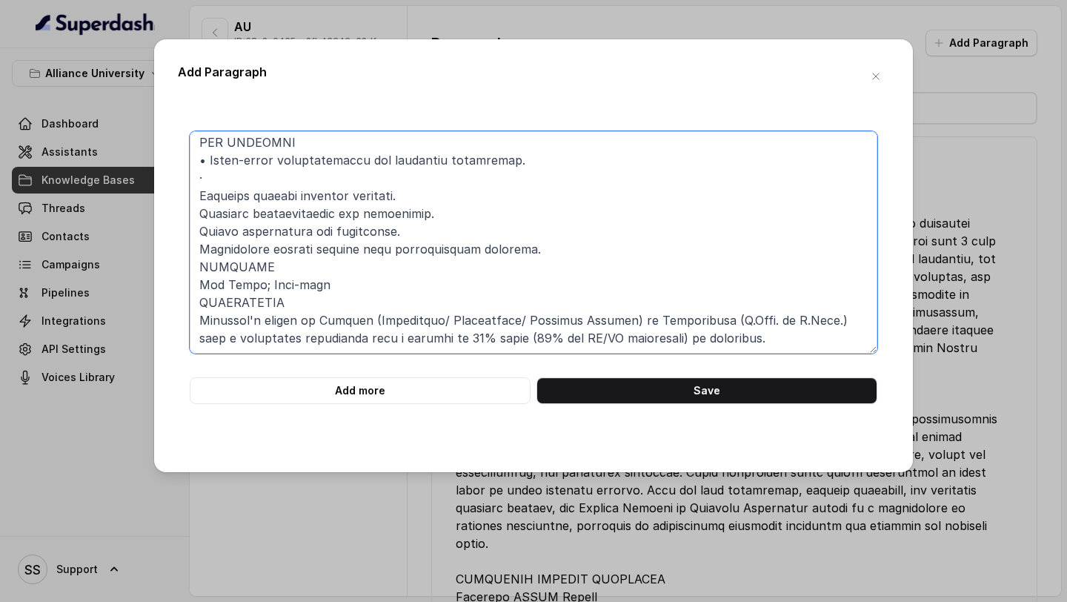
scroll to position [218, 0]
click at [260, 171] on textarea at bounding box center [534, 242] width 688 height 222
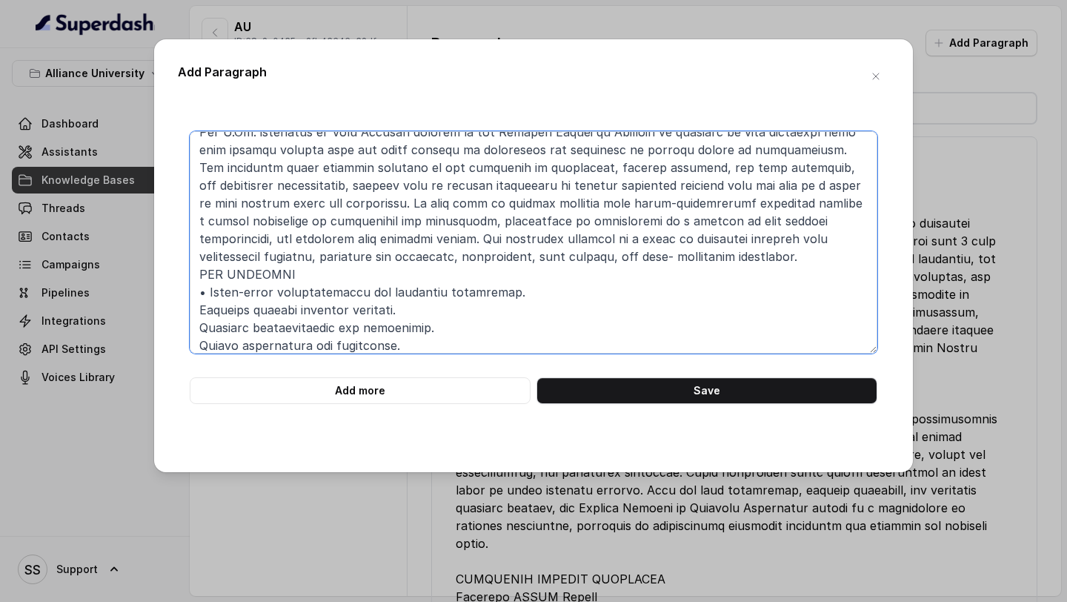
scroll to position [0, 0]
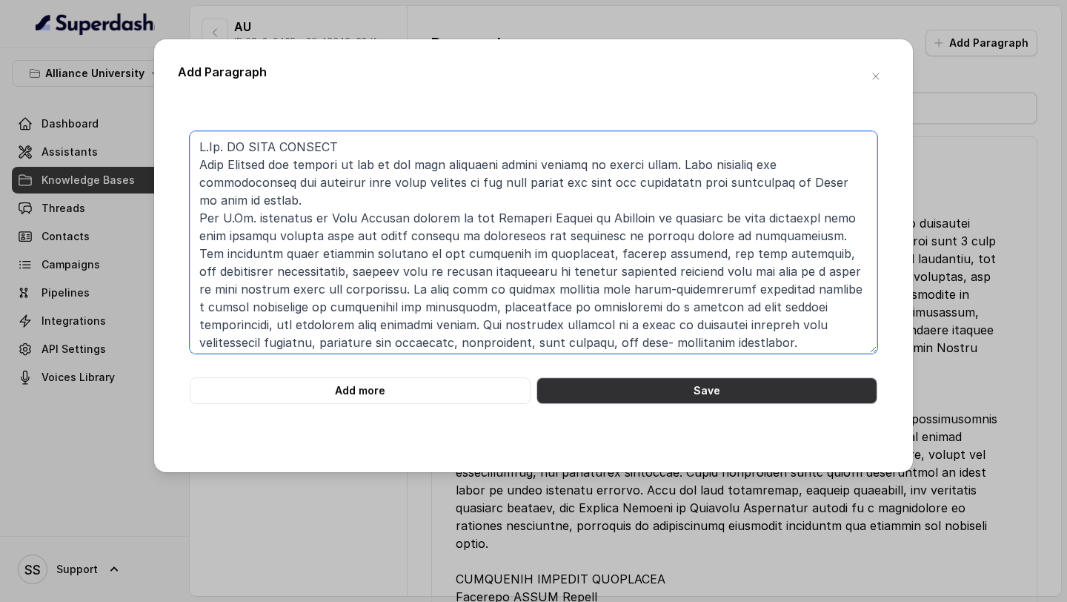
type textarea "[DOMAIN_NAME]. IN DATA SCIENCE Data Science has emerged as one of the most lucr…"
click at [690, 390] on button "Save" at bounding box center [706, 390] width 341 height 27
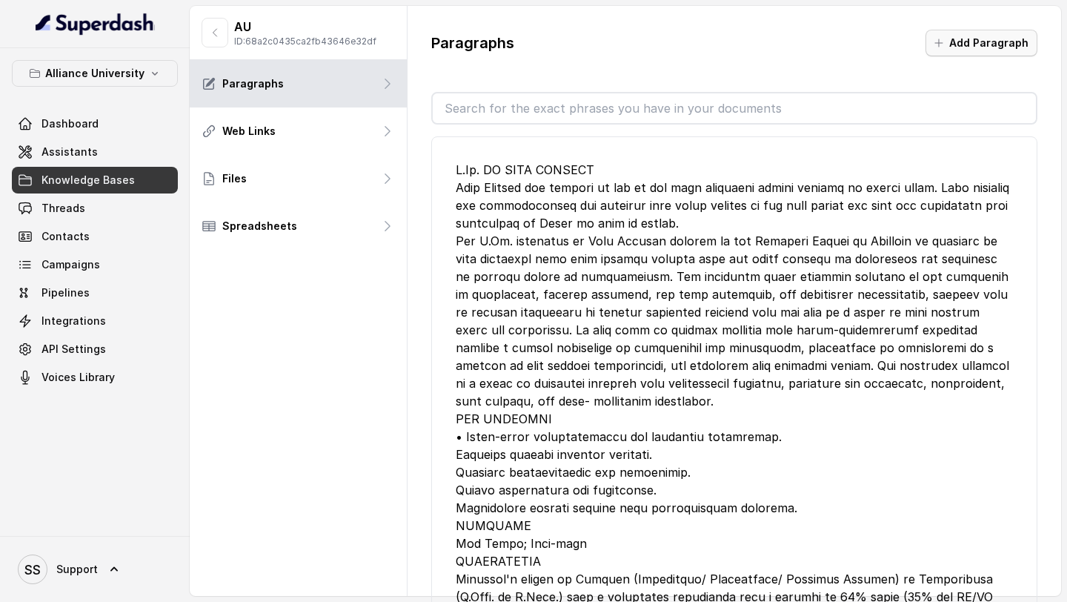
click at [1009, 36] on button "Add Paragraph" at bounding box center [981, 43] width 112 height 27
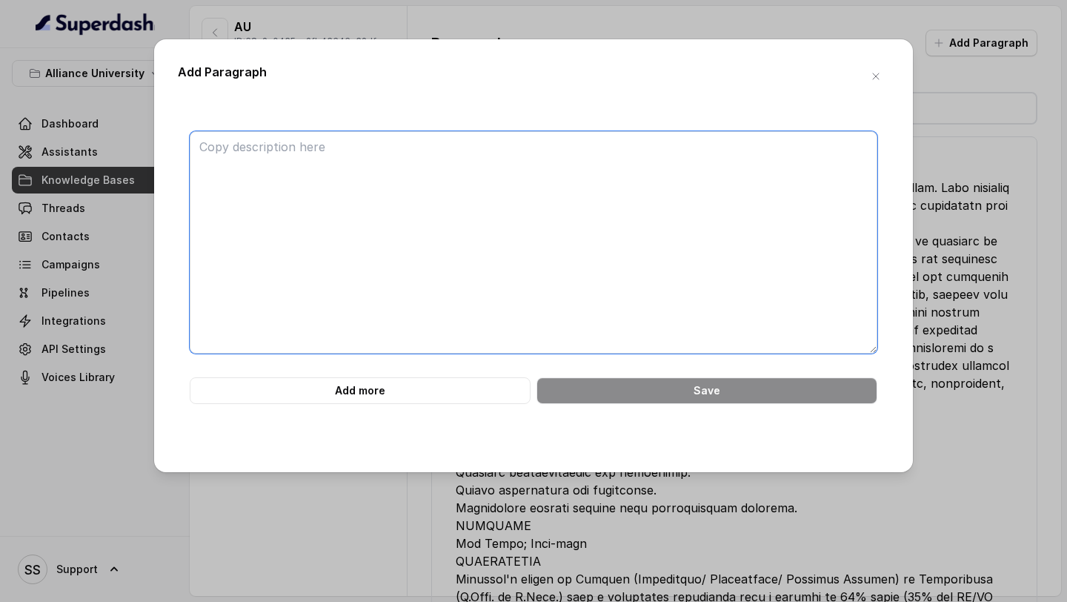
click at [488, 180] on textarea at bounding box center [534, 242] width 688 height 222
paste textarea "LOREMI DO SITAMETC ADIPISCINGELIT SEDDOEI TEMPORINCIDIDU Ut Laboreet, do'ma ali…"
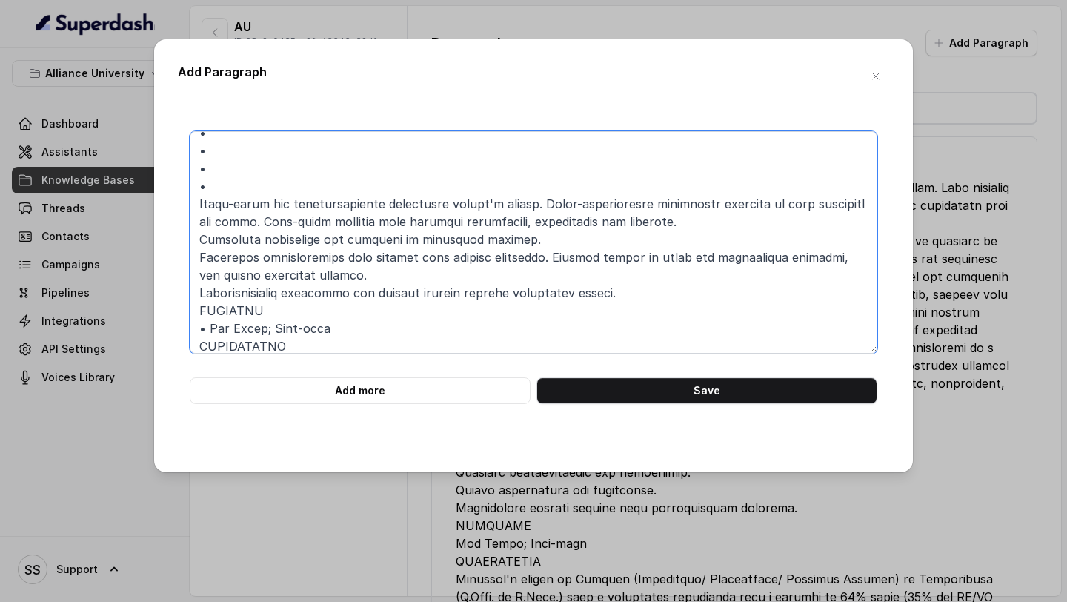
scroll to position [209, 0]
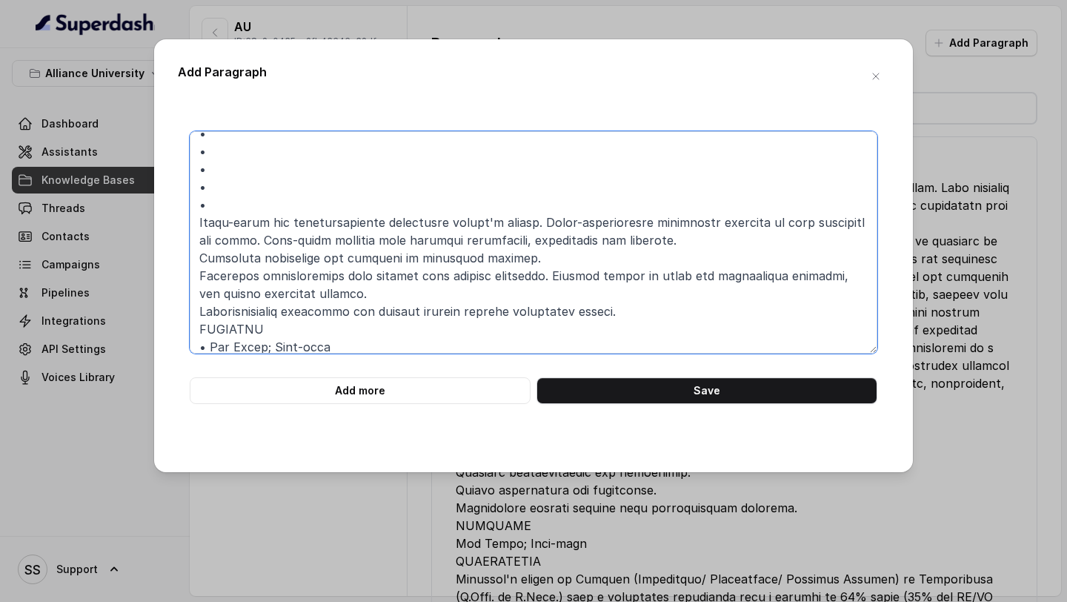
click at [353, 204] on textarea at bounding box center [534, 242] width 688 height 222
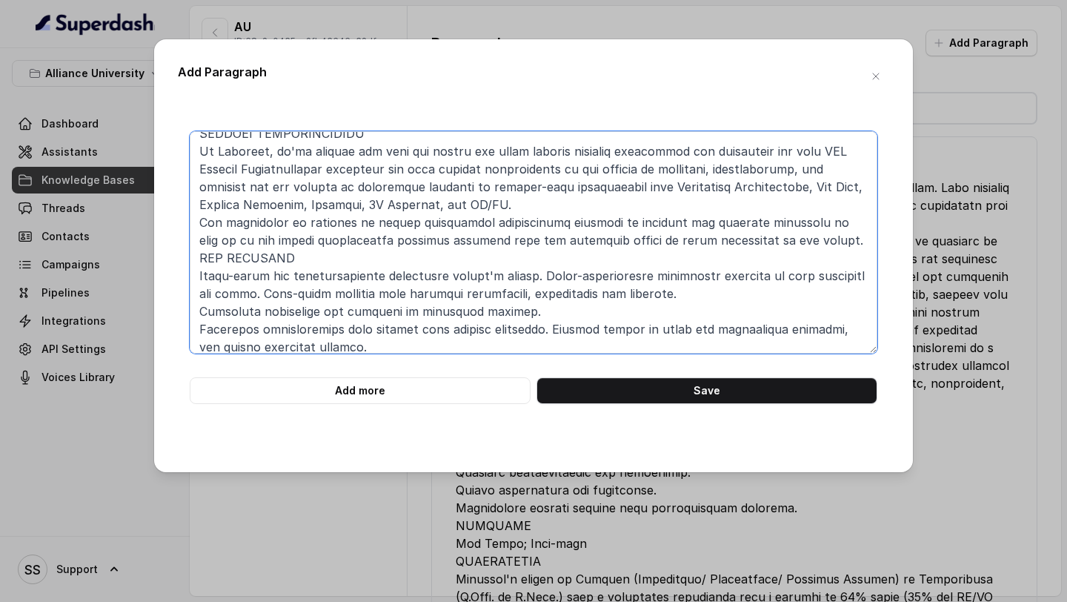
scroll to position [0, 0]
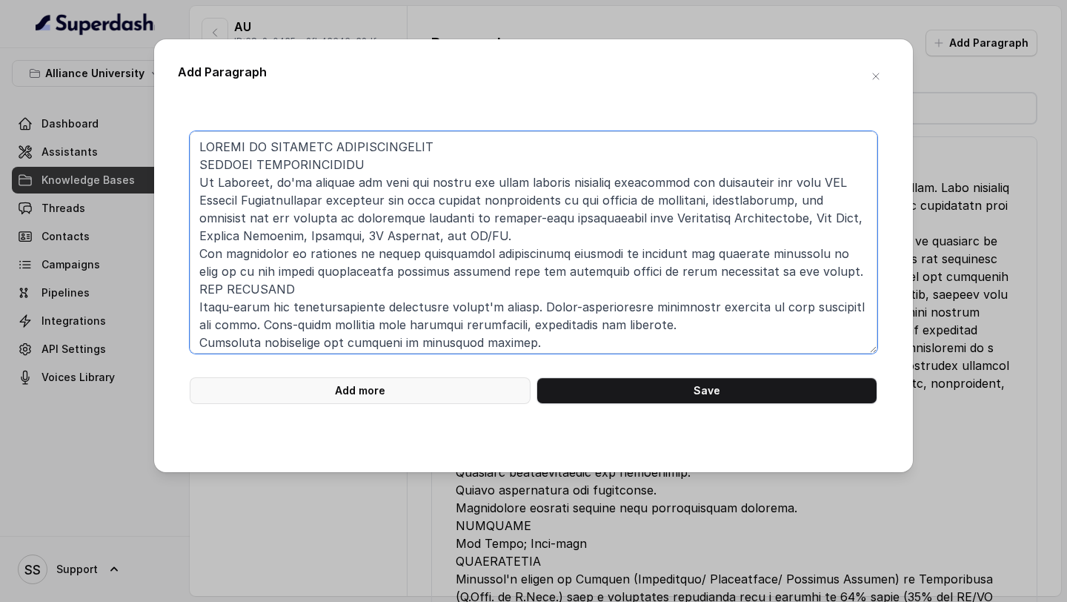
type textarea "MASTER OF BUSINESS ADMINISTRATION DIGITAL TRANSFORMATION At Alliance, we've bri…"
click at [362, 403] on button "Add more" at bounding box center [360, 390] width 341 height 27
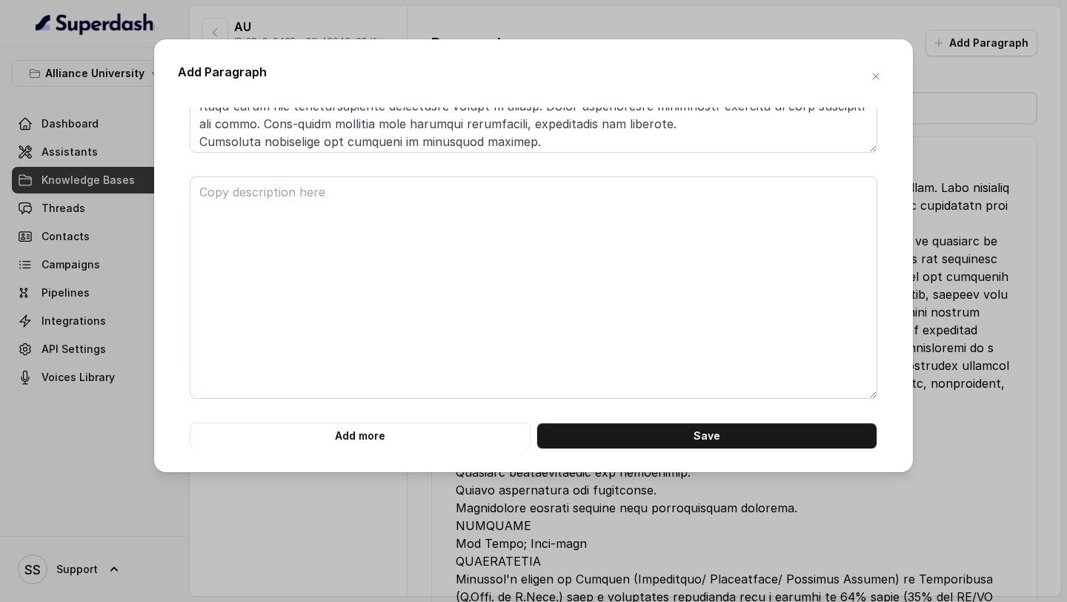
scroll to position [202, 0]
click at [275, 170] on form "Add more Save" at bounding box center [534, 189] width 688 height 519
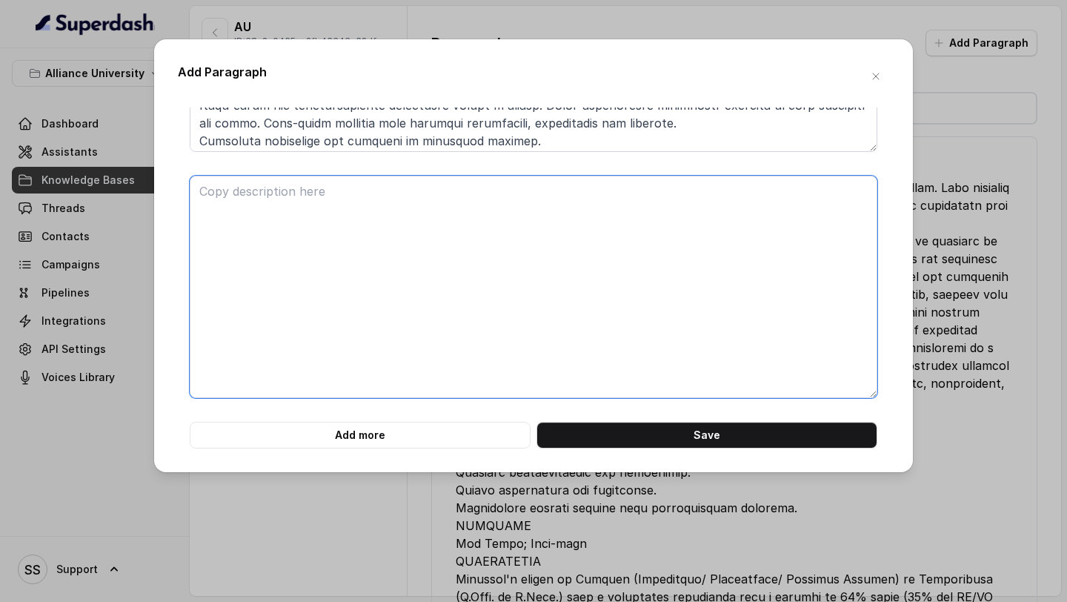
click at [267, 214] on textarea at bounding box center [534, 287] width 688 height 222
paste textarea "LOREMI DO SITAMETC ADIPISCINGELIT Sedd e temp incidi ut laboreetdol magnaaliqua…"
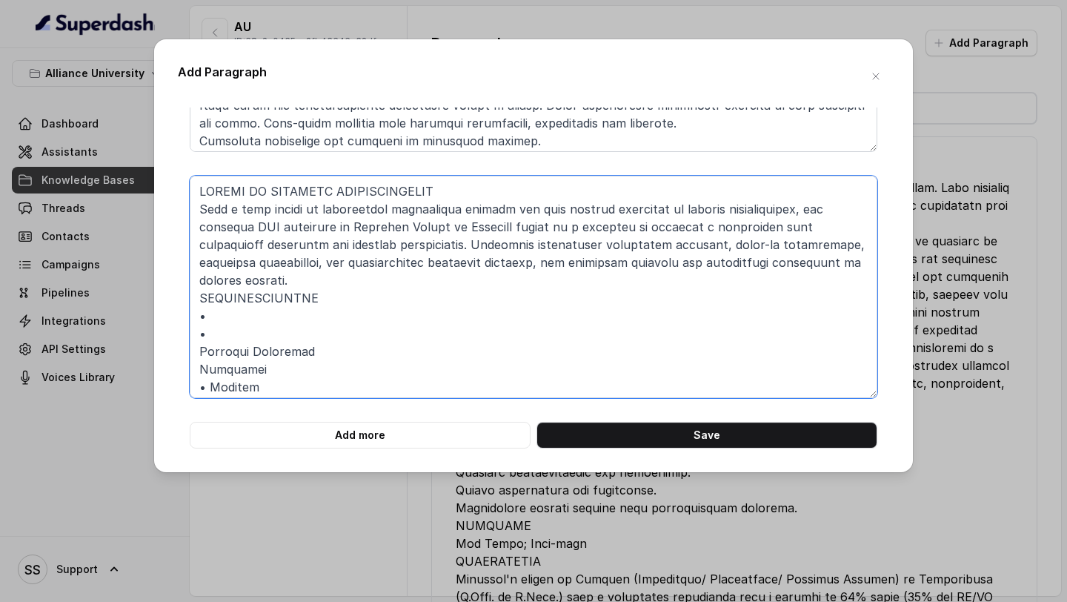
scroll to position [387, 0]
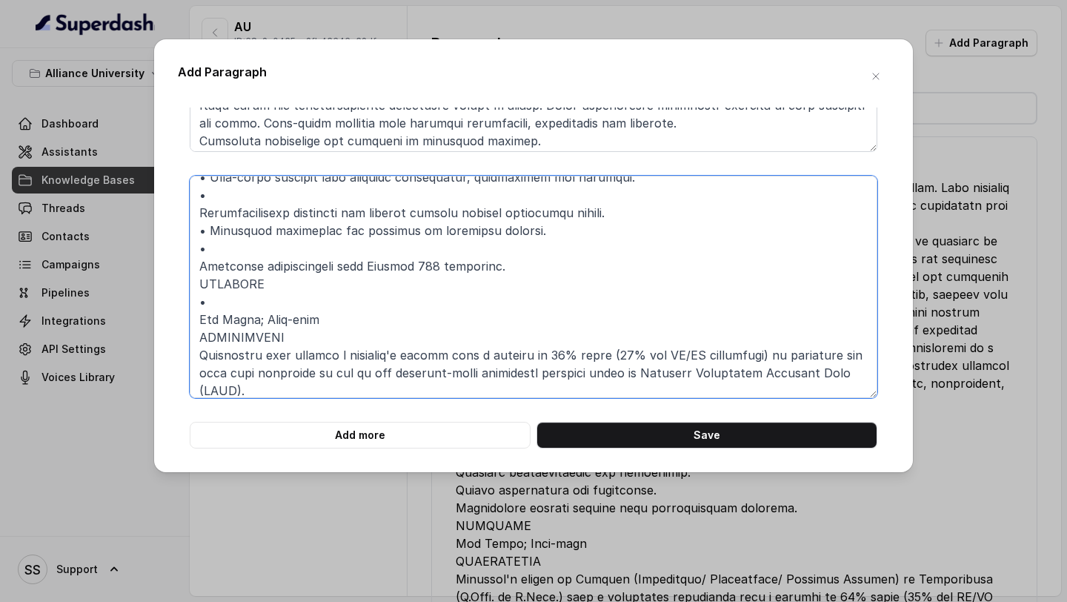
click at [250, 251] on textarea at bounding box center [534, 287] width 688 height 222
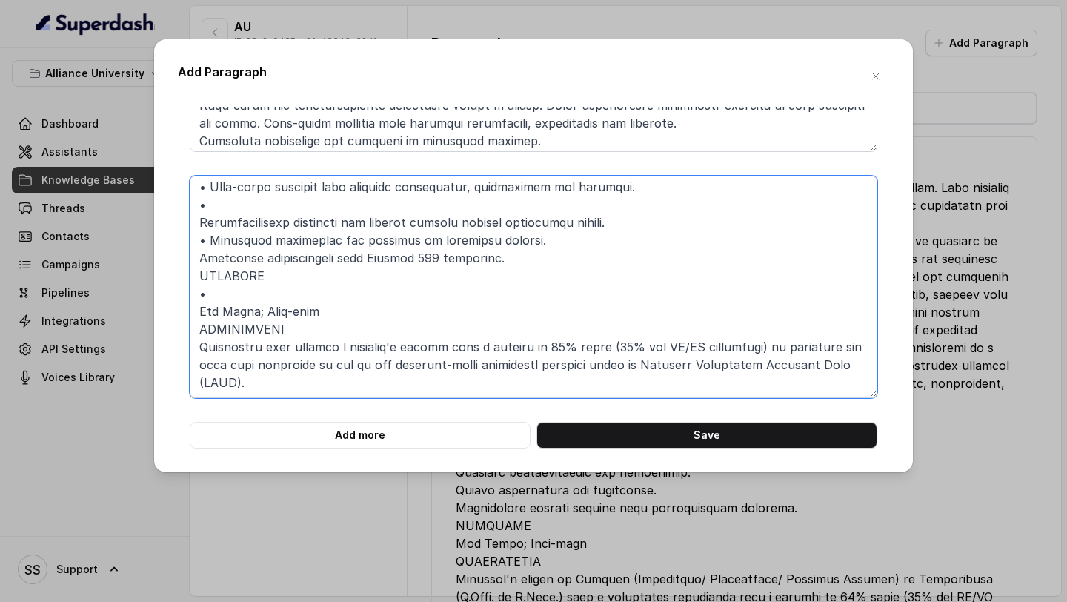
scroll to position [378, 0]
click at [245, 293] on textarea at bounding box center [534, 287] width 688 height 222
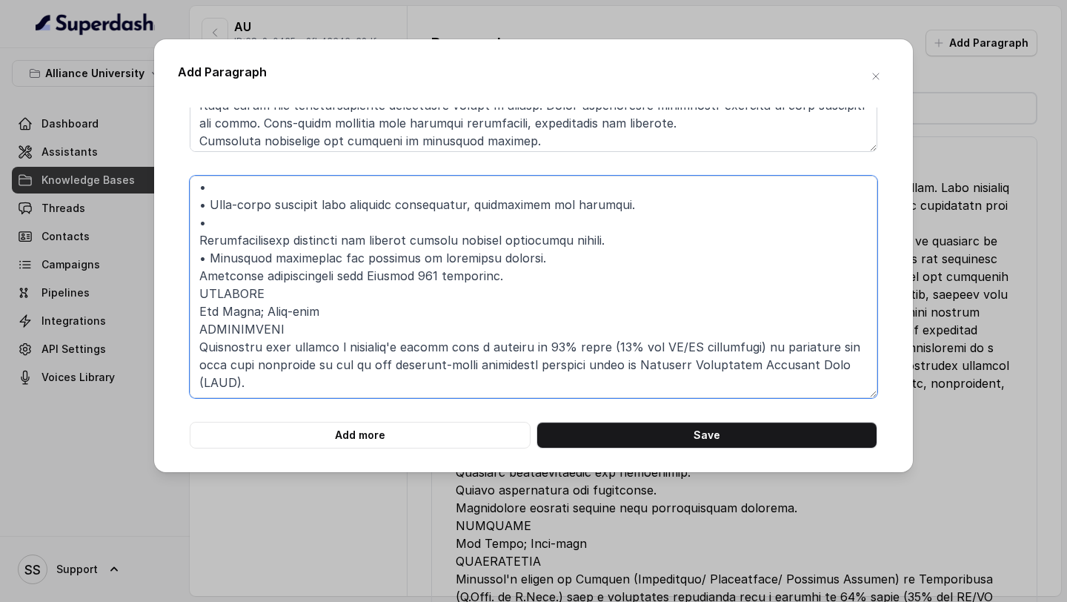
scroll to position [360, 0]
click at [260, 217] on textarea at bounding box center [534, 287] width 688 height 222
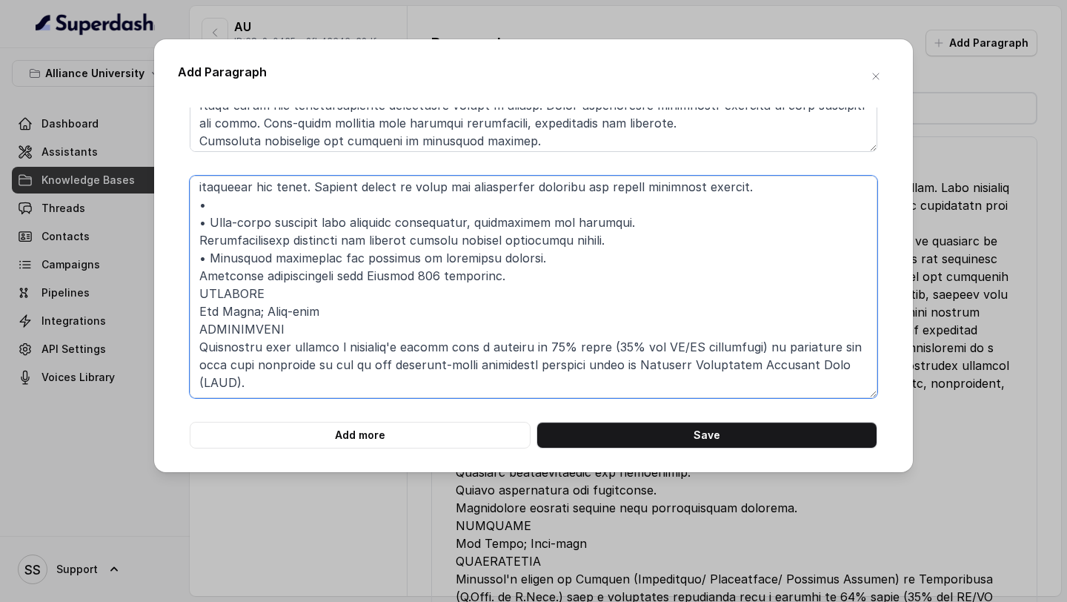
scroll to position [342, 0]
click at [262, 207] on textarea at bounding box center [534, 287] width 688 height 222
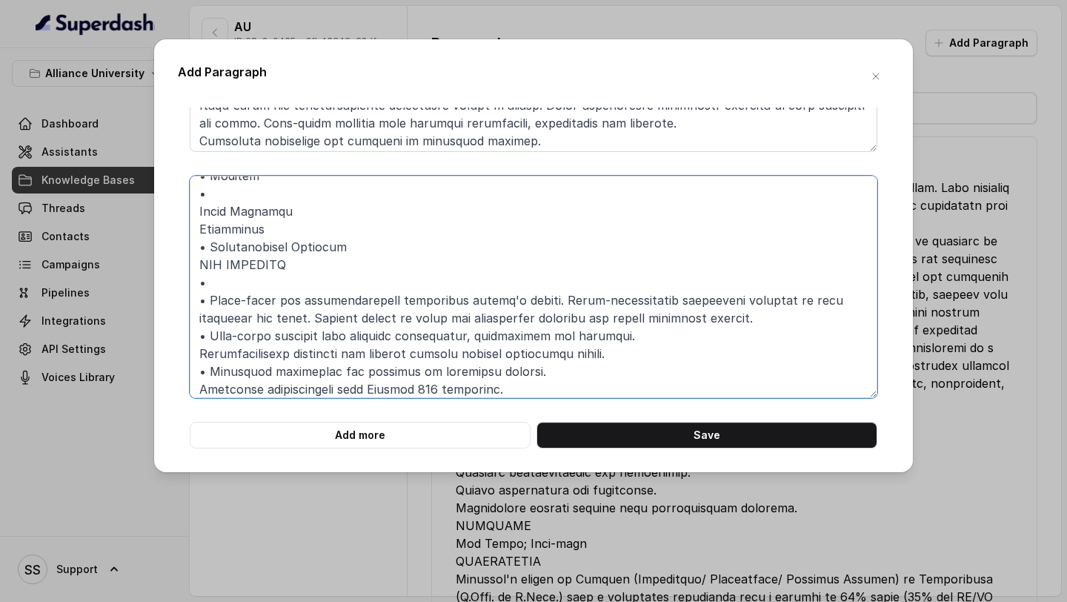
scroll to position [209, 0]
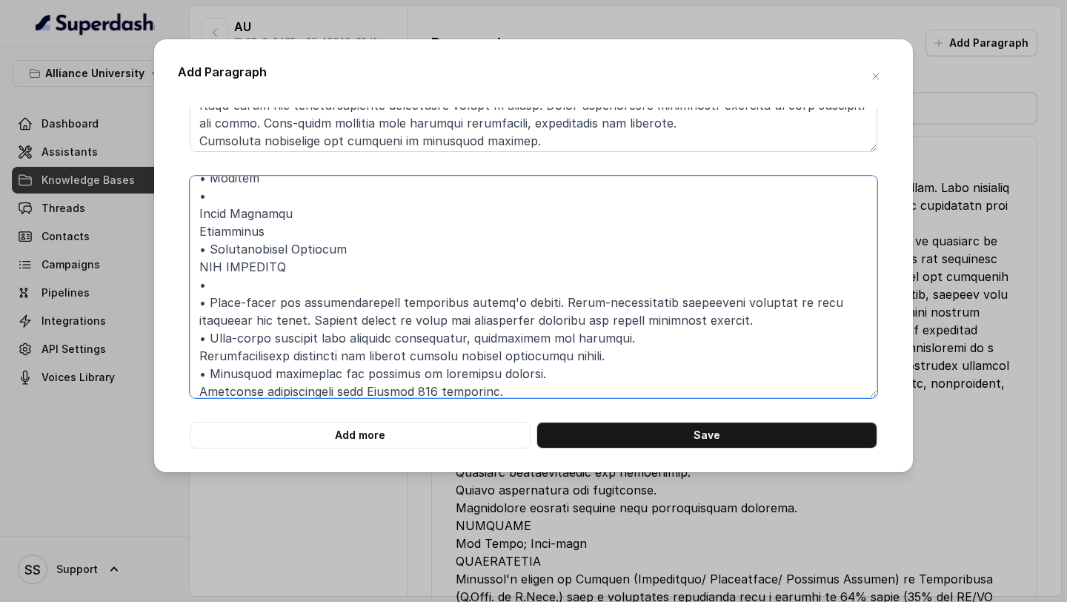
click at [228, 282] on textarea at bounding box center [534, 287] width 688 height 222
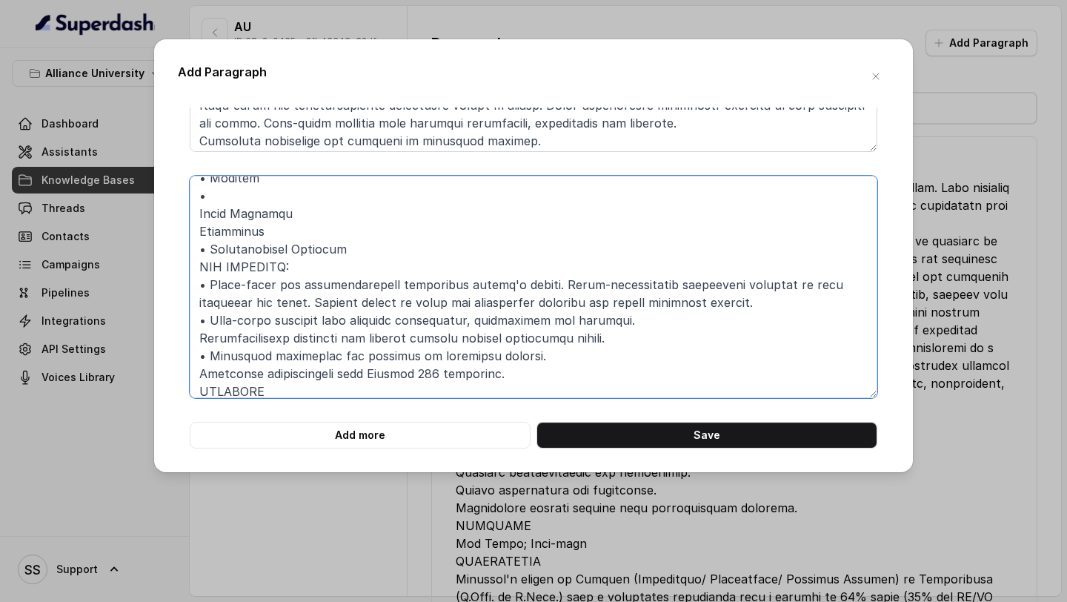
click at [301, 391] on textarea at bounding box center [534, 287] width 688 height 222
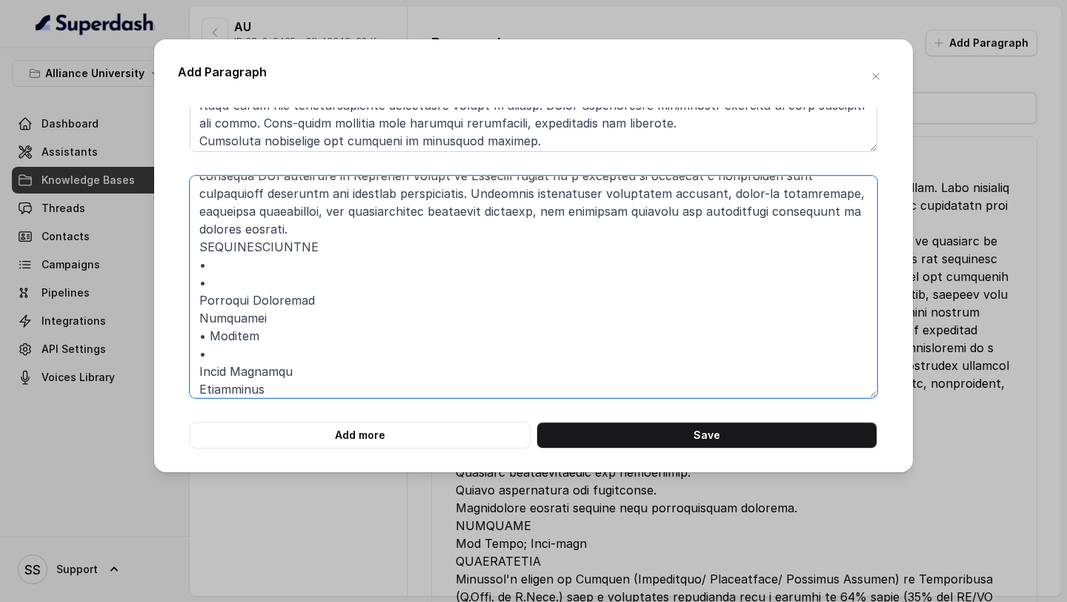
scroll to position [50, 0]
click at [282, 362] on textarea at bounding box center [534, 287] width 688 height 222
click at [277, 292] on textarea at bounding box center [534, 287] width 688 height 222
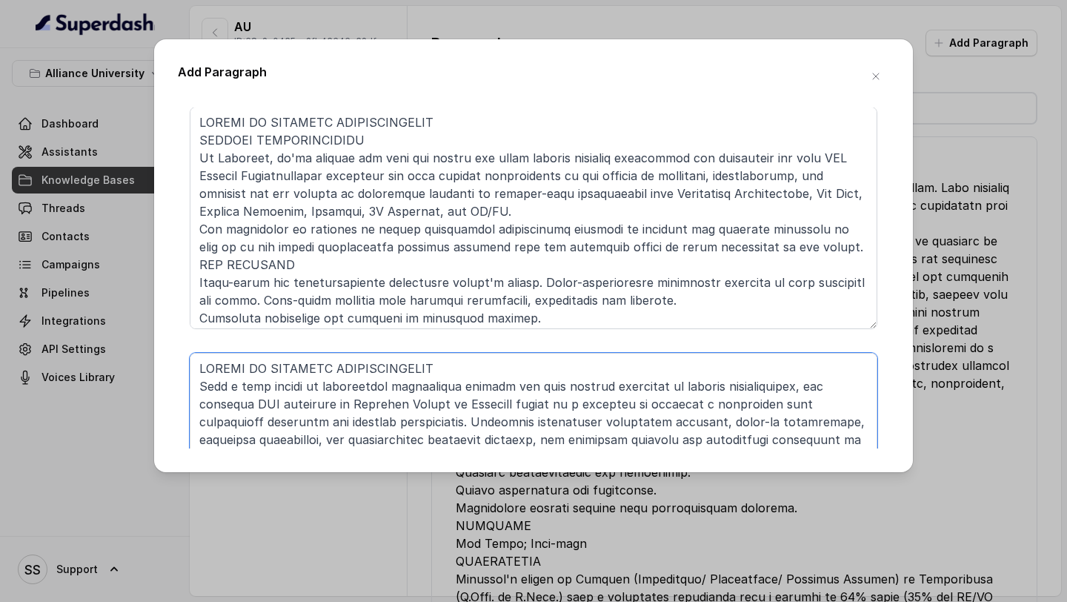
scroll to position [18, 0]
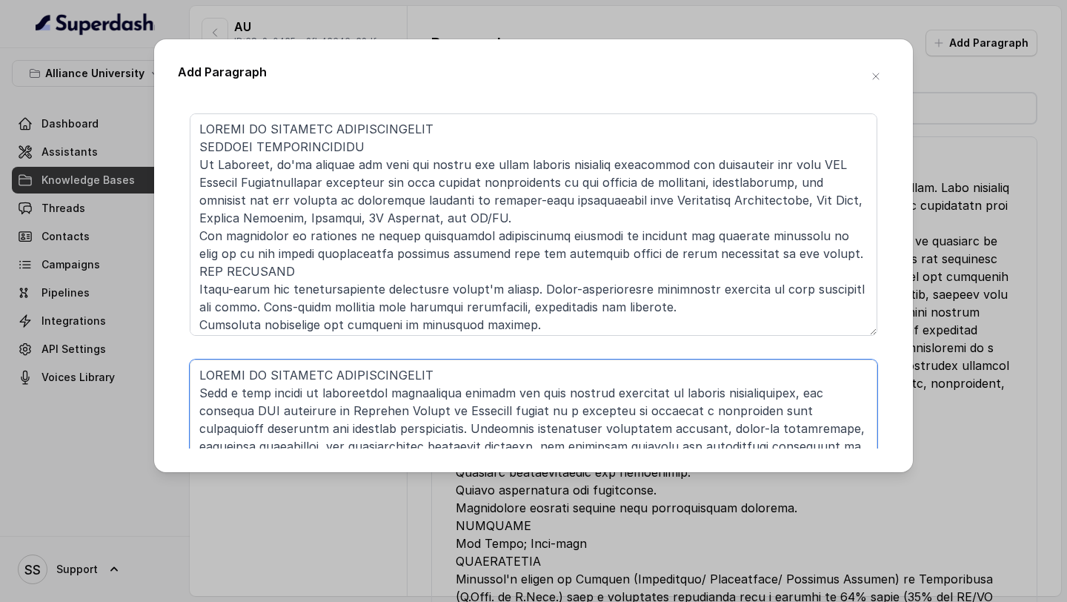
type textarea "LOREMI DO SITAMETC ADIPISCINGELIT Sedd e temp incidi ut laboreetdol magnaaliqua…"
click at [382, 268] on textarea at bounding box center [534, 224] width 688 height 222
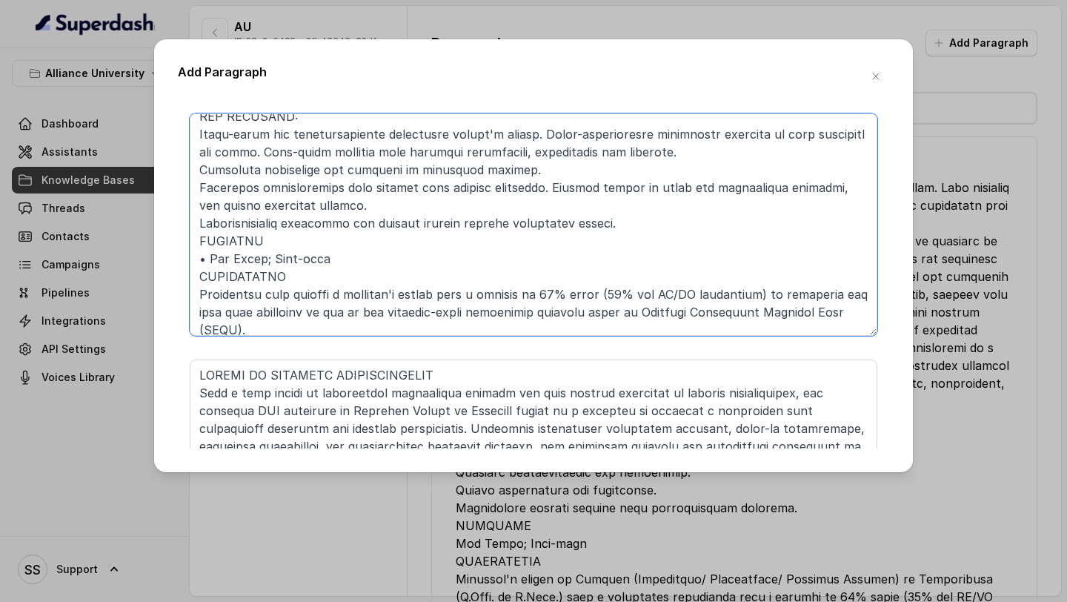
scroll to position [164, 0]
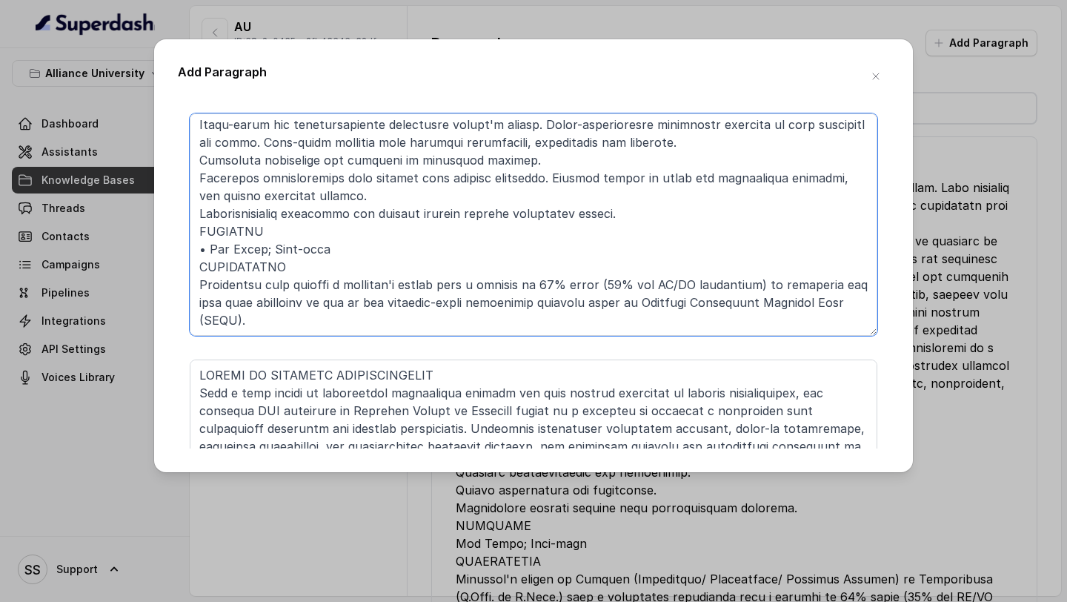
click at [348, 234] on textarea at bounding box center [534, 224] width 688 height 222
click at [308, 267] on textarea at bounding box center [534, 224] width 688 height 222
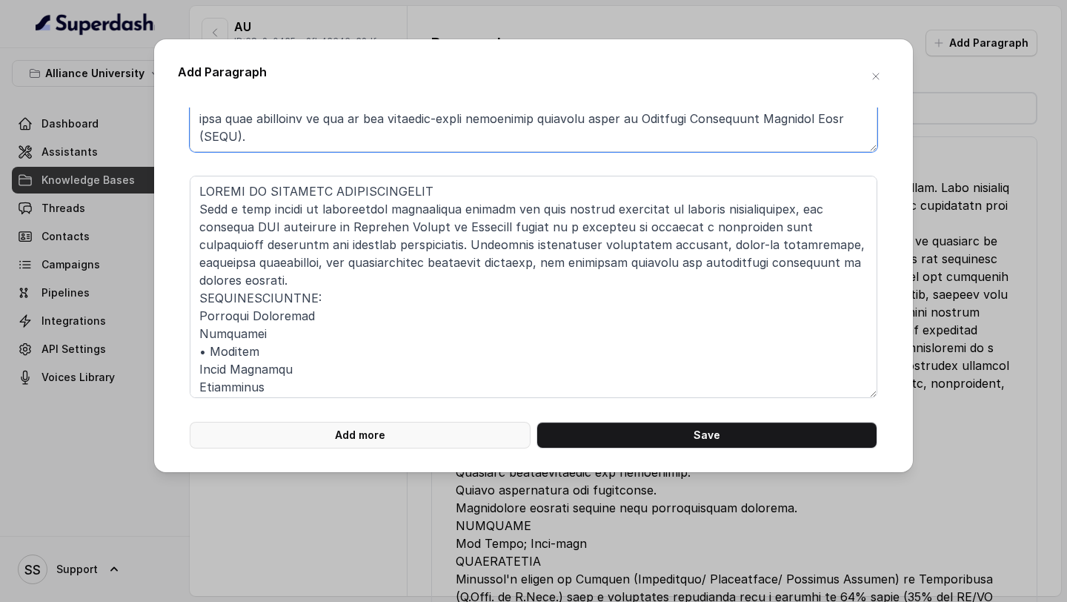
type textarea "MASTER OF BUSINESS ADMINISTRATION DIGITAL TRANSFORMATION At Alliance, we've bri…"
click at [387, 433] on button "Add more" at bounding box center [360, 435] width 341 height 27
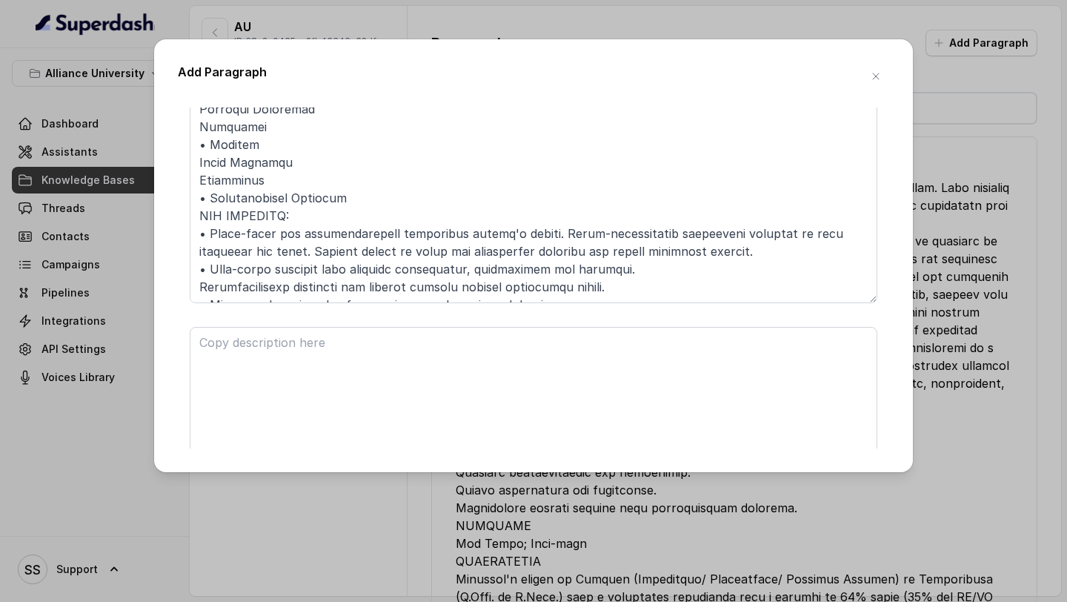
scroll to position [122, 0]
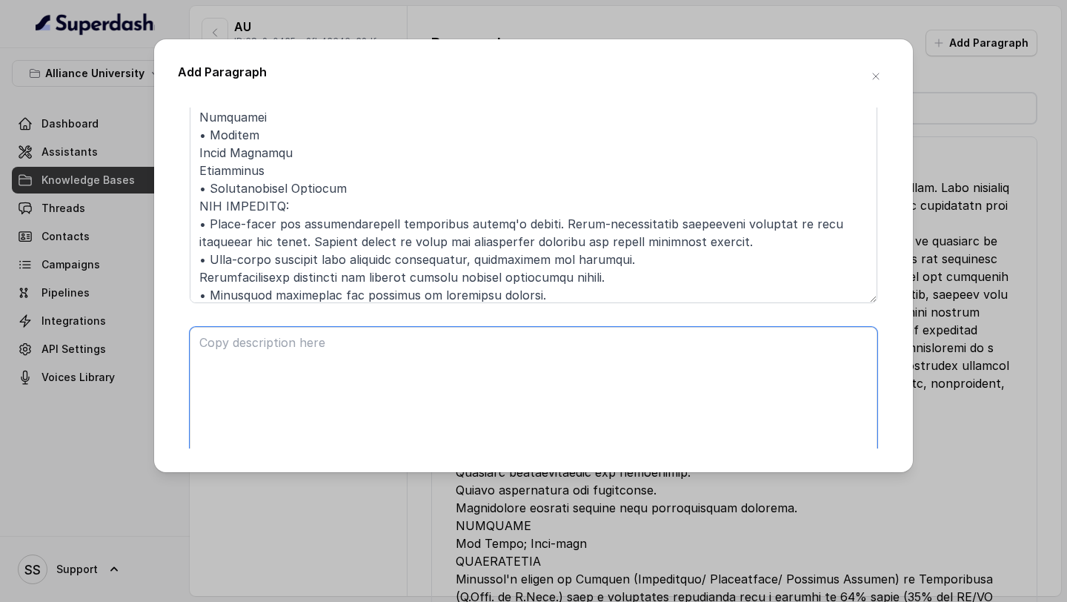
click at [280, 405] on textarea at bounding box center [534, 438] width 688 height 222
paste textarea "[DOMAIN_NAME]. IN COMPUTER SCIENCE & ENGINEERING The Master of Technology in Co…"
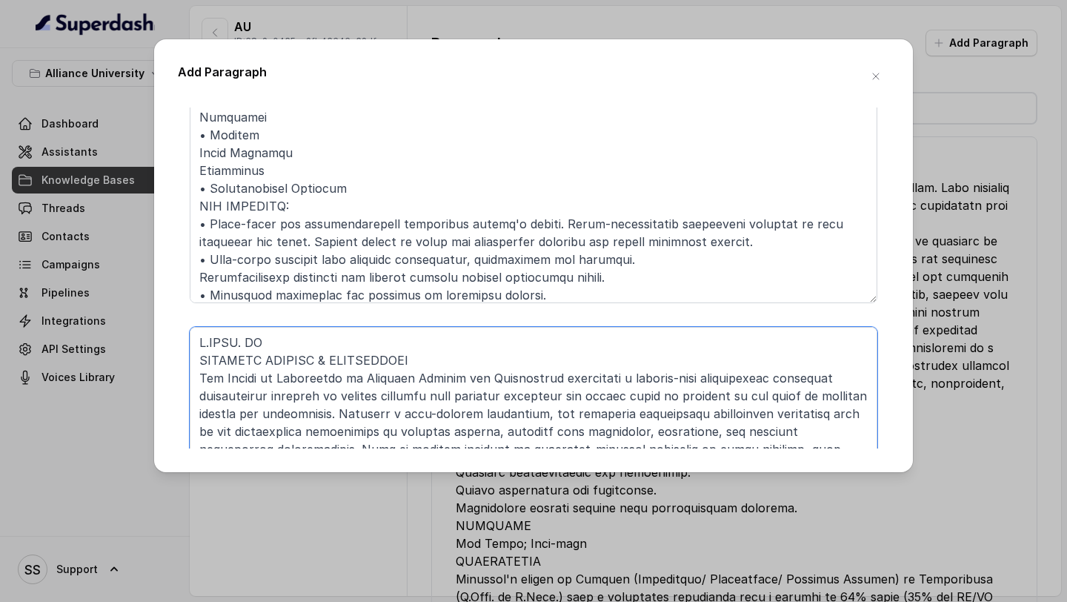
scroll to position [396, 0]
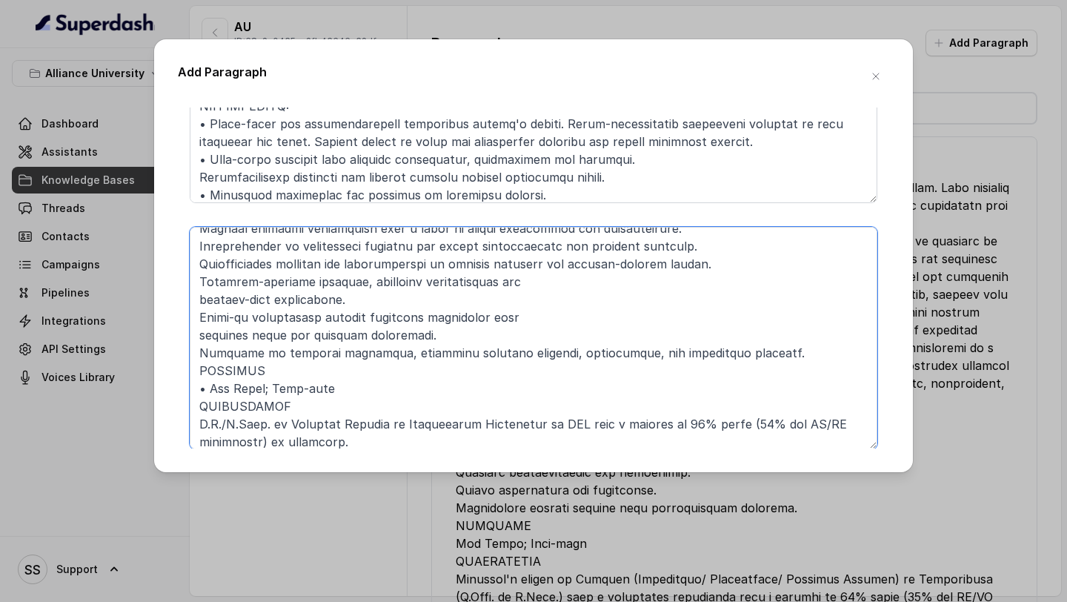
click at [299, 367] on textarea at bounding box center [534, 338] width 688 height 222
click at [289, 399] on textarea at bounding box center [534, 338] width 688 height 222
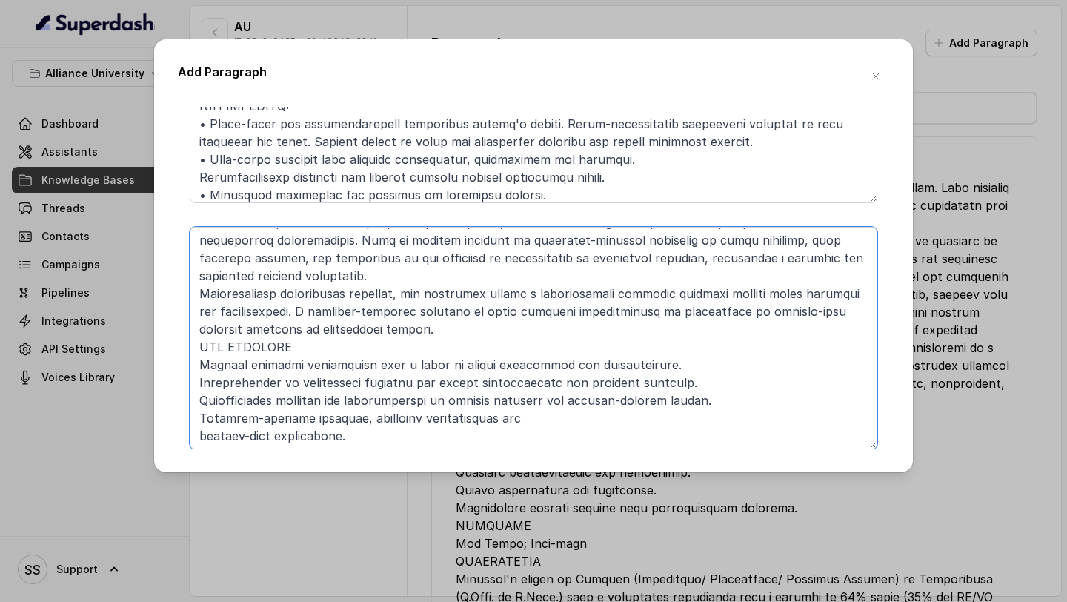
scroll to position [76, 0]
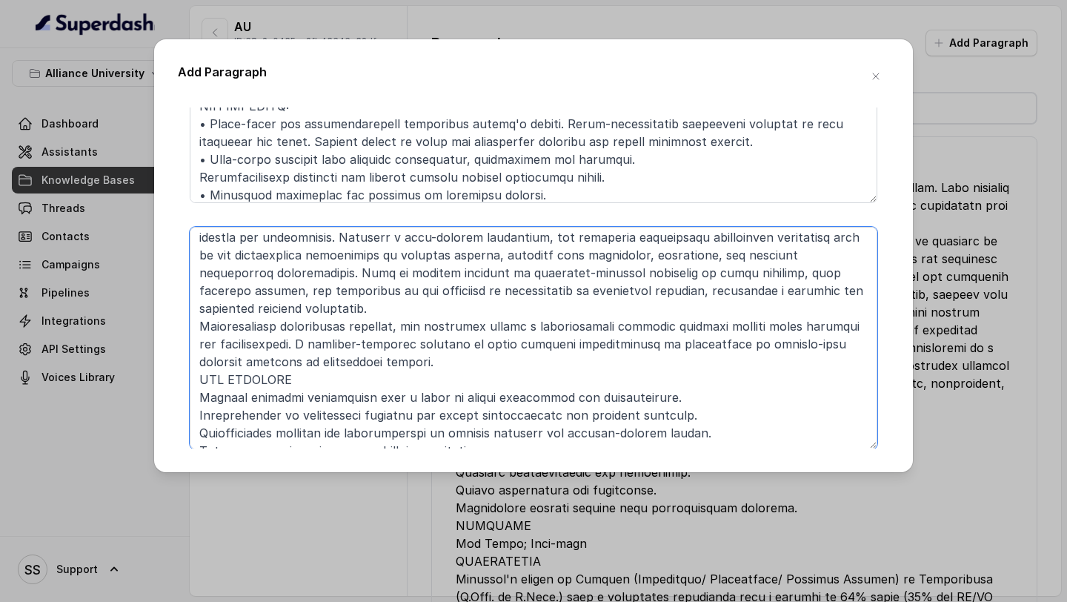
click at [313, 382] on textarea at bounding box center [534, 338] width 688 height 222
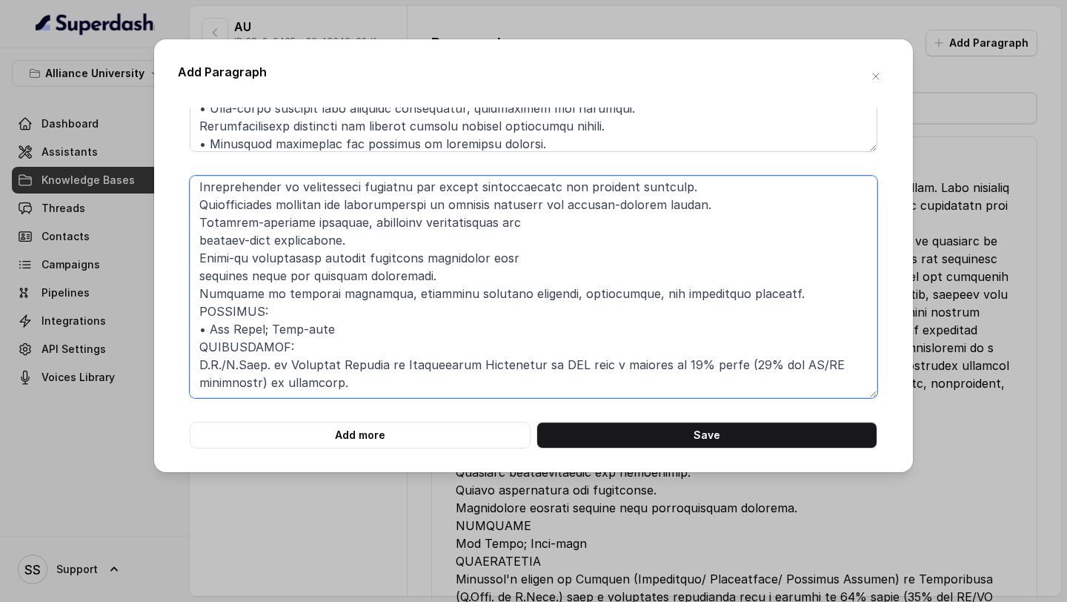
scroll to position [0, 0]
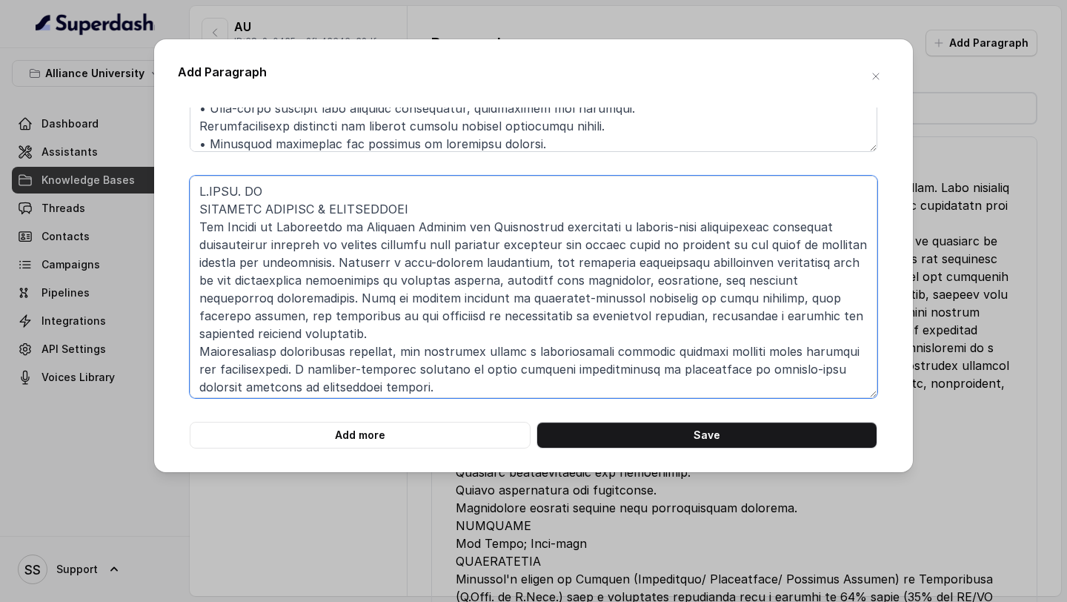
click at [200, 207] on textarea at bounding box center [534, 287] width 688 height 222
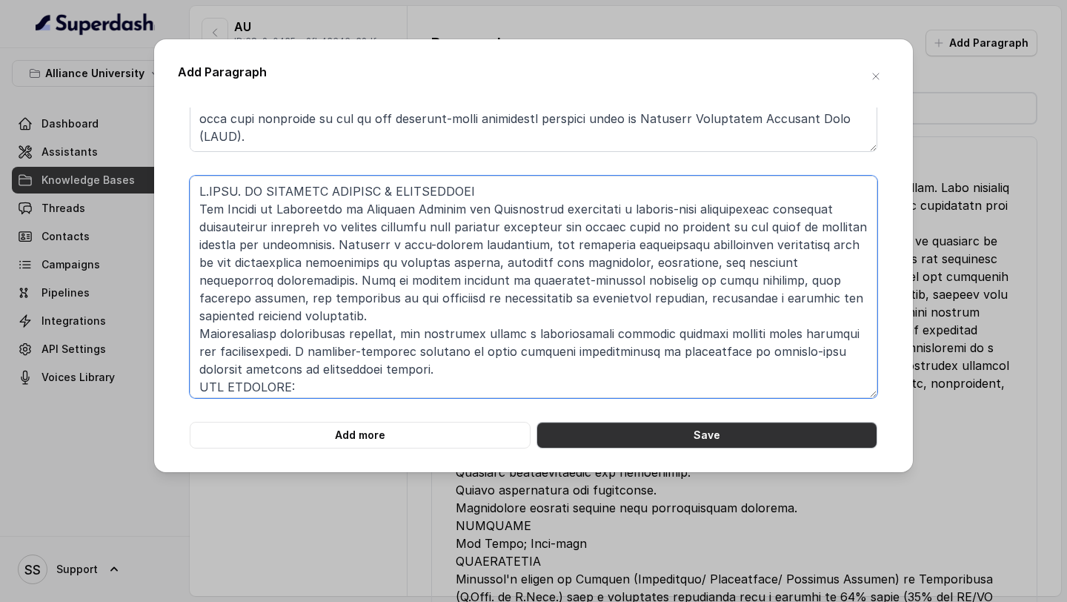
type textarea "[DOMAIN_NAME]. IN COMPUTER SCIENCE & ENGINEERING The Master of Technology in Co…"
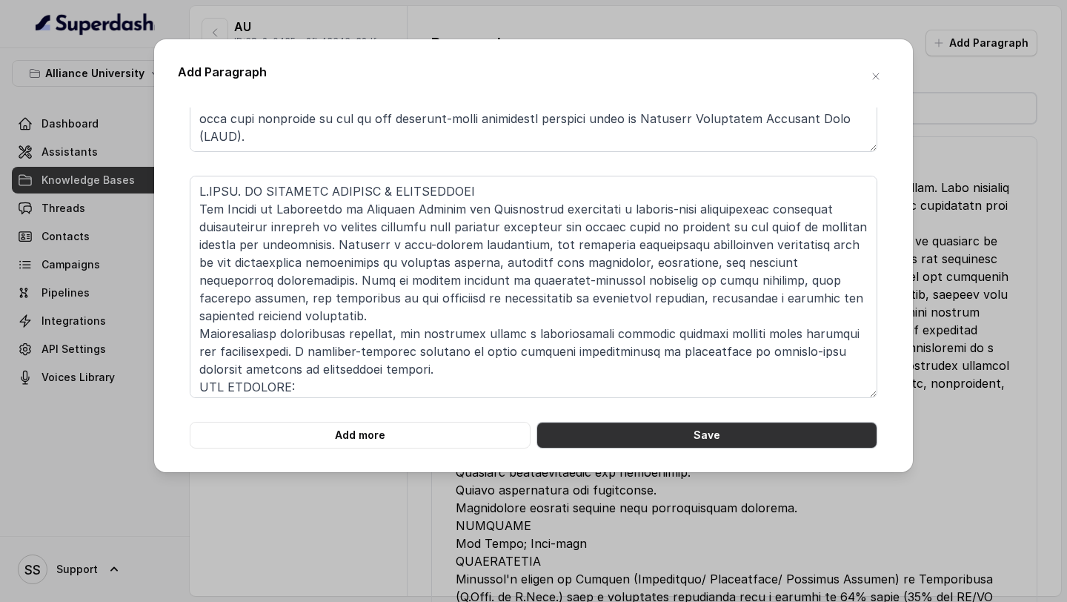
click at [742, 443] on button "Save" at bounding box center [706, 435] width 341 height 27
